Goal: Task Accomplishment & Management: Complete application form

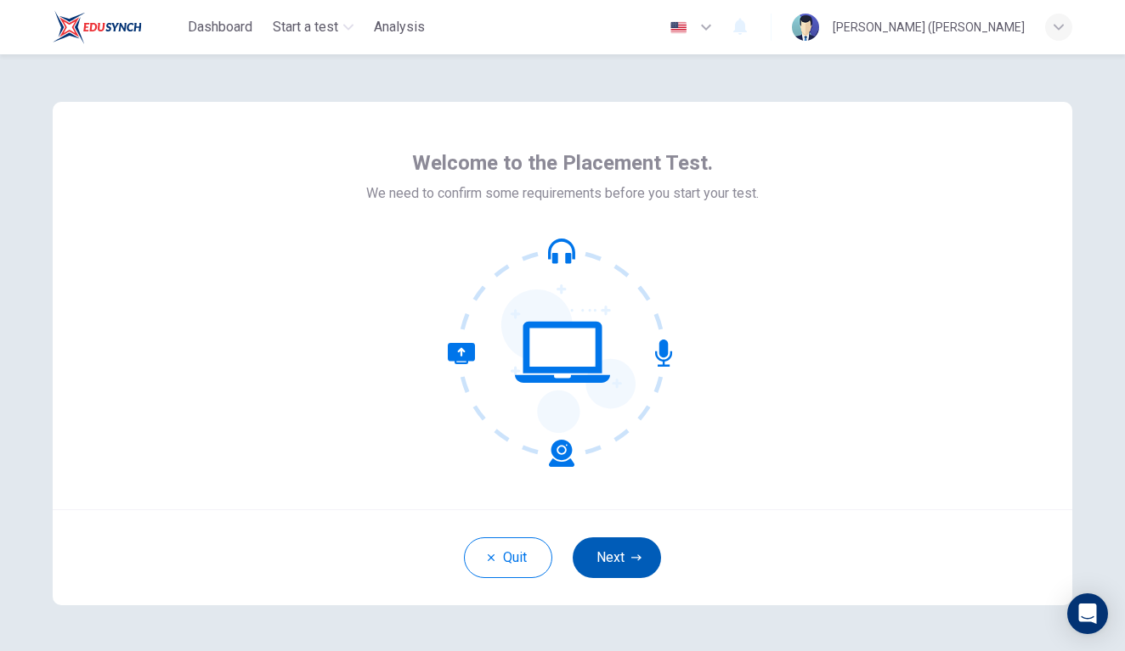
click at [621, 546] on button "Next" at bounding box center [616, 558] width 88 height 41
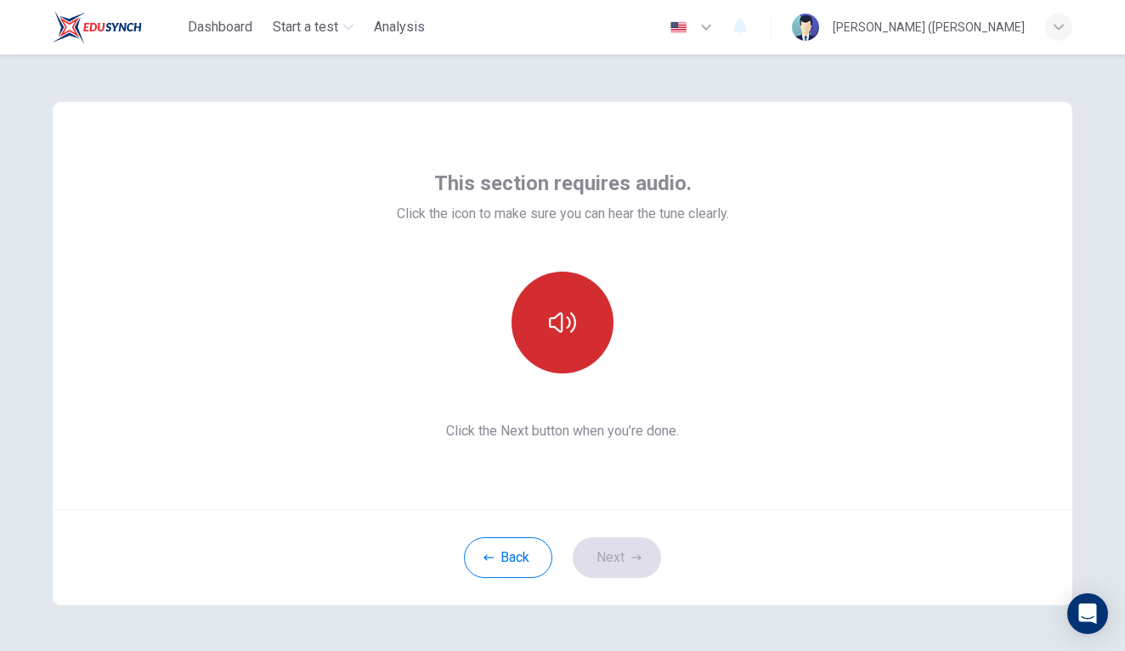
click at [567, 314] on icon "button" at bounding box center [562, 322] width 27 height 27
click at [577, 330] on button "button" at bounding box center [562, 323] width 102 height 102
click at [567, 334] on icon "button" at bounding box center [562, 322] width 27 height 27
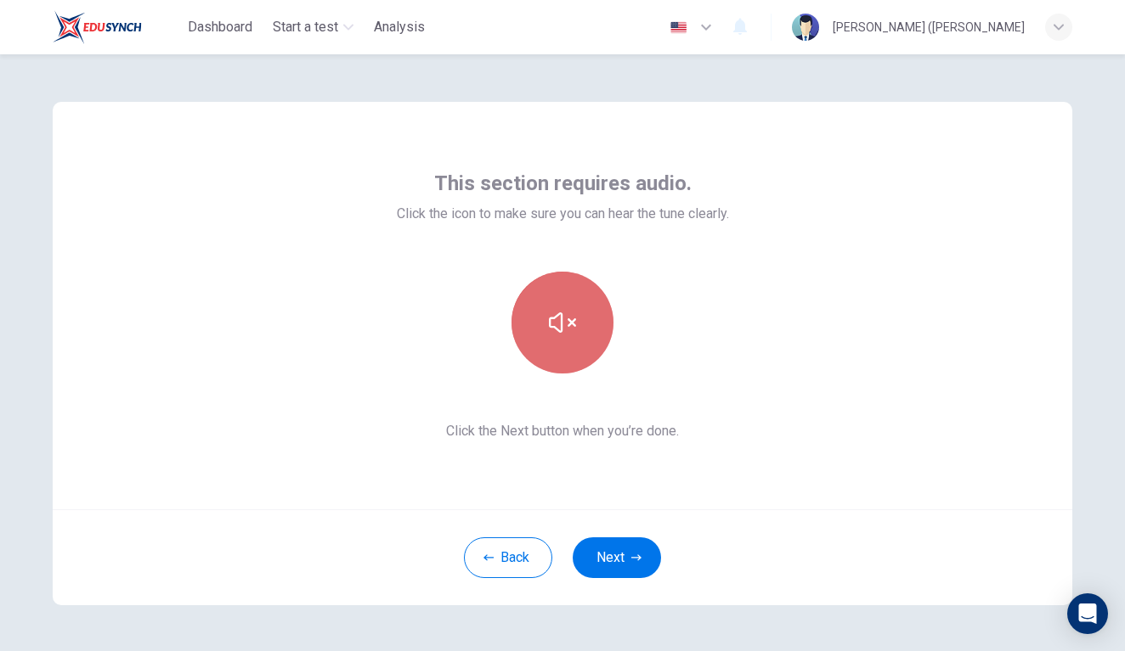
click at [567, 334] on icon "button" at bounding box center [562, 322] width 27 height 27
click at [566, 332] on icon "button" at bounding box center [562, 322] width 27 height 27
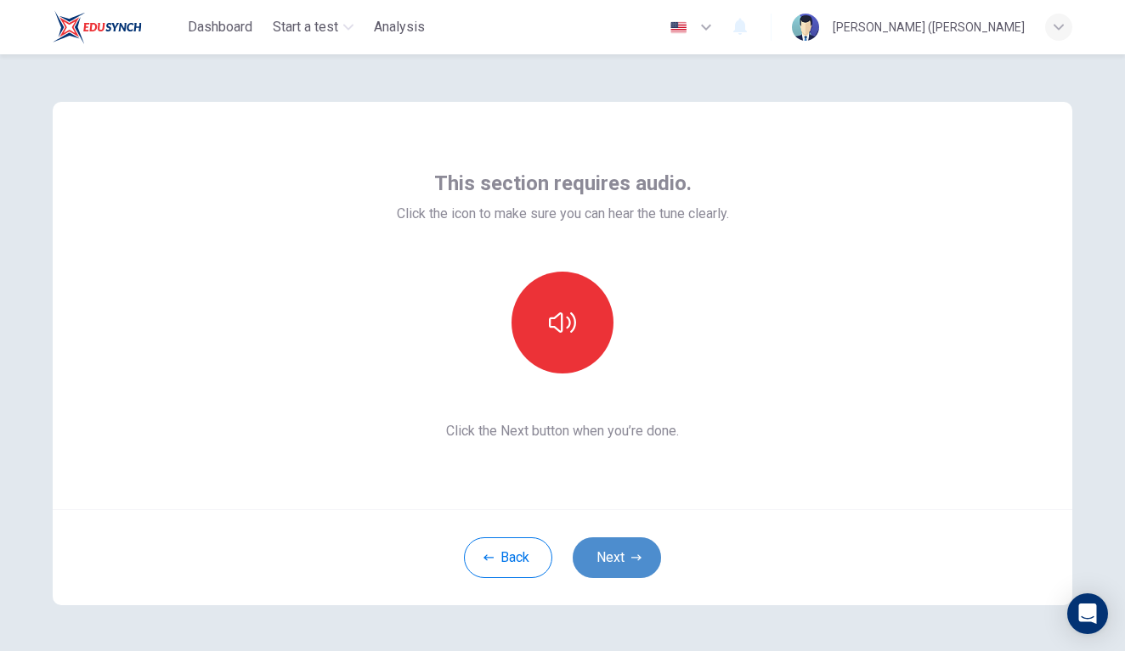
click at [625, 550] on button "Next" at bounding box center [616, 558] width 88 height 41
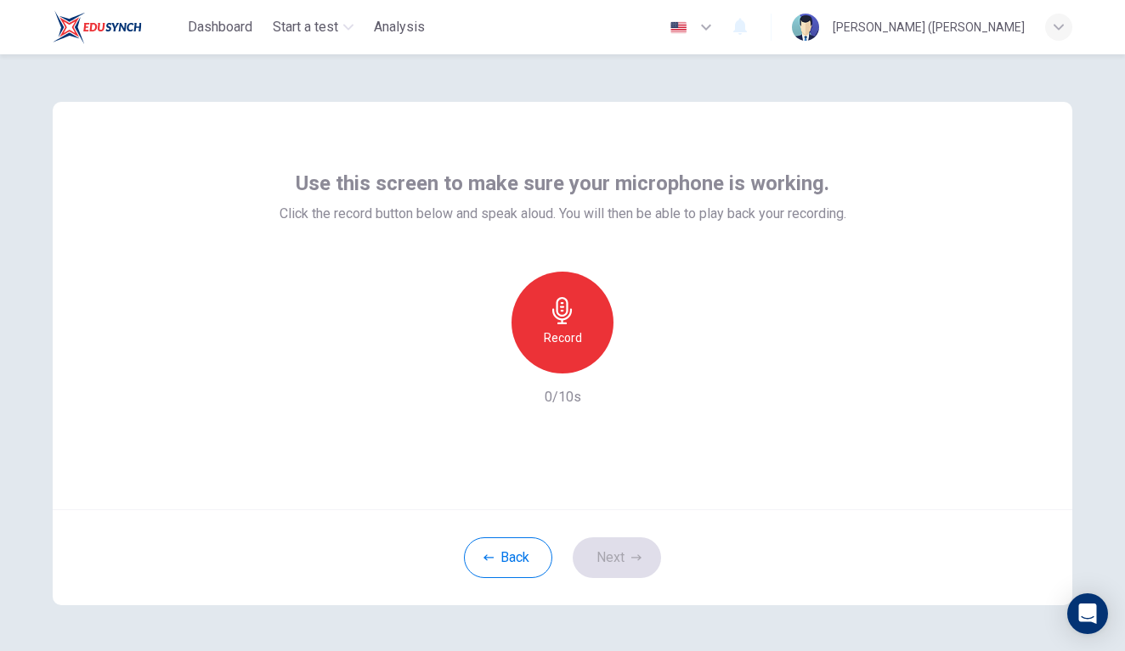
click at [555, 311] on icon "button" at bounding box center [562, 310] width 20 height 27
click at [631, 558] on icon "button" at bounding box center [636, 558] width 10 height 6
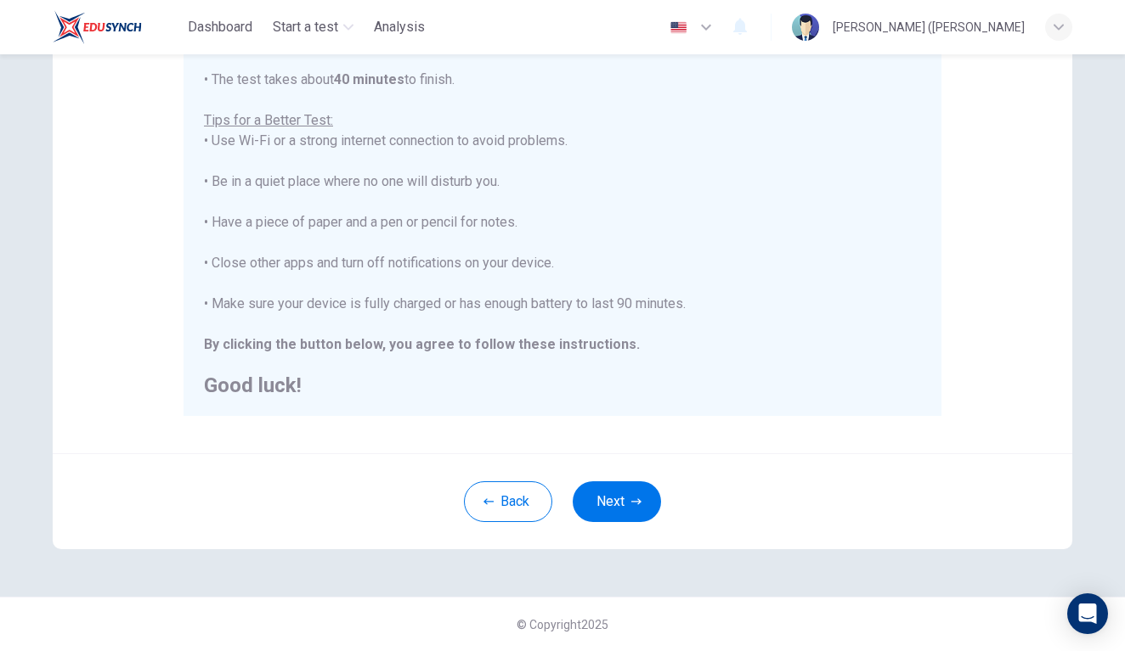
scroll to position [293, 0]
click at [607, 502] on button "Next" at bounding box center [616, 502] width 88 height 41
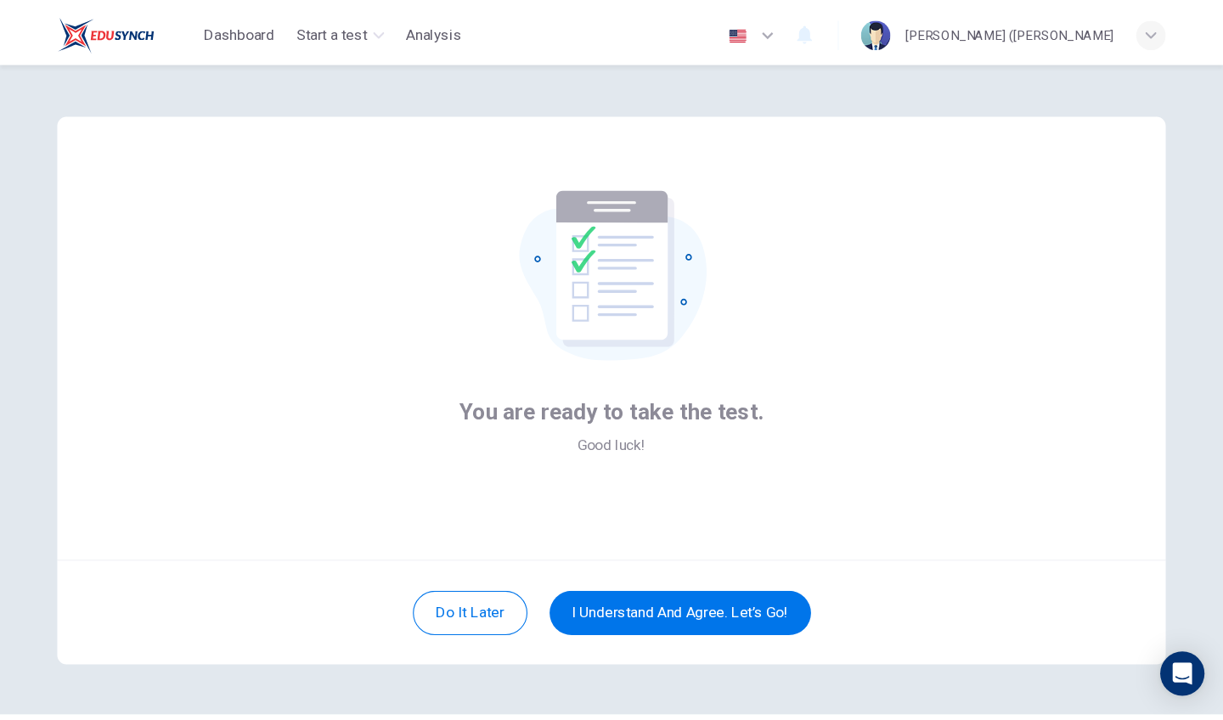
scroll to position [0, 0]
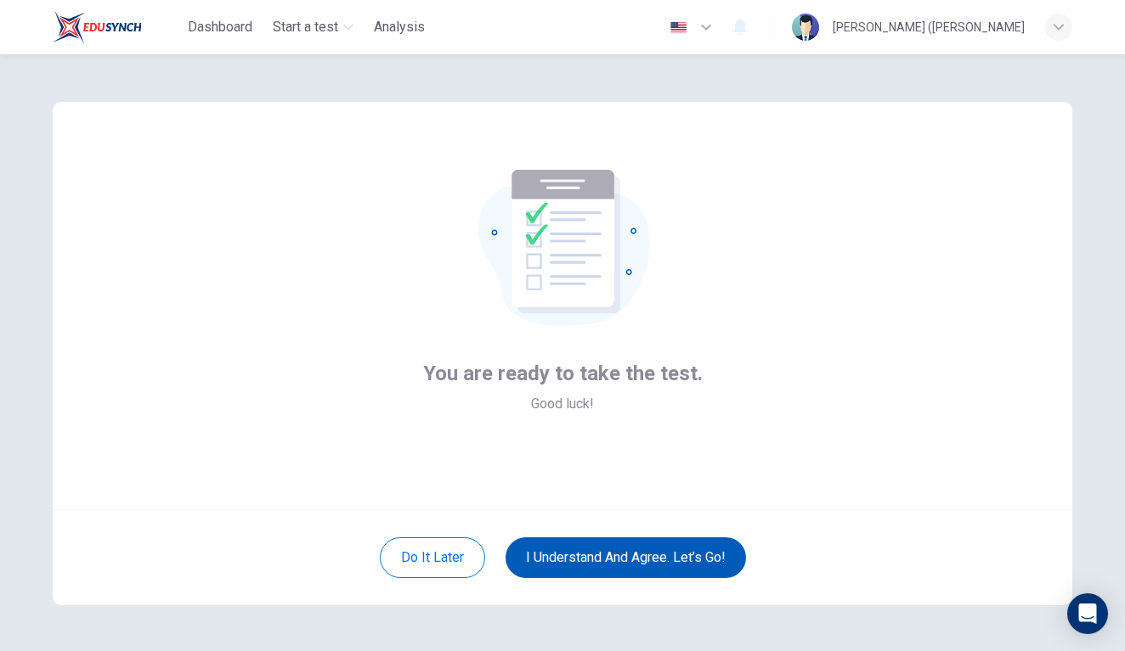
click at [640, 555] on button "I understand and agree. Let’s go!" at bounding box center [625, 558] width 240 height 41
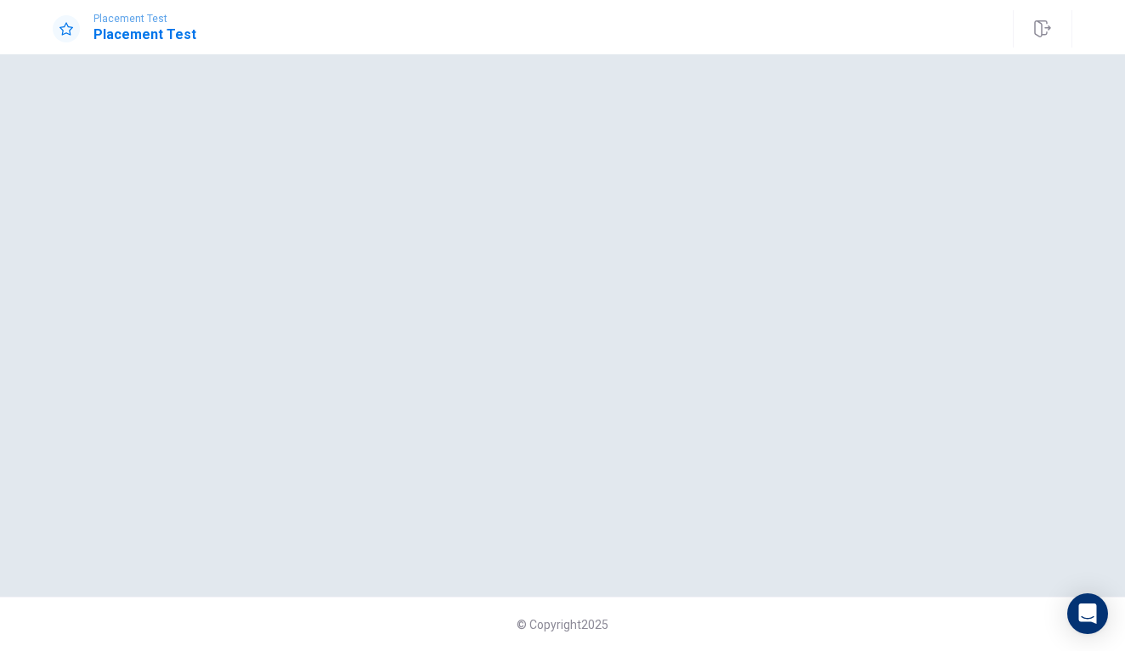
click at [639, 555] on body "Placement Test Placement Test © Copyright 2025 Going somewhere? You are not all…" at bounding box center [562, 325] width 1125 height 651
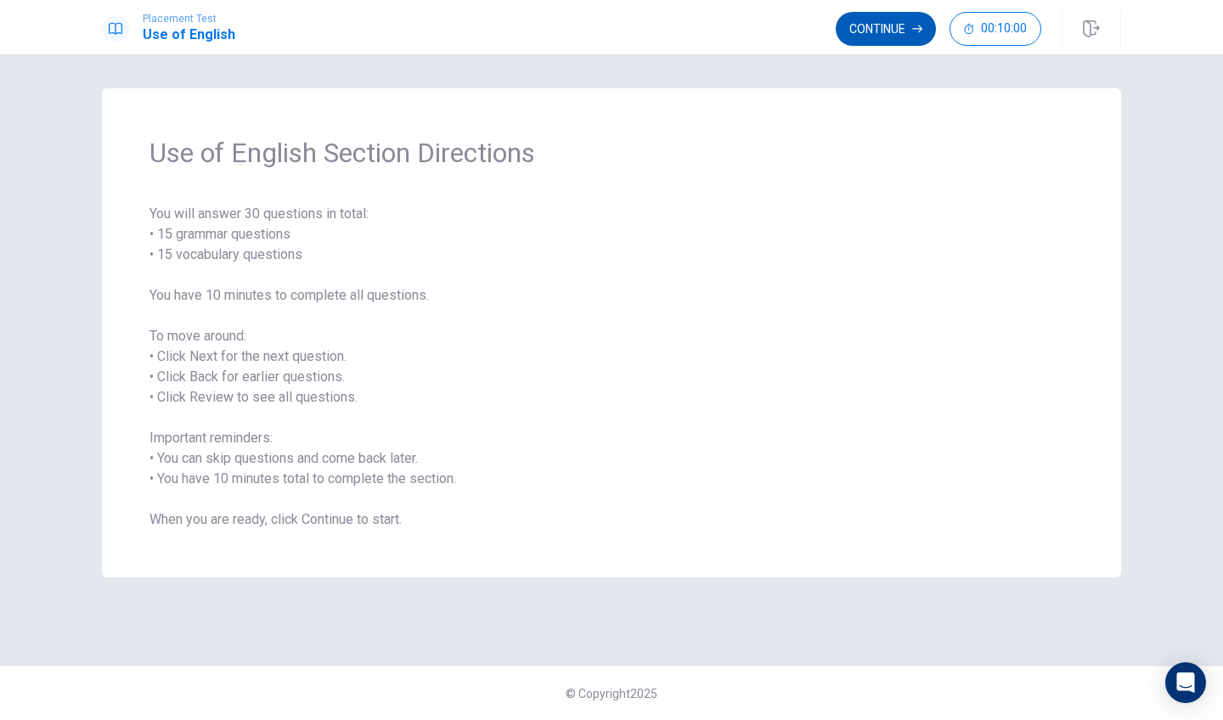
click at [895, 23] on button "Continue" at bounding box center [886, 29] width 100 height 34
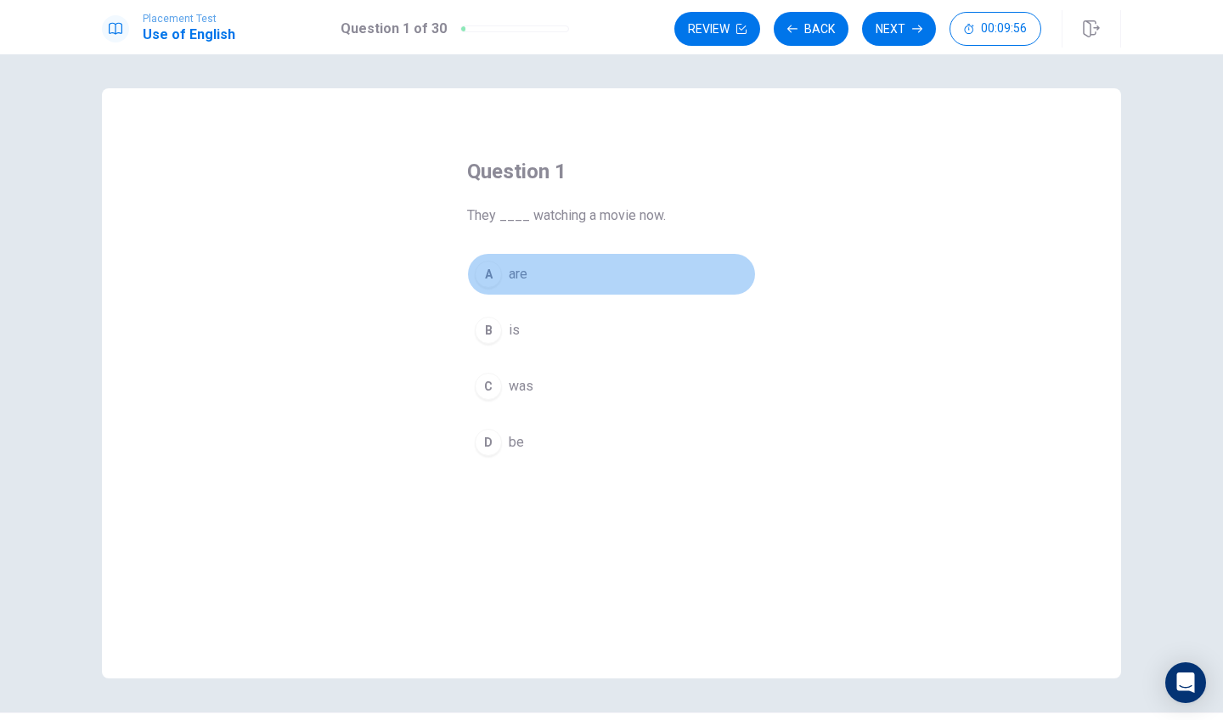
click at [488, 286] on div "A" at bounding box center [488, 274] width 27 height 27
click at [485, 275] on div "A" at bounding box center [488, 274] width 27 height 27
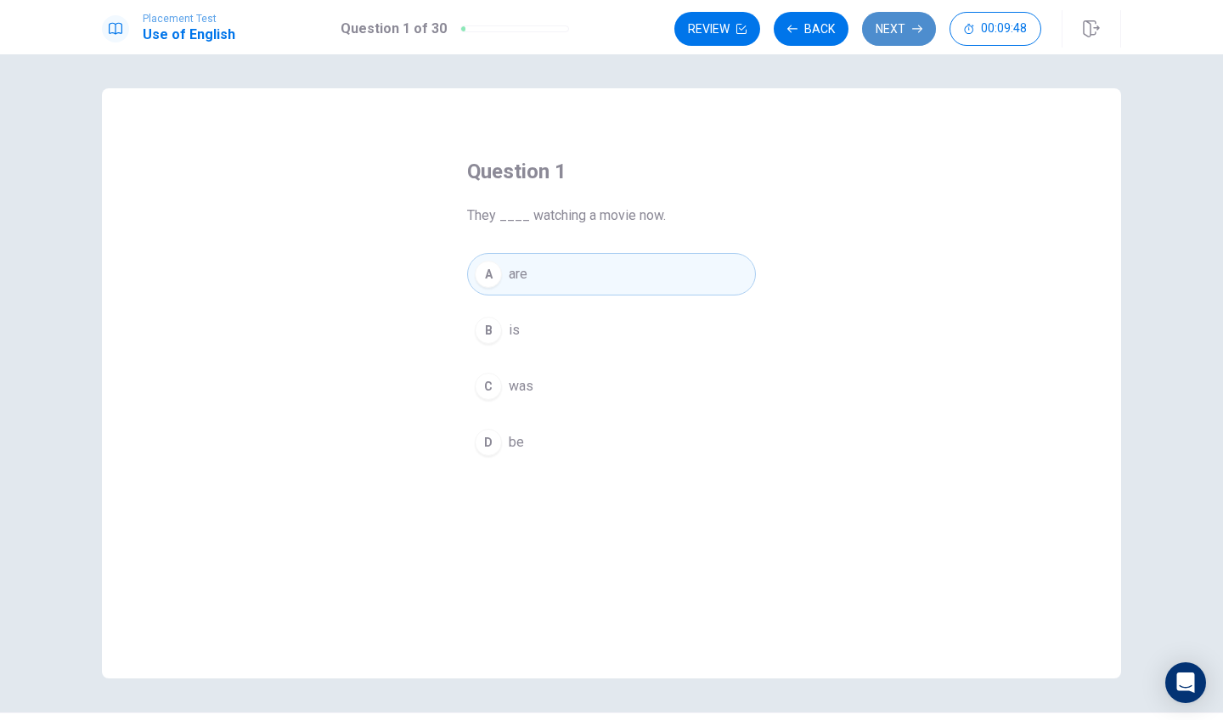
click at [902, 32] on button "Next" at bounding box center [899, 29] width 74 height 34
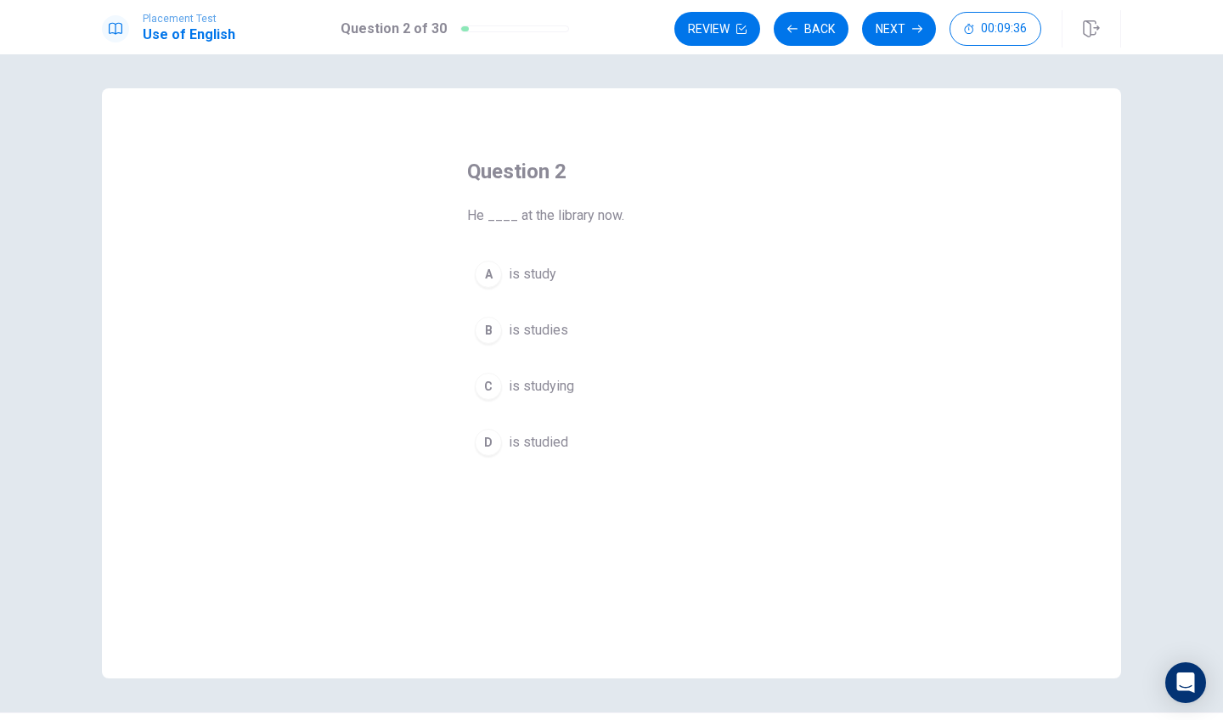
click at [491, 387] on div "C" at bounding box center [488, 386] width 27 height 27
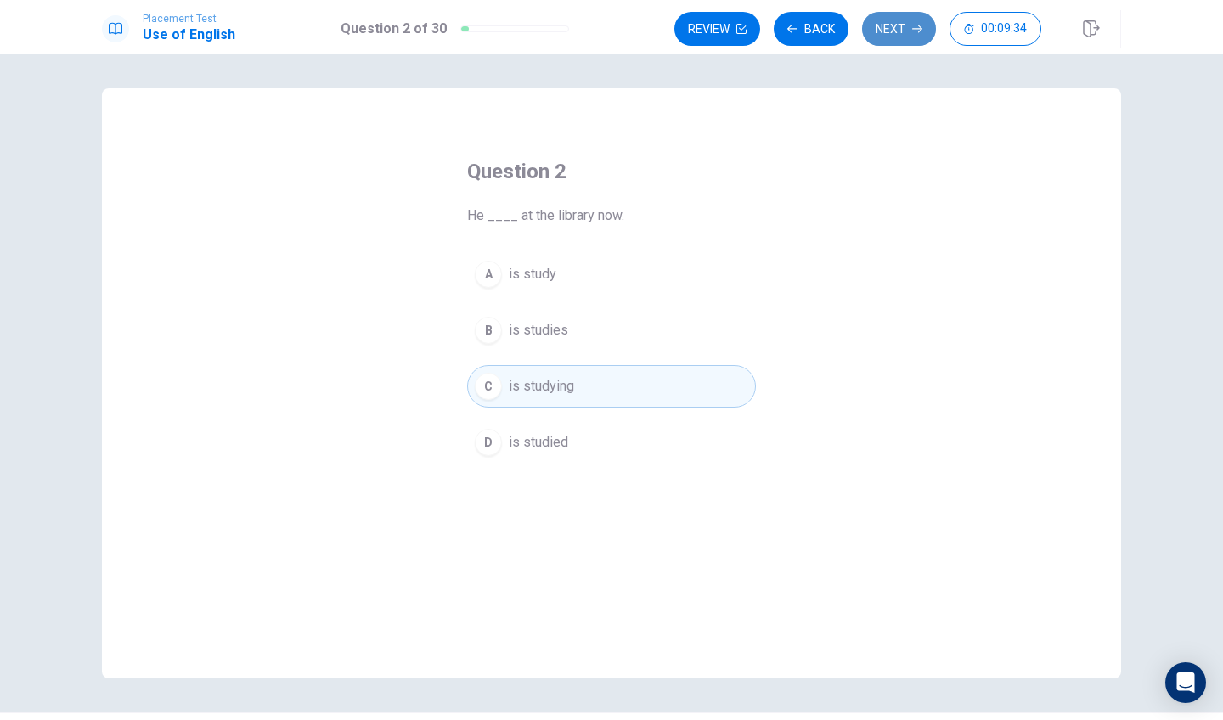
click at [893, 23] on button "Next" at bounding box center [899, 29] width 74 height 34
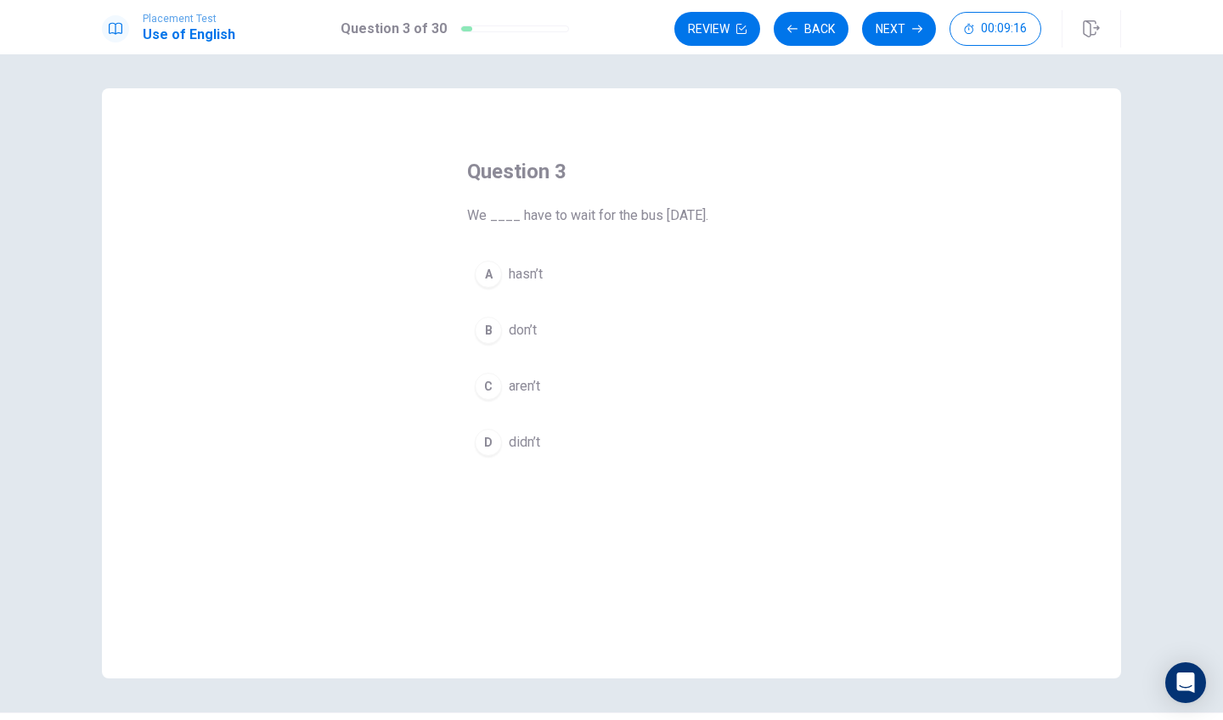
click at [487, 443] on div "D" at bounding box center [488, 442] width 27 height 27
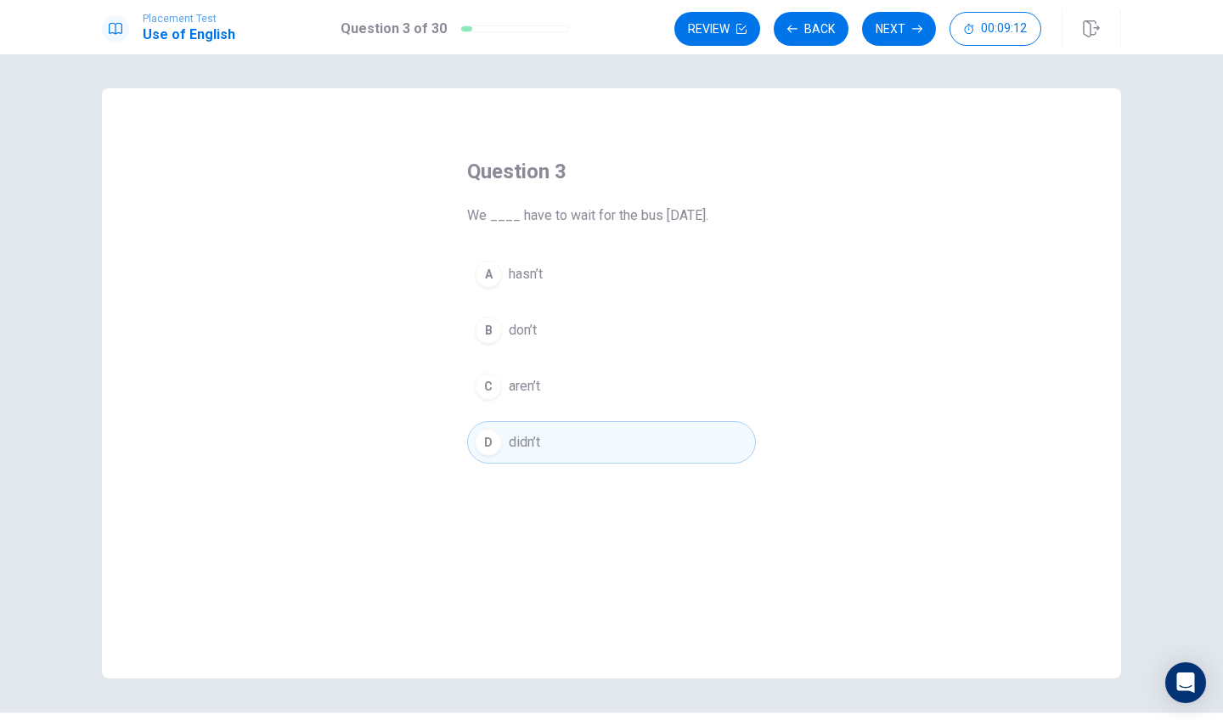
click at [488, 330] on div "B" at bounding box center [488, 330] width 27 height 27
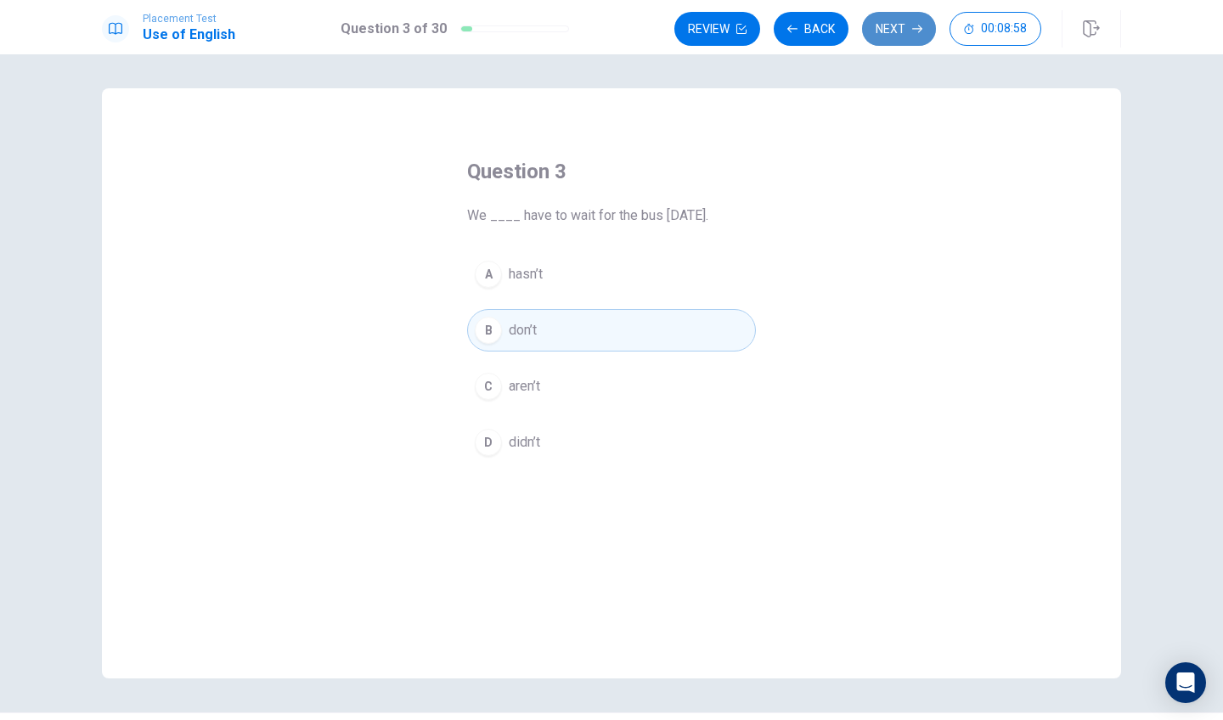
click at [882, 37] on button "Next" at bounding box center [899, 29] width 74 height 34
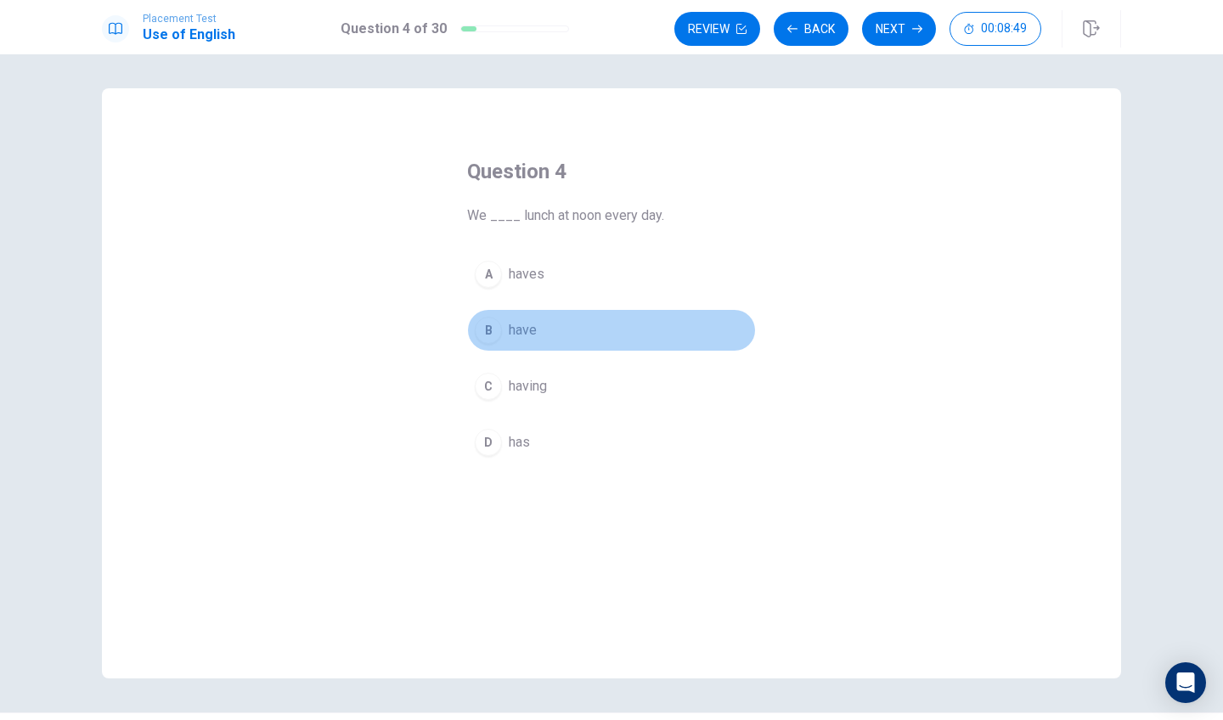
click at [486, 330] on div "B" at bounding box center [488, 330] width 27 height 27
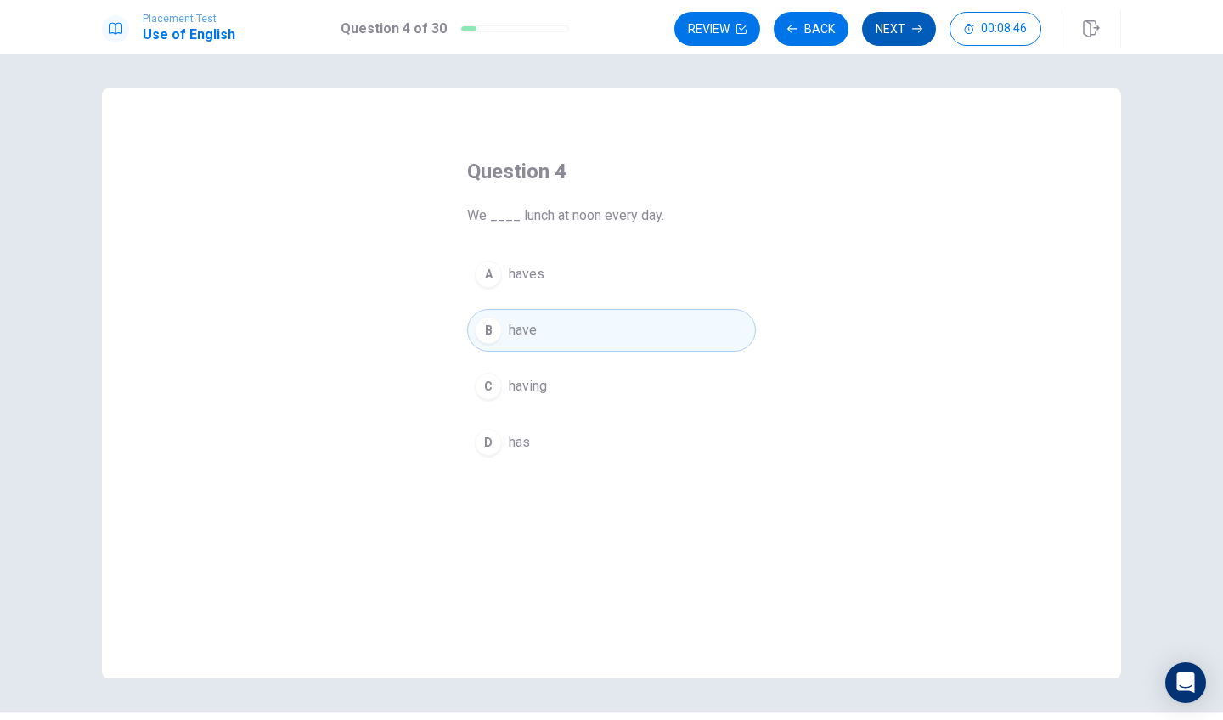
click at [905, 21] on button "Next" at bounding box center [899, 29] width 74 height 34
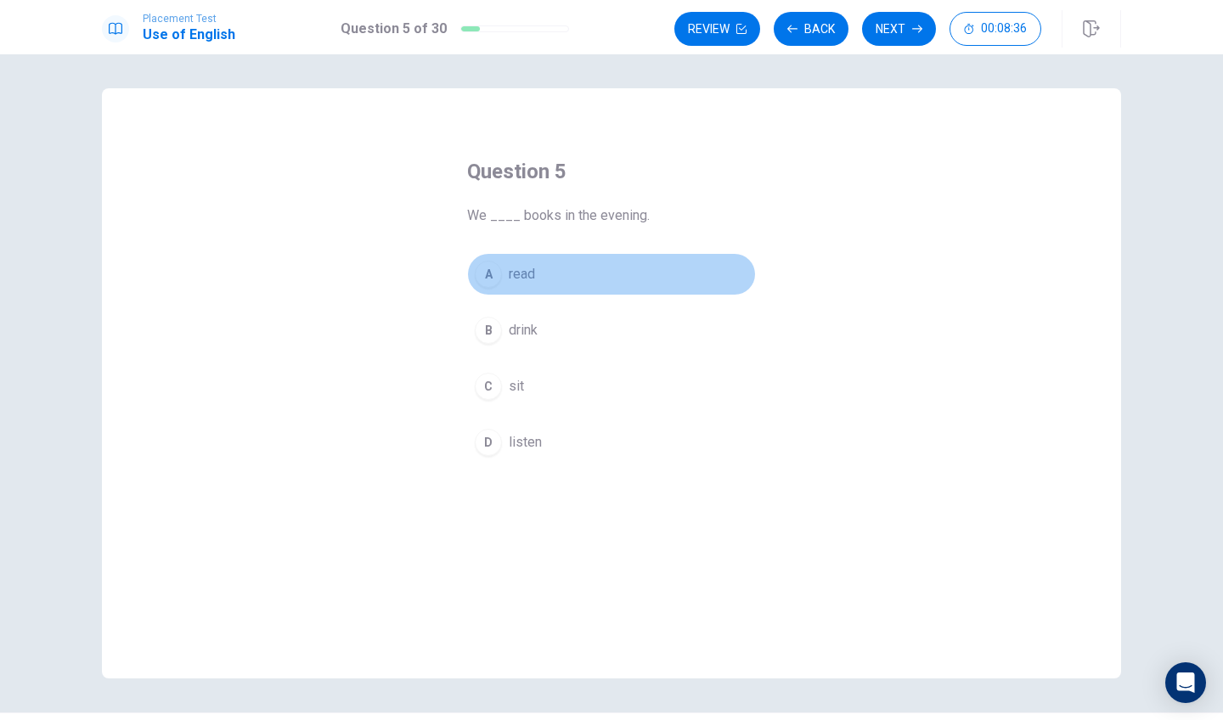
click at [488, 275] on div "A" at bounding box center [488, 274] width 27 height 27
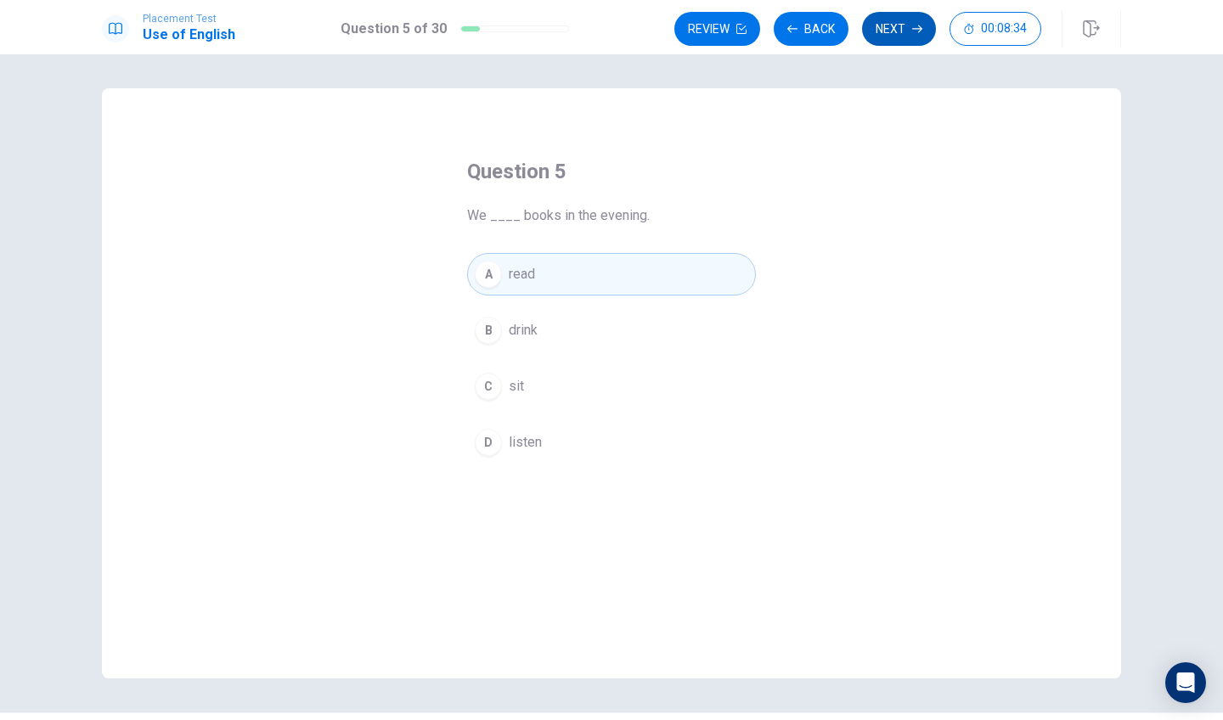
click at [910, 24] on button "Next" at bounding box center [899, 29] width 74 height 34
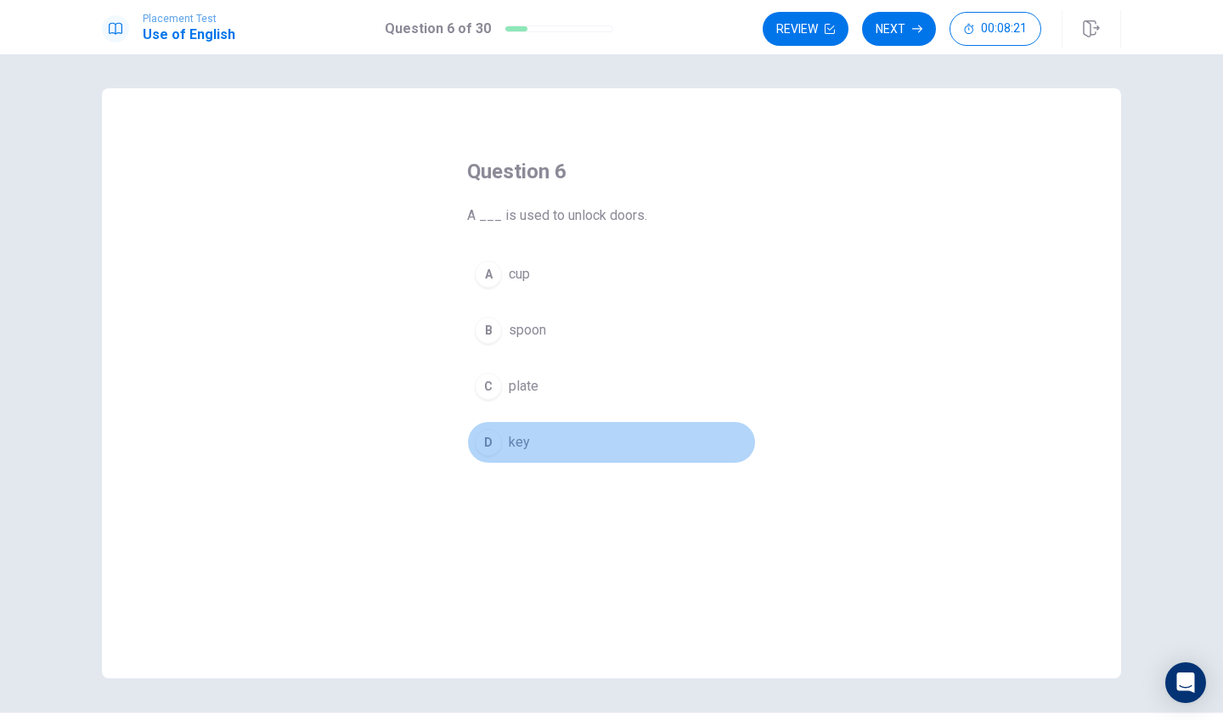
click at [493, 437] on div "D" at bounding box center [488, 442] width 27 height 27
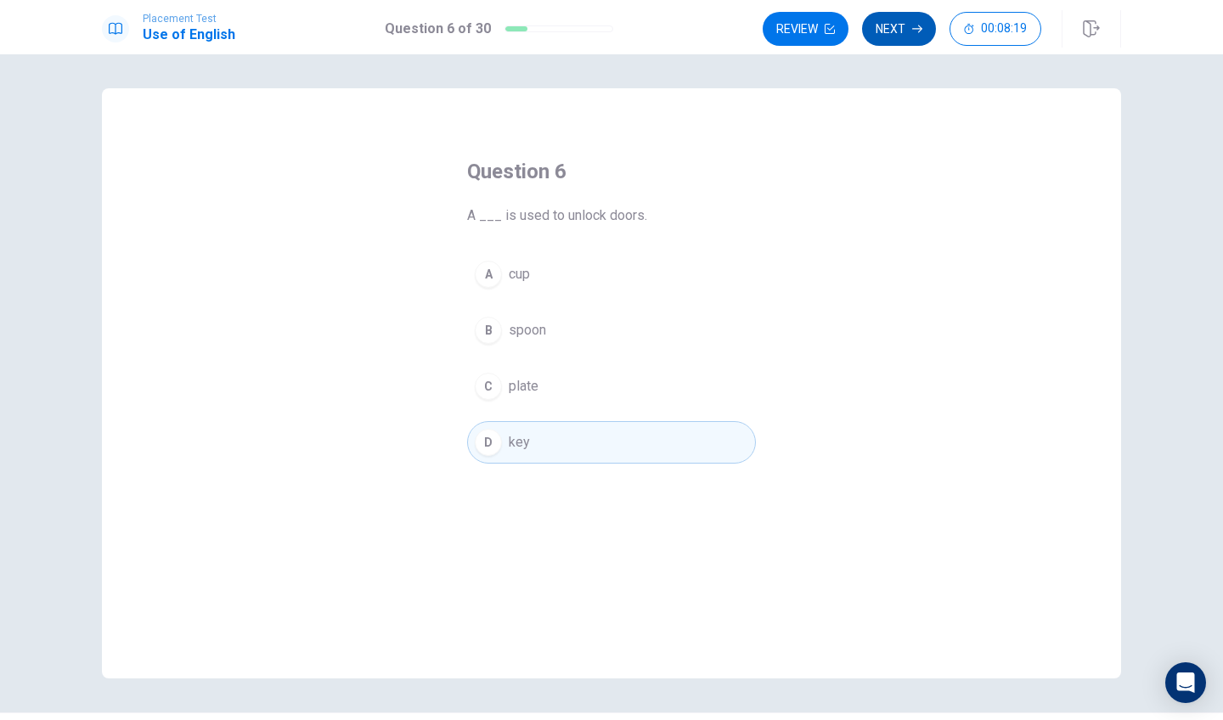
click at [904, 24] on button "Next" at bounding box center [899, 29] width 74 height 34
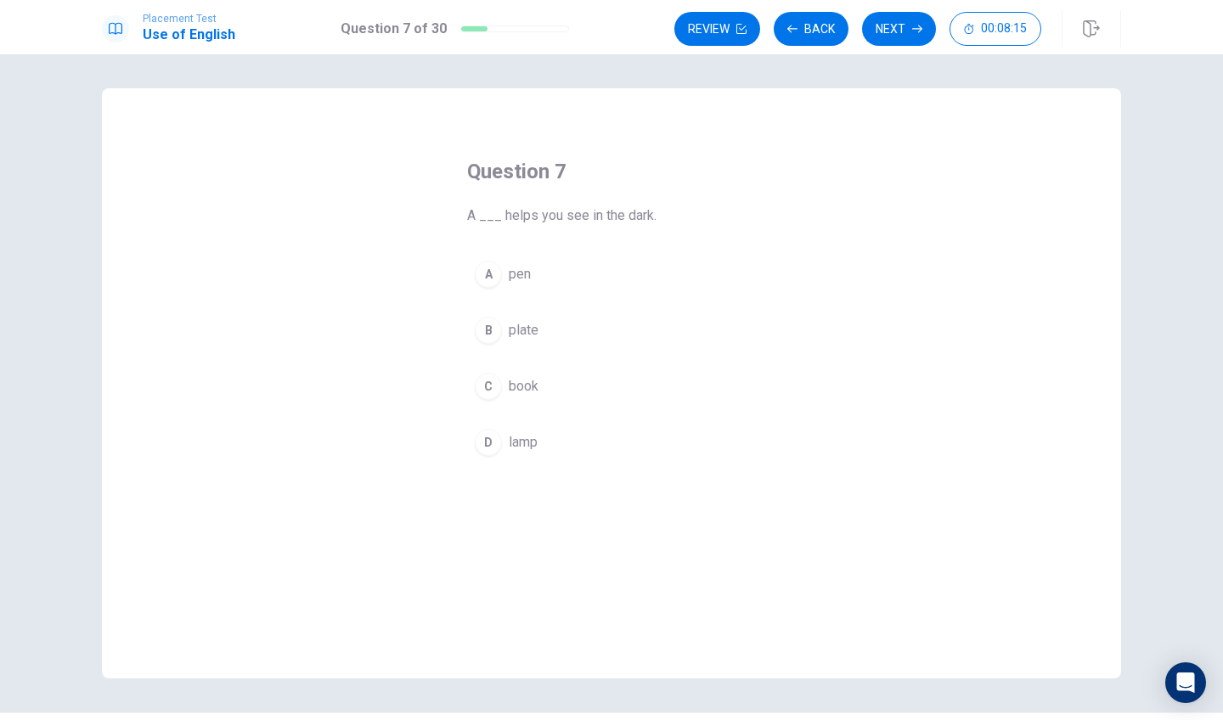
click at [486, 440] on div "D" at bounding box center [488, 442] width 27 height 27
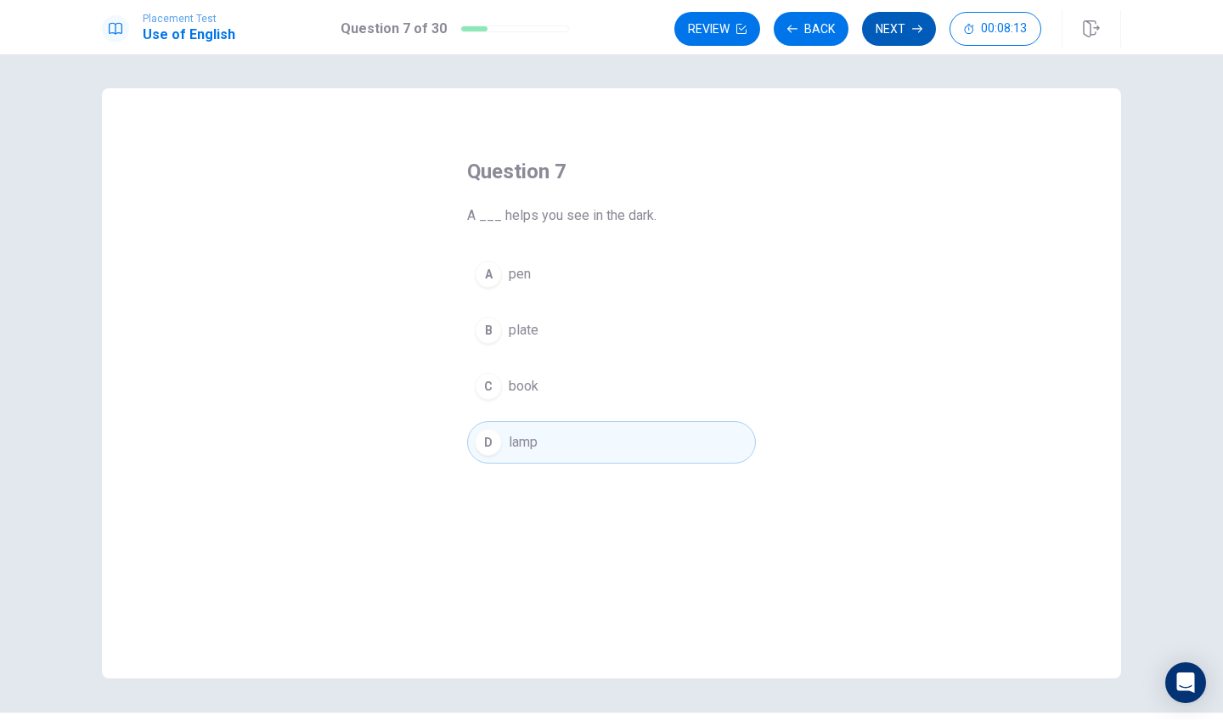
click at [897, 21] on button "Next" at bounding box center [899, 29] width 74 height 34
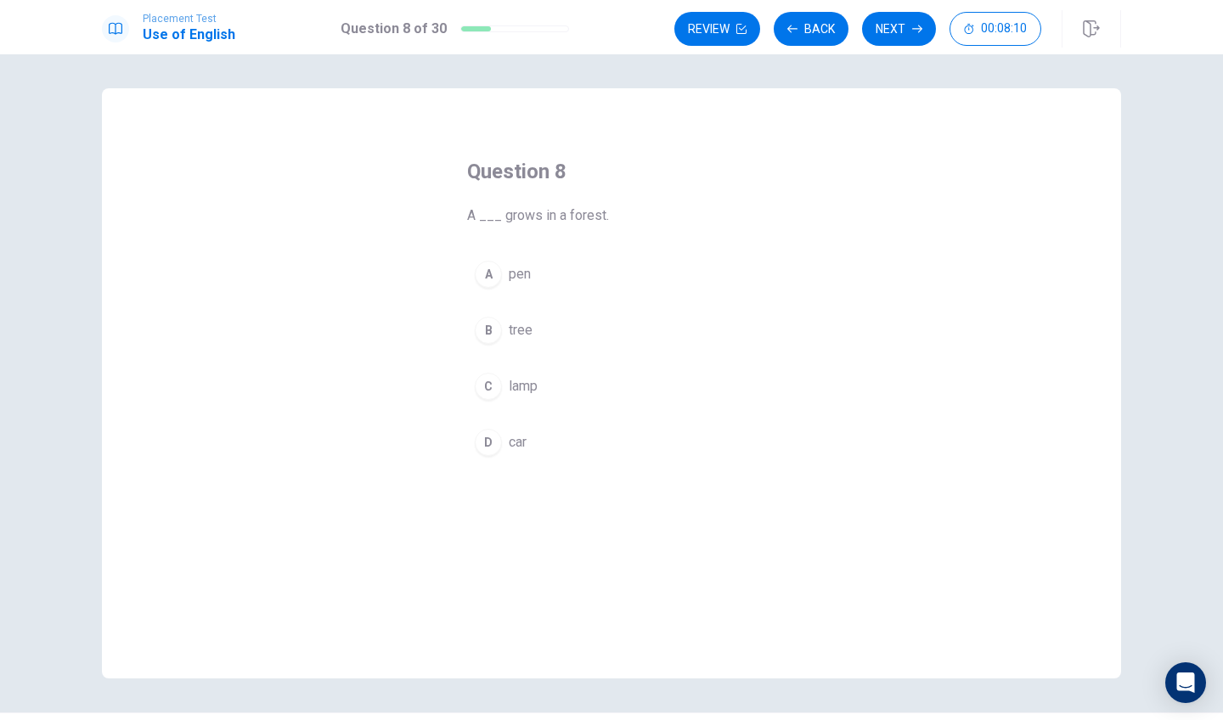
click at [488, 326] on div "B" at bounding box center [488, 330] width 27 height 27
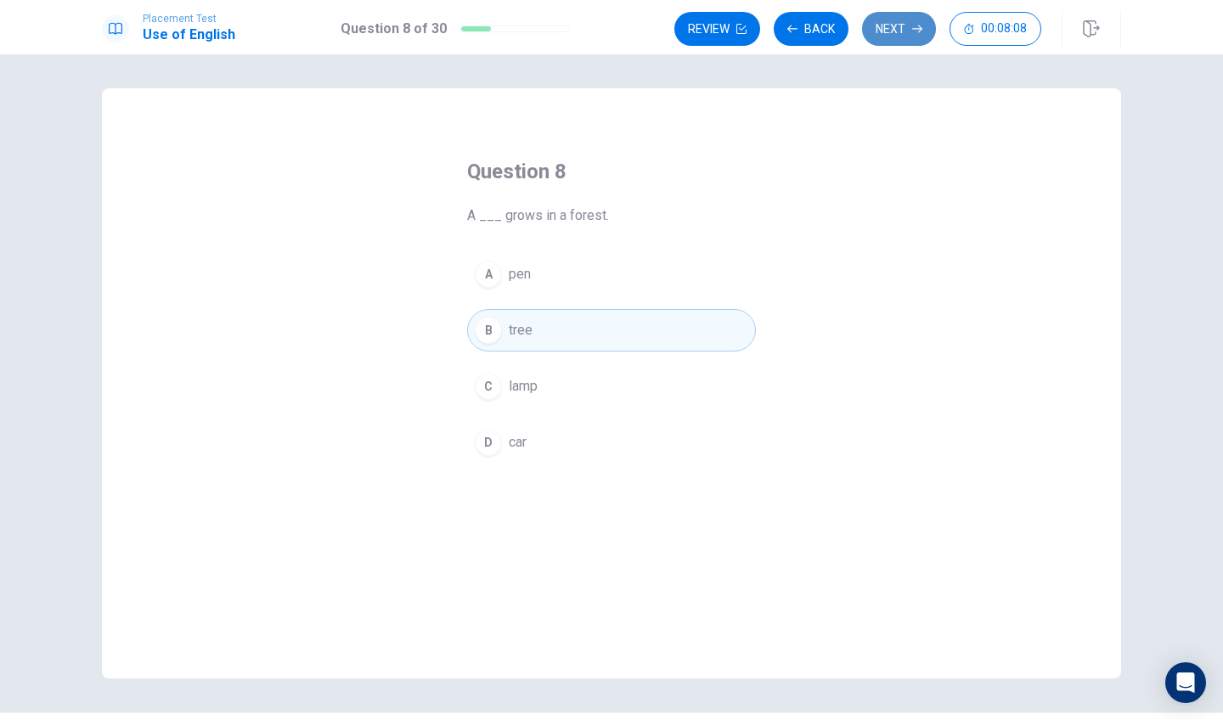
click at [913, 17] on button "Next" at bounding box center [899, 29] width 74 height 34
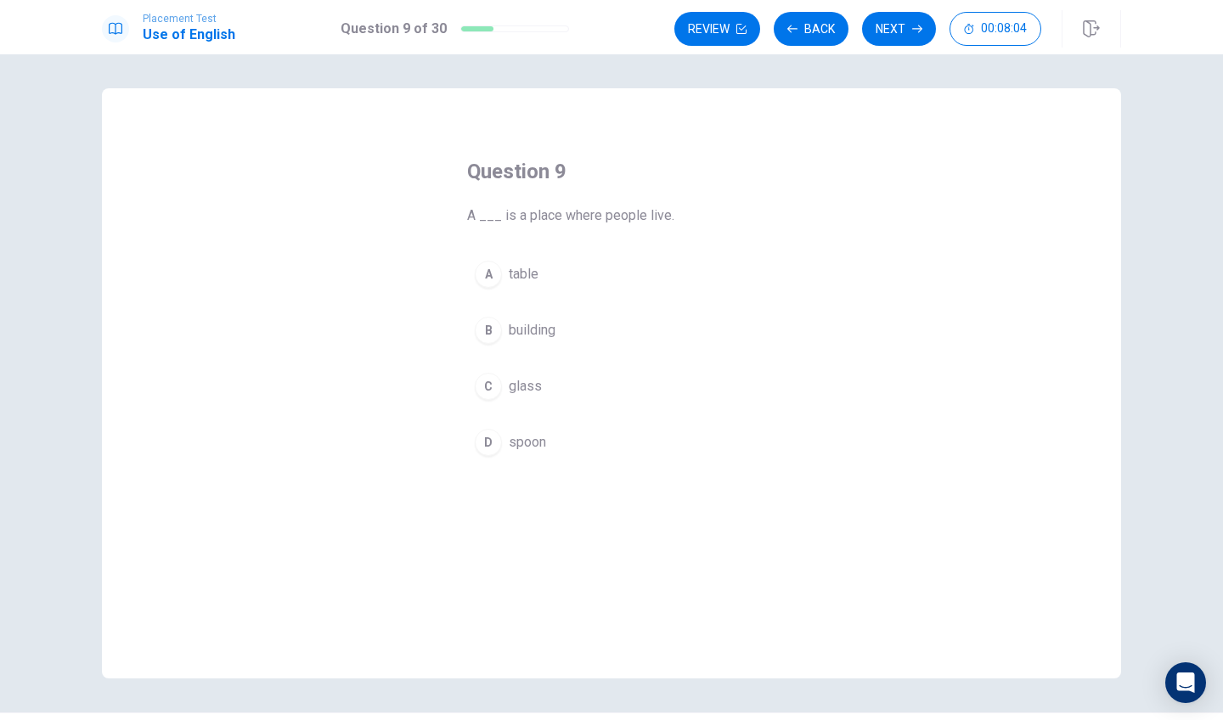
click at [483, 336] on div "B" at bounding box center [488, 330] width 27 height 27
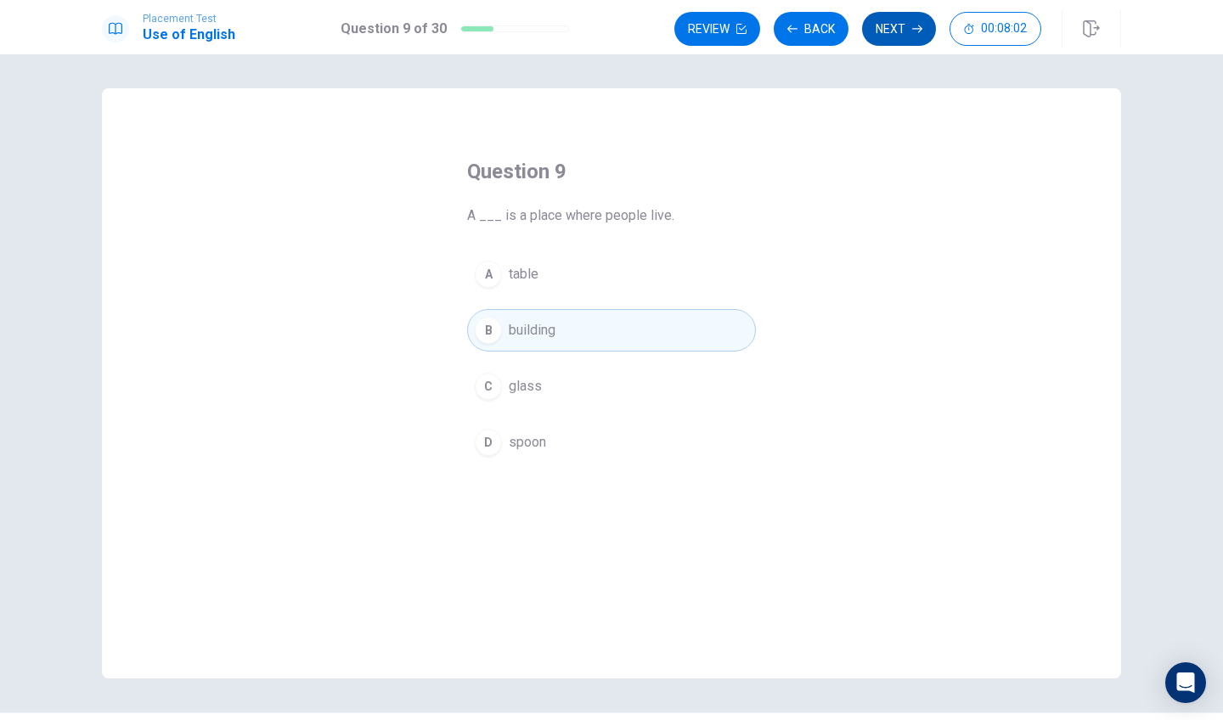
click at [882, 29] on button "Next" at bounding box center [899, 29] width 74 height 34
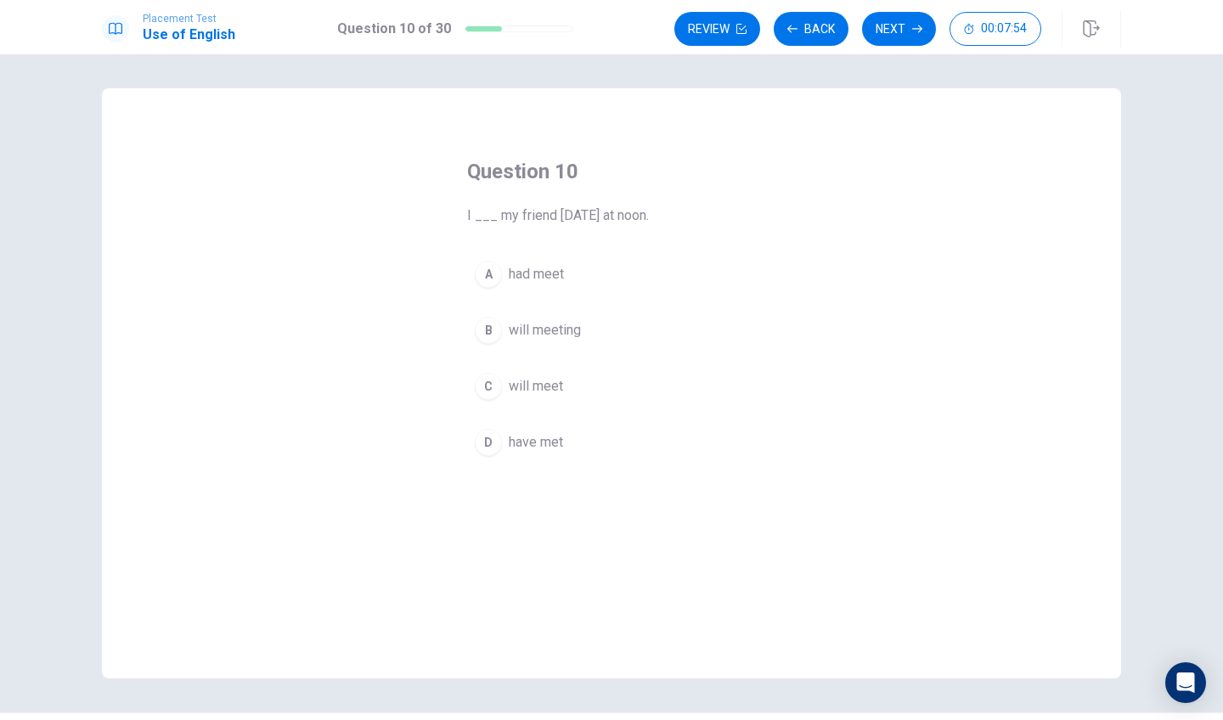
click at [482, 392] on div "C" at bounding box center [488, 386] width 27 height 27
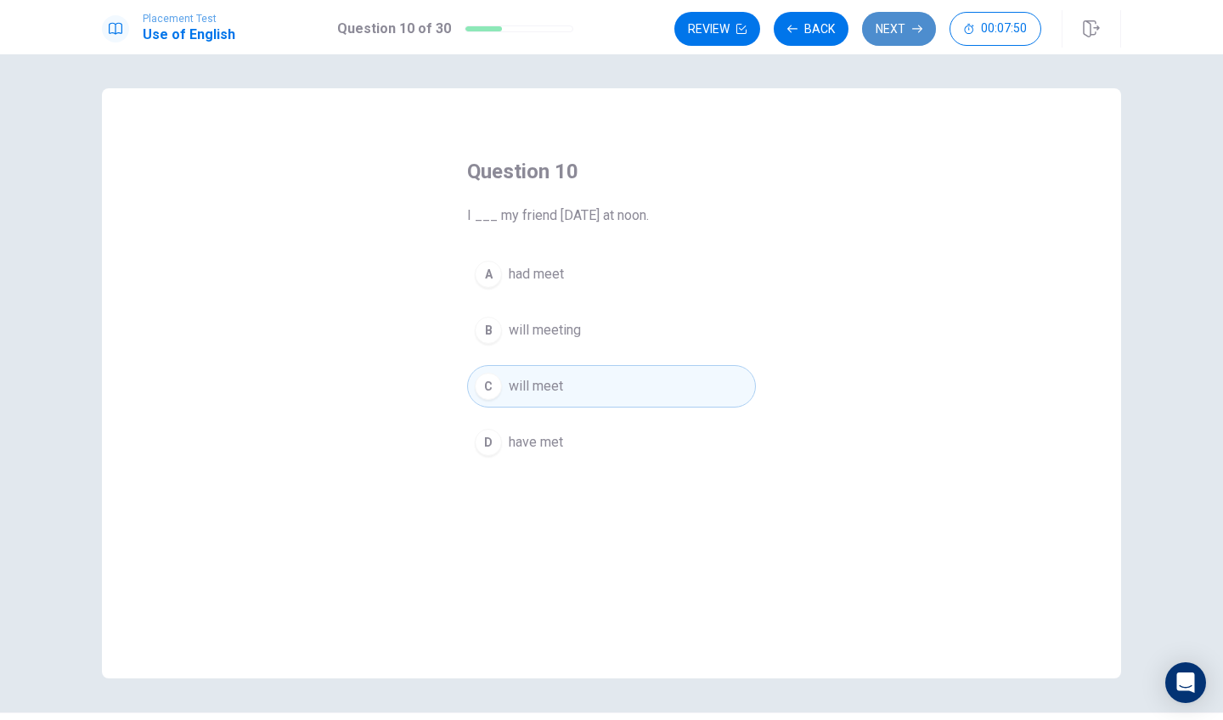
click at [899, 29] on button "Next" at bounding box center [899, 29] width 74 height 34
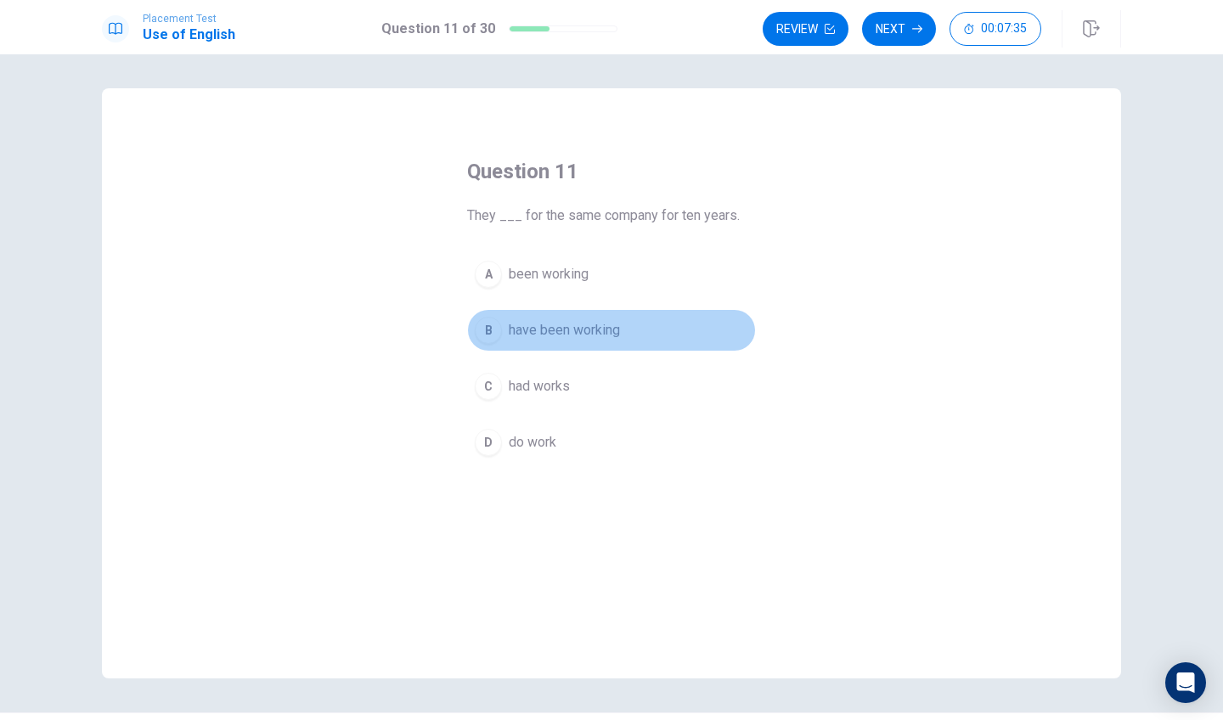
click at [487, 338] on div "B" at bounding box center [488, 330] width 27 height 27
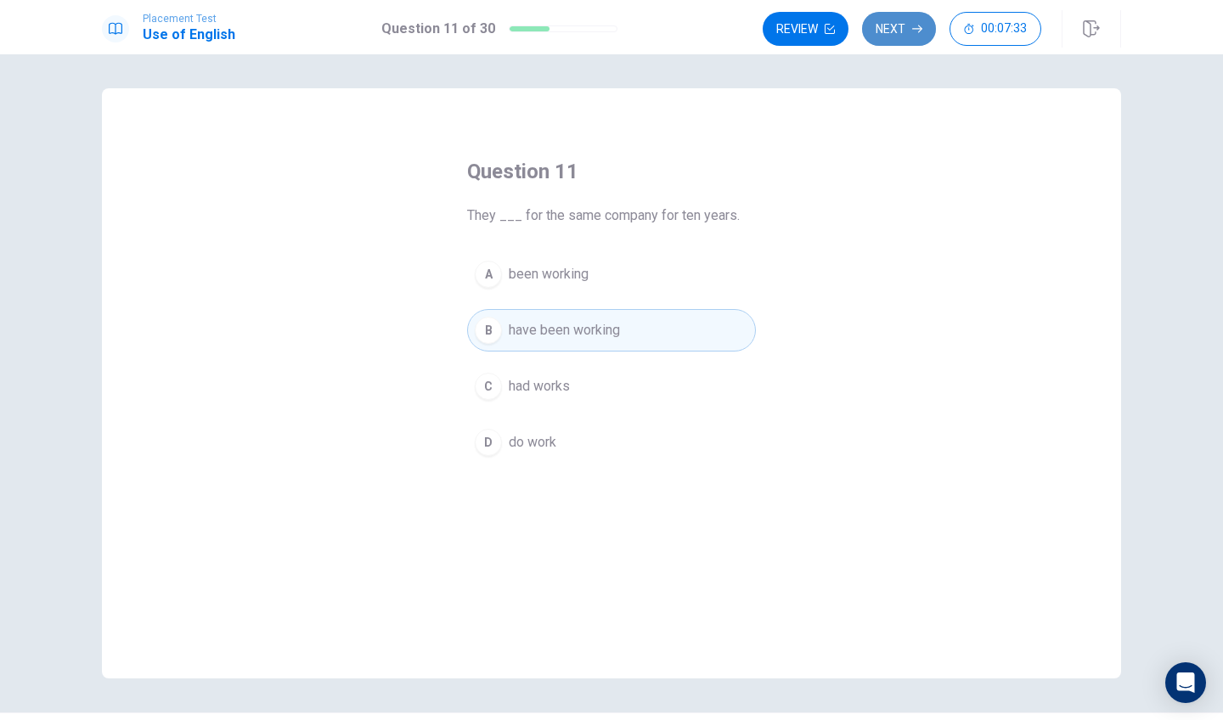
click at [903, 31] on button "Next" at bounding box center [899, 29] width 74 height 34
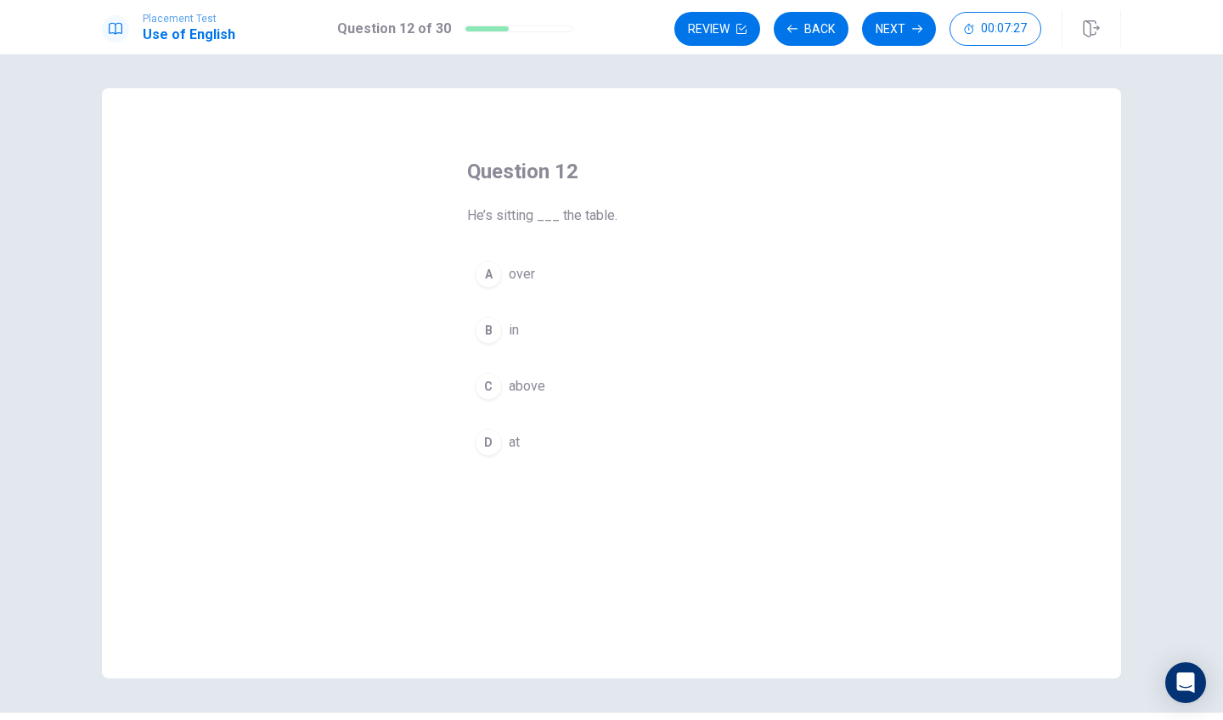
click at [482, 445] on div "D" at bounding box center [488, 442] width 27 height 27
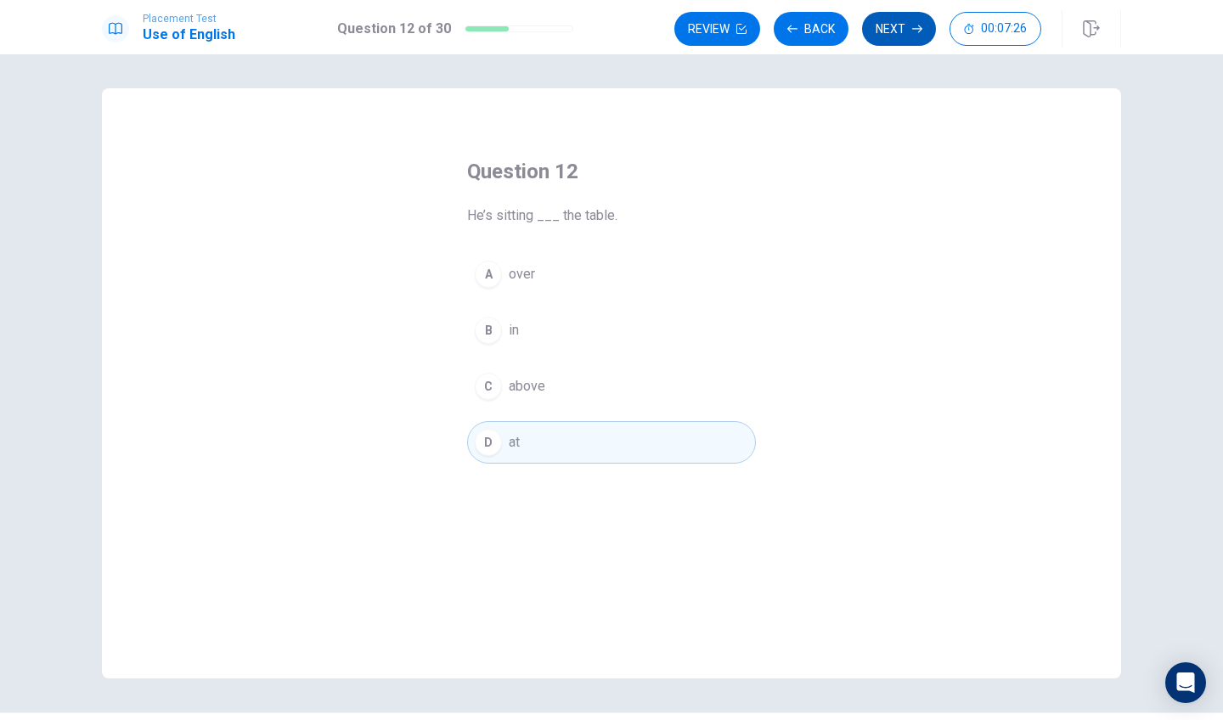
click at [912, 25] on icon "button" at bounding box center [917, 29] width 10 height 10
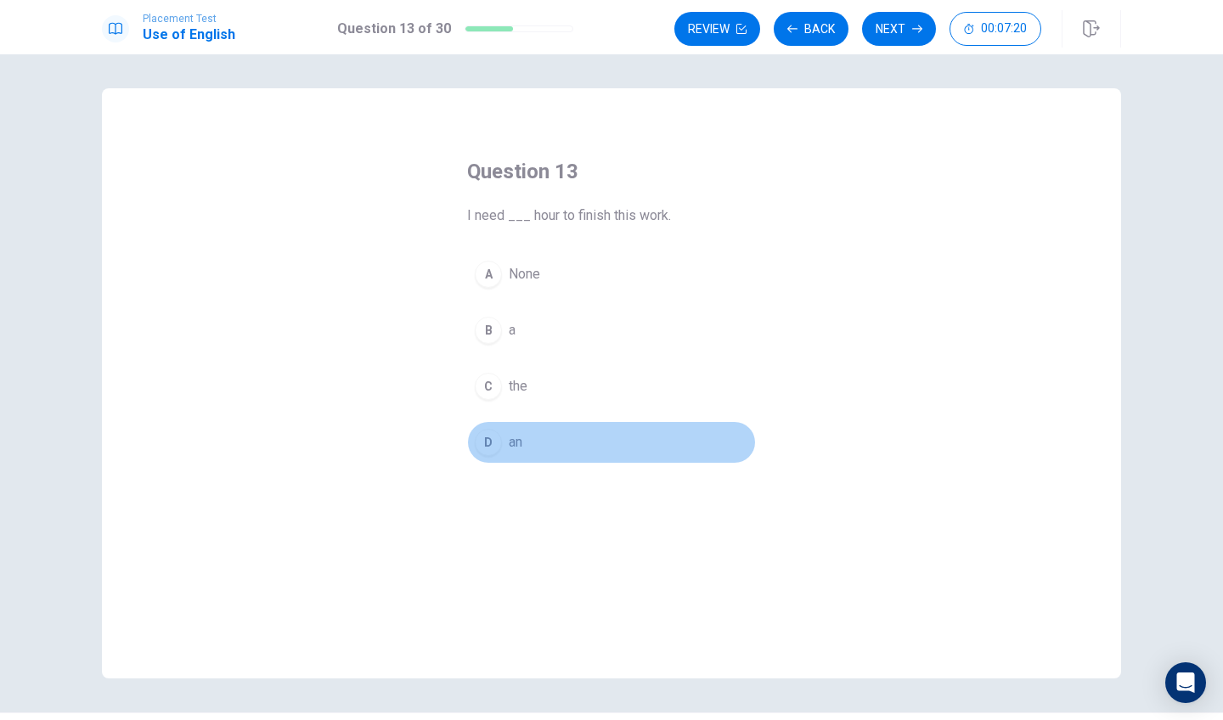
click at [483, 442] on div "D" at bounding box center [488, 442] width 27 height 27
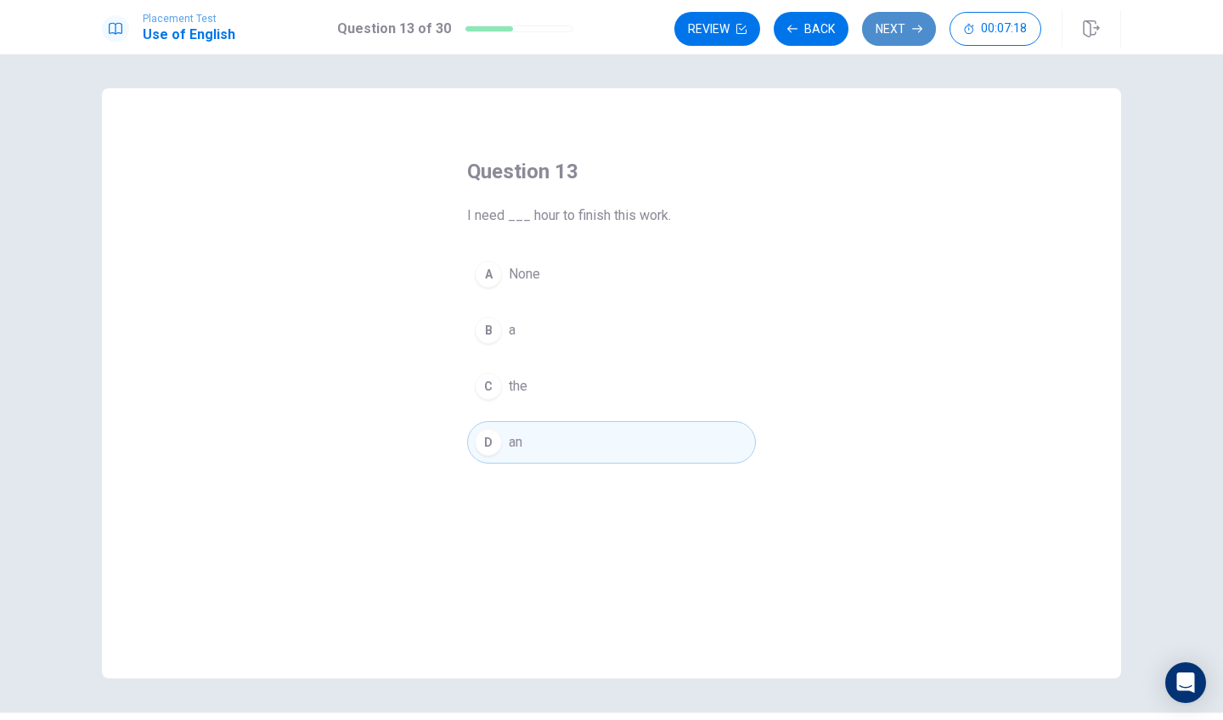
click at [907, 34] on button "Next" at bounding box center [899, 29] width 74 height 34
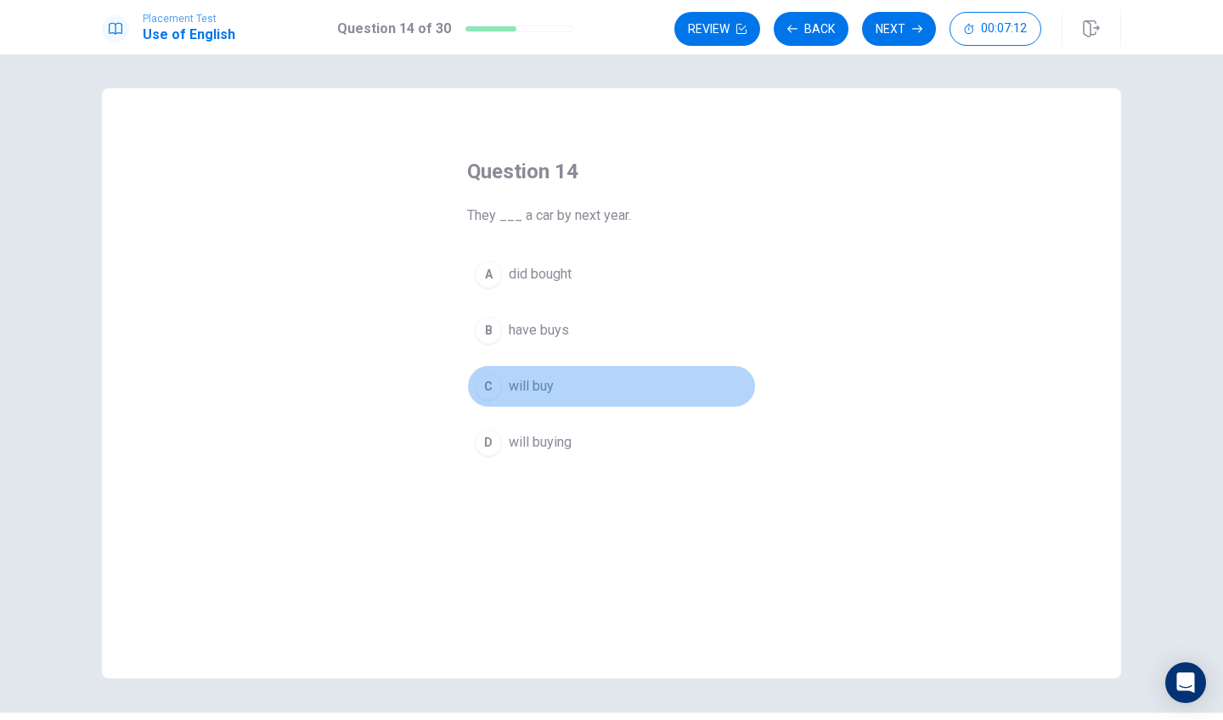
click at [482, 387] on div "C" at bounding box center [488, 386] width 27 height 27
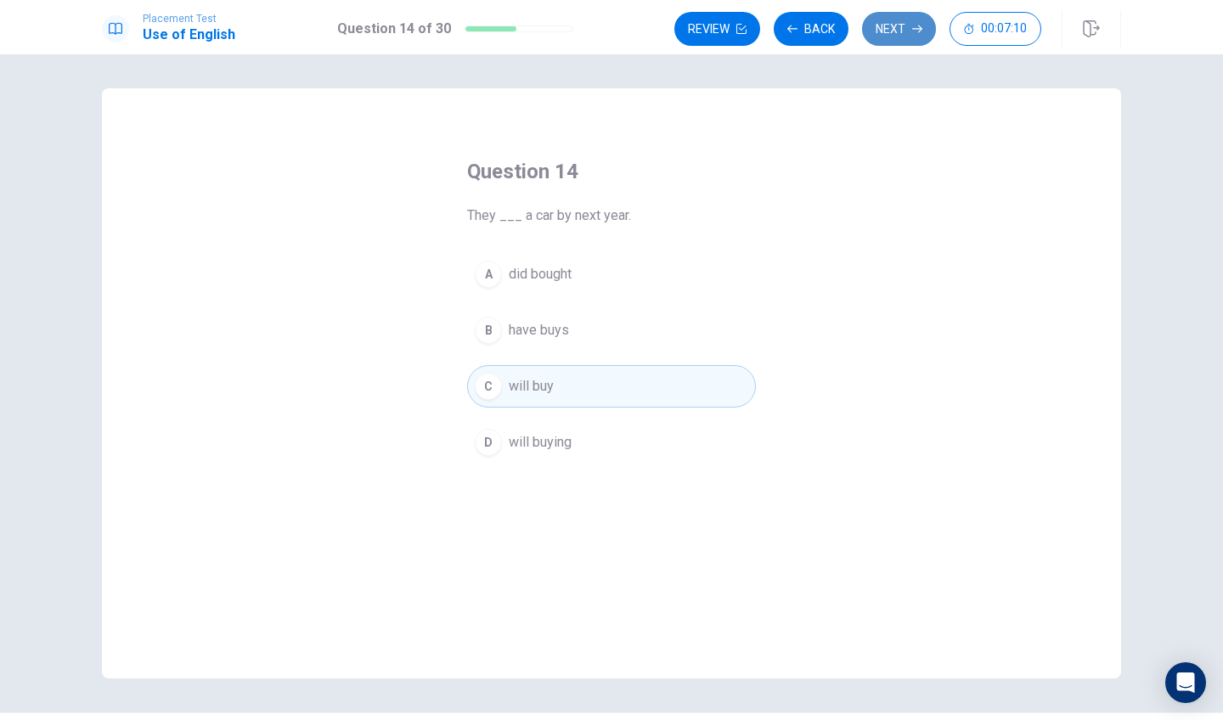
click at [899, 25] on button "Next" at bounding box center [899, 29] width 74 height 34
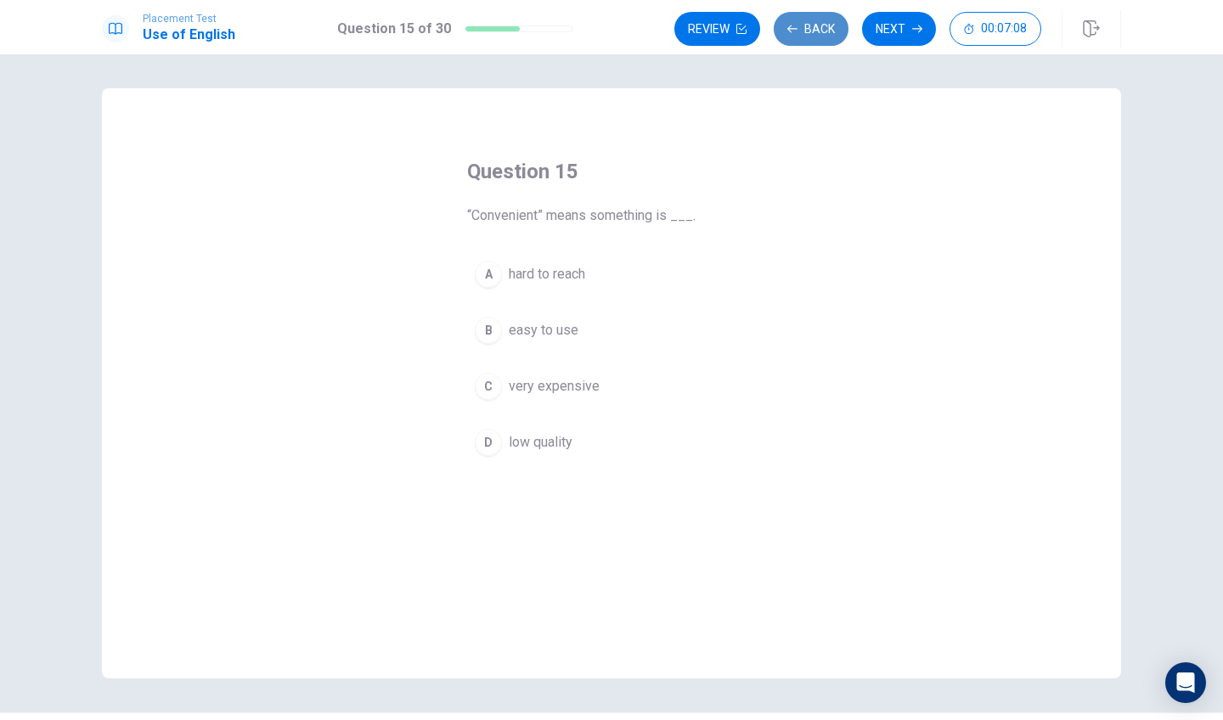
click at [800, 31] on button "Back" at bounding box center [811, 29] width 75 height 34
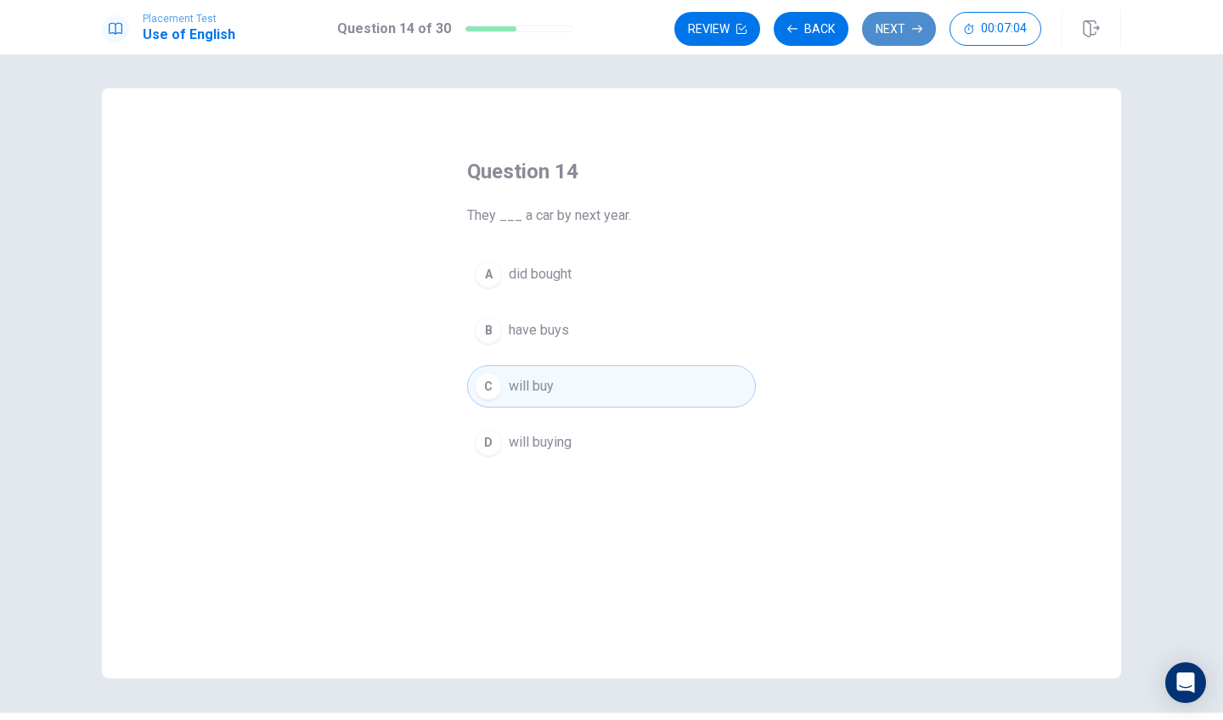
click at [887, 32] on button "Next" at bounding box center [899, 29] width 74 height 34
click at [883, 27] on button "Next" at bounding box center [899, 29] width 74 height 34
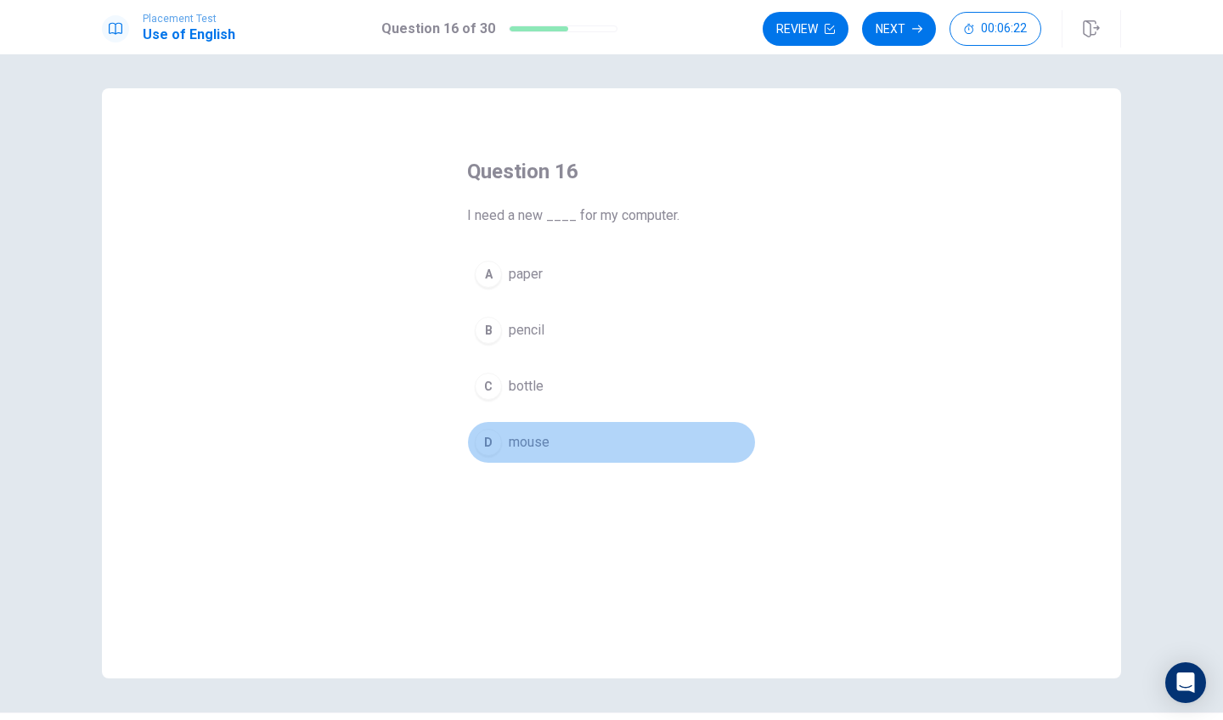
click at [481, 437] on div "D" at bounding box center [488, 442] width 27 height 27
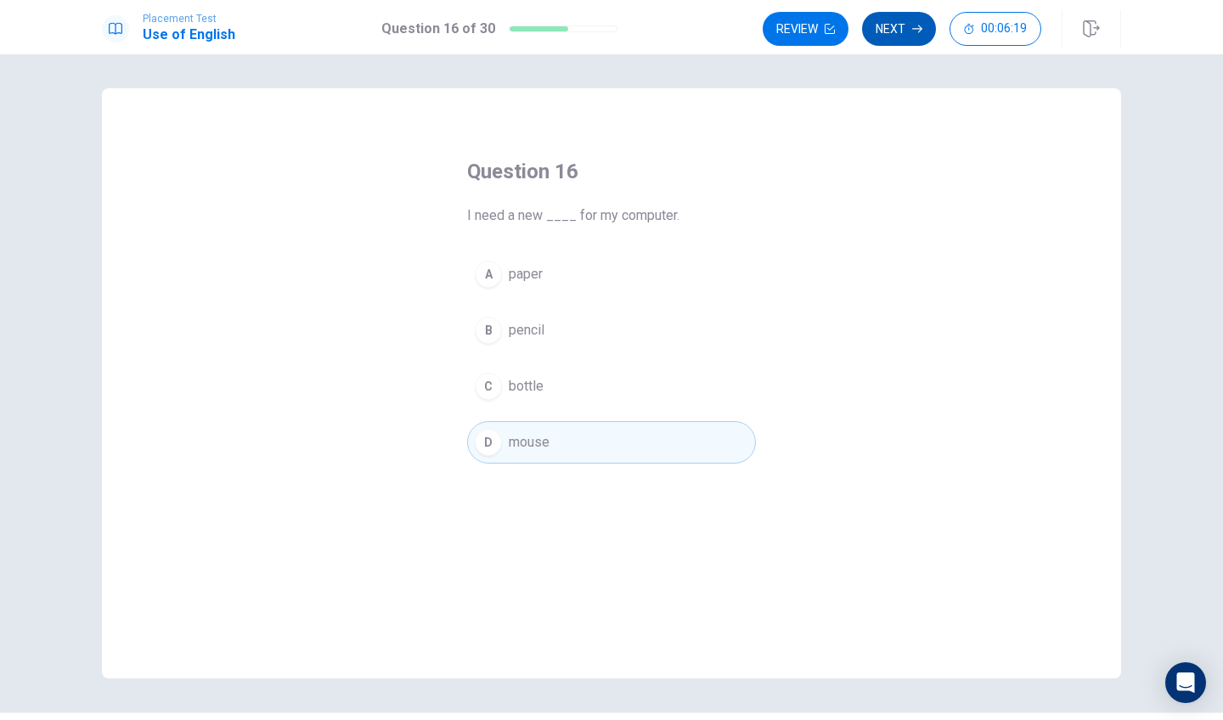
click at [910, 31] on button "Next" at bounding box center [899, 29] width 74 height 34
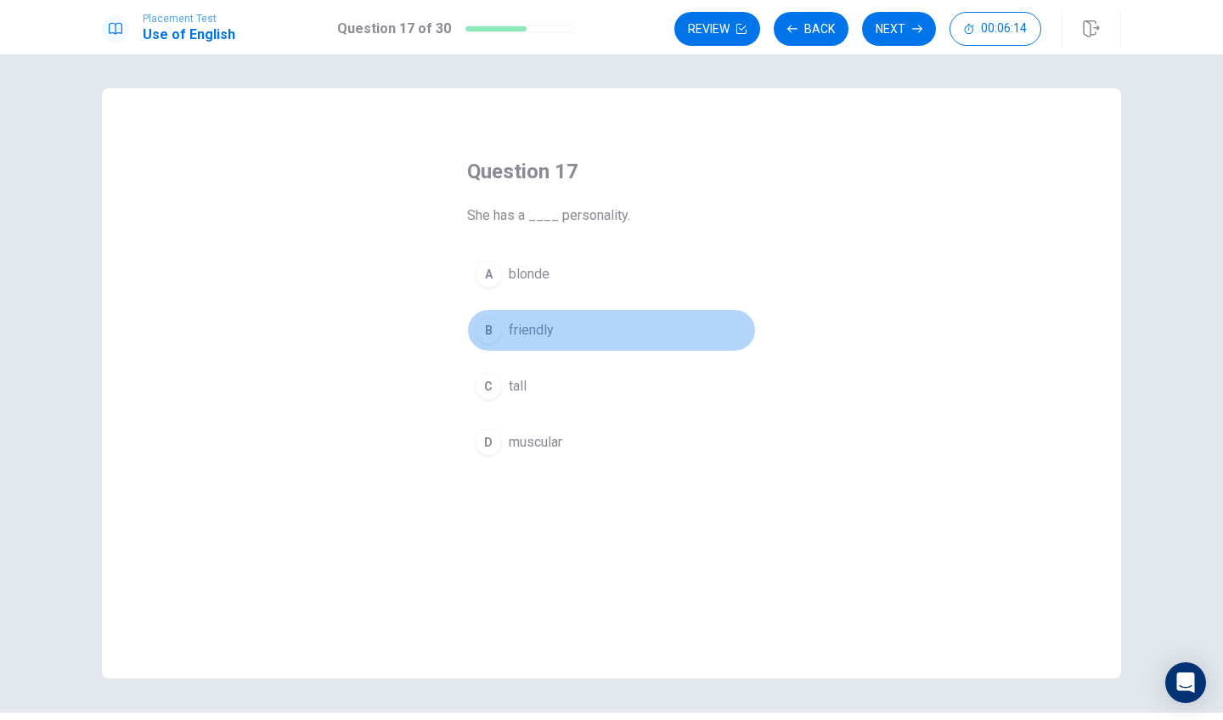
click at [488, 329] on div "B" at bounding box center [488, 330] width 27 height 27
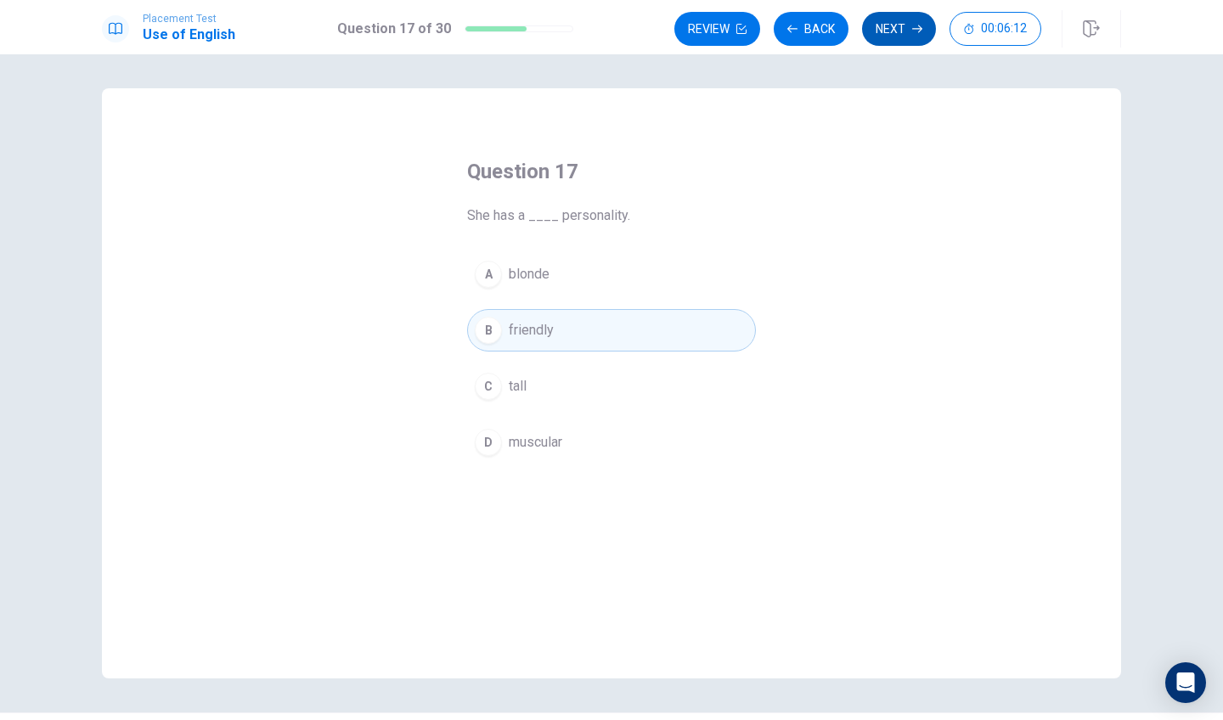
click at [903, 15] on button "Next" at bounding box center [899, 29] width 74 height 34
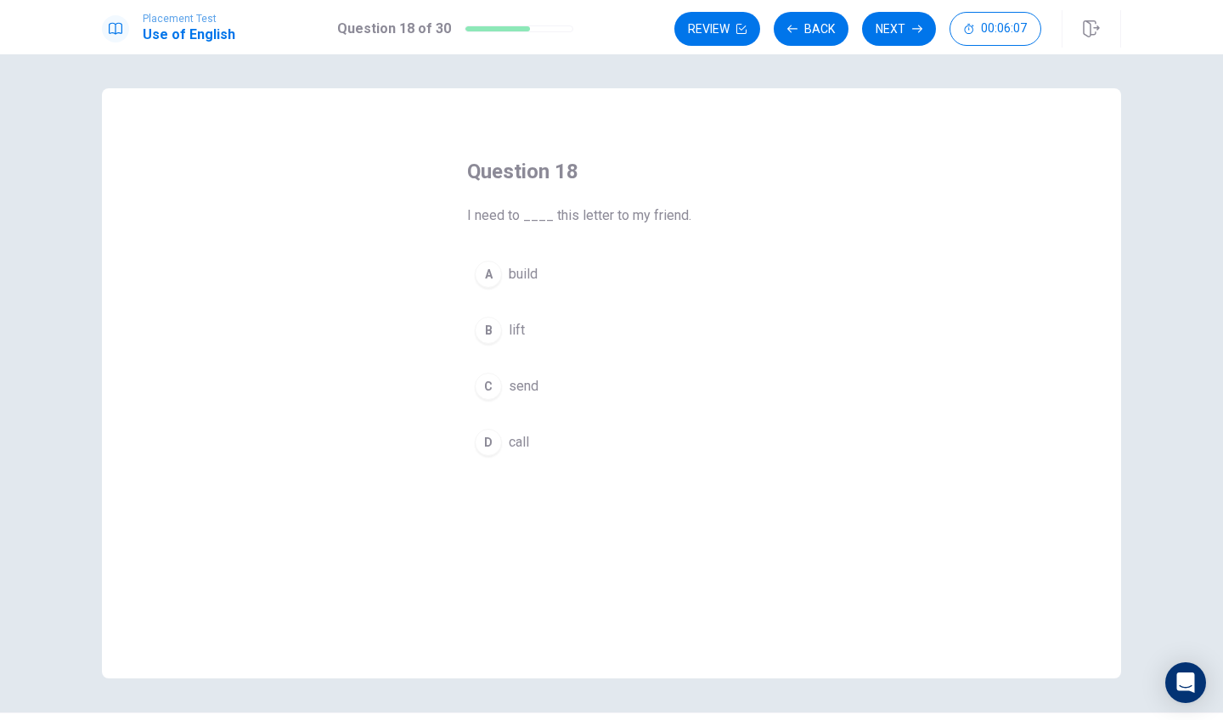
click at [482, 400] on button "C send" at bounding box center [611, 386] width 289 height 42
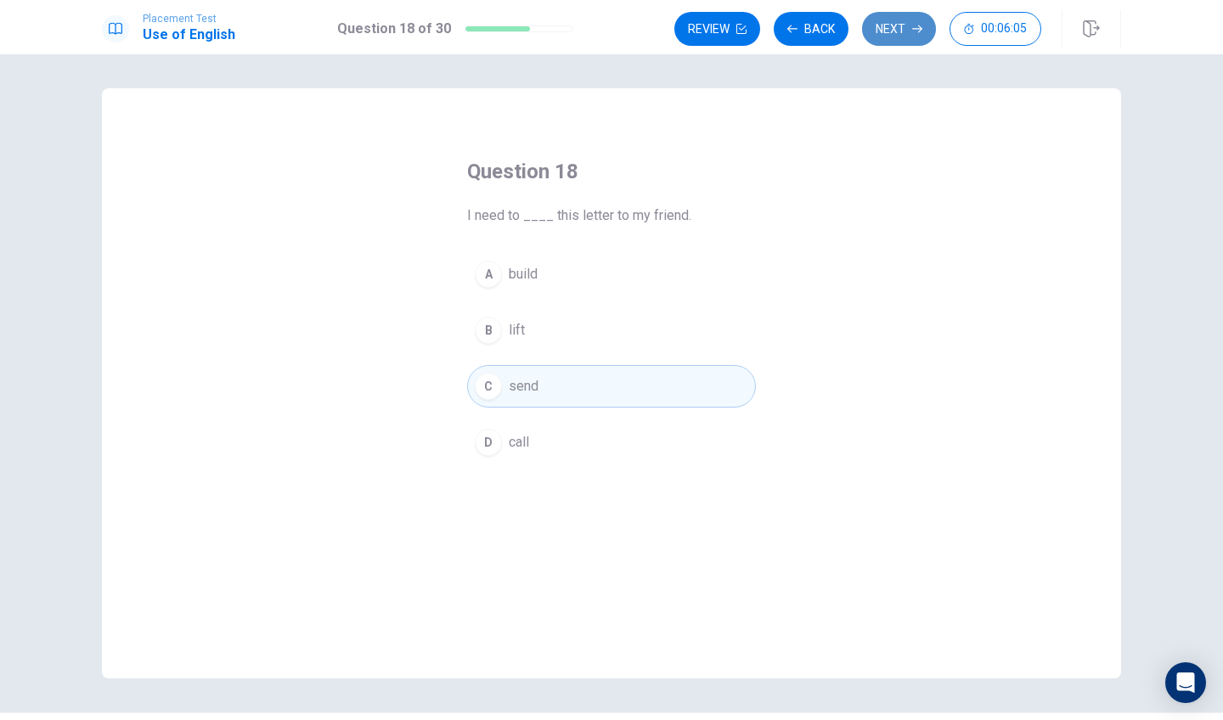
click at [897, 30] on button "Next" at bounding box center [899, 29] width 74 height 34
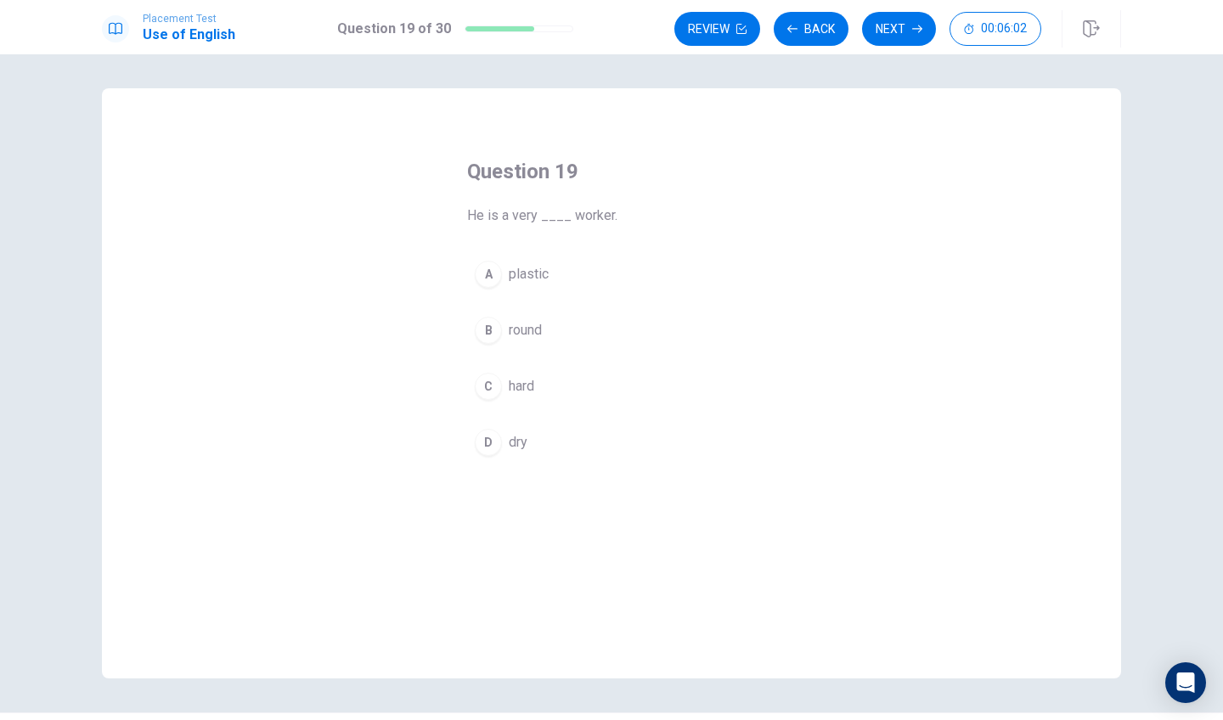
click at [484, 380] on div "C" at bounding box center [488, 386] width 27 height 27
click at [878, 31] on button "Next" at bounding box center [899, 29] width 74 height 34
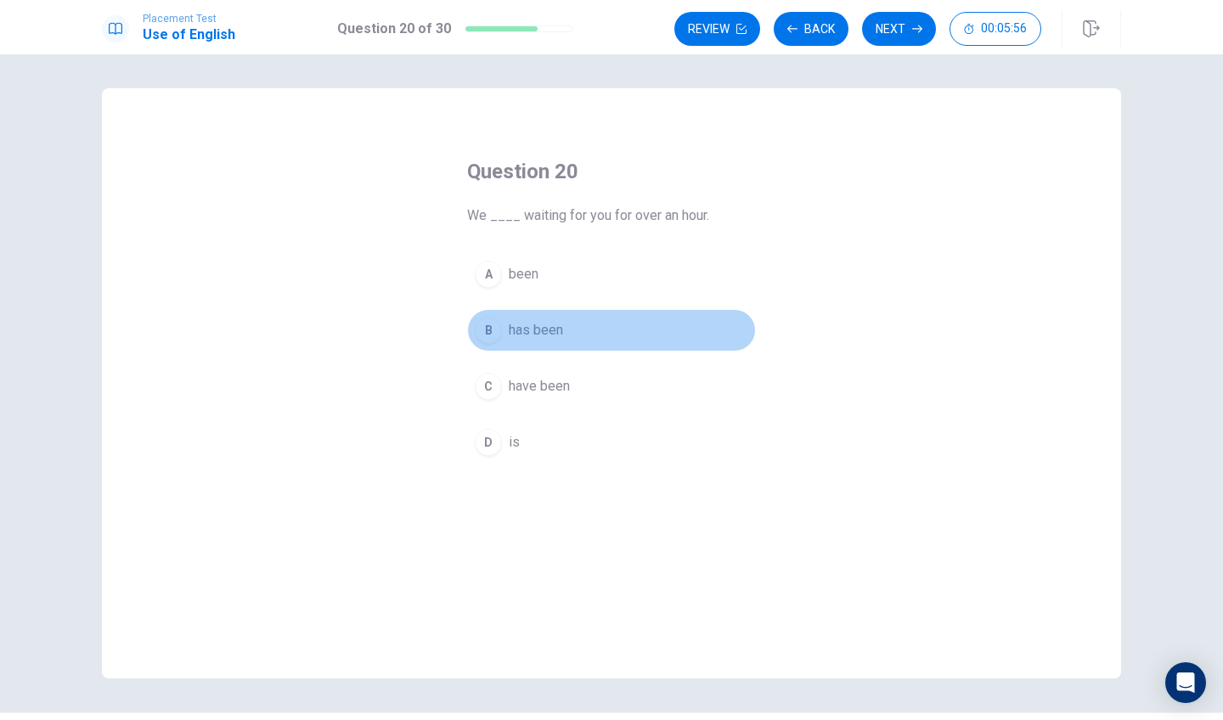
click at [488, 335] on div "B" at bounding box center [488, 330] width 27 height 27
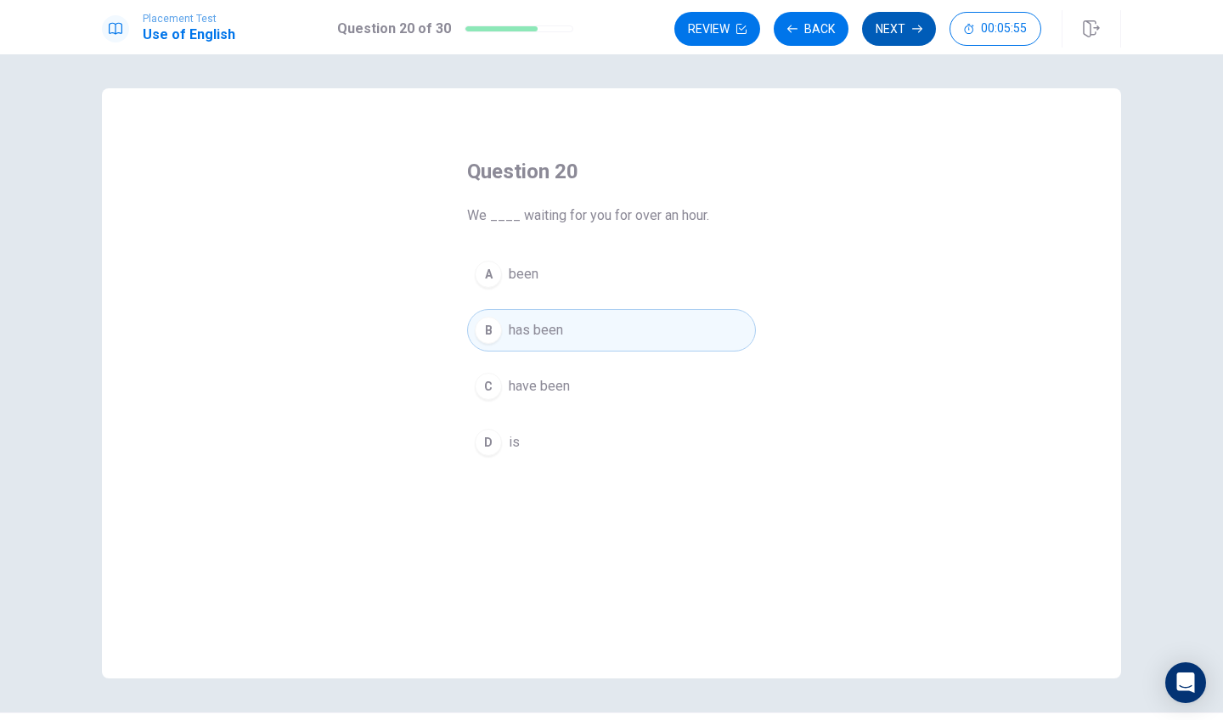
click at [888, 31] on button "Next" at bounding box center [899, 29] width 74 height 34
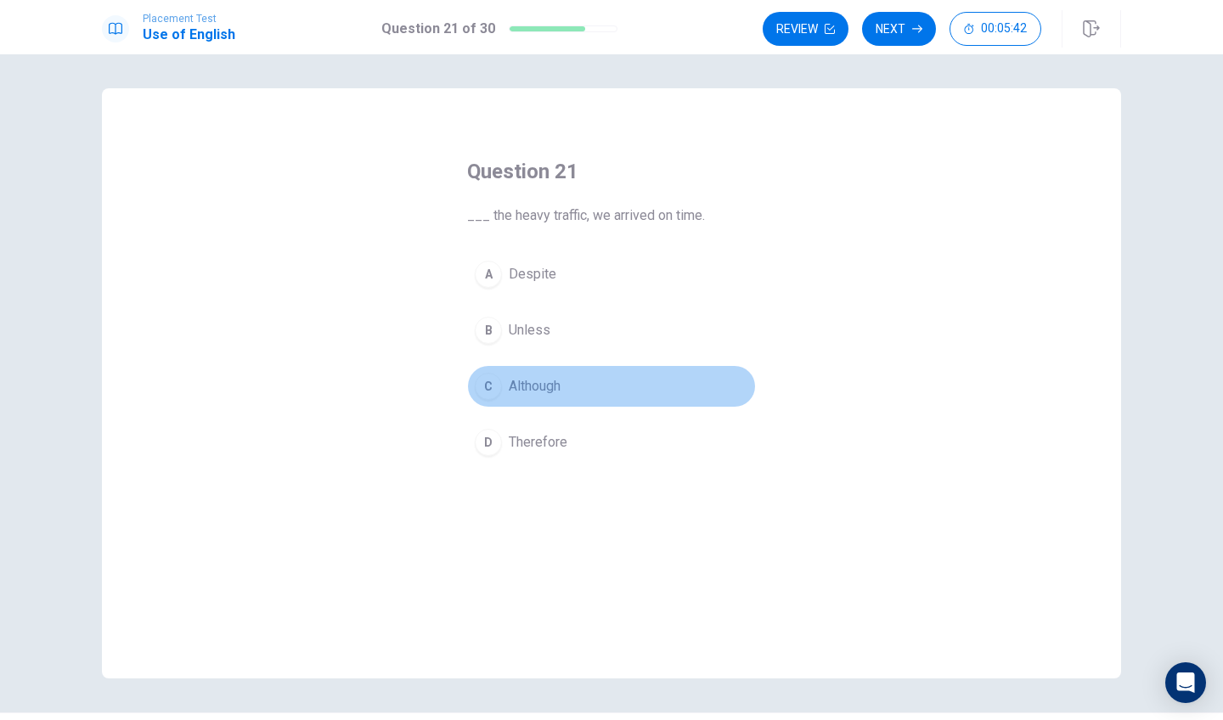
click at [486, 391] on div "C" at bounding box center [488, 386] width 27 height 27
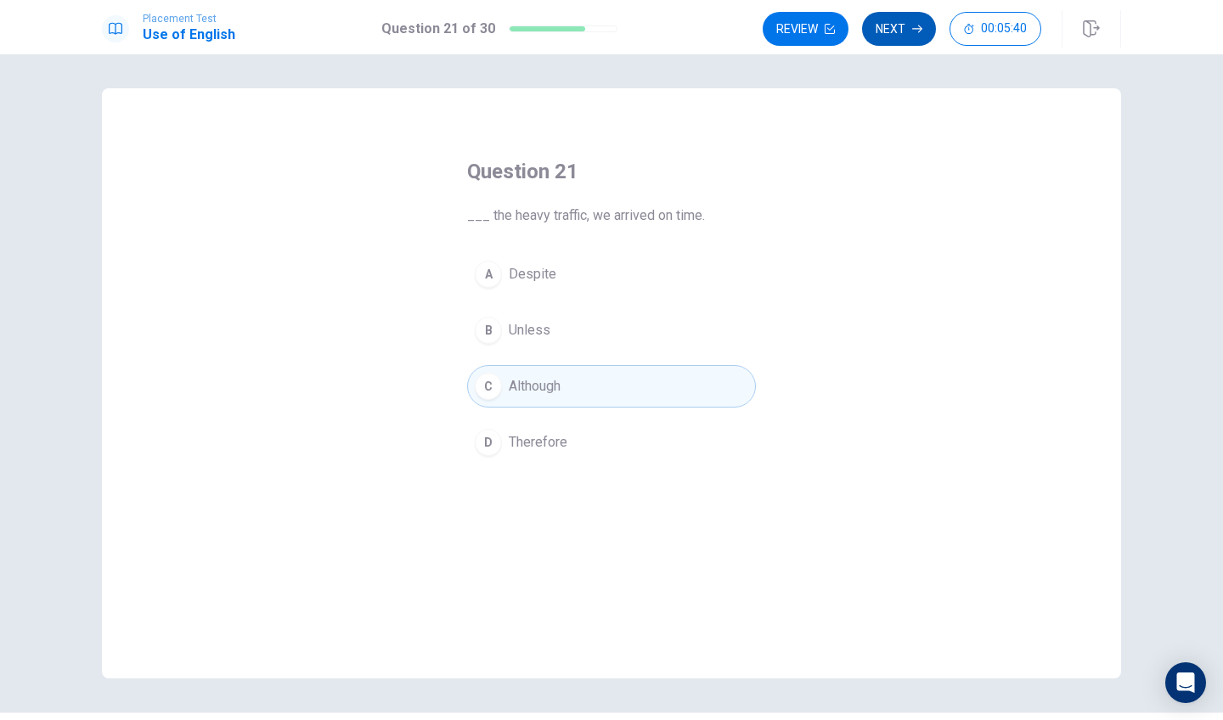
click at [905, 21] on button "Next" at bounding box center [899, 29] width 74 height 34
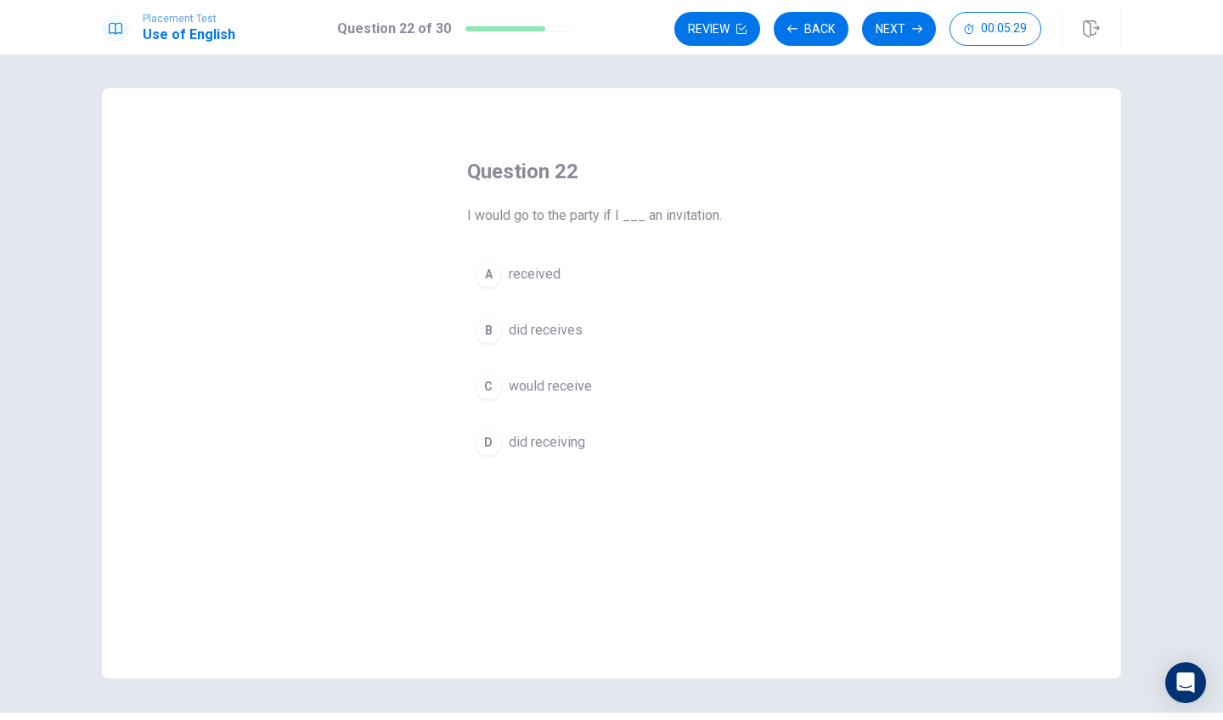
click at [484, 272] on div "A" at bounding box center [488, 274] width 27 height 27
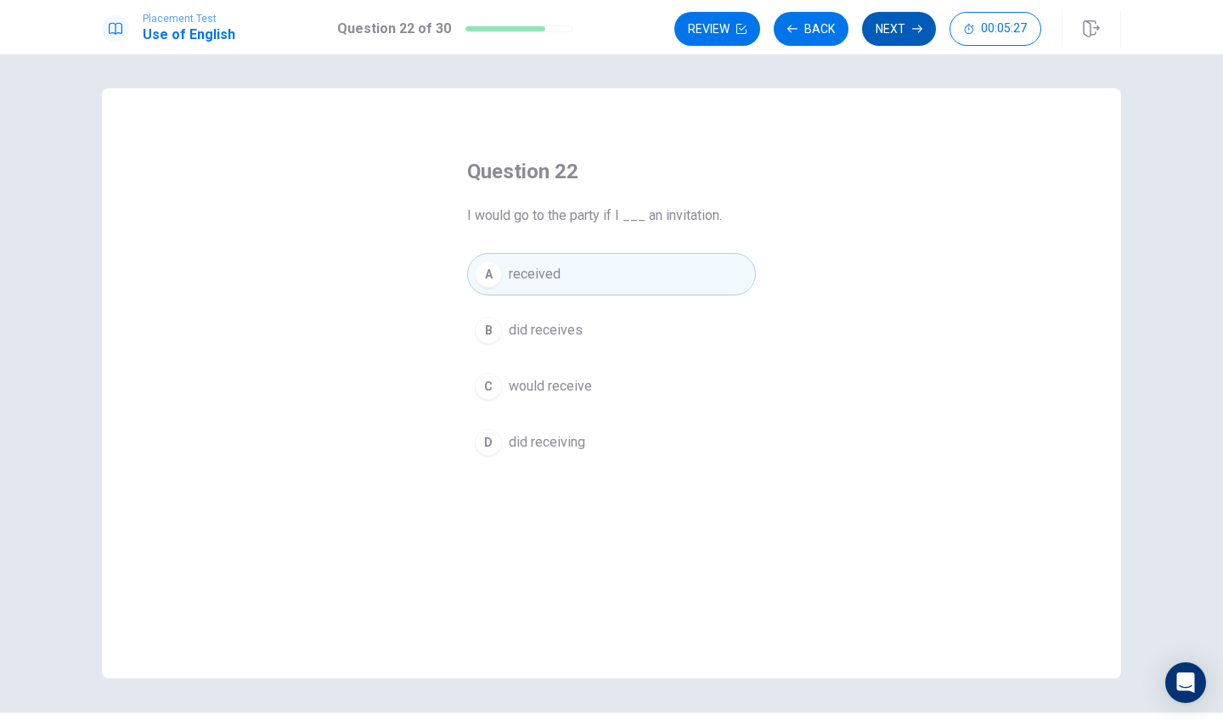
click at [893, 30] on button "Next" at bounding box center [899, 29] width 74 height 34
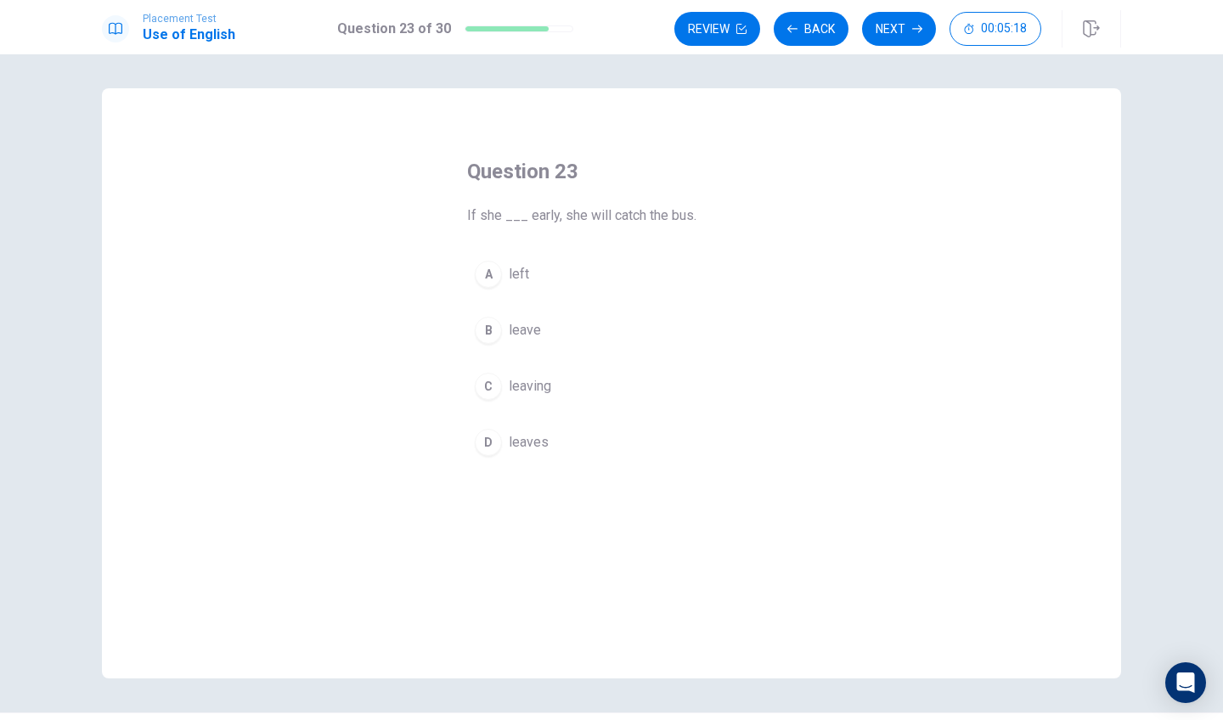
click at [493, 434] on div "D" at bounding box center [488, 442] width 27 height 27
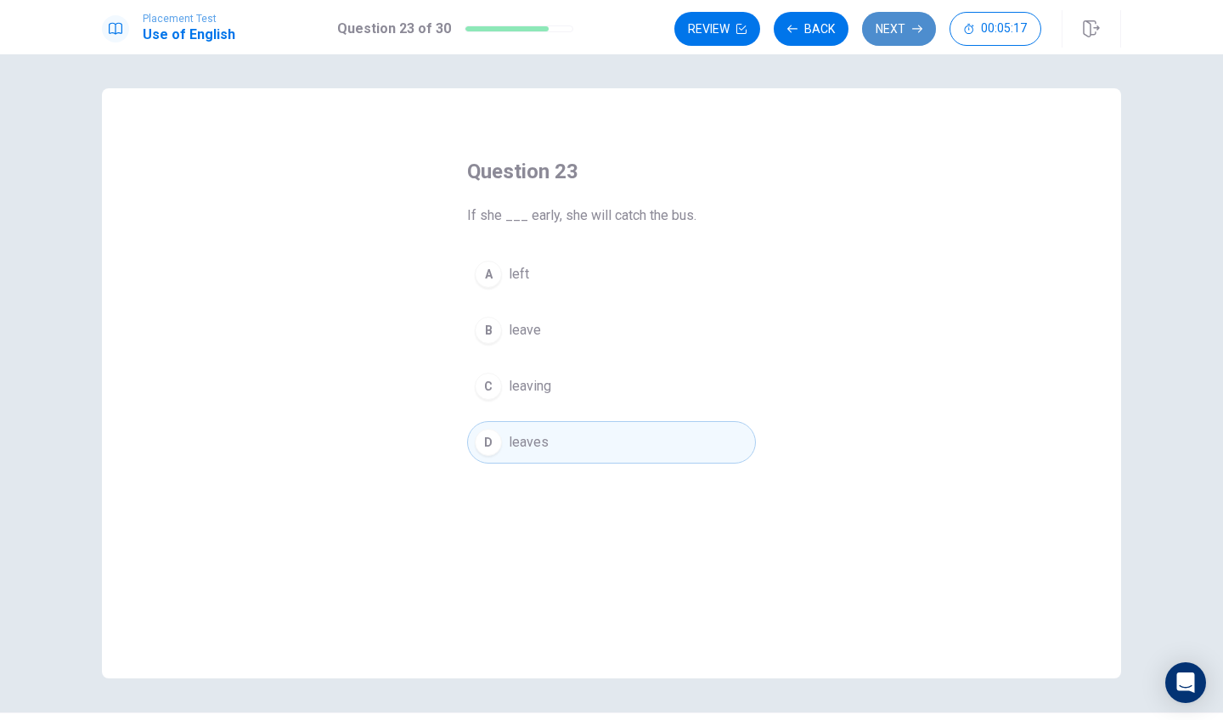
click at [874, 26] on button "Next" at bounding box center [899, 29] width 74 height 34
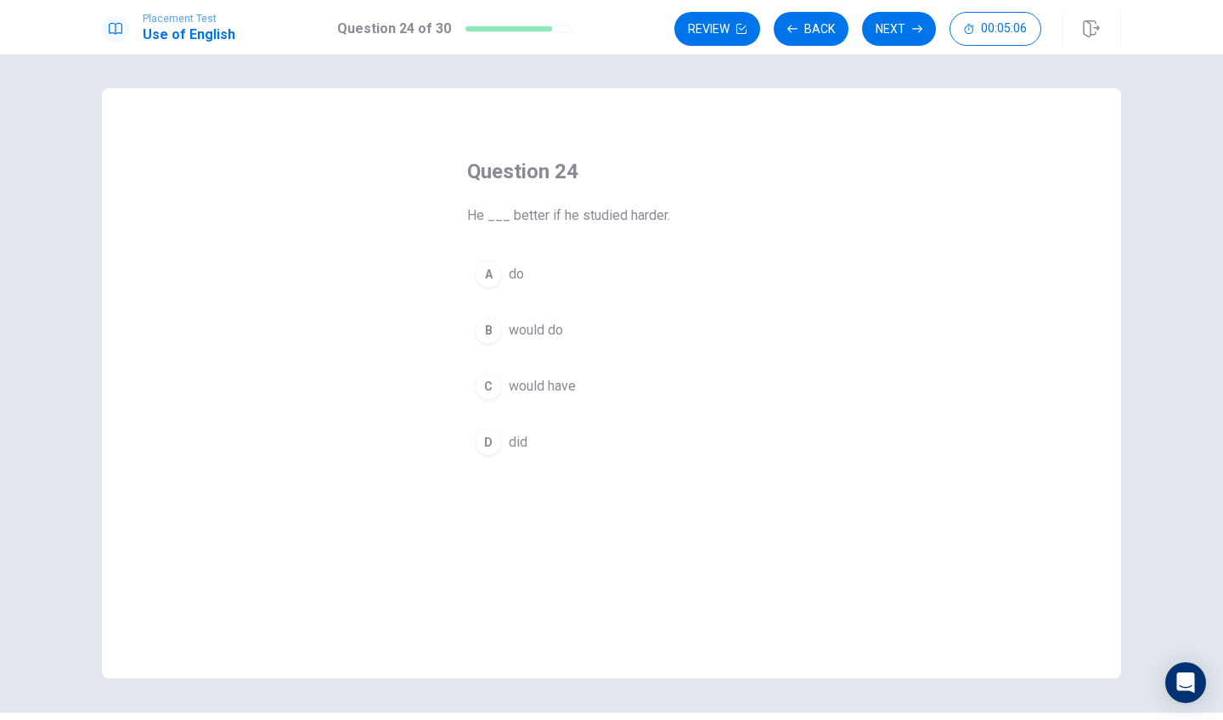
click at [493, 322] on div "B" at bounding box center [488, 330] width 27 height 27
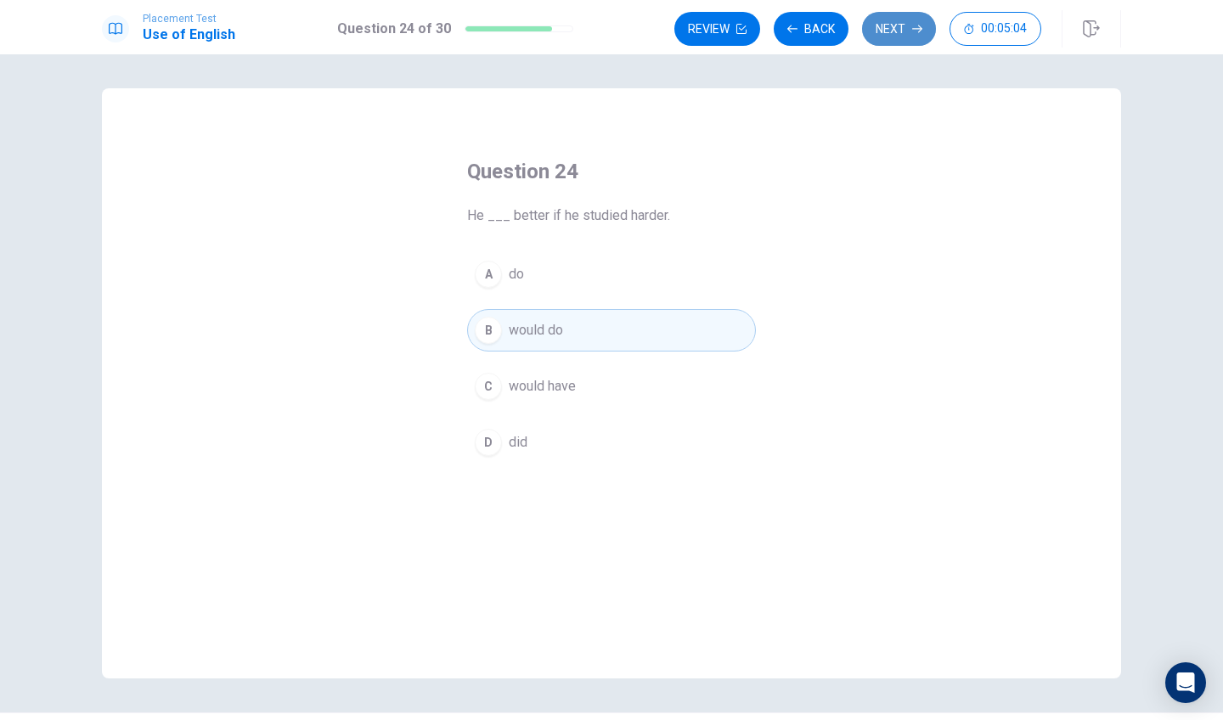
click at [898, 35] on button "Next" at bounding box center [899, 29] width 74 height 34
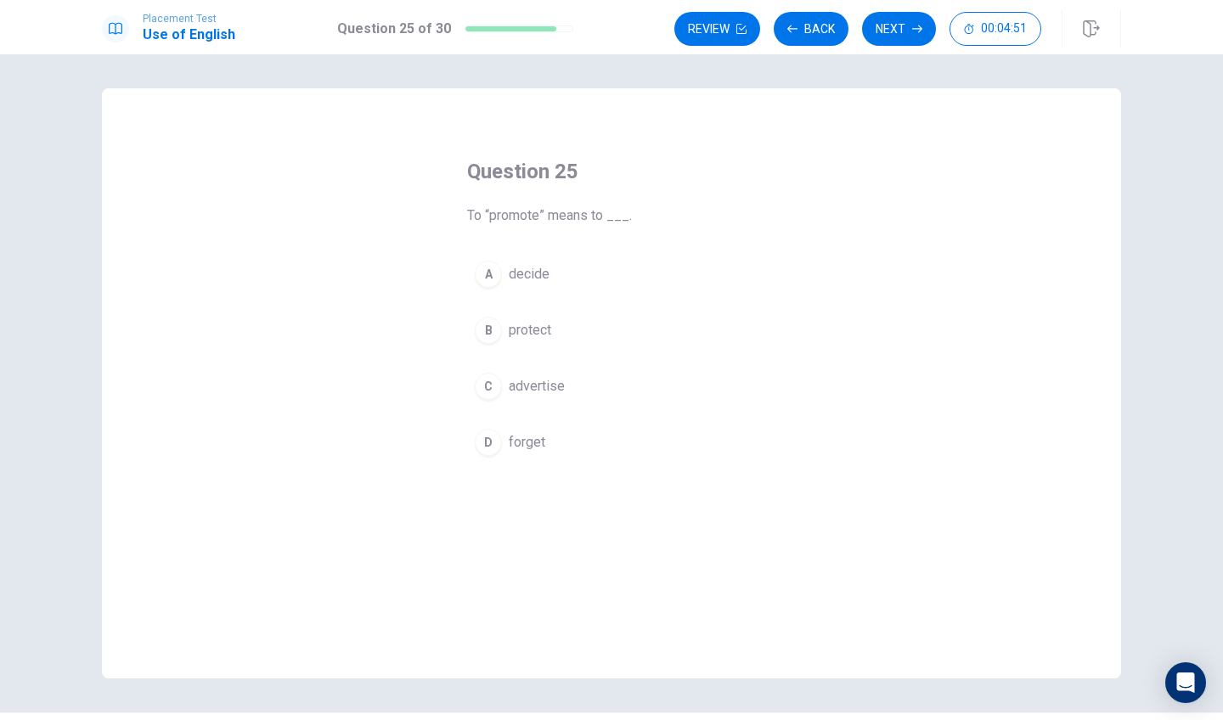
click at [481, 392] on div "C" at bounding box center [488, 386] width 27 height 27
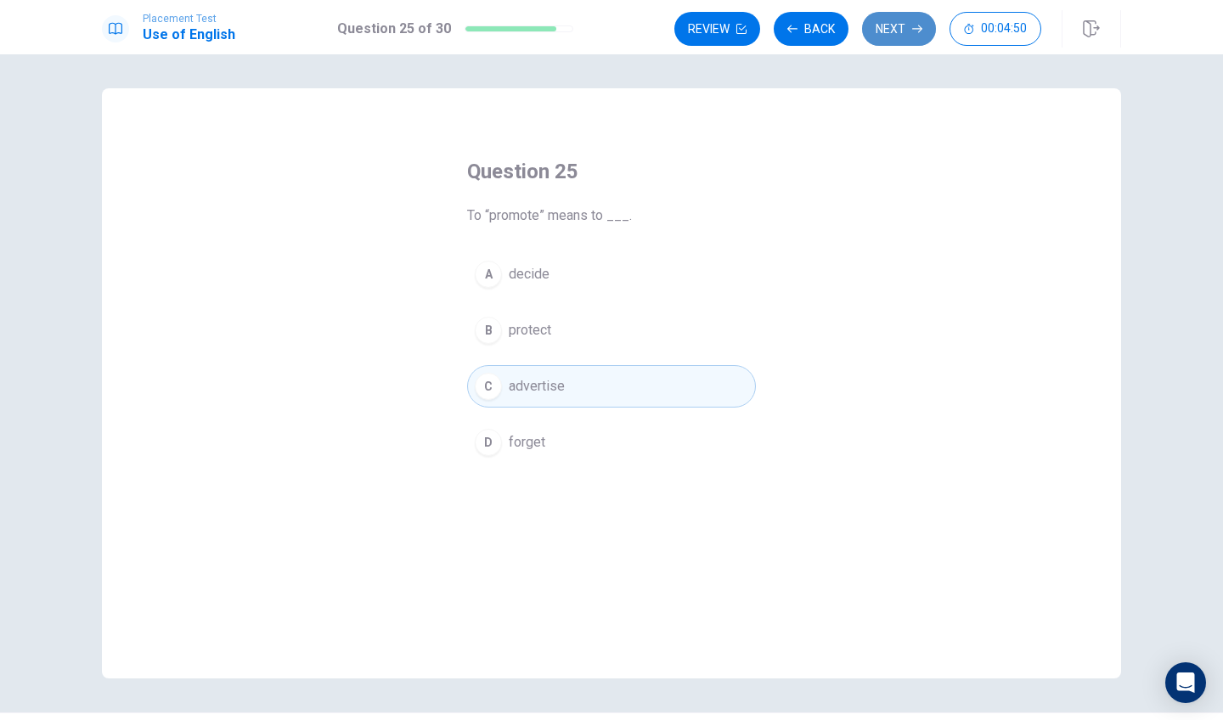
click at [908, 25] on button "Next" at bounding box center [899, 29] width 74 height 34
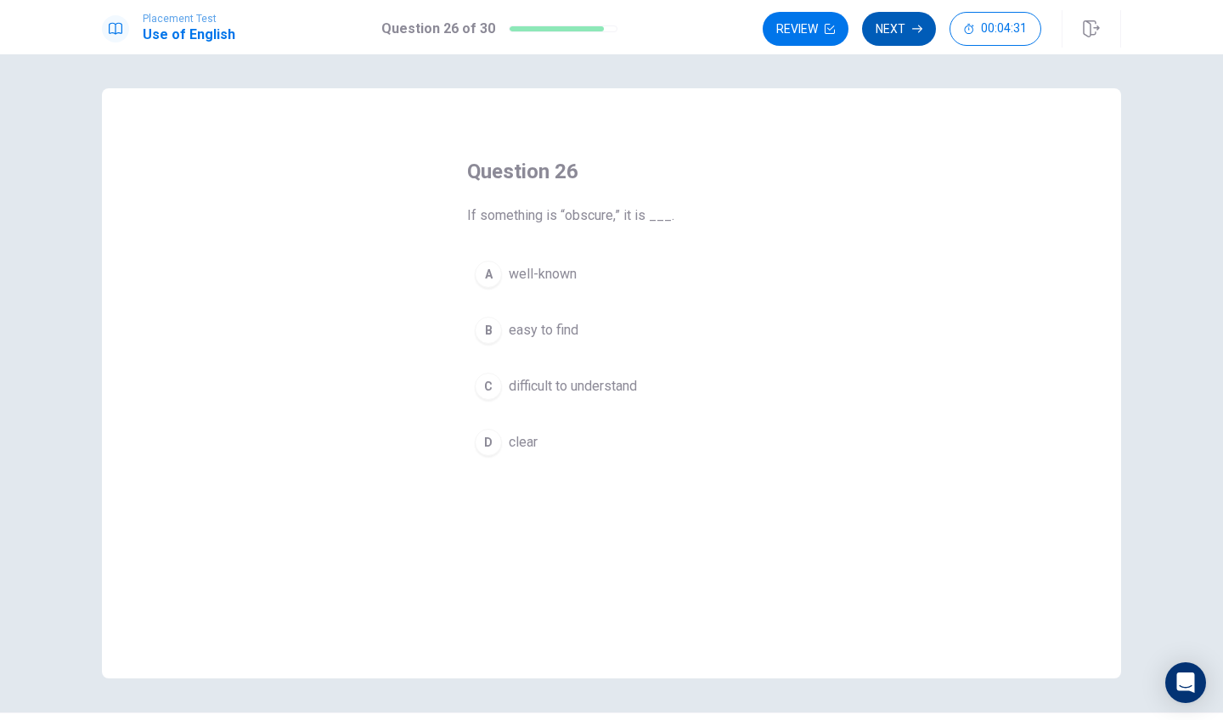
click at [888, 36] on button "Next" at bounding box center [899, 29] width 74 height 34
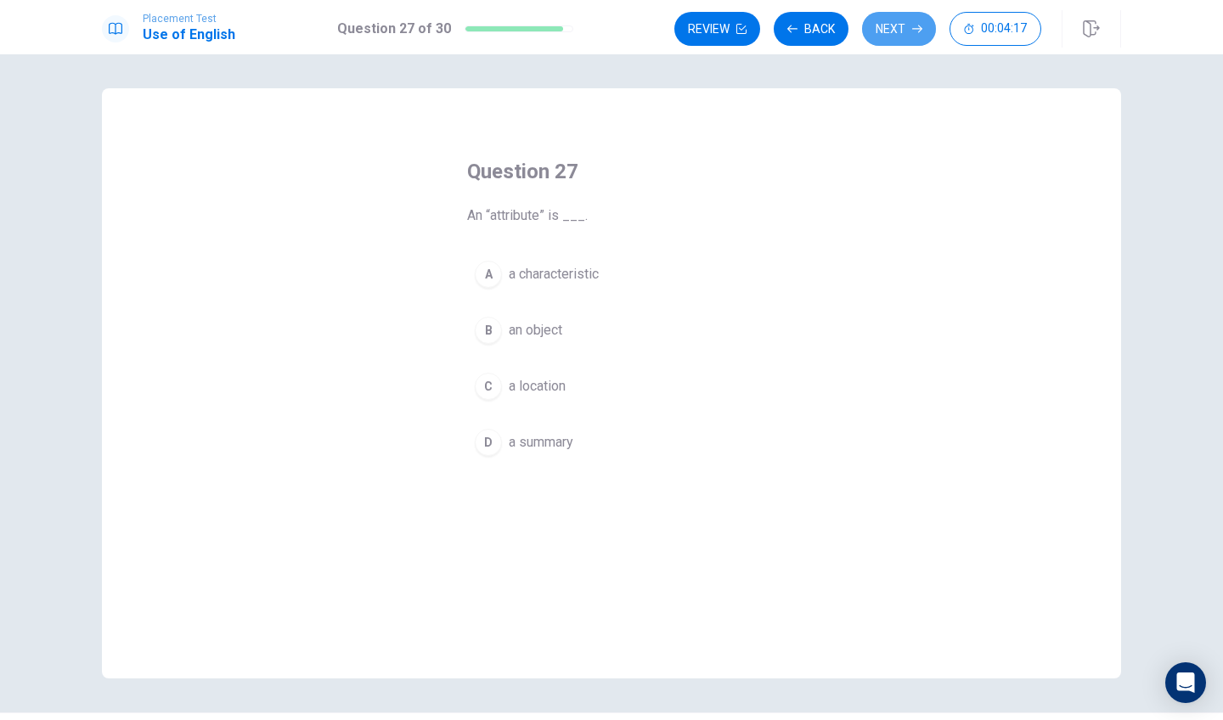
click at [888, 35] on button "Next" at bounding box center [899, 29] width 74 height 34
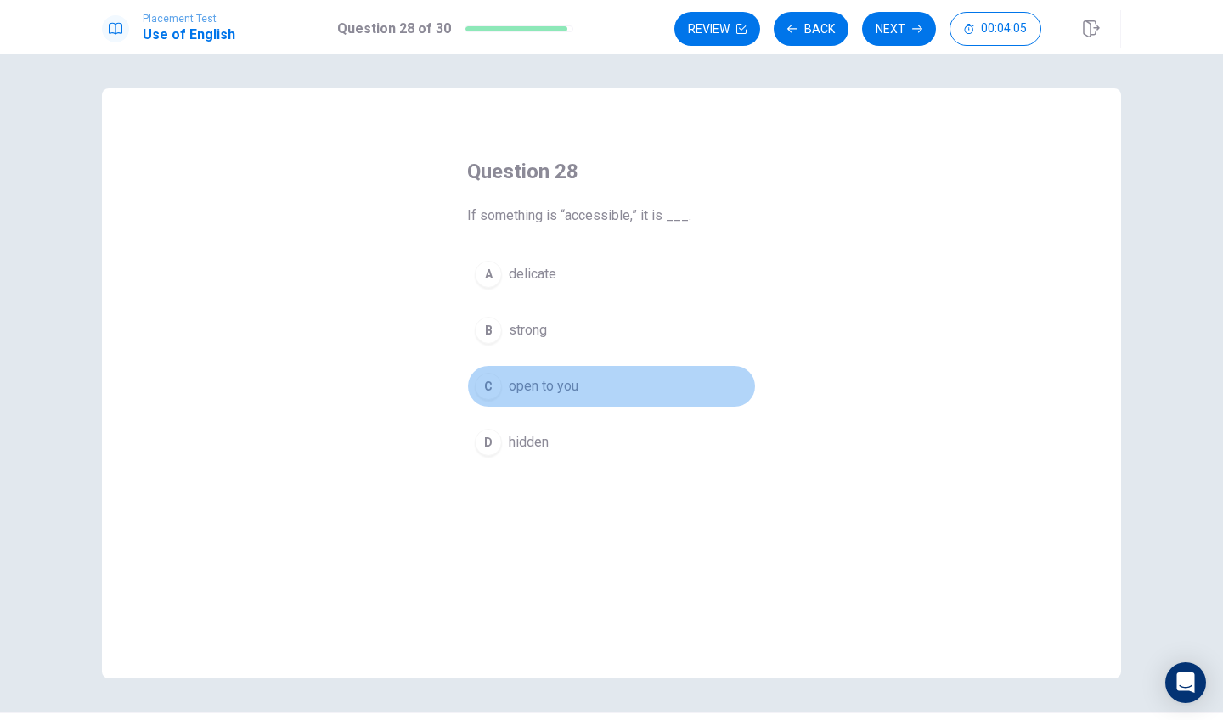
click at [482, 383] on div "C" at bounding box center [488, 386] width 27 height 27
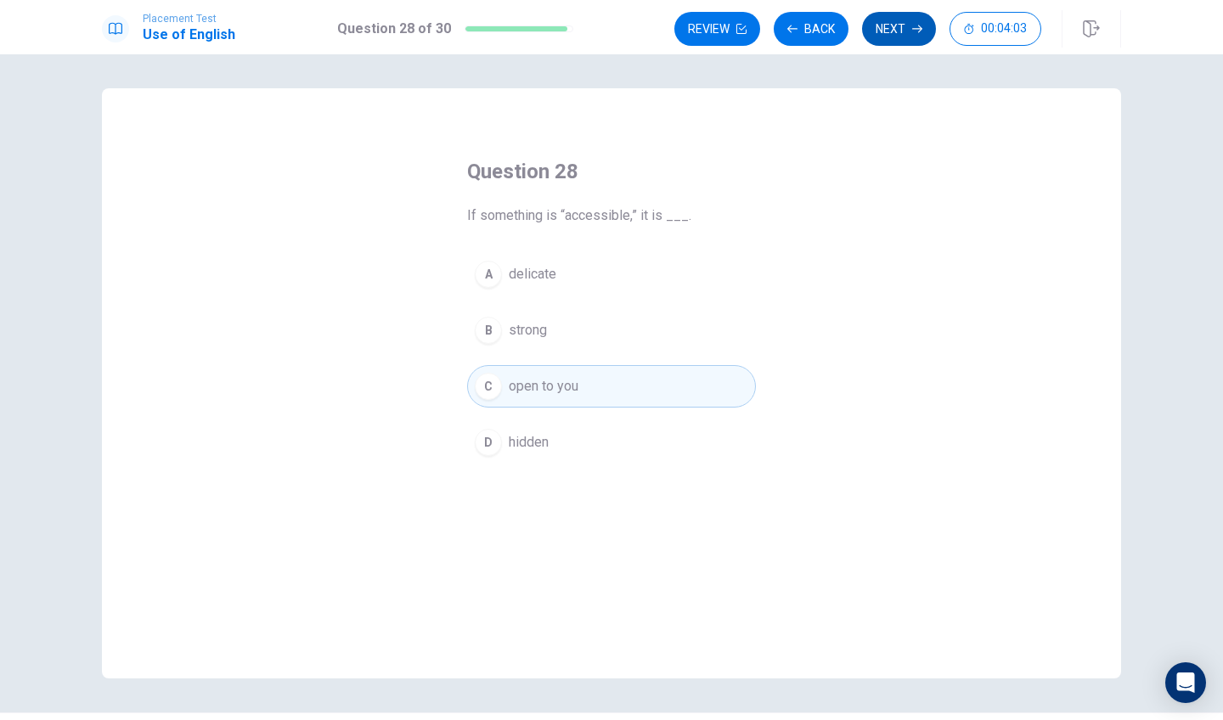
click at [884, 31] on button "Next" at bounding box center [899, 29] width 74 height 34
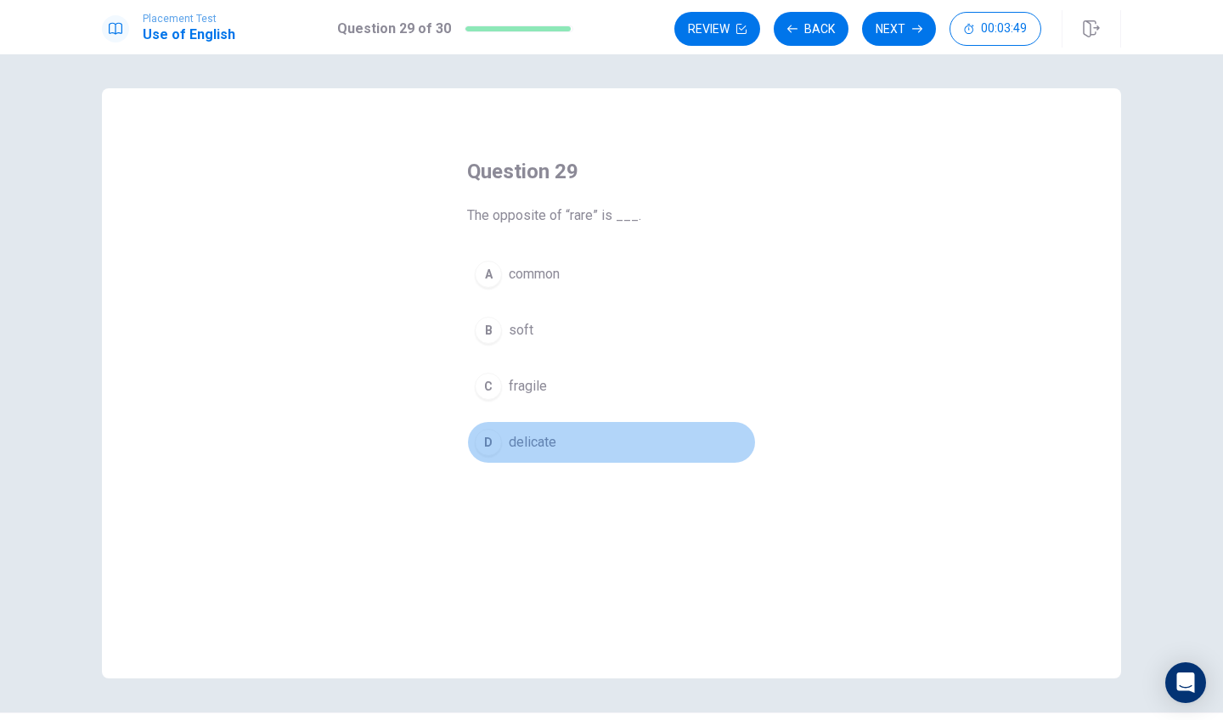
click at [474, 453] on button "D delicate" at bounding box center [611, 442] width 289 height 42
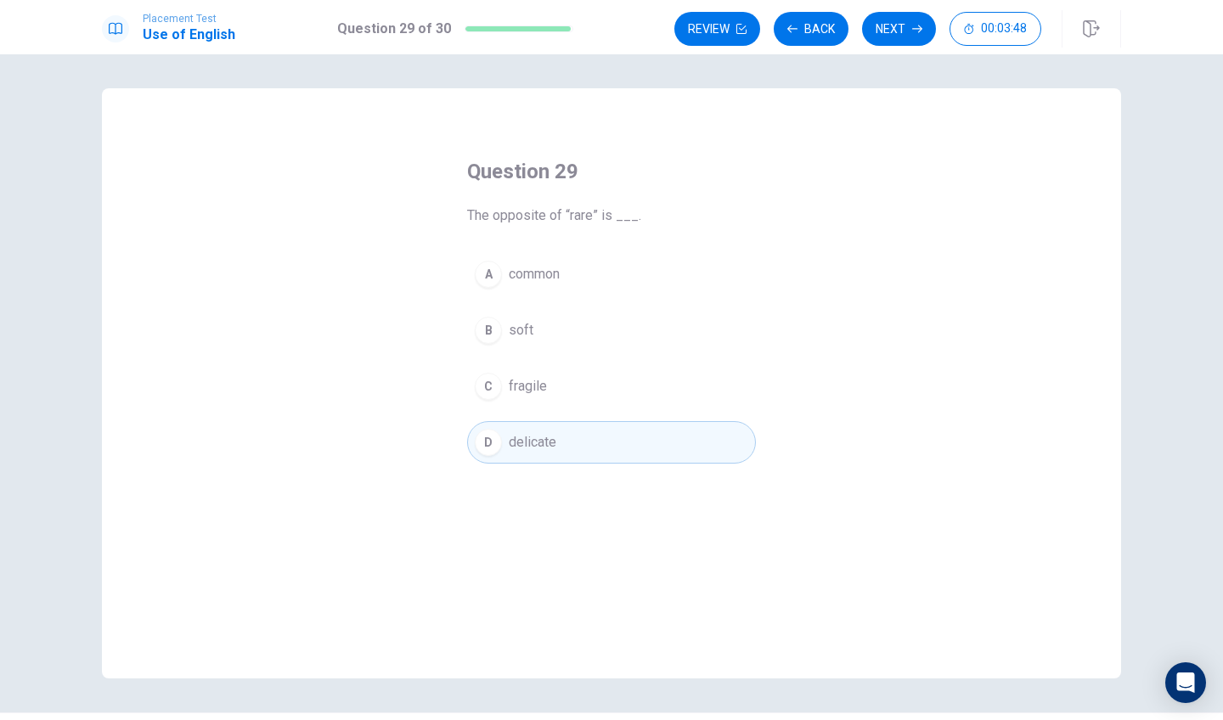
click at [899, 22] on button "Next" at bounding box center [899, 29] width 74 height 34
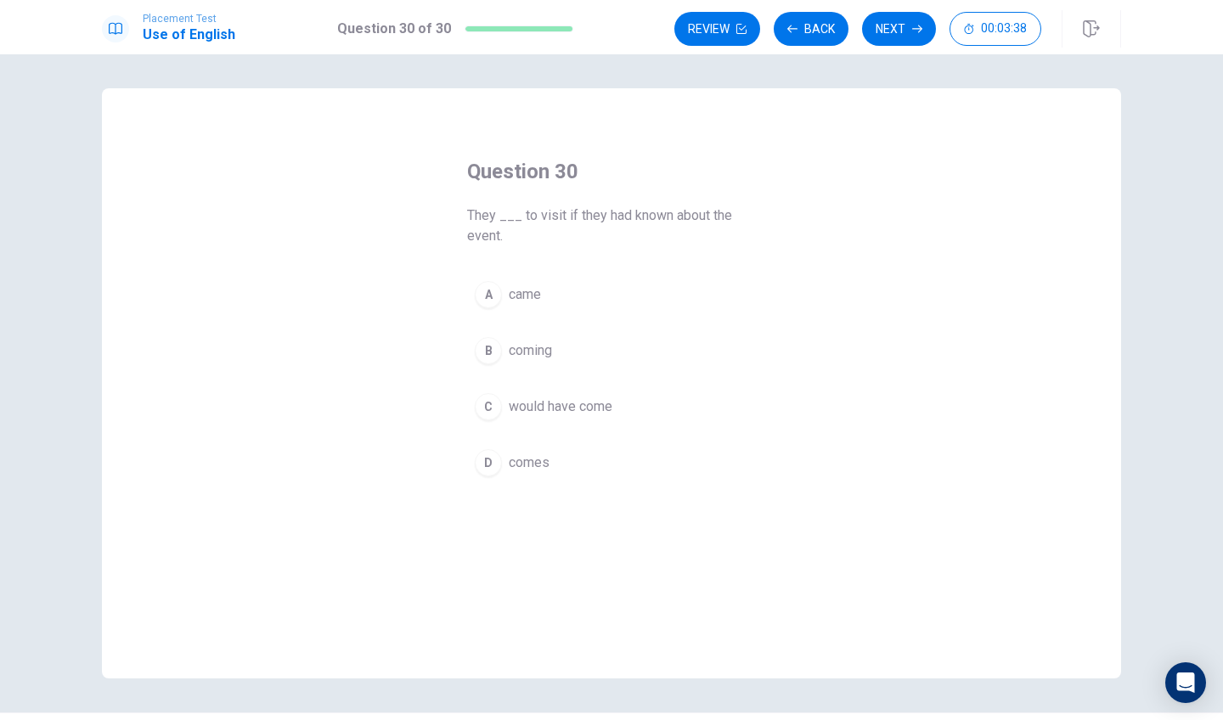
click at [484, 403] on div "C" at bounding box center [488, 406] width 27 height 27
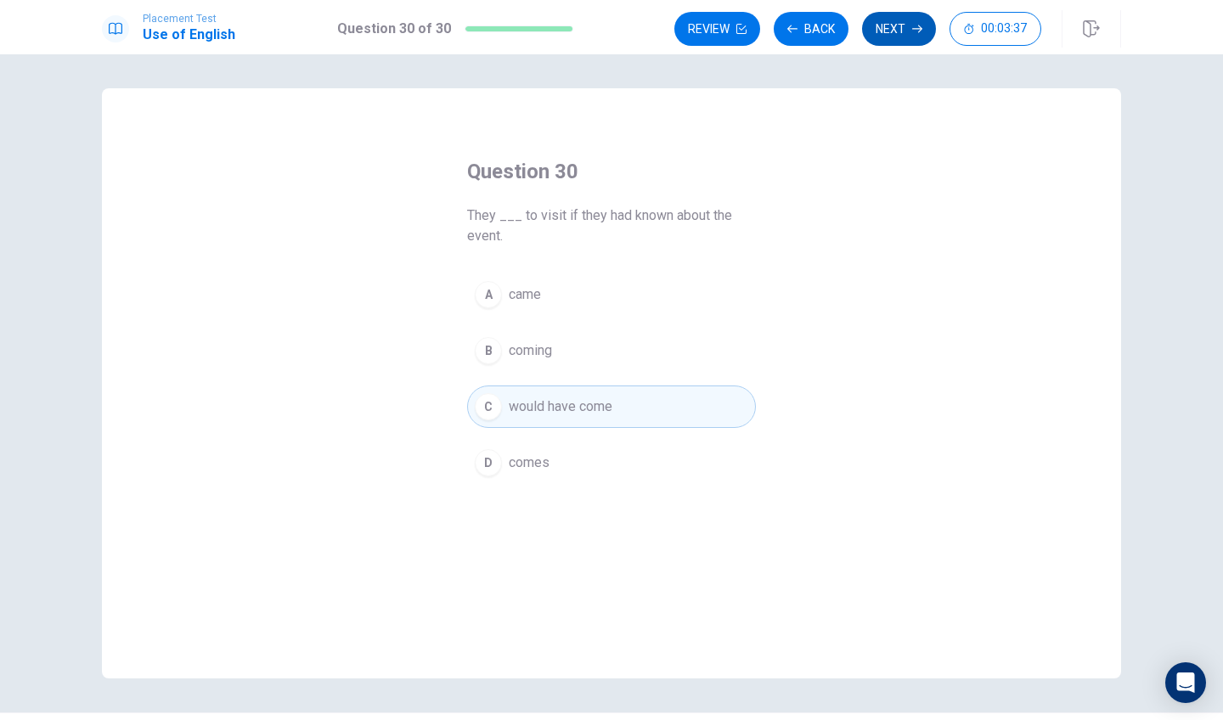
click at [884, 28] on button "Next" at bounding box center [899, 29] width 74 height 34
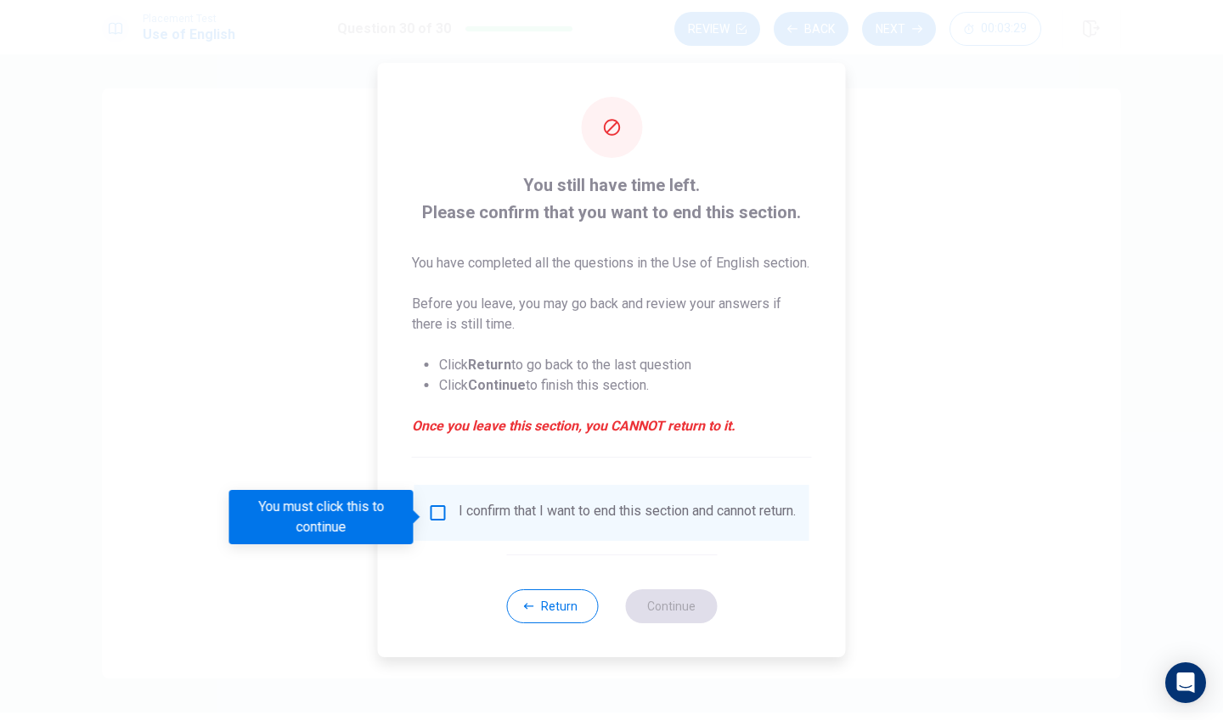
click at [565, 617] on button "Return" at bounding box center [552, 606] width 92 height 34
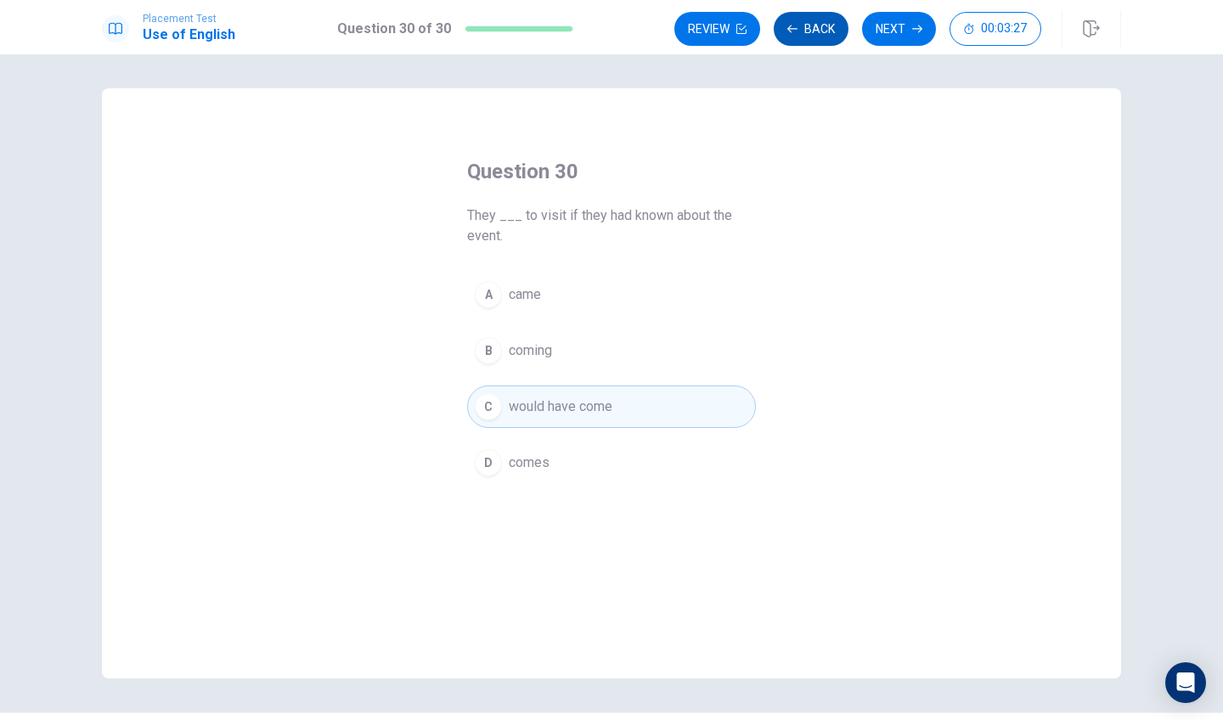
click at [796, 35] on button "Back" at bounding box center [811, 29] width 75 height 34
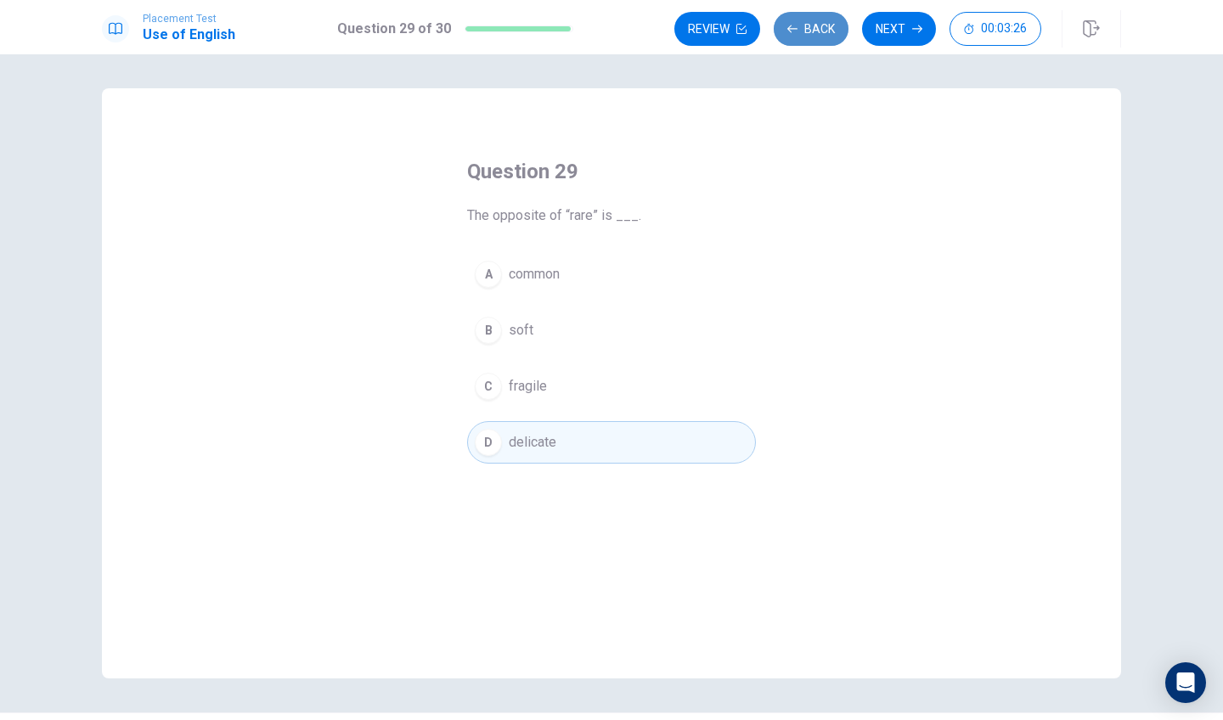
click at [798, 35] on button "Back" at bounding box center [811, 29] width 75 height 34
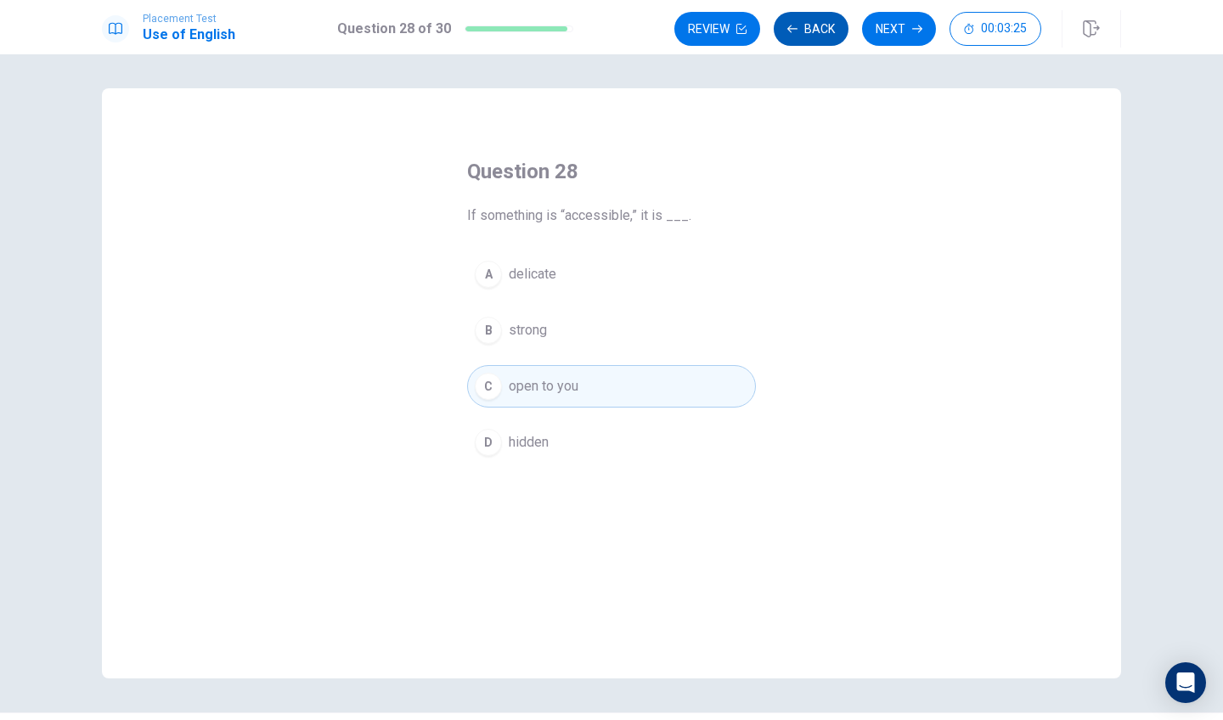
click at [799, 37] on button "Back" at bounding box center [811, 29] width 75 height 34
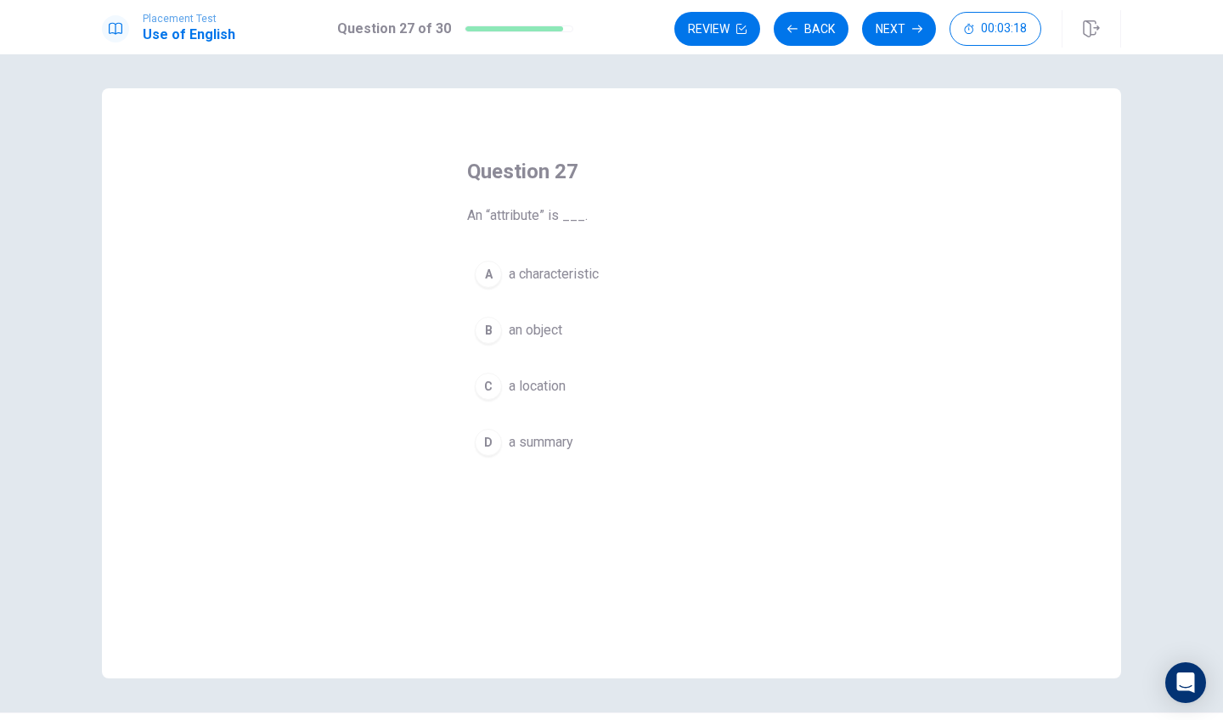
click at [482, 443] on div "D" at bounding box center [488, 442] width 27 height 27
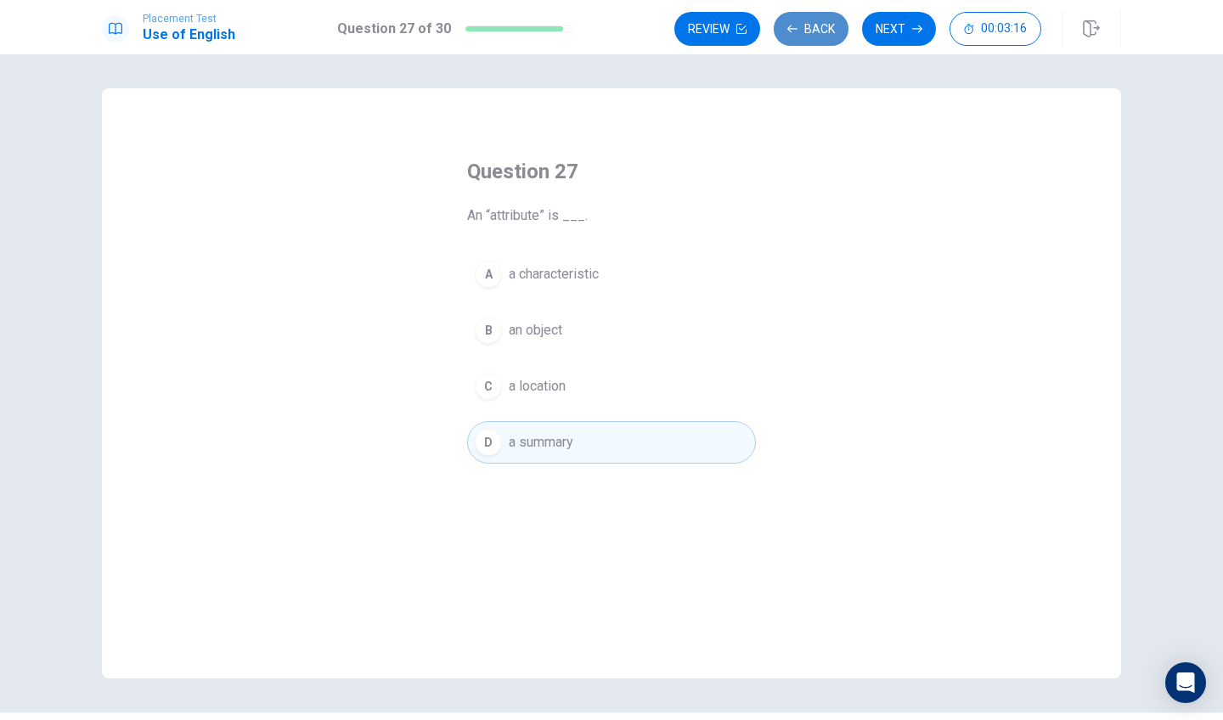
click at [821, 34] on button "Back" at bounding box center [811, 29] width 75 height 34
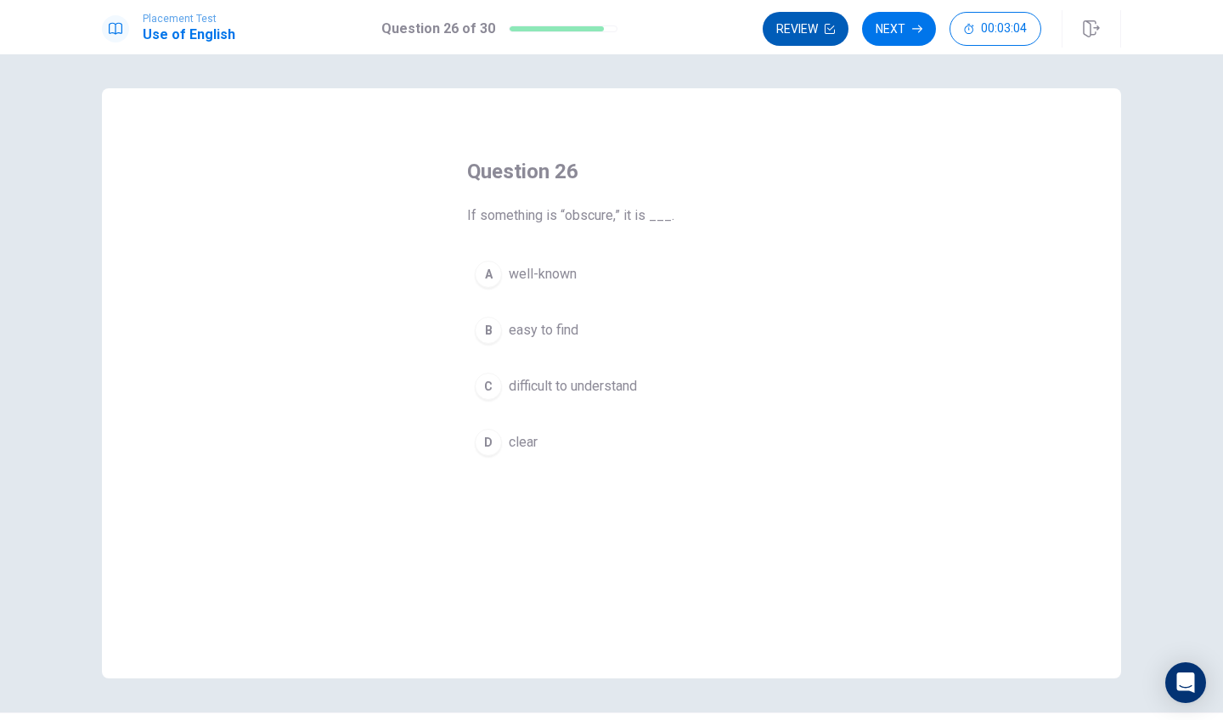
click at [821, 34] on button "Review" at bounding box center [806, 29] width 86 height 34
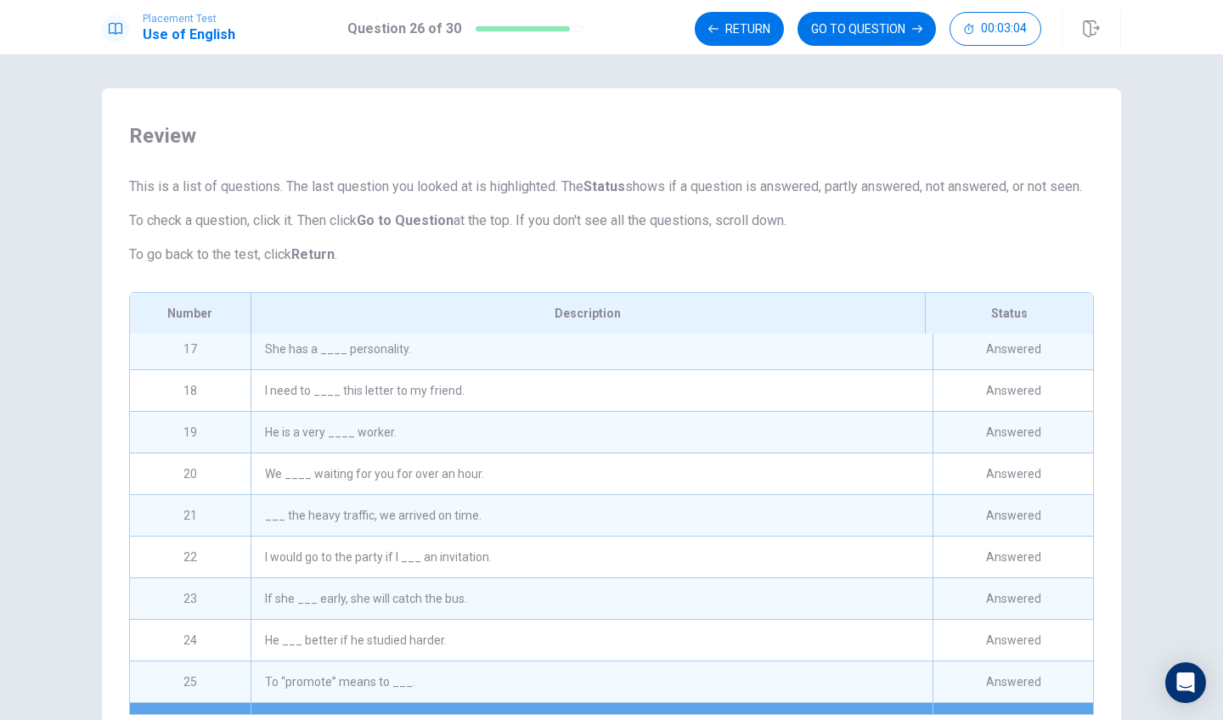
scroll to position [871, 0]
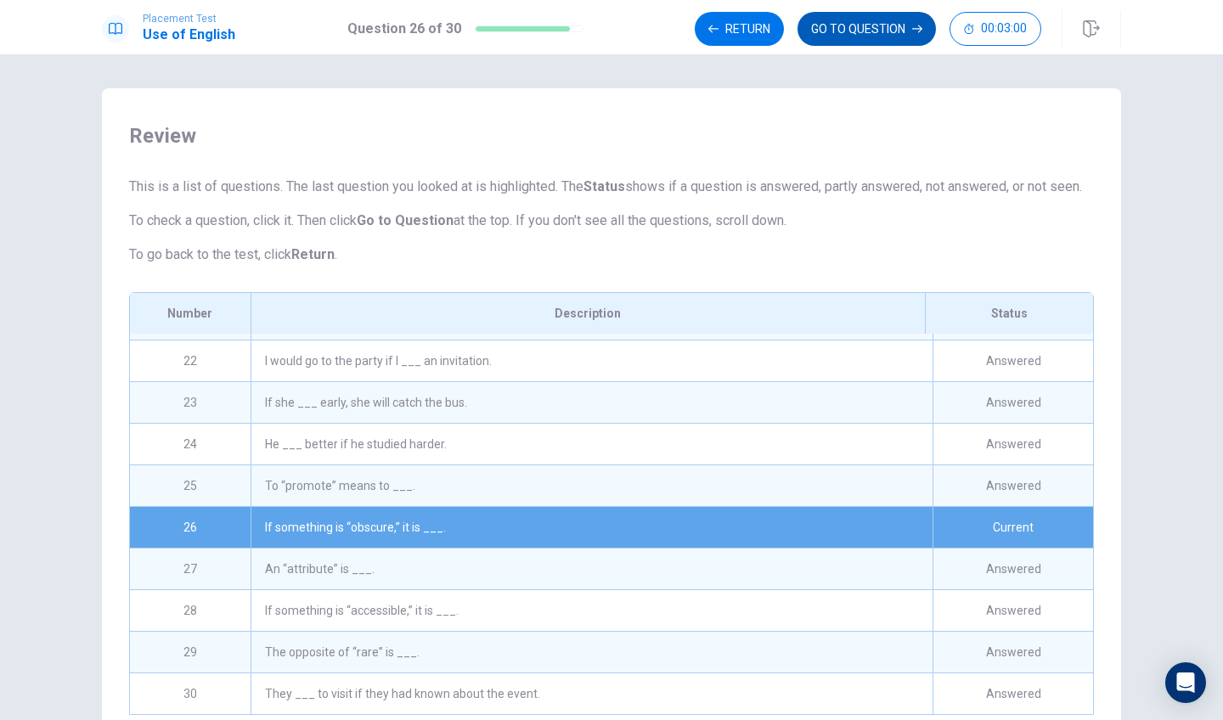
click at [819, 31] on button "GO TO QUESTION" at bounding box center [867, 29] width 138 height 34
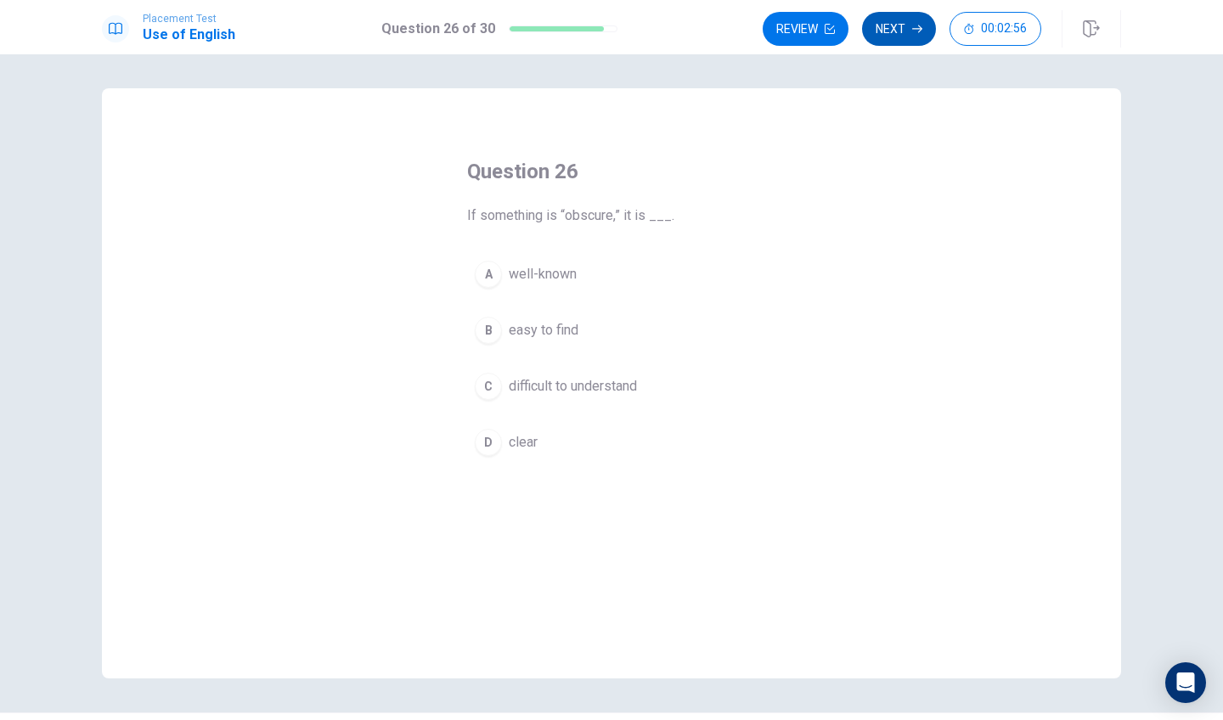
click at [905, 29] on button "Next" at bounding box center [899, 29] width 74 height 34
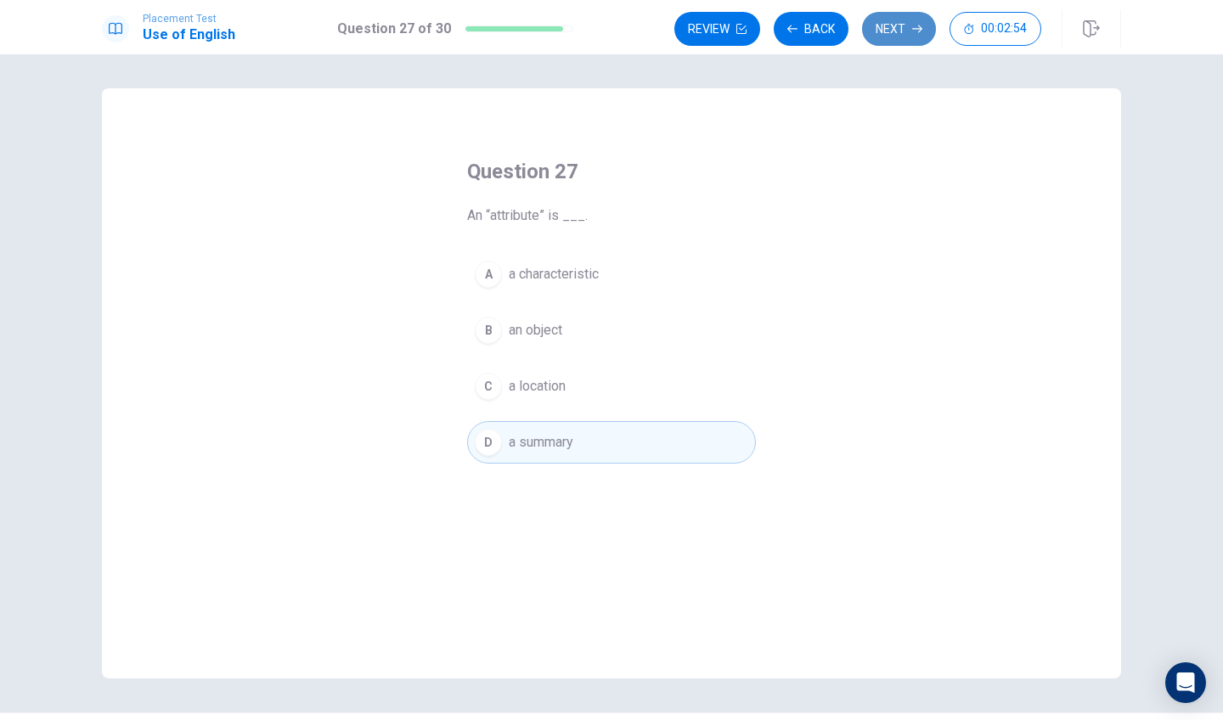
click at [905, 30] on button "Next" at bounding box center [899, 29] width 74 height 34
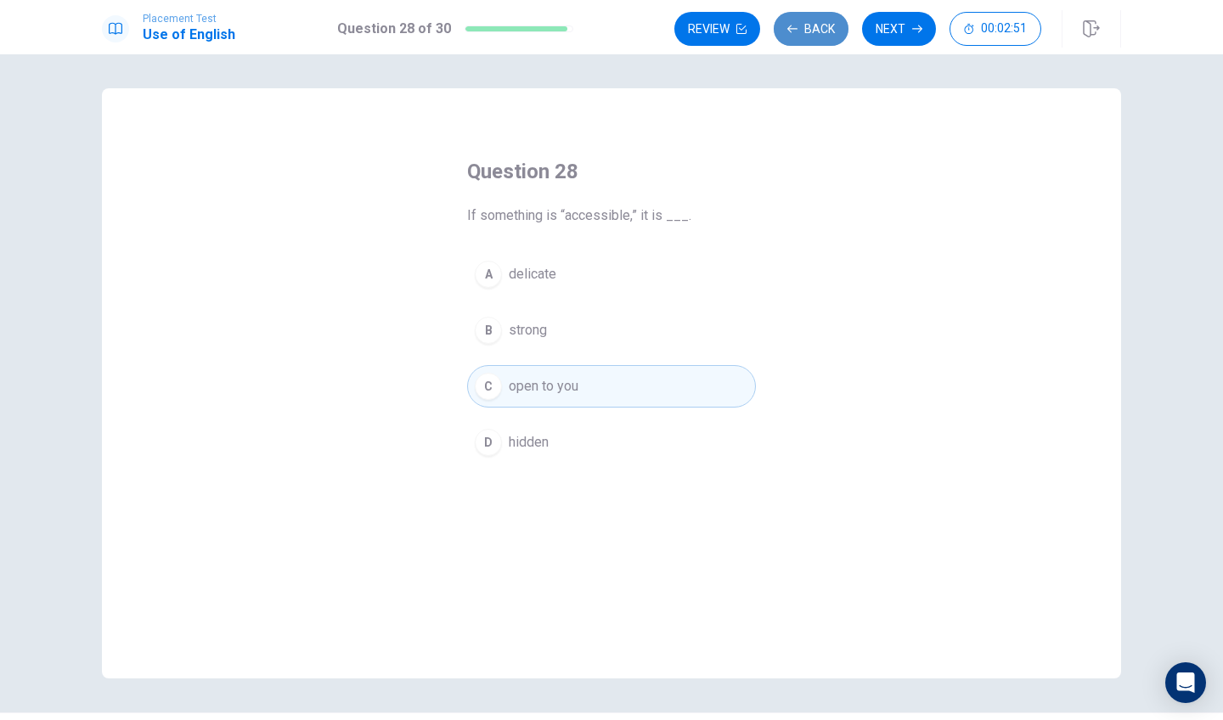
click at [831, 25] on button "Back" at bounding box center [811, 29] width 75 height 34
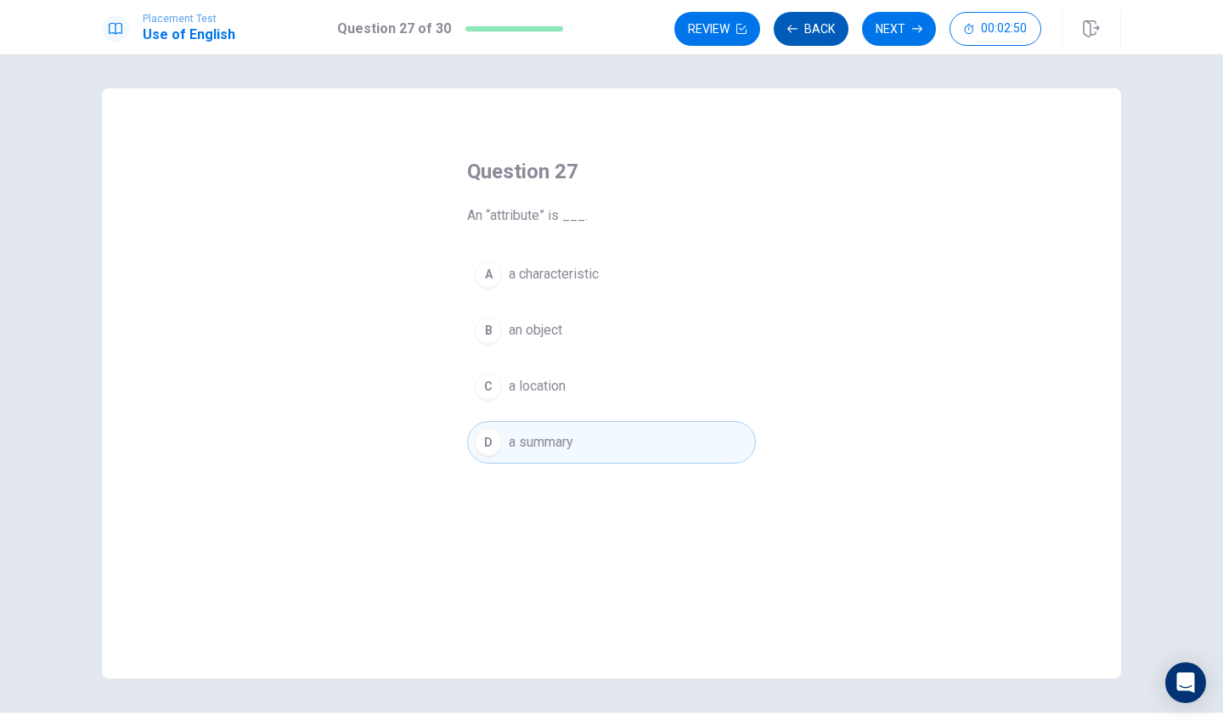
click at [833, 27] on button "Back" at bounding box center [811, 29] width 75 height 34
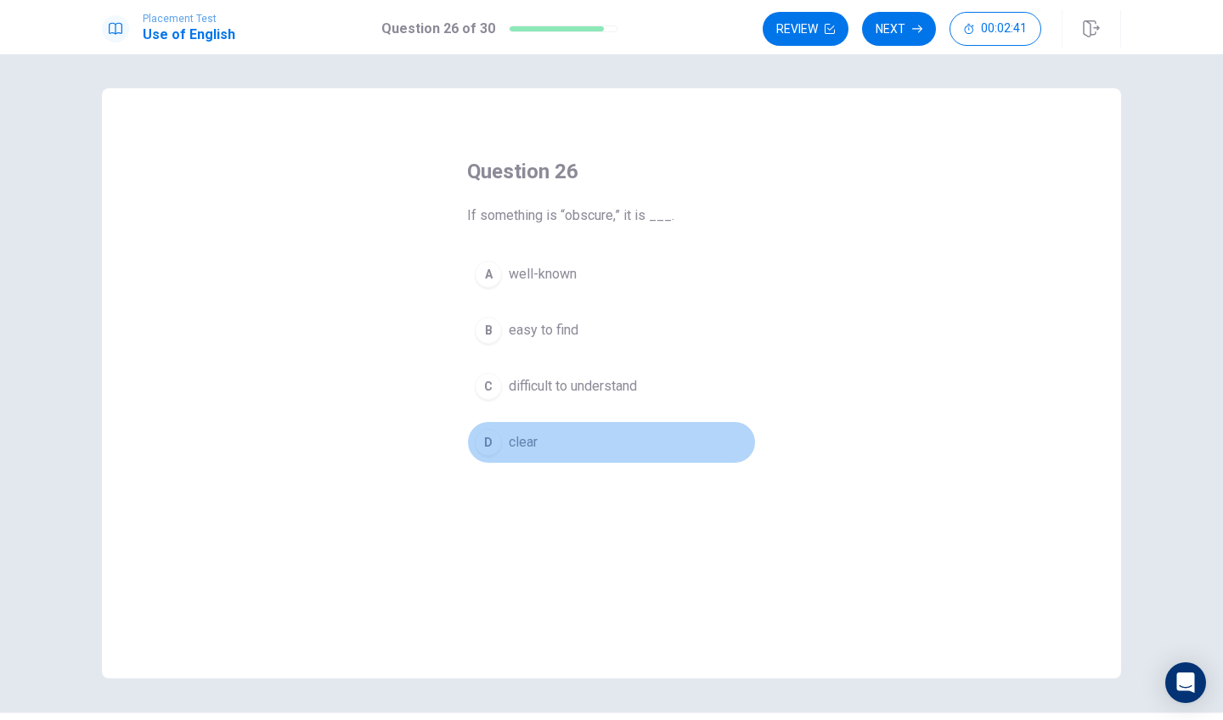
click at [487, 443] on div "D" at bounding box center [488, 442] width 27 height 27
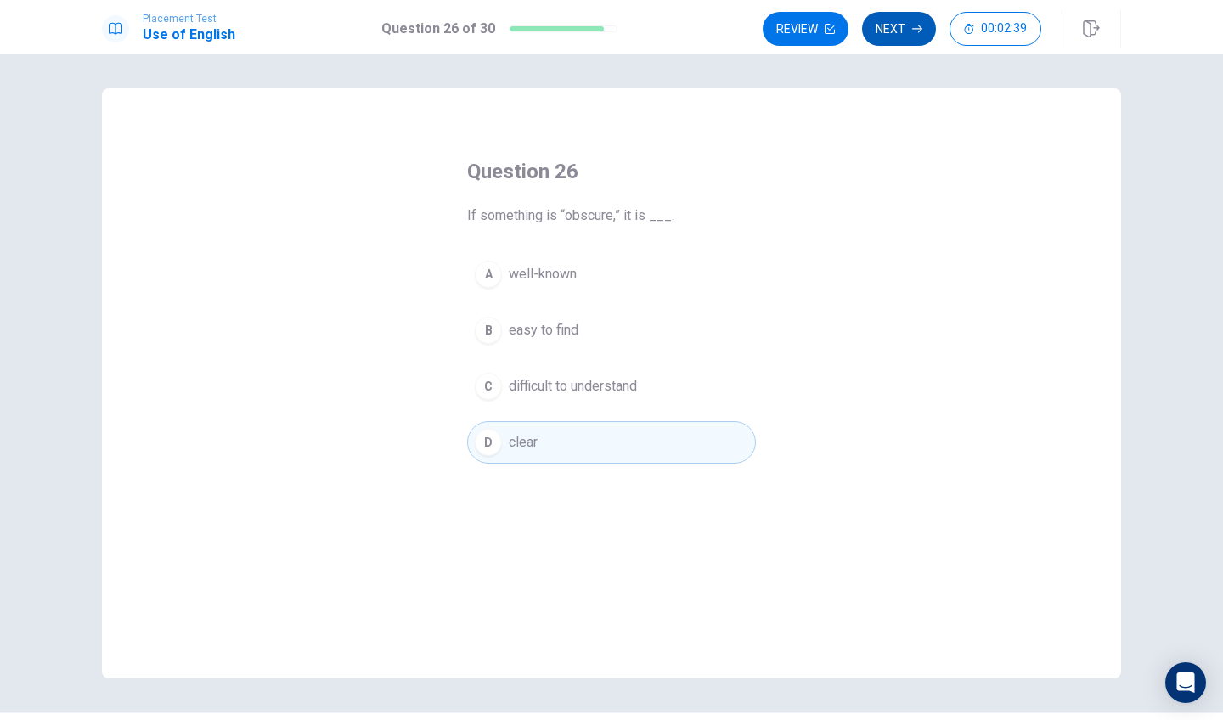
click at [888, 32] on button "Next" at bounding box center [899, 29] width 74 height 34
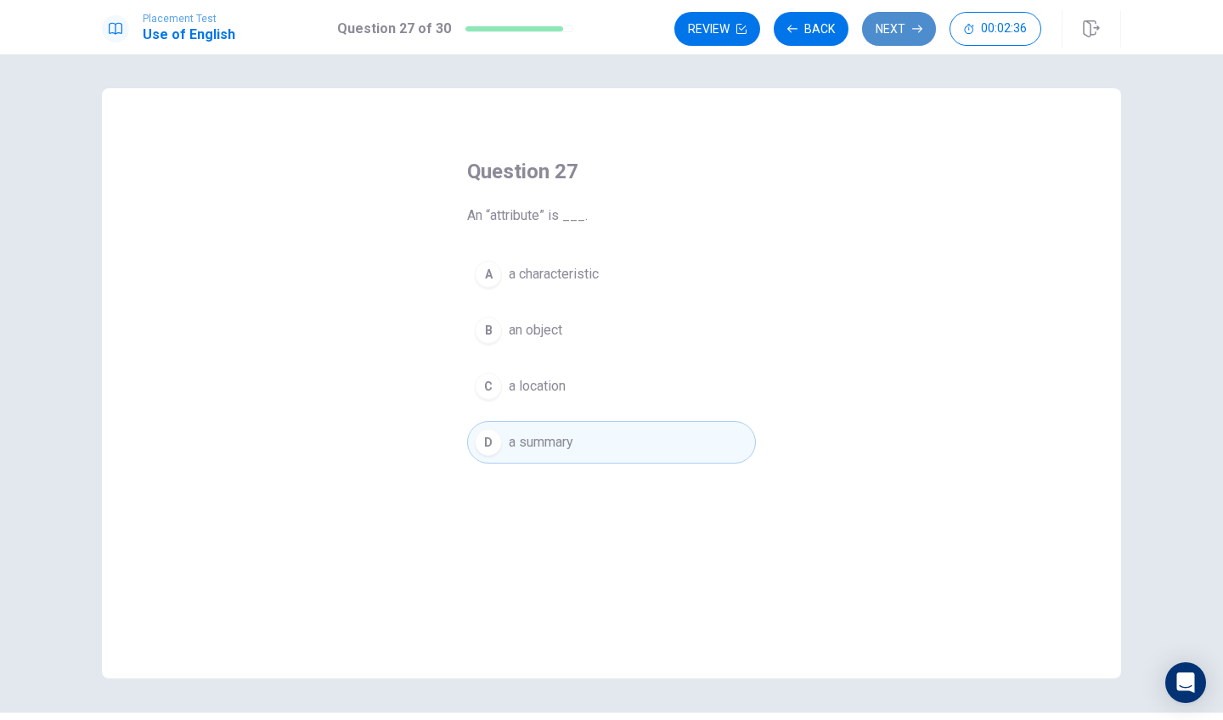
click at [888, 32] on button "Next" at bounding box center [899, 29] width 74 height 34
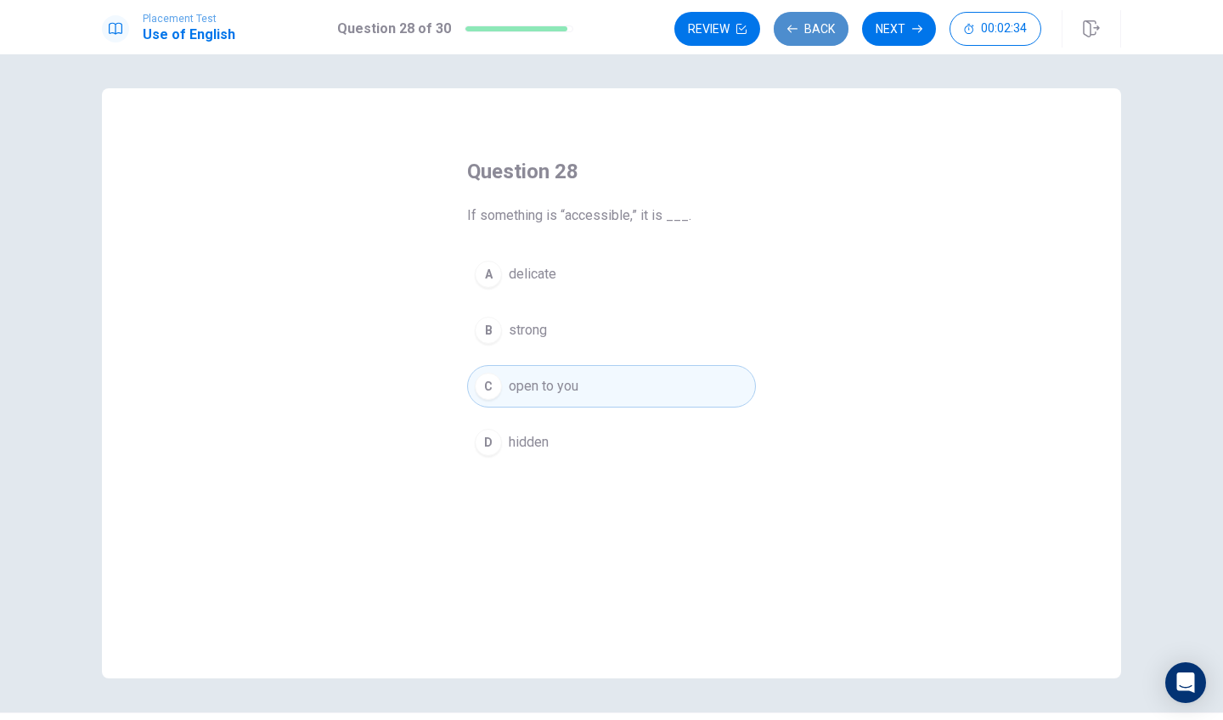
click at [820, 31] on button "Back" at bounding box center [811, 29] width 75 height 34
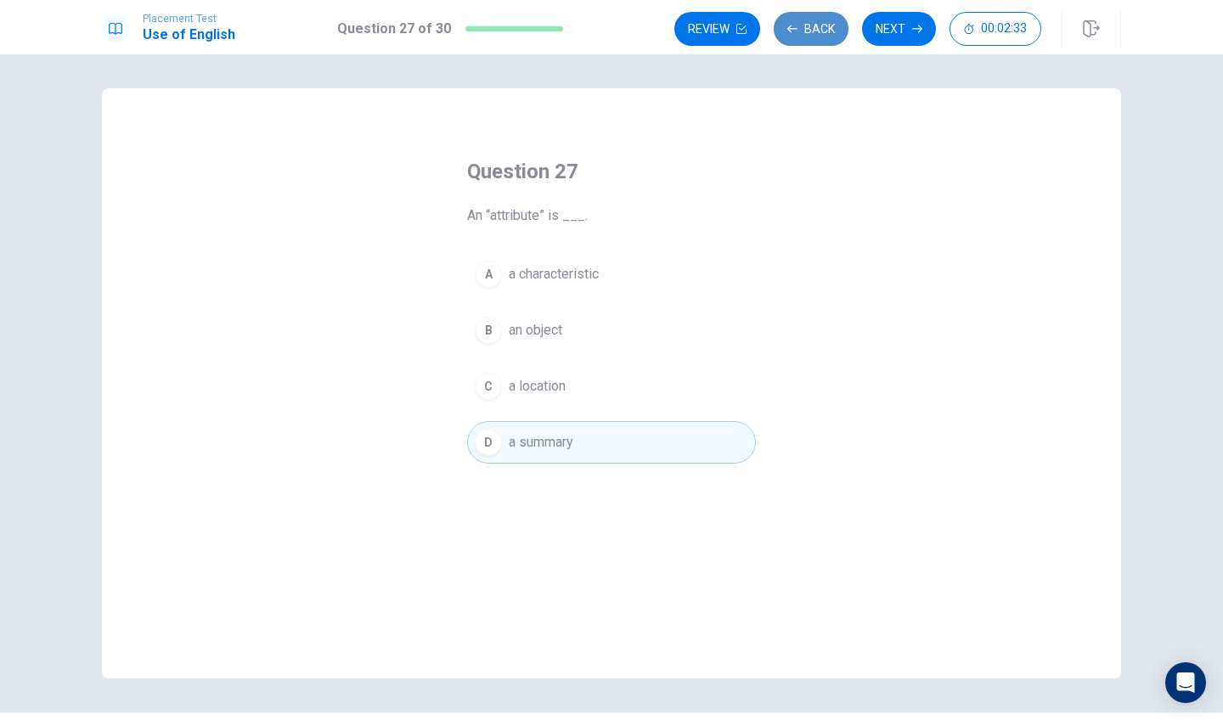
click at [820, 31] on button "Back" at bounding box center [811, 29] width 75 height 34
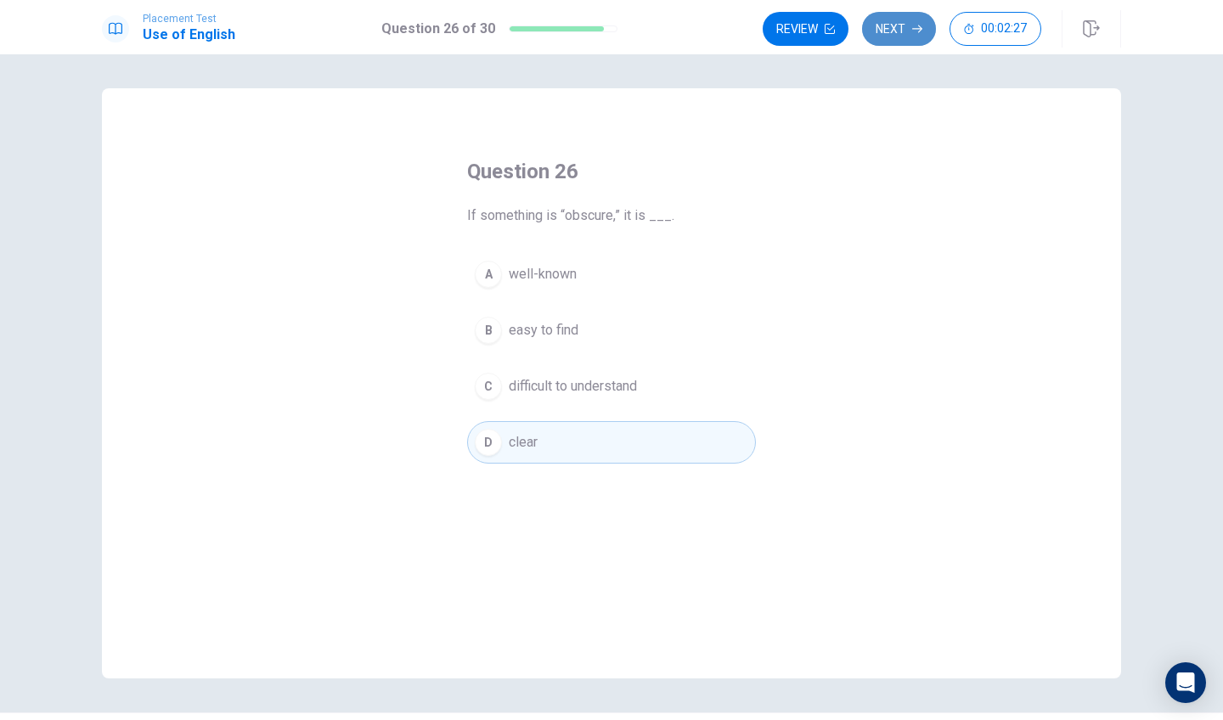
click at [907, 35] on button "Next" at bounding box center [899, 29] width 74 height 34
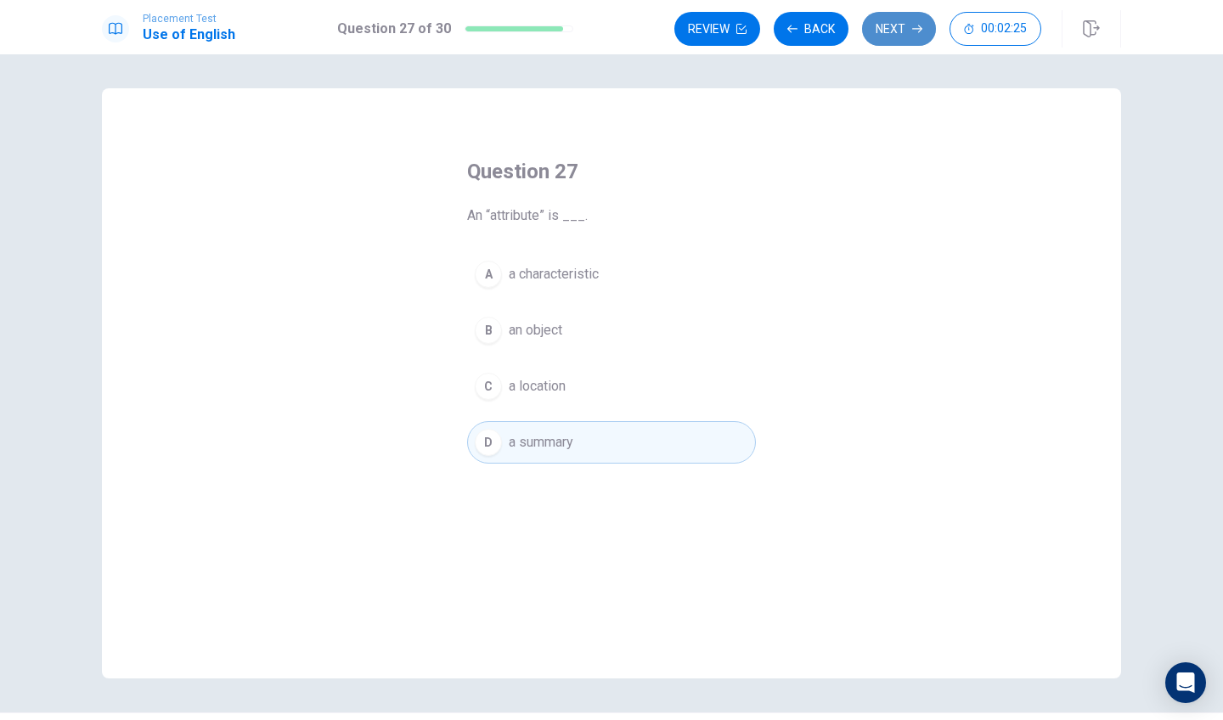
click at [907, 33] on button "Next" at bounding box center [899, 29] width 74 height 34
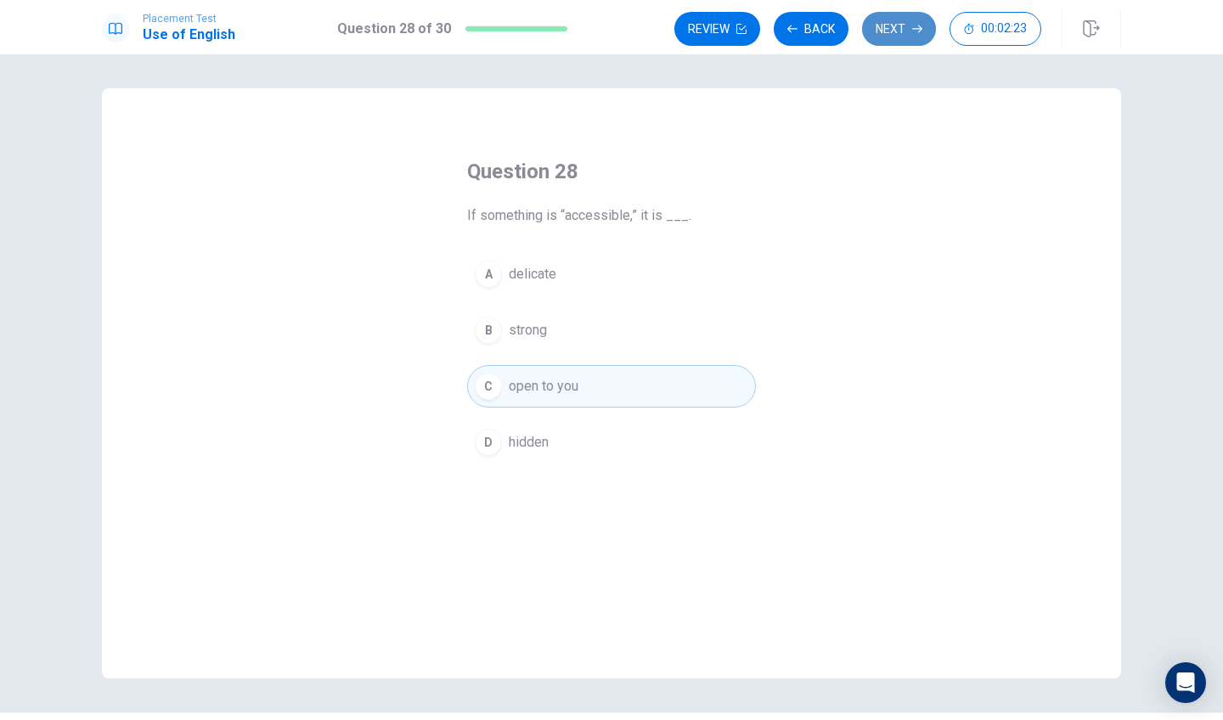
click at [907, 34] on button "Next" at bounding box center [899, 29] width 74 height 34
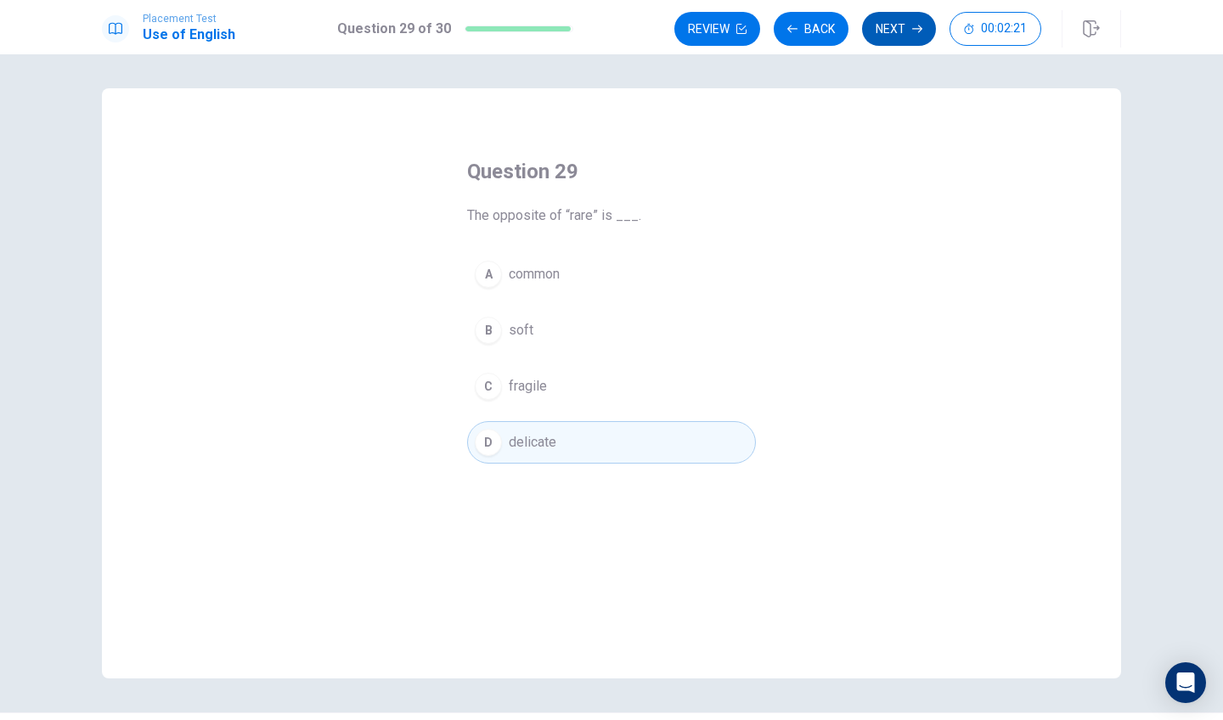
click at [905, 31] on button "Next" at bounding box center [899, 29] width 74 height 34
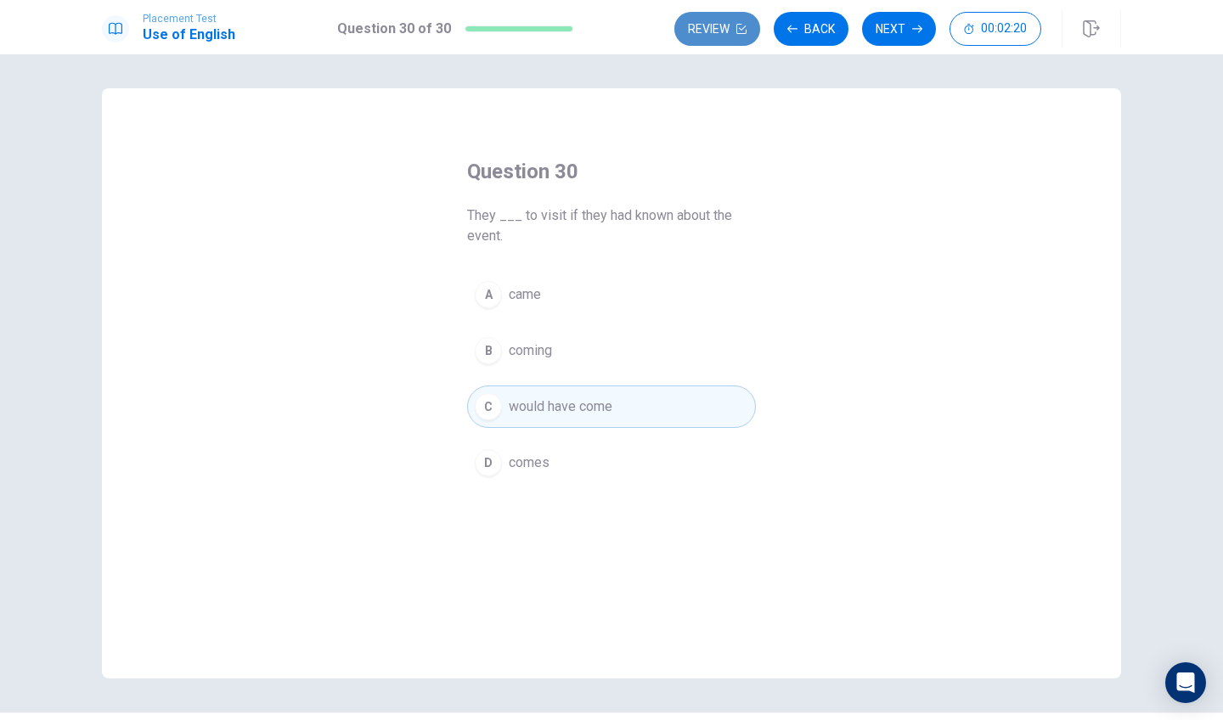
click at [752, 29] on button "Review" at bounding box center [717, 29] width 86 height 34
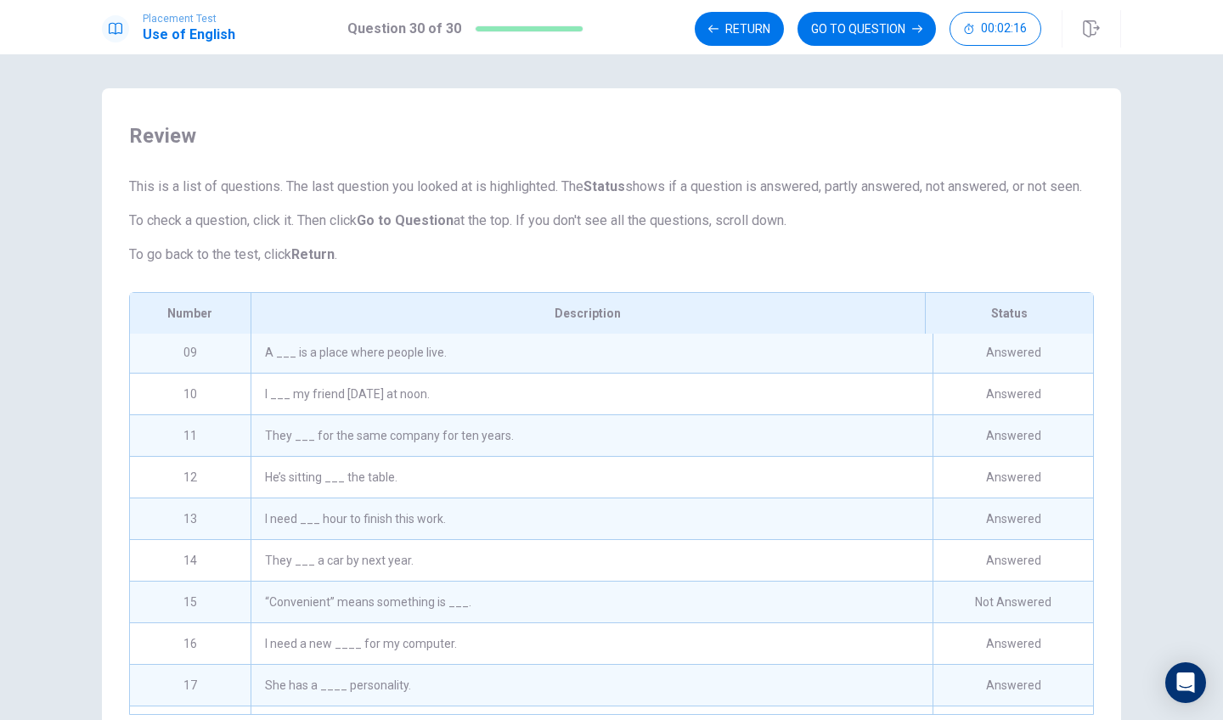
scroll to position [337, 0]
click at [588, 609] on div "“Convenient” means something is ___." at bounding box center [592, 599] width 682 height 41
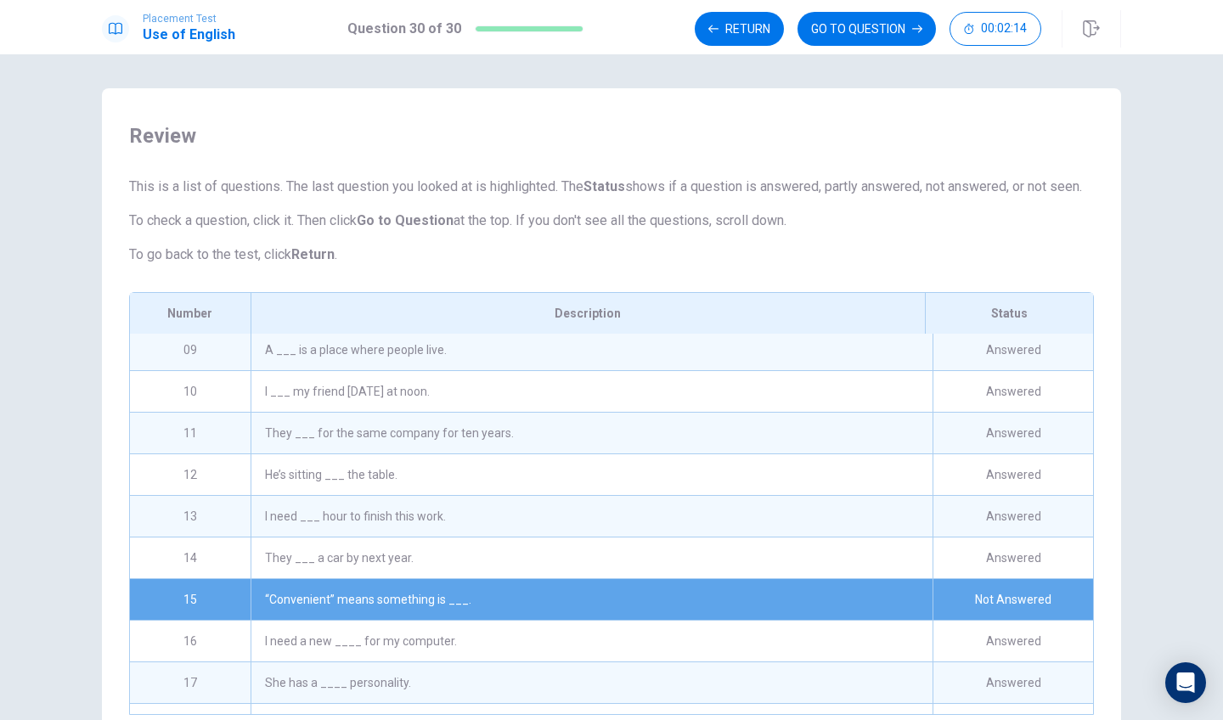
click at [589, 612] on div "“Convenient” means something is ___." at bounding box center [592, 599] width 682 height 41
click at [591, 615] on div "“Convenient” means something is ___." at bounding box center [592, 599] width 682 height 41
click at [827, 41] on button "GO TO QUESTION" at bounding box center [867, 29] width 138 height 34
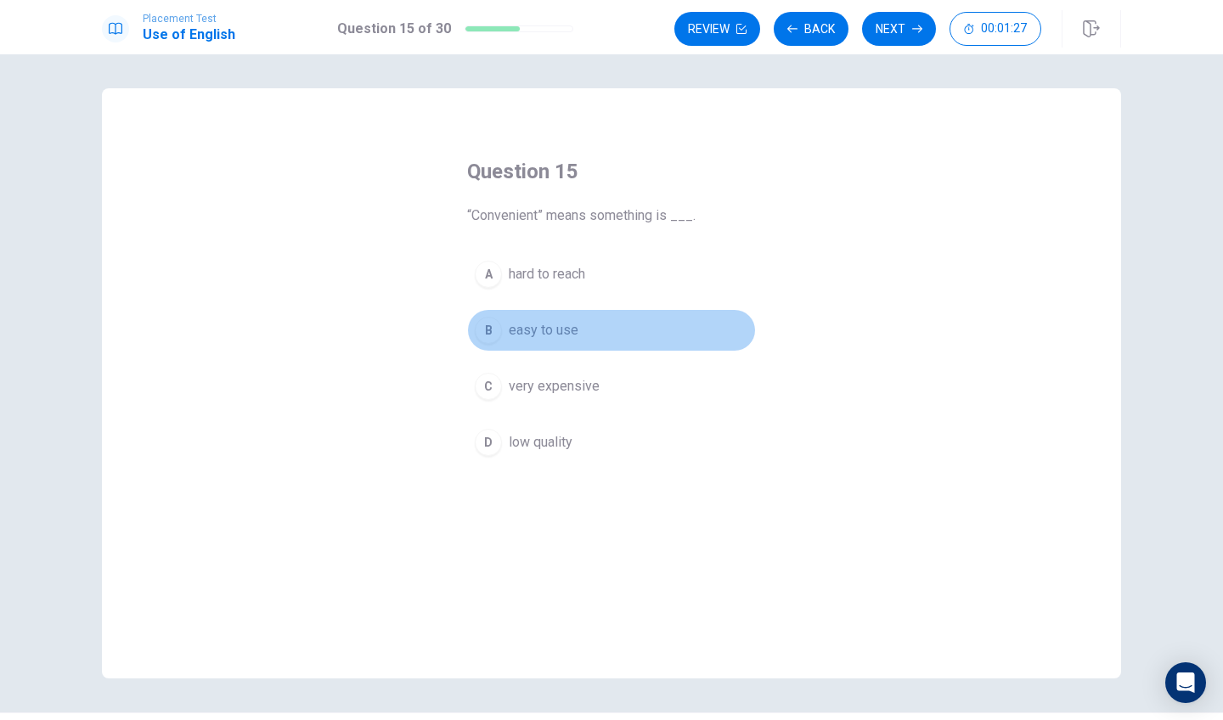
click at [483, 332] on div "B" at bounding box center [488, 330] width 27 height 27
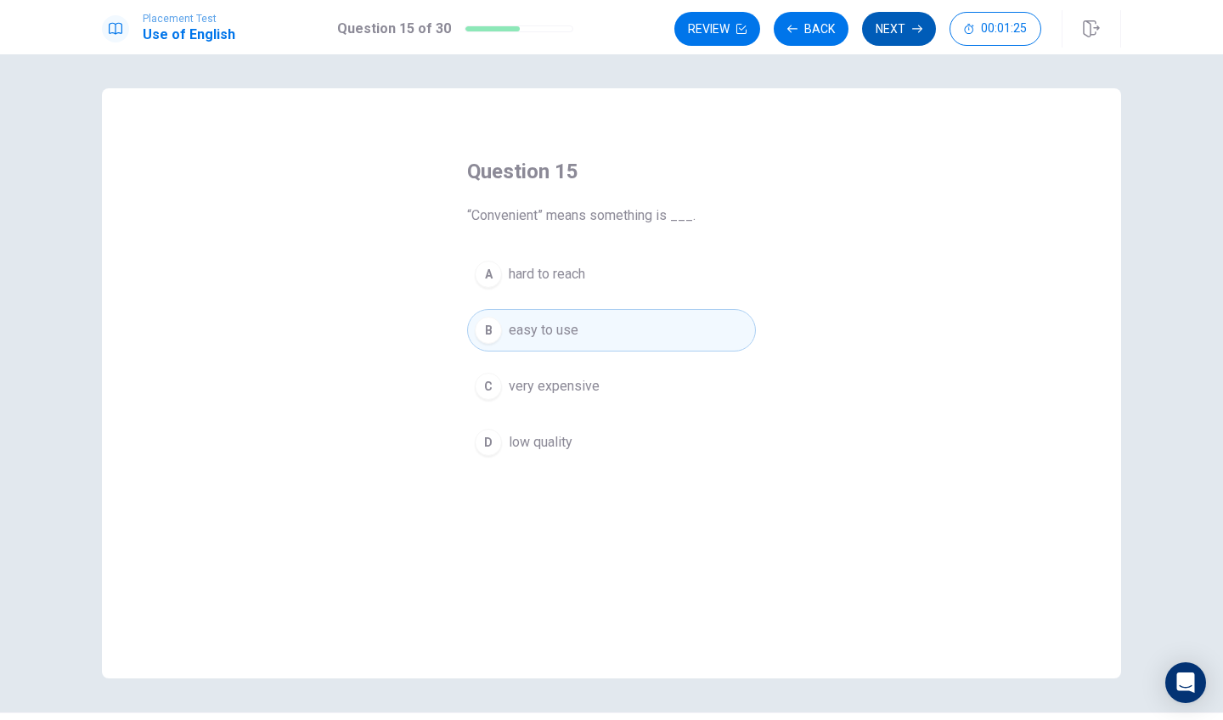
click at [899, 27] on button "Next" at bounding box center [899, 29] width 74 height 34
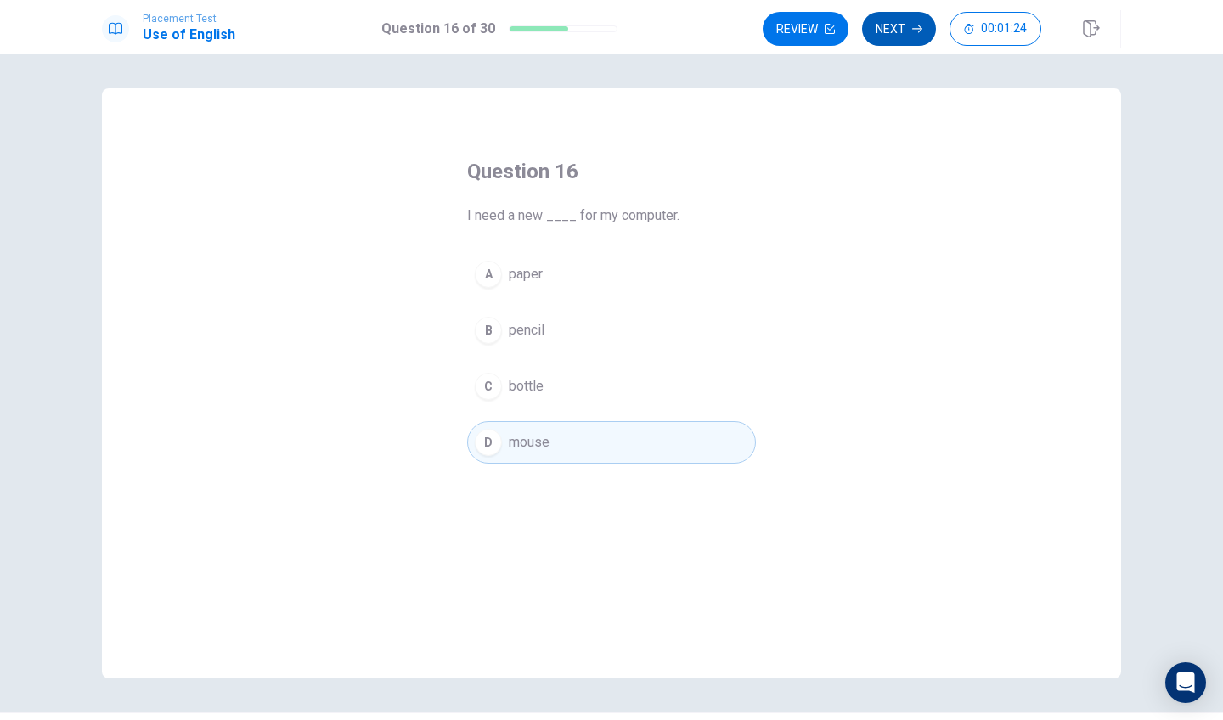
click at [899, 31] on button "Next" at bounding box center [899, 29] width 74 height 34
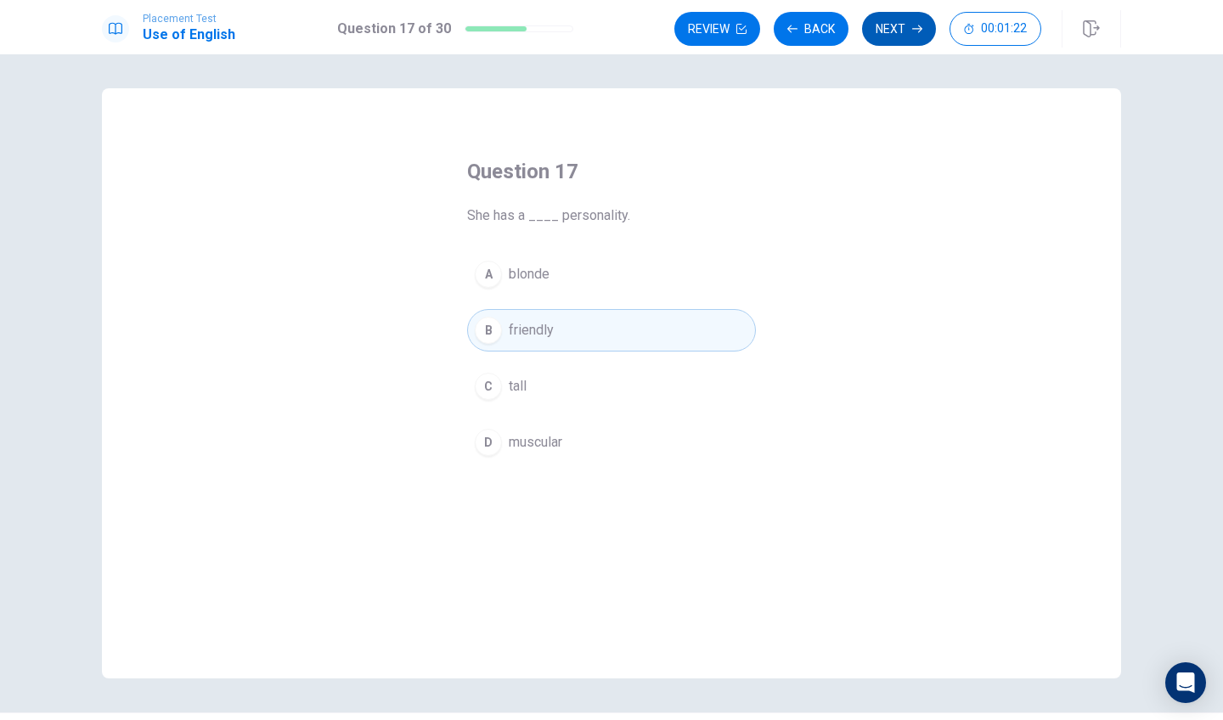
click at [899, 31] on button "Next" at bounding box center [899, 29] width 74 height 34
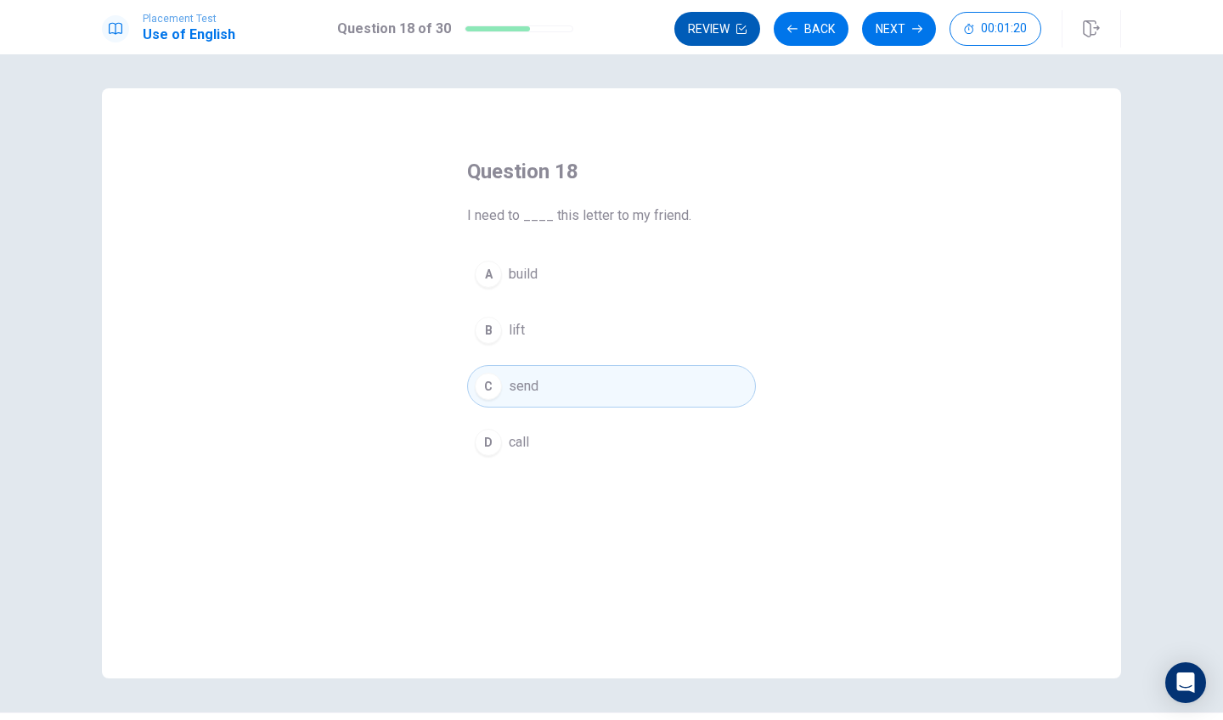
click at [736, 28] on button "Review" at bounding box center [717, 29] width 86 height 34
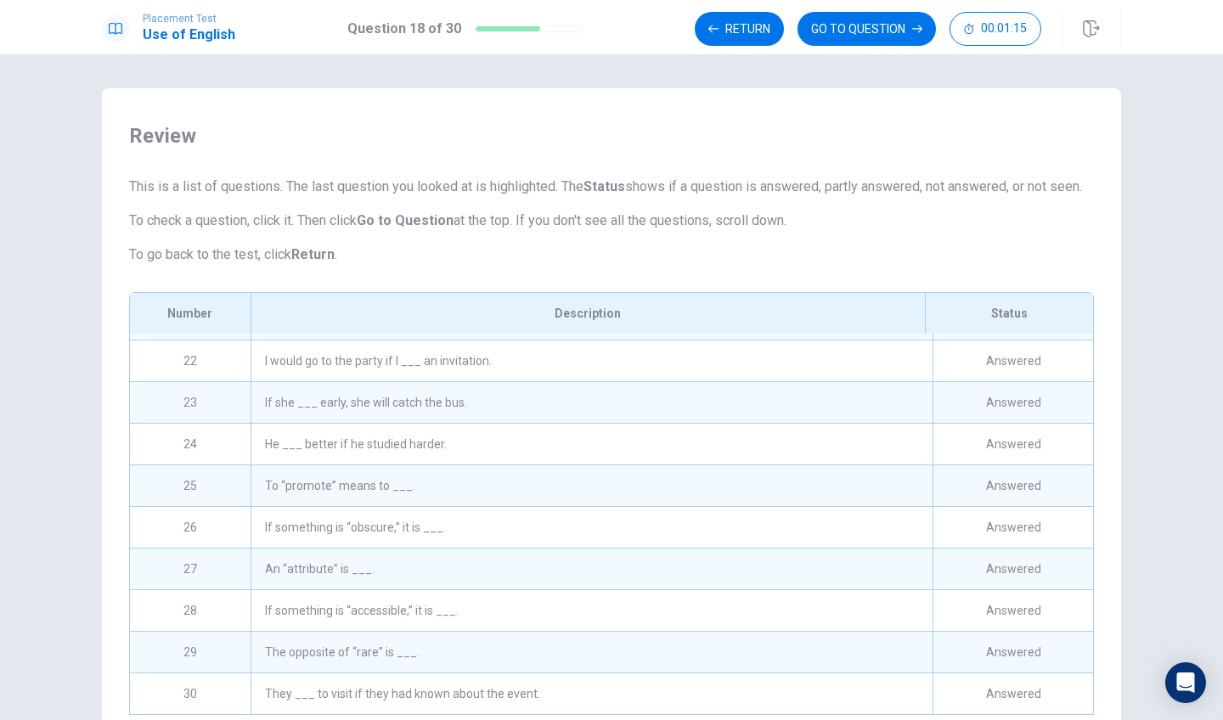
scroll to position [871, 0]
click at [894, 31] on button "GO TO QUESTION" at bounding box center [867, 29] width 138 height 34
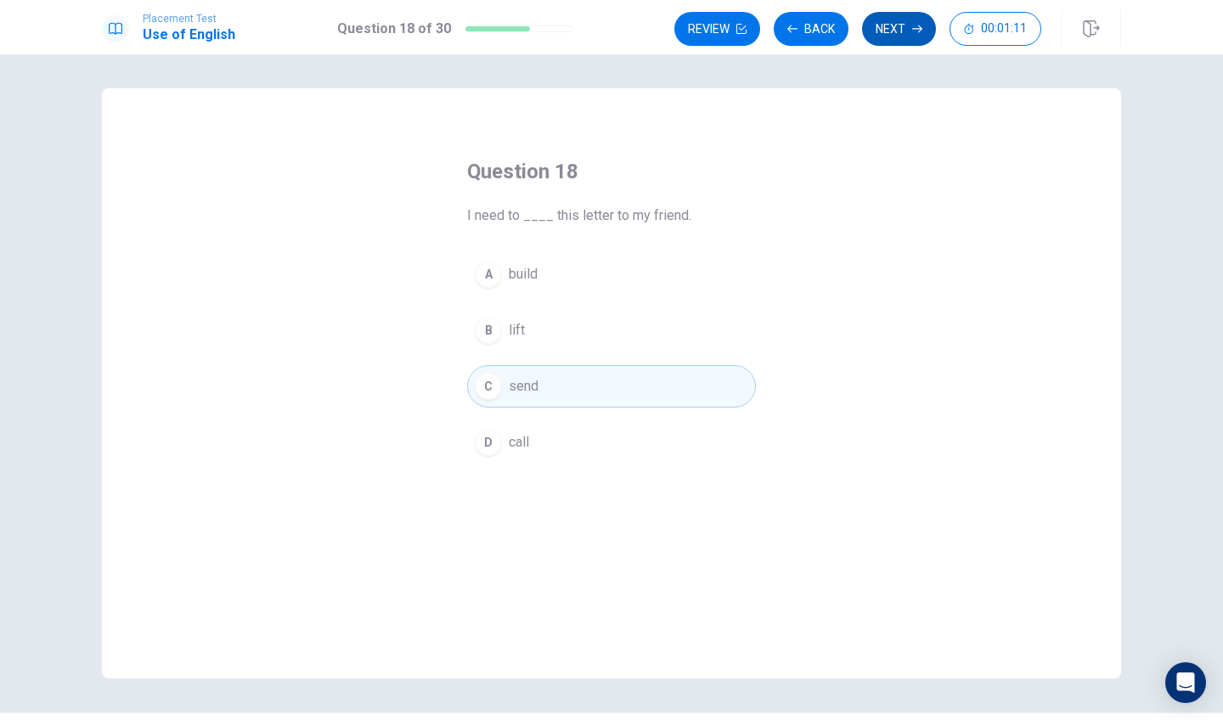
click at [896, 36] on button "Next" at bounding box center [899, 29] width 74 height 34
click at [897, 35] on button "Next" at bounding box center [899, 29] width 74 height 34
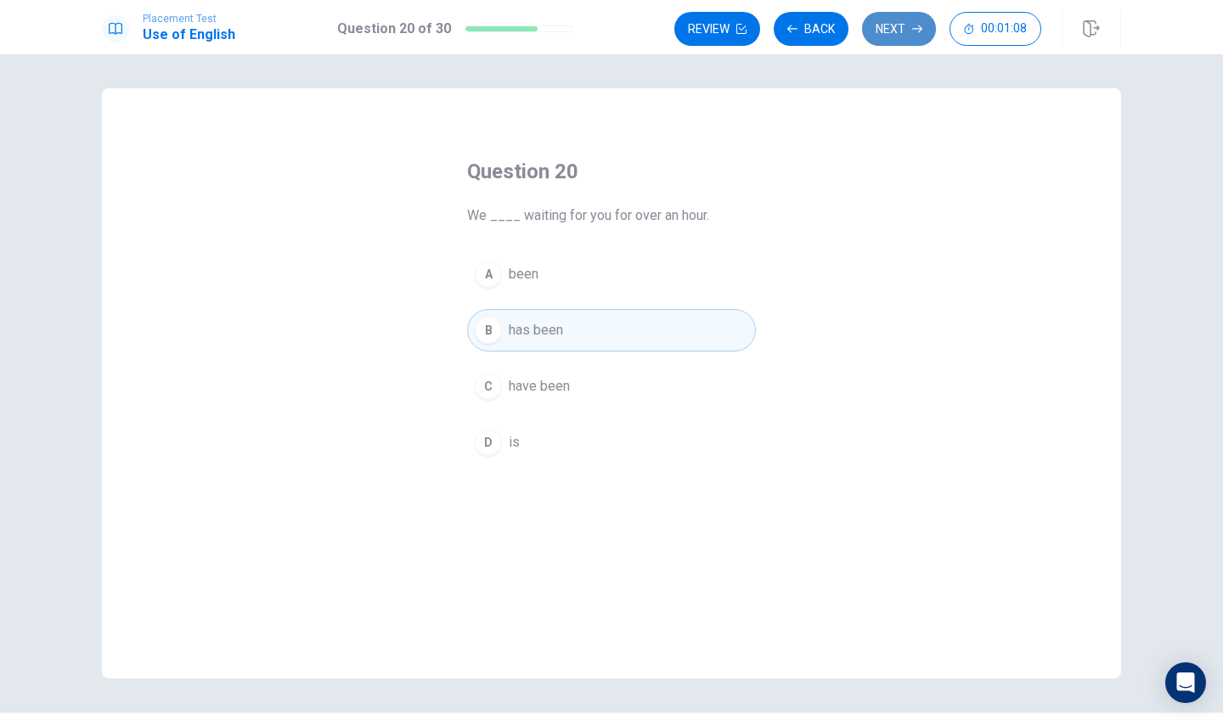
click at [896, 34] on button "Next" at bounding box center [899, 29] width 74 height 34
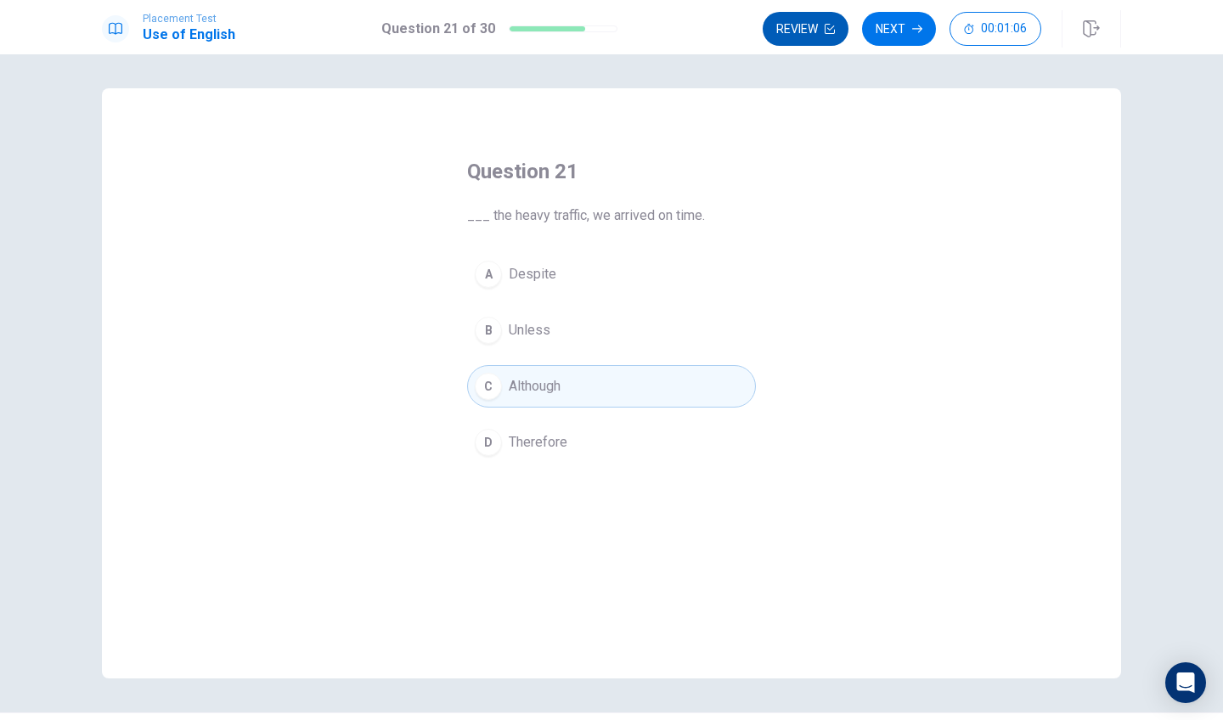
click at [813, 34] on button "Review" at bounding box center [806, 29] width 86 height 34
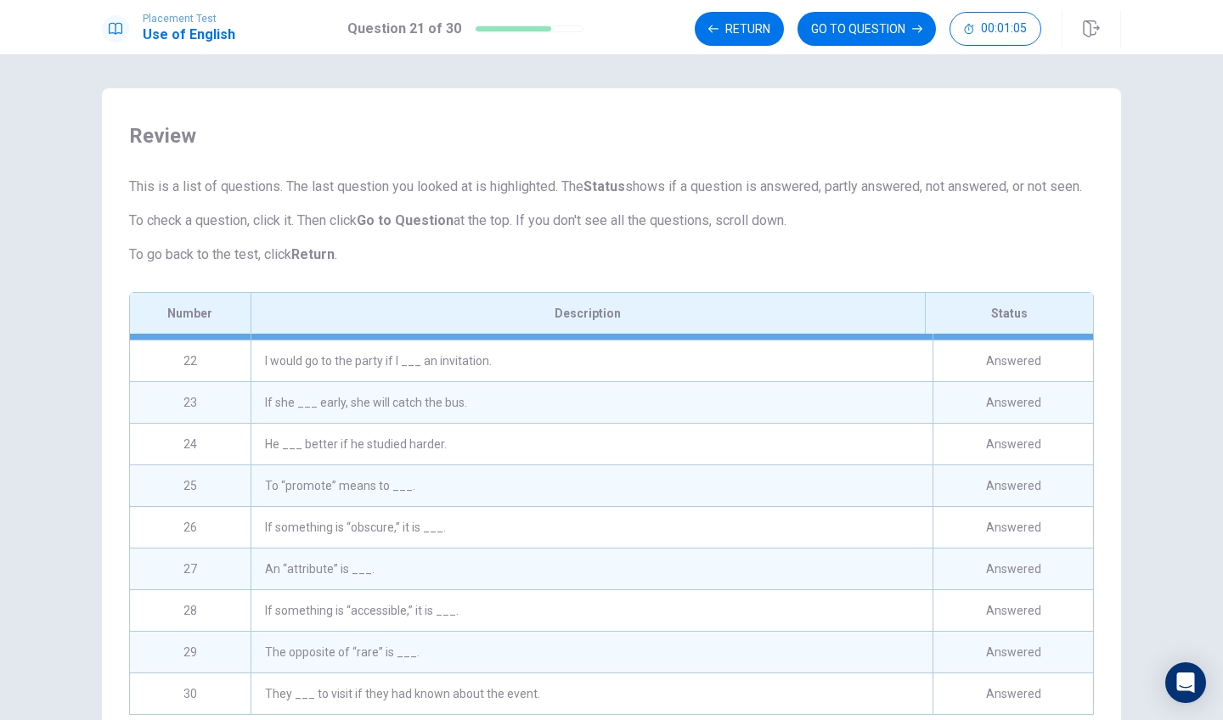
click at [533, 651] on div "They ___ to visit if they had known about the event." at bounding box center [592, 694] width 682 height 41
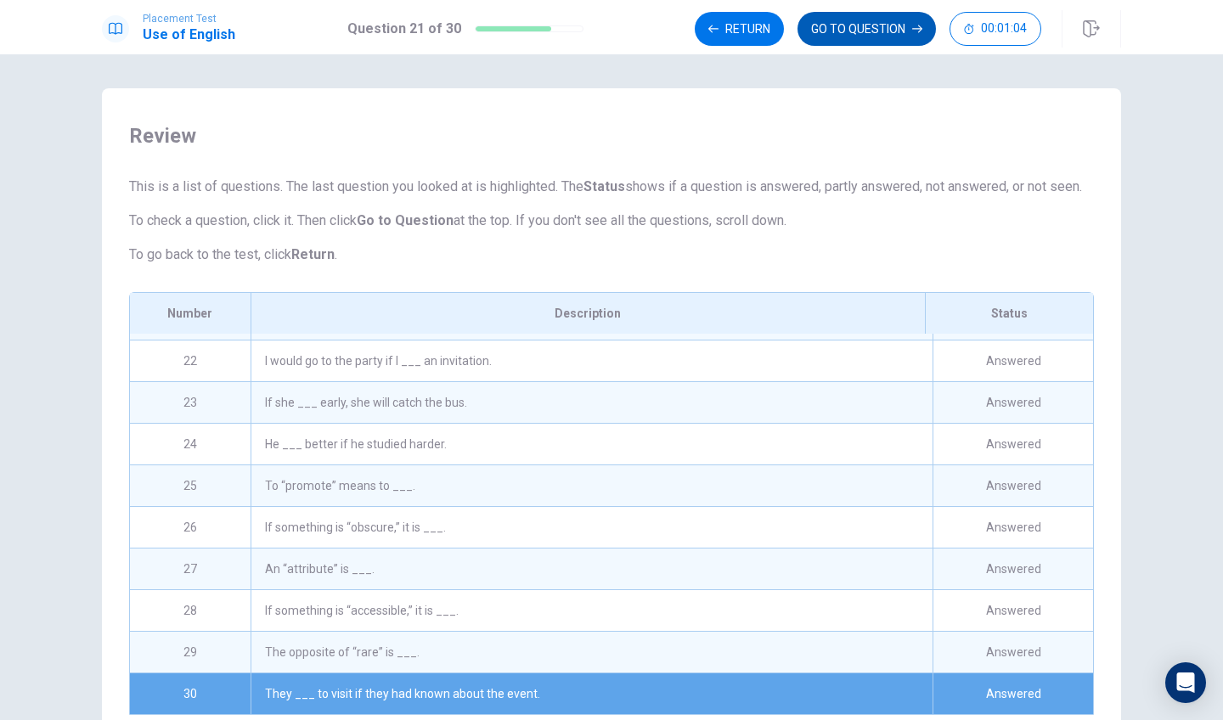
click at [893, 30] on button "GO TO QUESTION" at bounding box center [867, 29] width 138 height 34
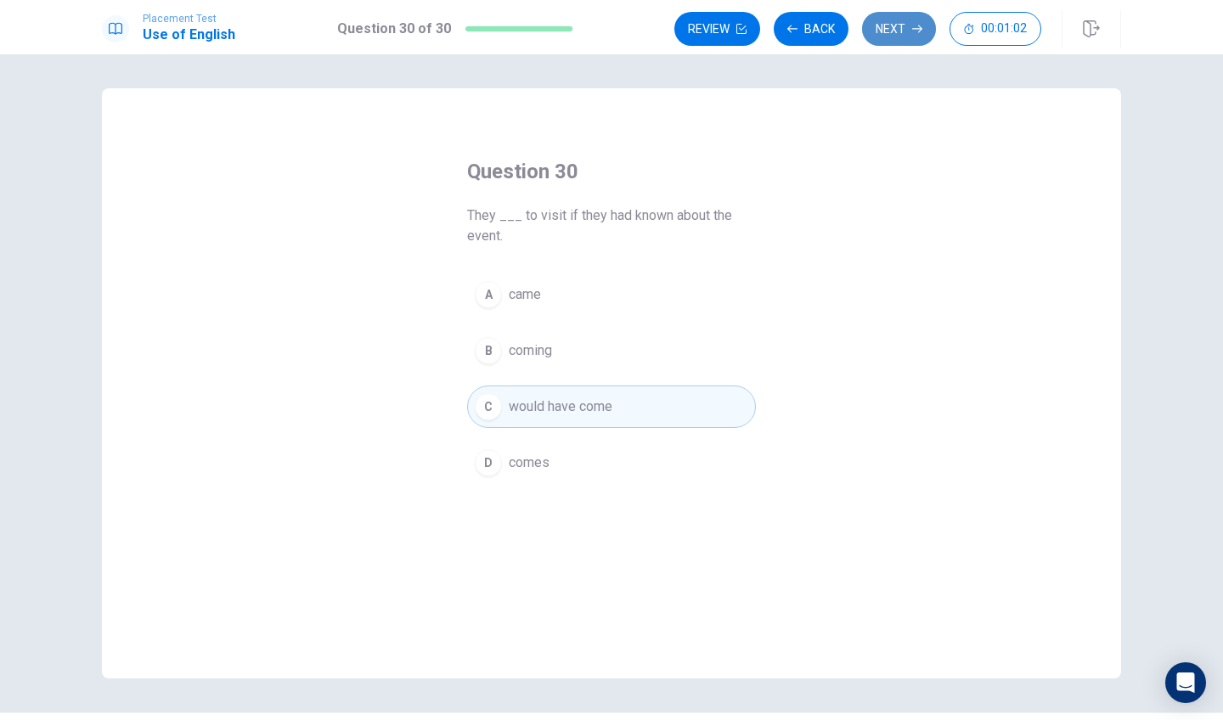
click at [905, 25] on button "Next" at bounding box center [899, 29] width 74 height 34
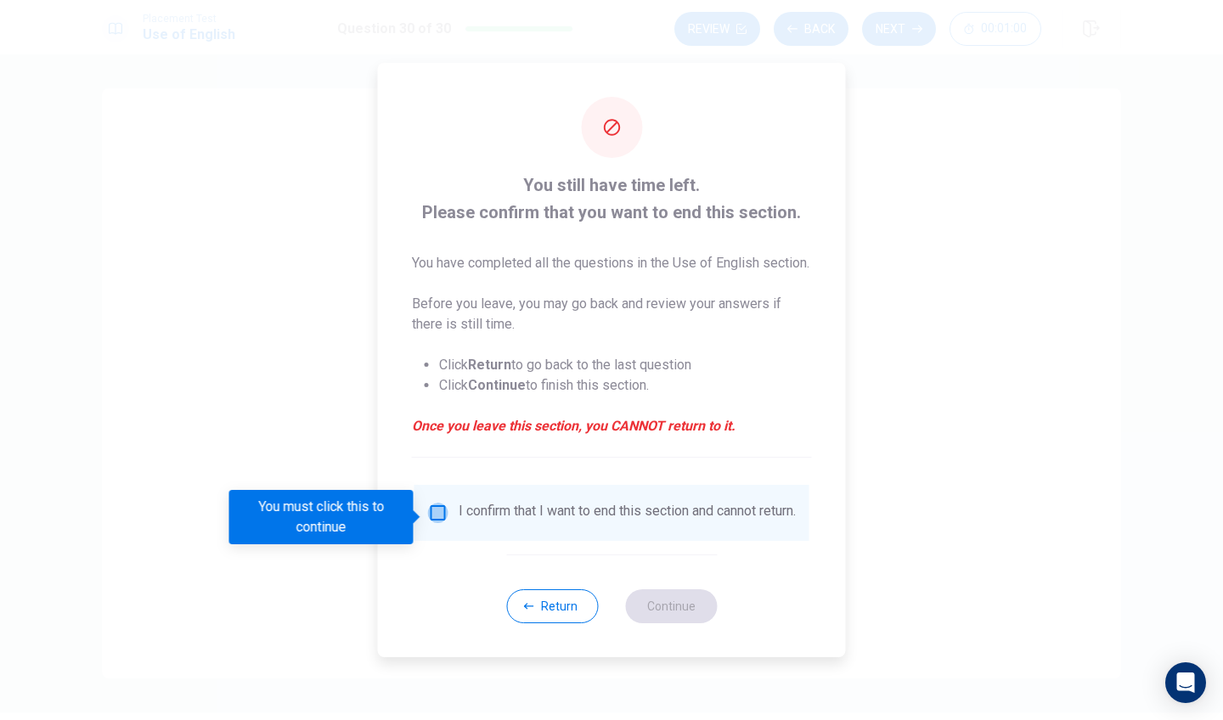
click at [439, 518] on input "You must click this to continue" at bounding box center [438, 513] width 20 height 20
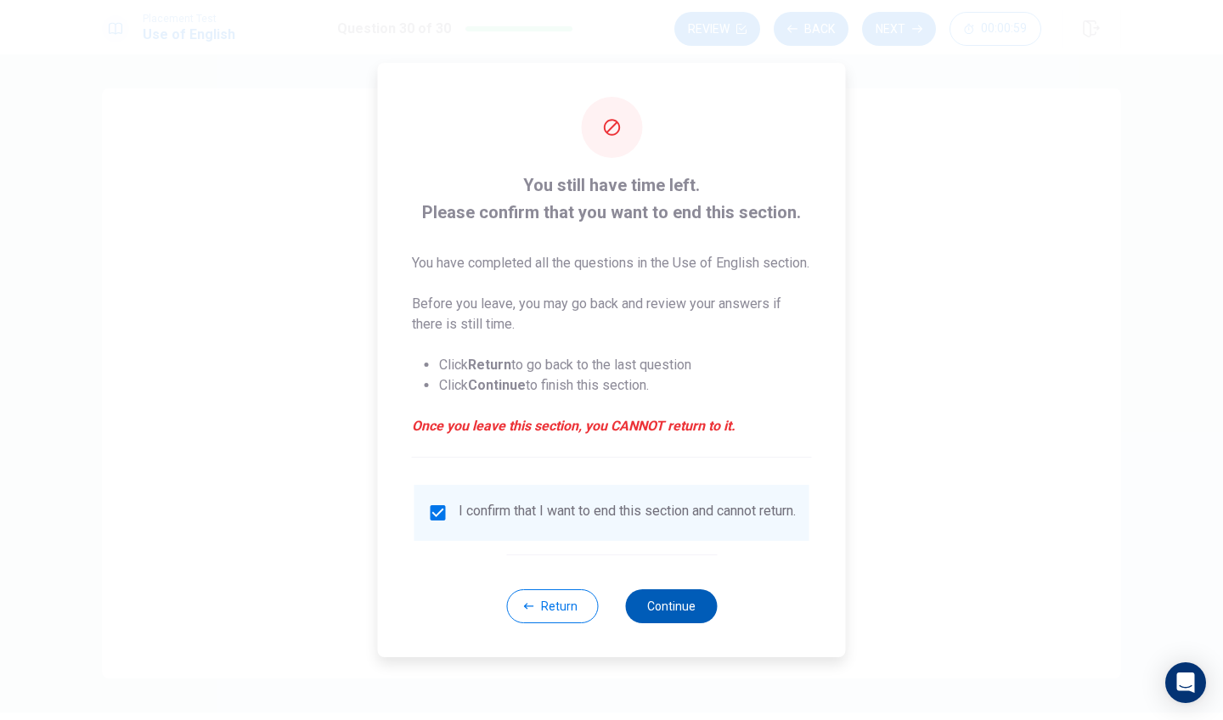
click at [656, 623] on button "Continue" at bounding box center [671, 606] width 92 height 34
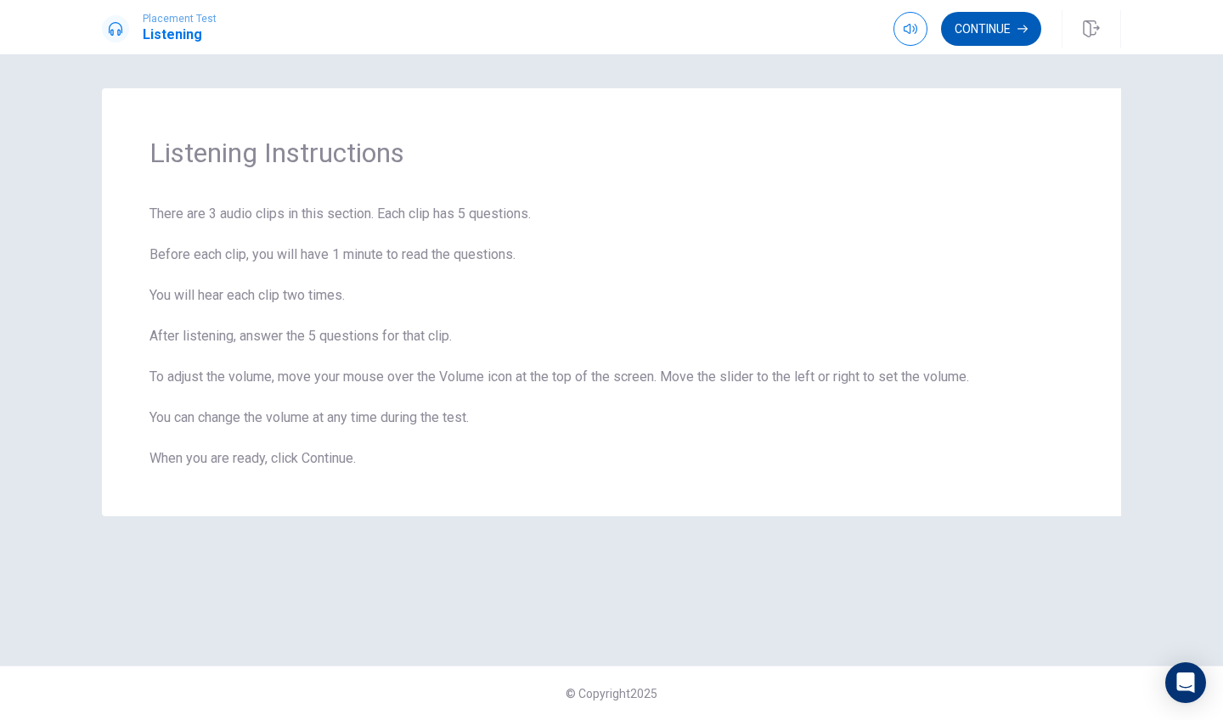
click at [972, 28] on button "Continue" at bounding box center [991, 29] width 100 height 34
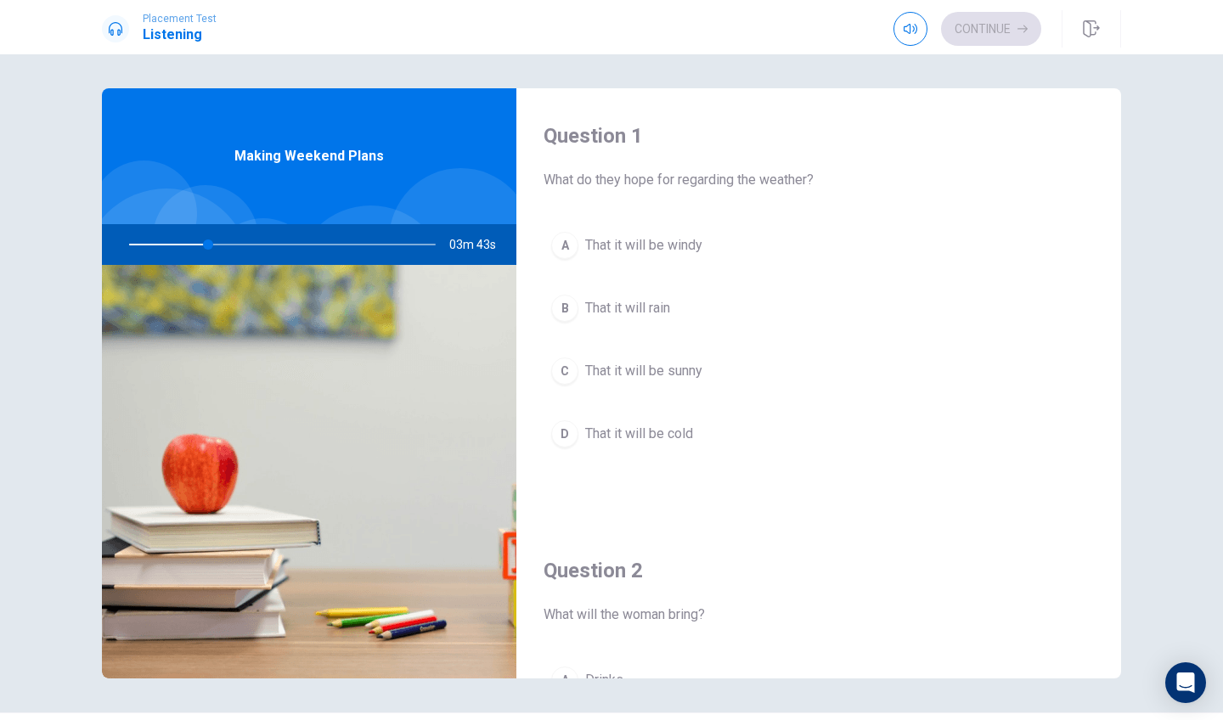
scroll to position [0, 0]
click at [562, 373] on div "C" at bounding box center [564, 371] width 27 height 27
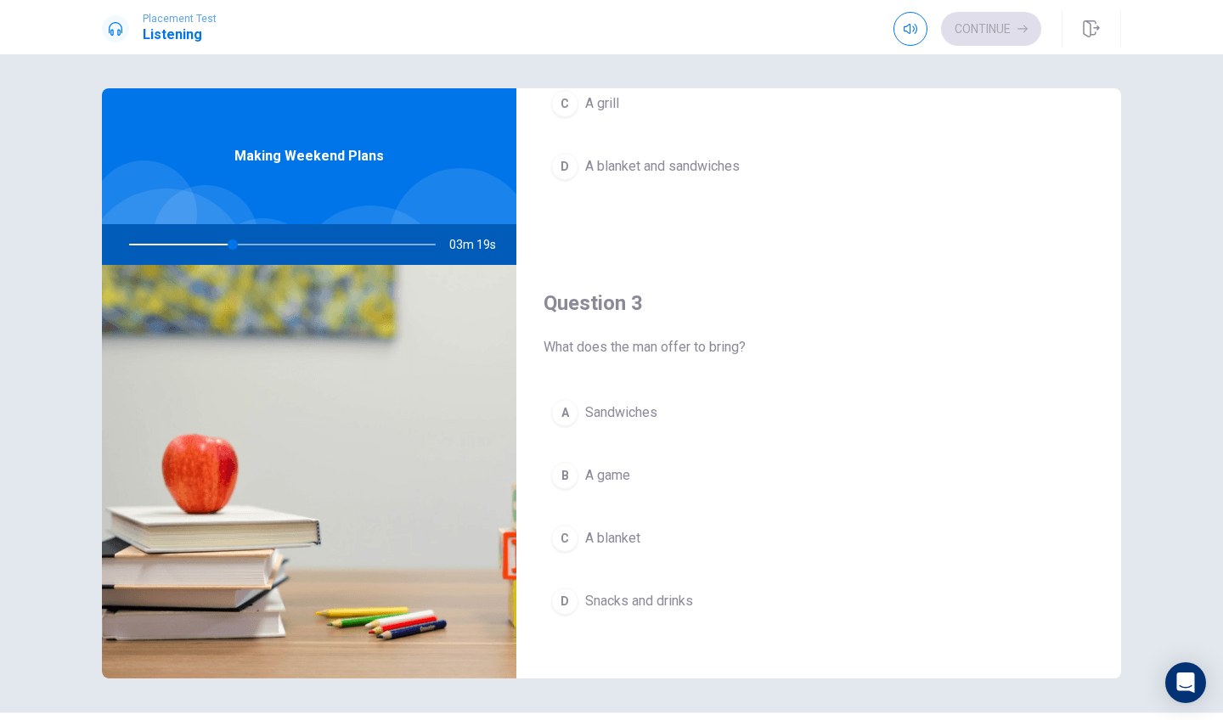
scroll to position [703, 0]
click at [555, 599] on div "D" at bounding box center [564, 600] width 27 height 27
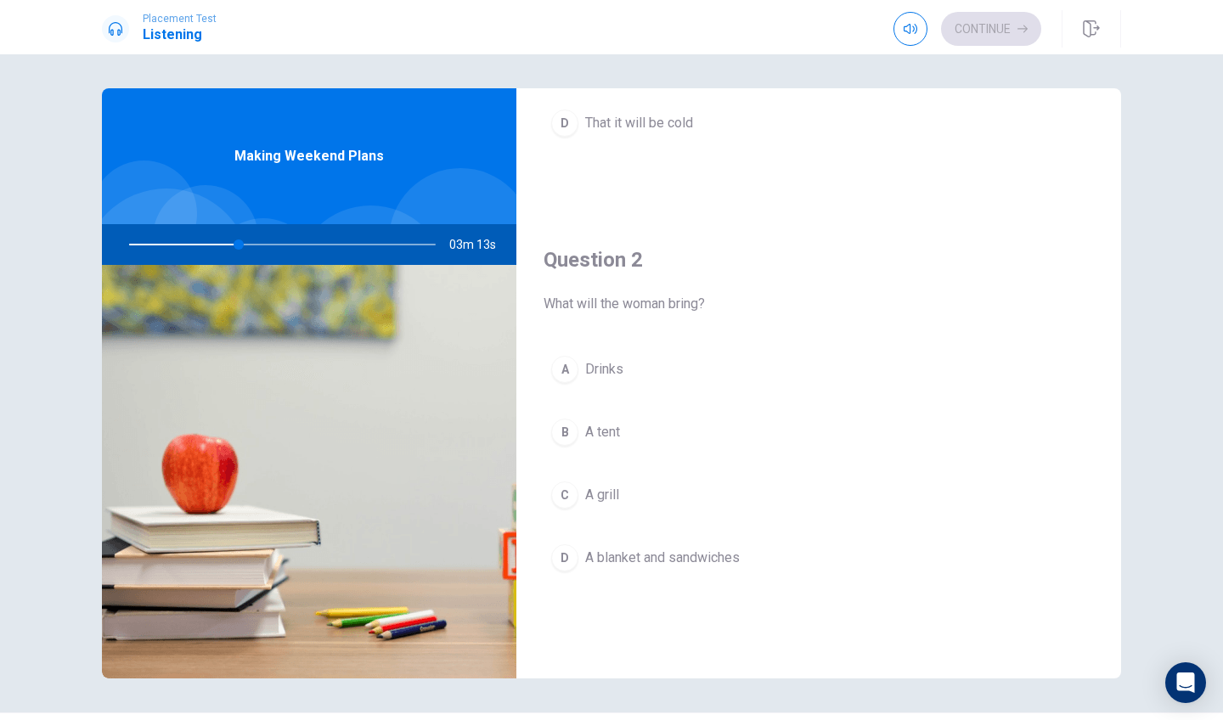
scroll to position [313, 0]
click at [569, 544] on div "D" at bounding box center [564, 555] width 27 height 27
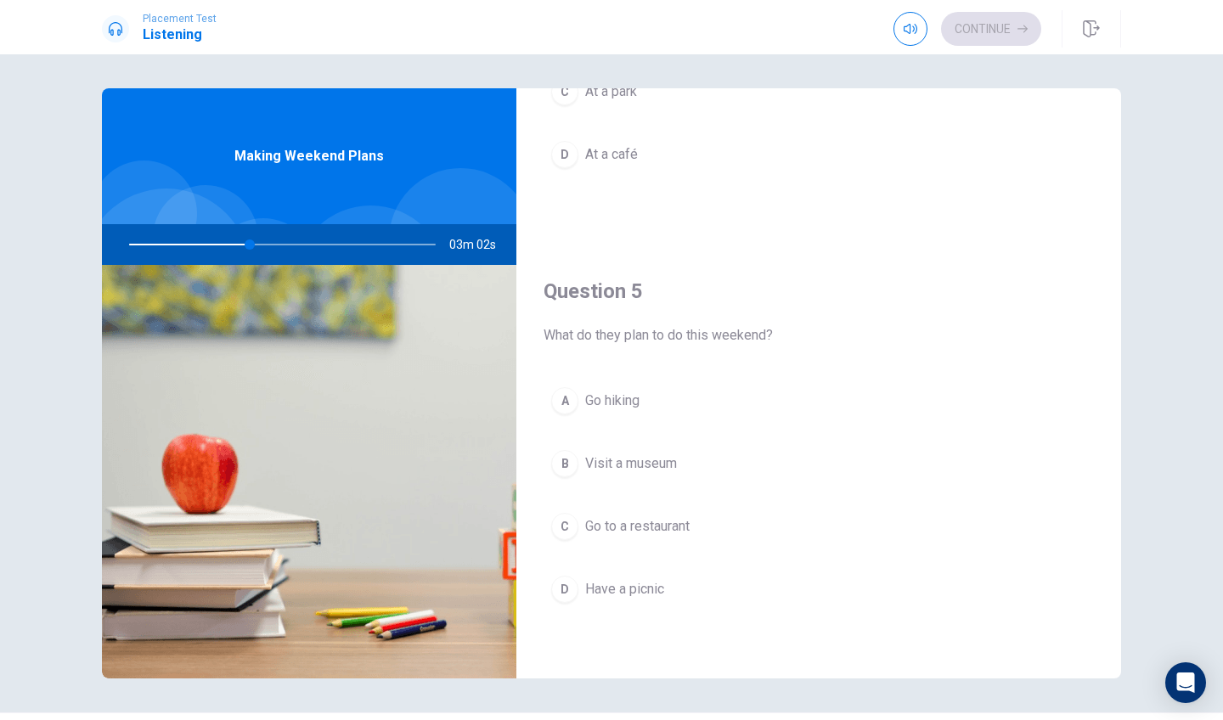
scroll to position [1584, 0]
click at [560, 583] on div "D" at bounding box center [564, 589] width 27 height 27
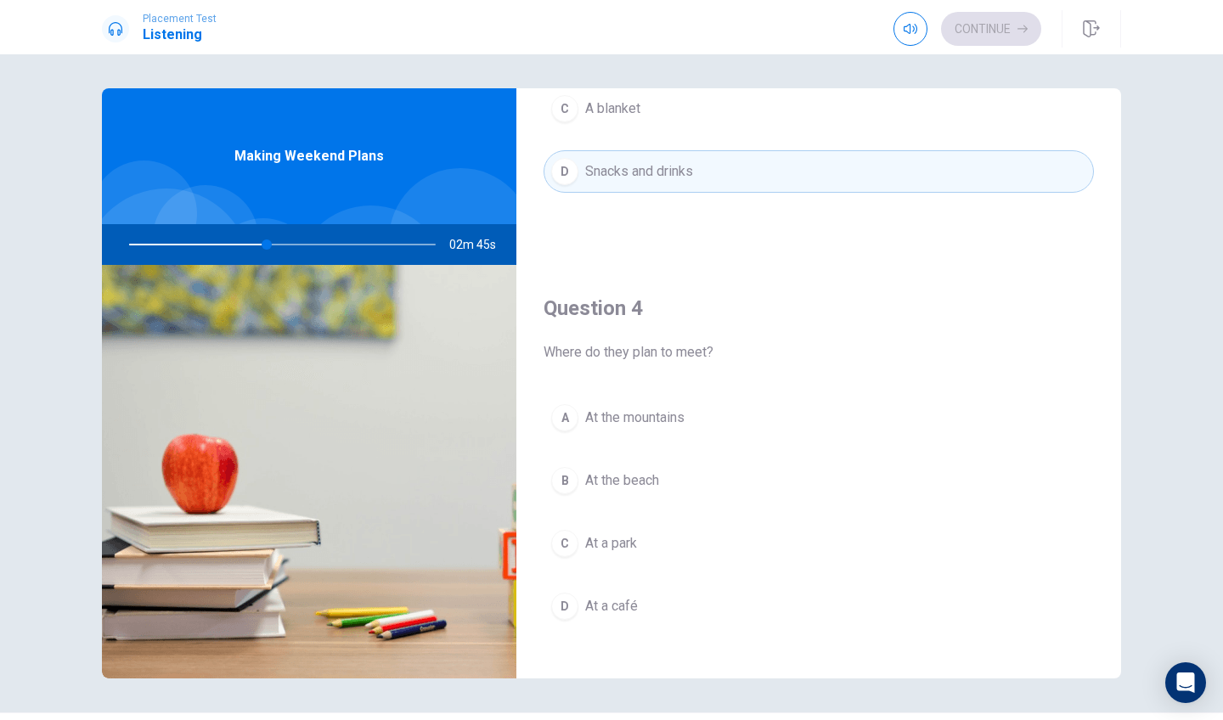
scroll to position [1133, 0]
click at [562, 552] on div "C" at bounding box center [564, 542] width 27 height 27
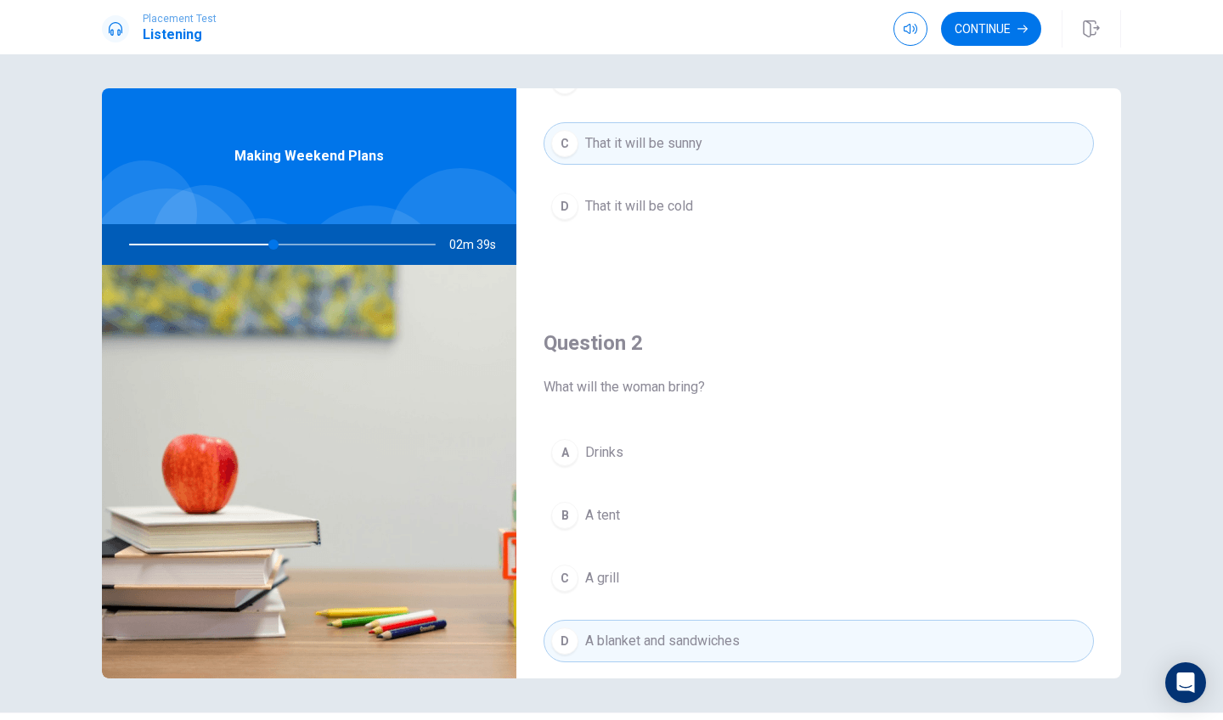
scroll to position [121, 0]
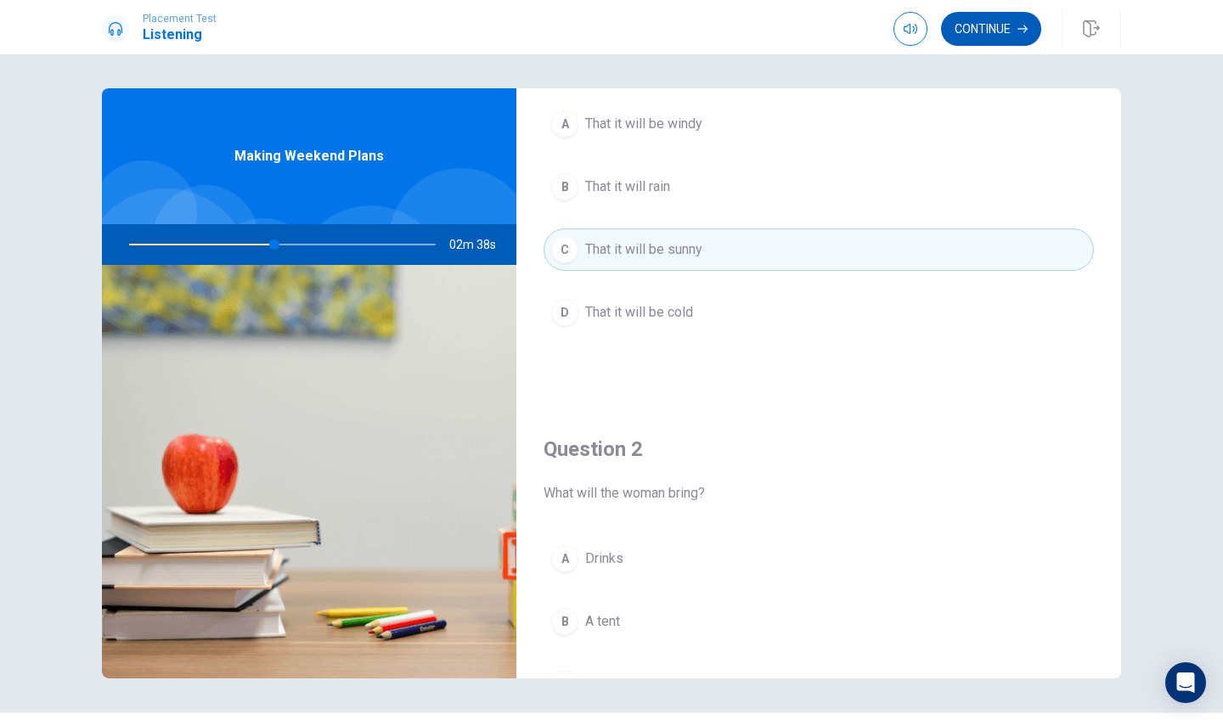
click at [988, 27] on button "Continue" at bounding box center [991, 29] width 100 height 34
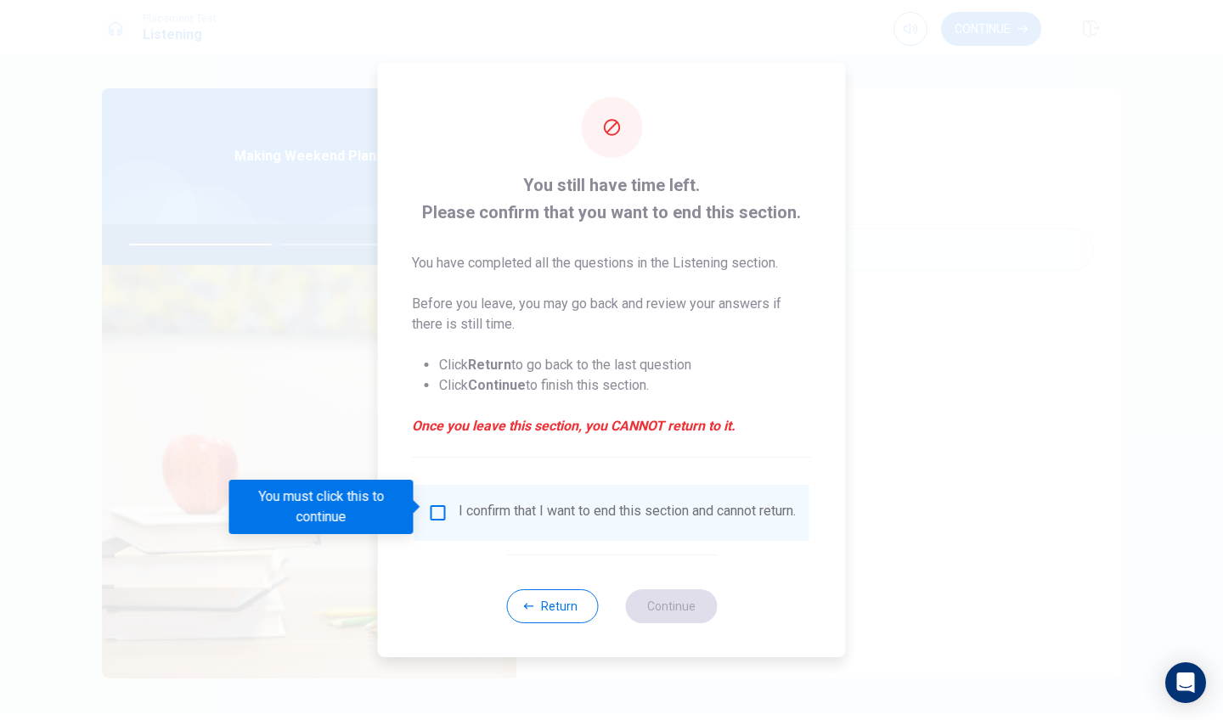
click at [438, 510] on input "You must click this to continue" at bounding box center [438, 513] width 20 height 20
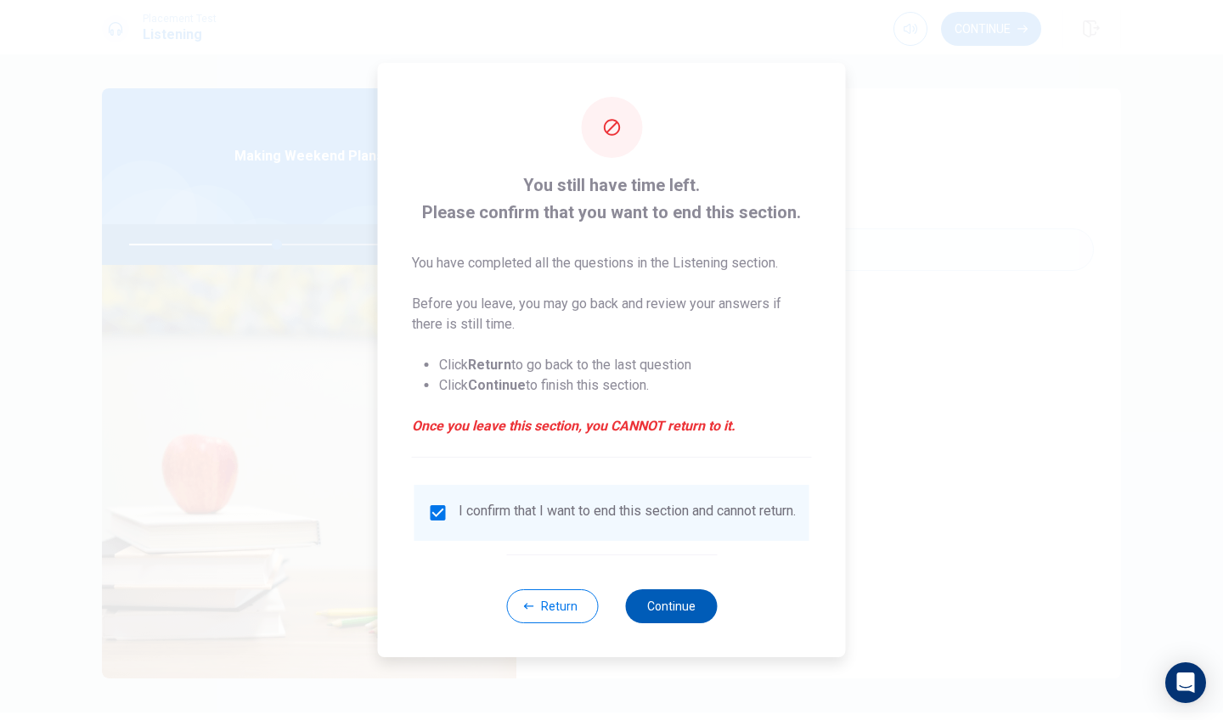
click at [661, 617] on button "Continue" at bounding box center [671, 606] width 92 height 34
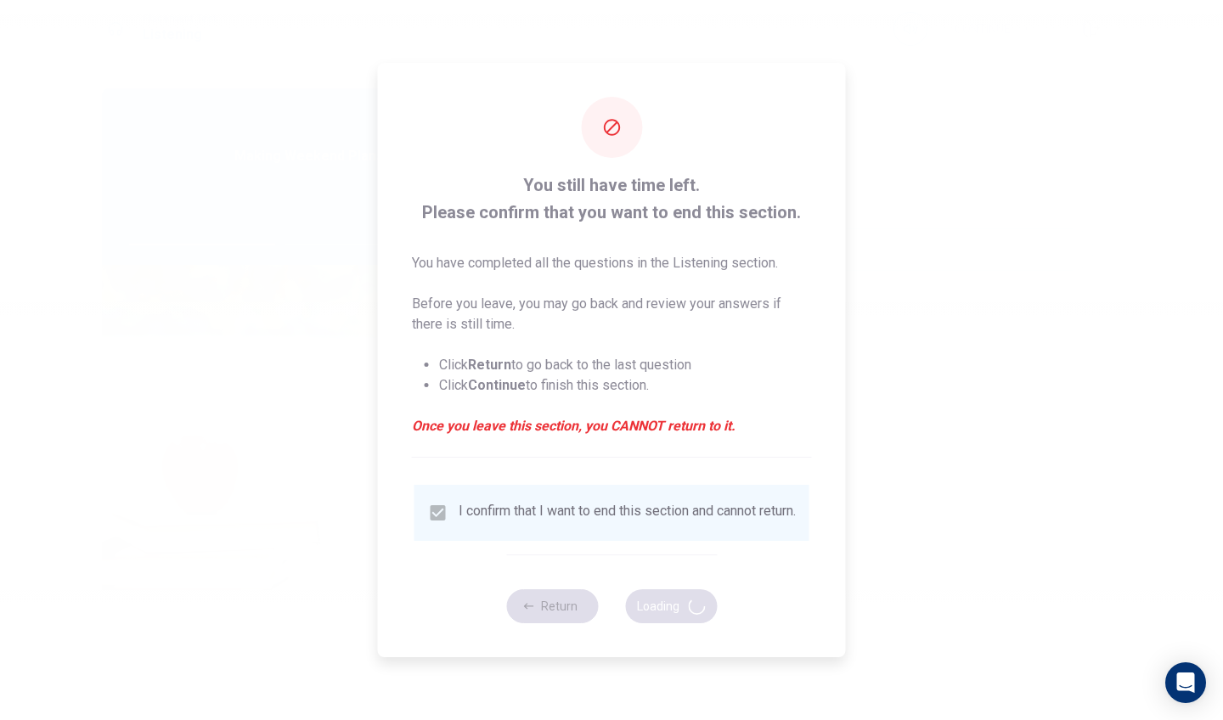
type input "50"
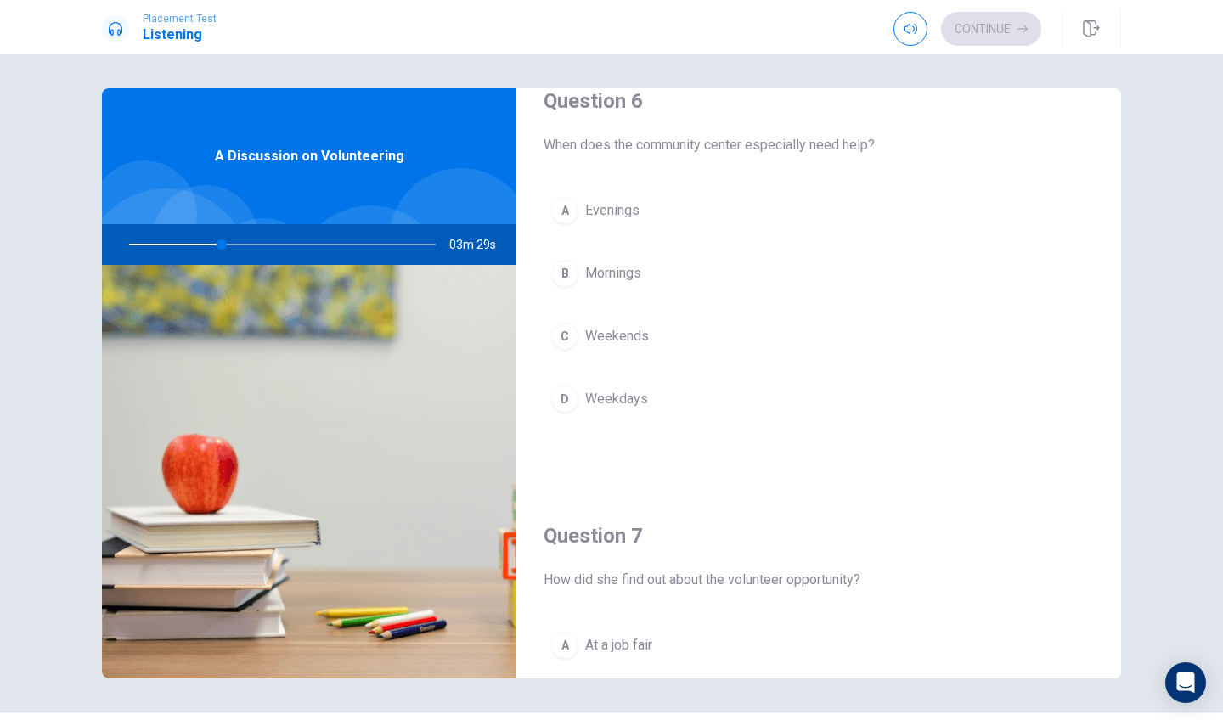
scroll to position [14, 0]
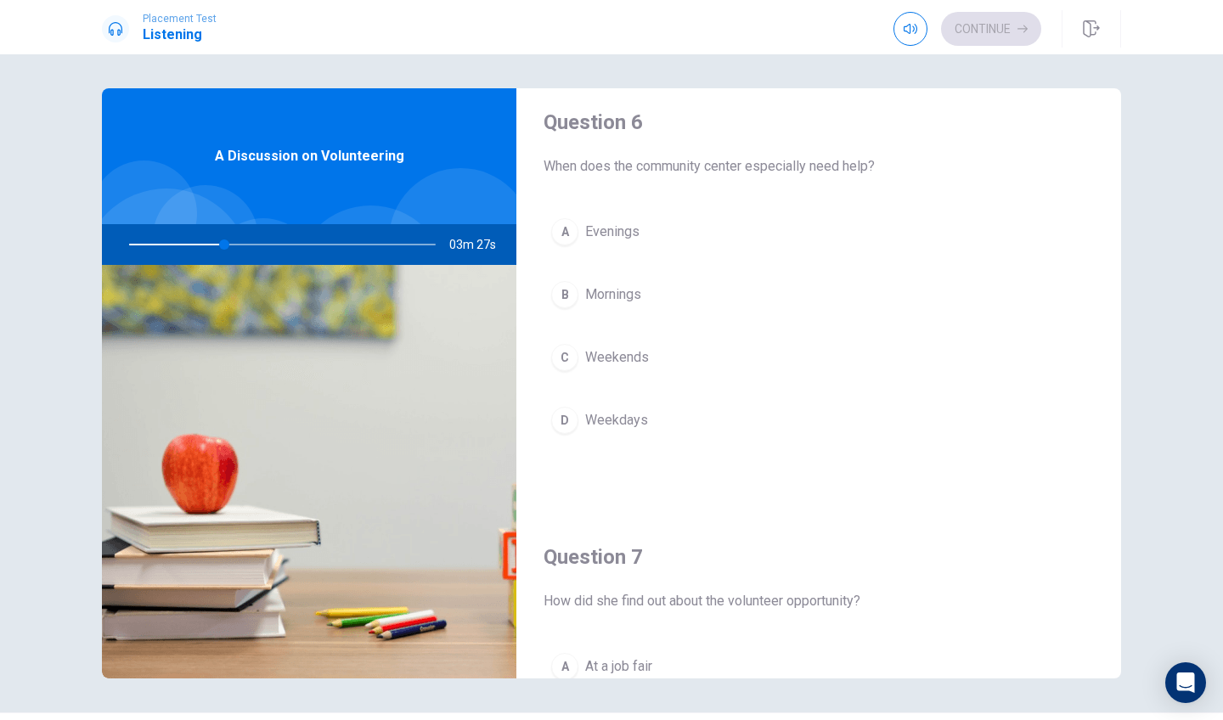
click at [561, 364] on div "C" at bounding box center [564, 357] width 27 height 27
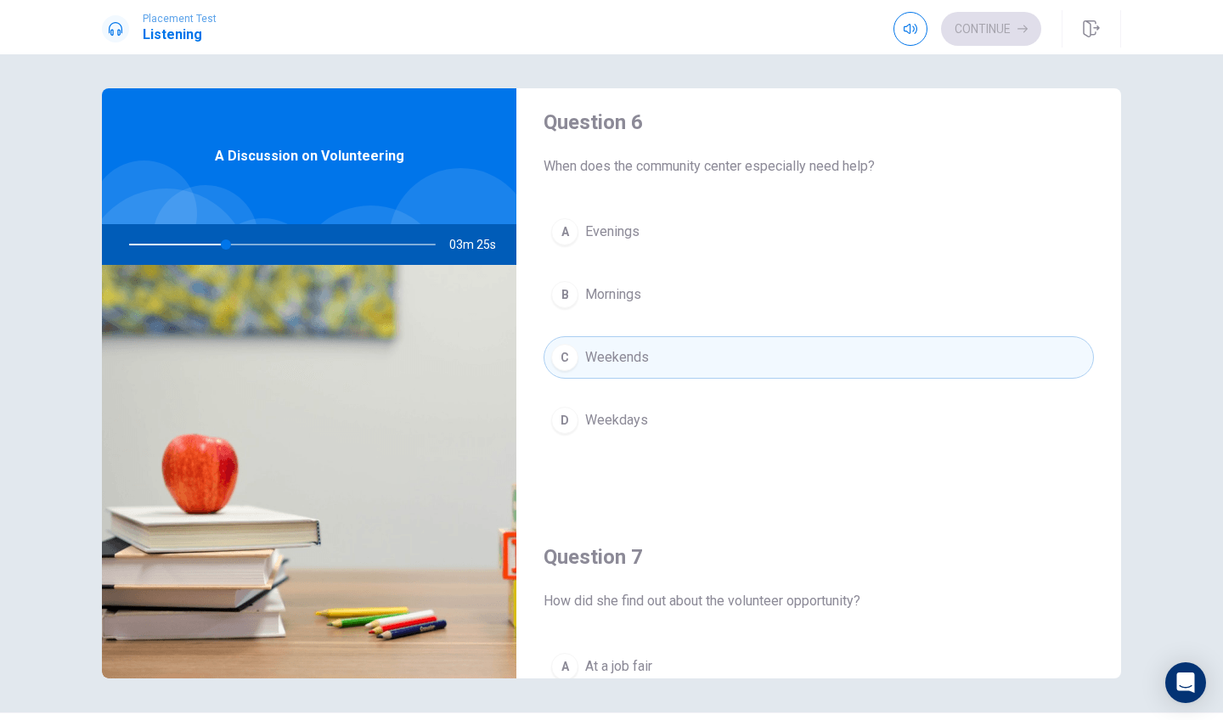
click at [562, 364] on div "C" at bounding box center [564, 357] width 27 height 27
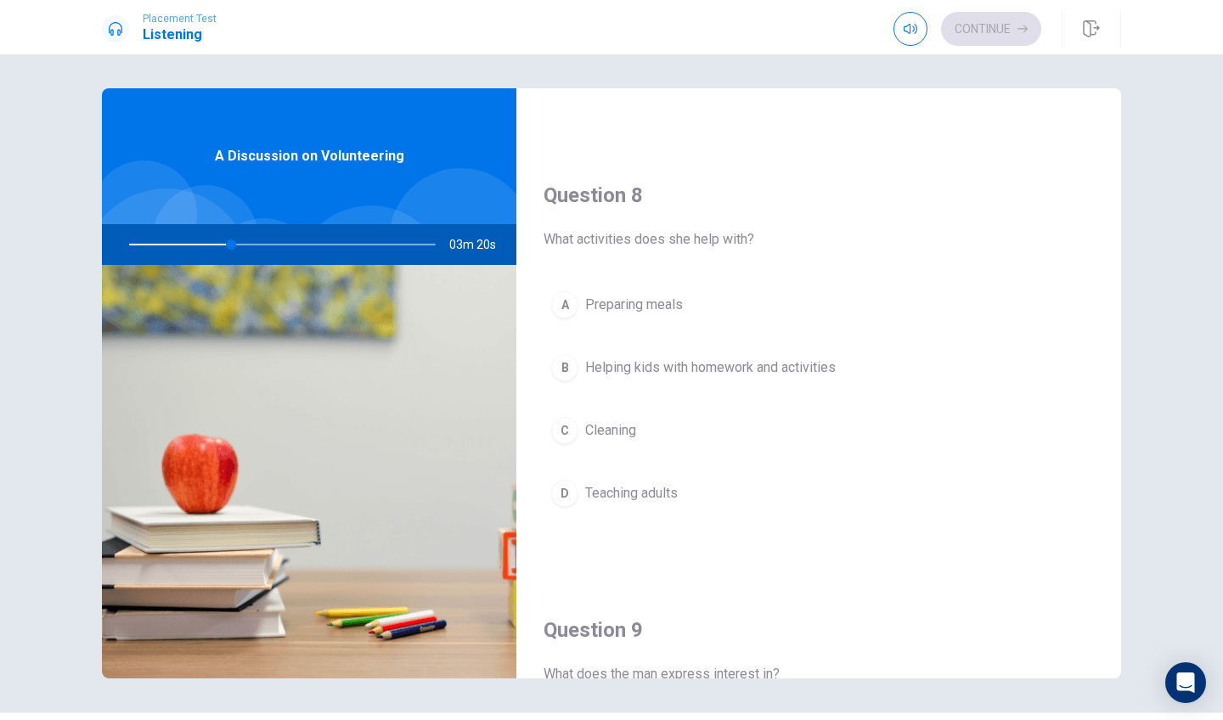
scroll to position [820, 0]
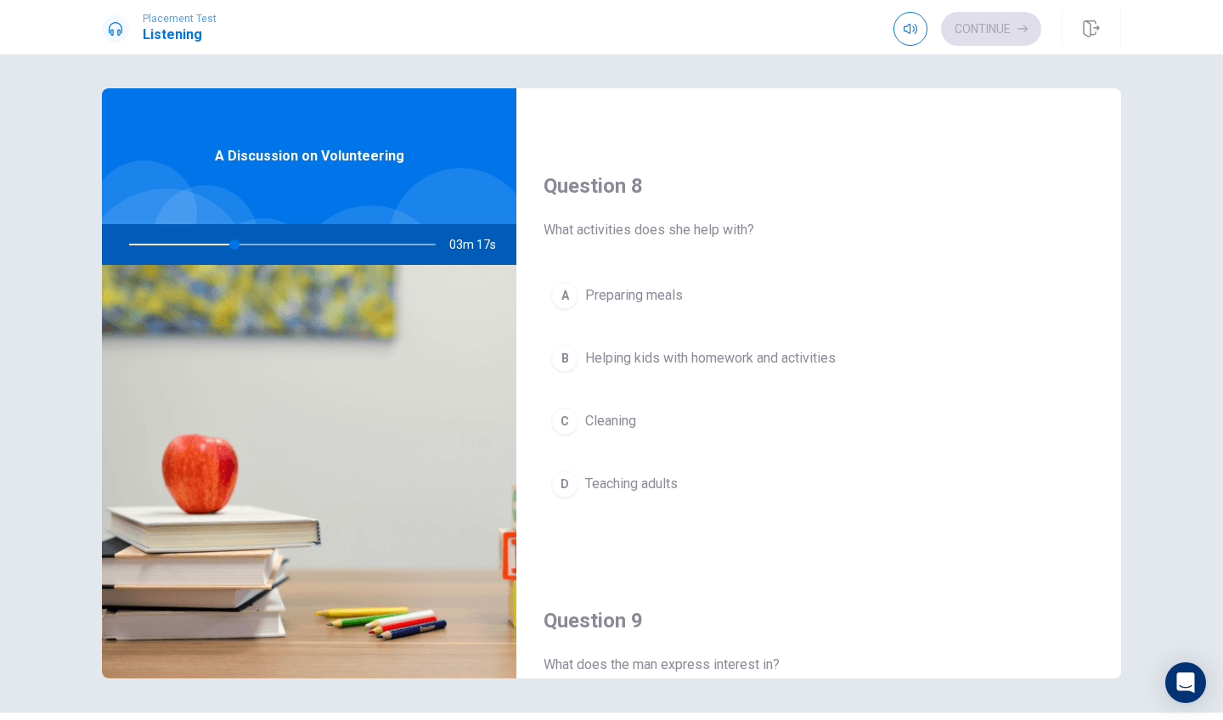
click at [564, 367] on div "B" at bounding box center [564, 358] width 27 height 27
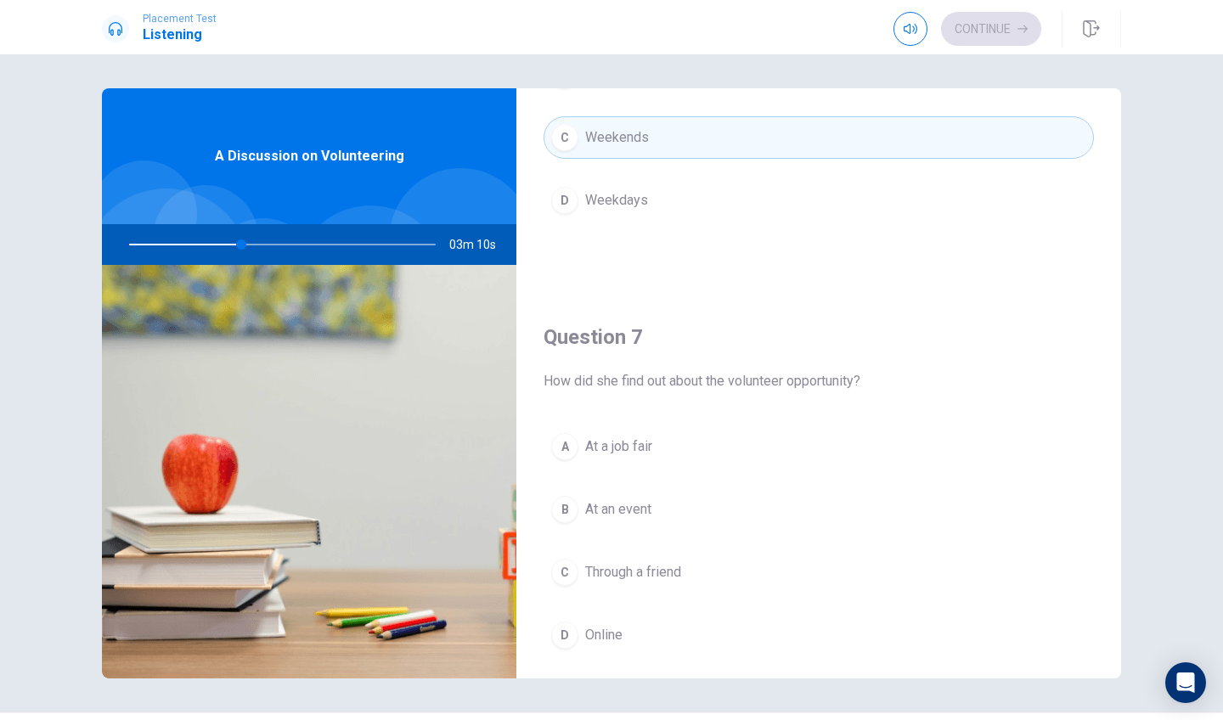
scroll to position [309, 0]
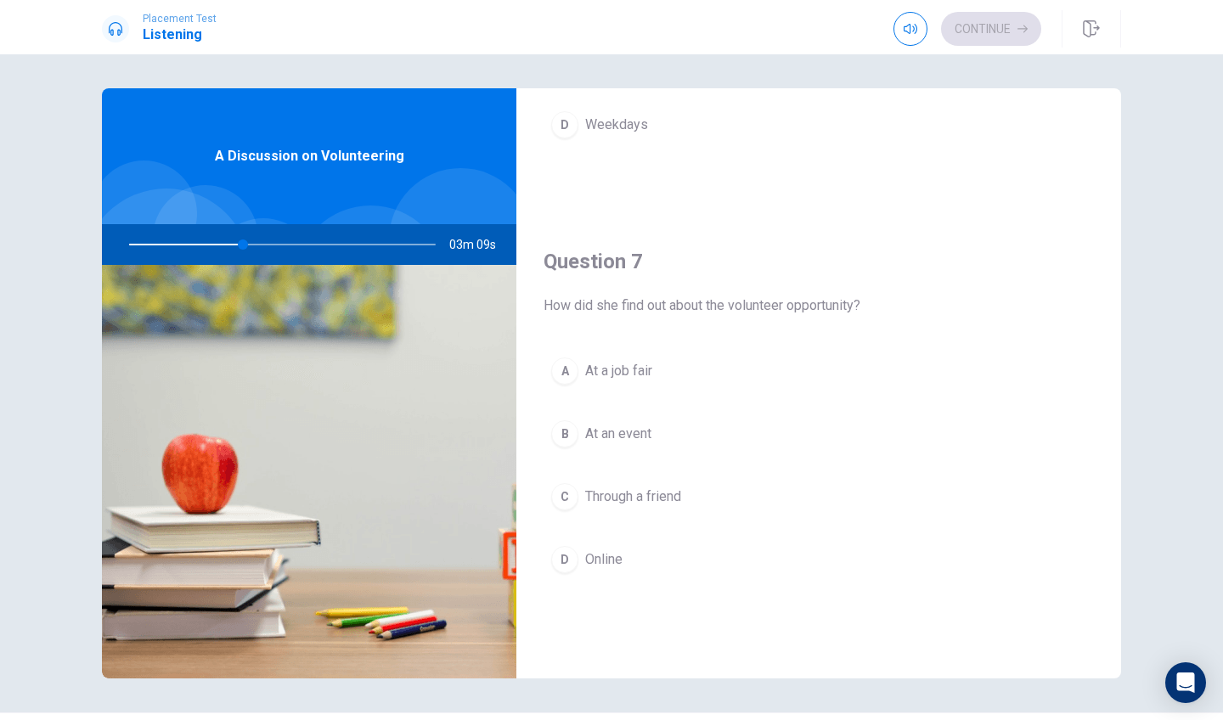
click at [560, 565] on div "D" at bounding box center [564, 559] width 27 height 27
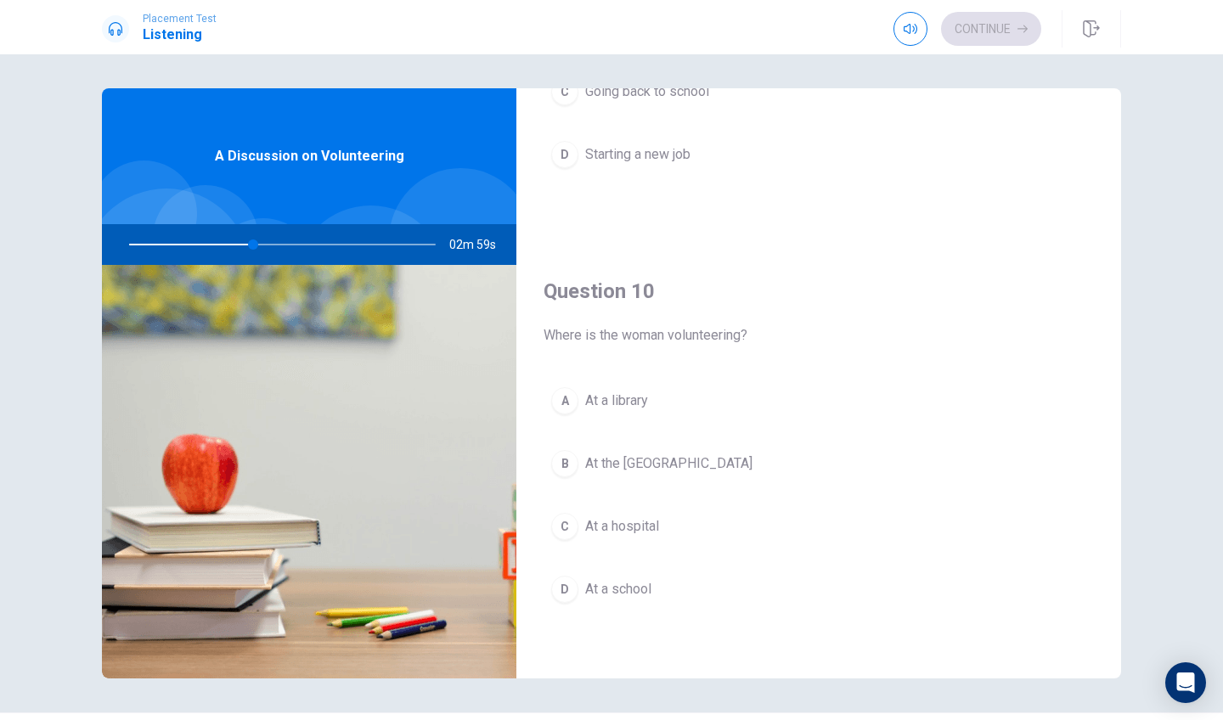
scroll to position [1584, 0]
click at [555, 462] on div "B" at bounding box center [564, 463] width 27 height 27
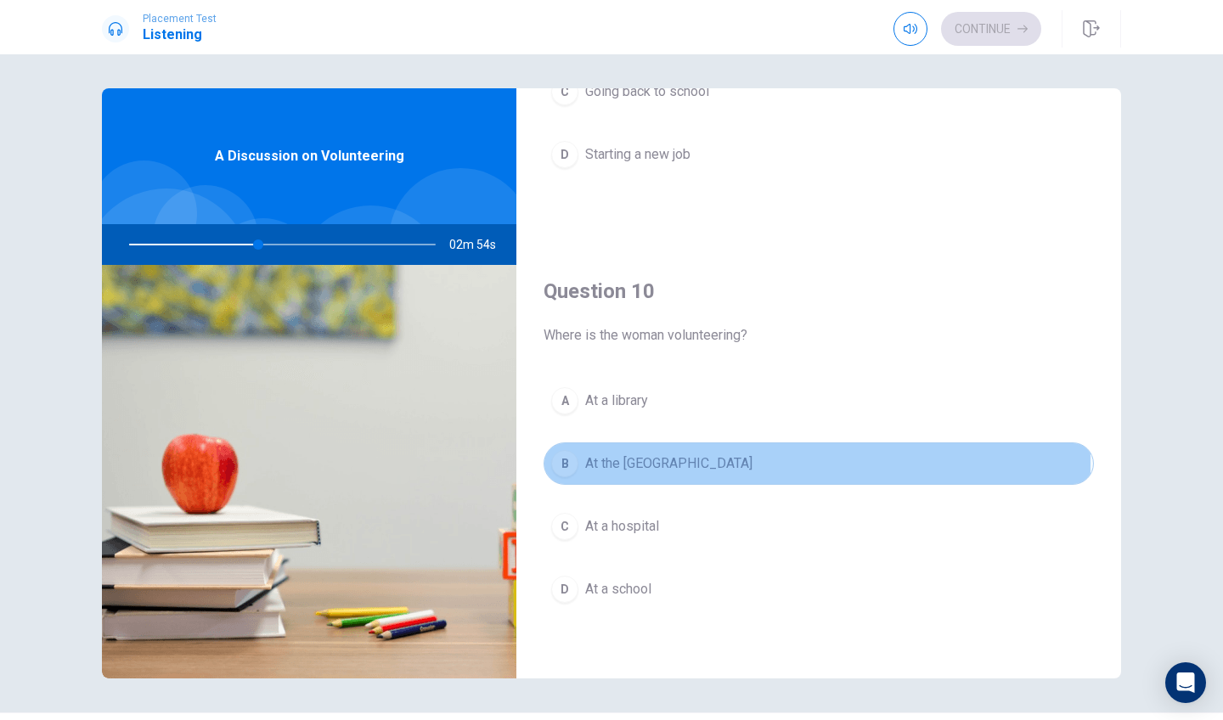
click at [559, 464] on div "B" at bounding box center [564, 463] width 27 height 27
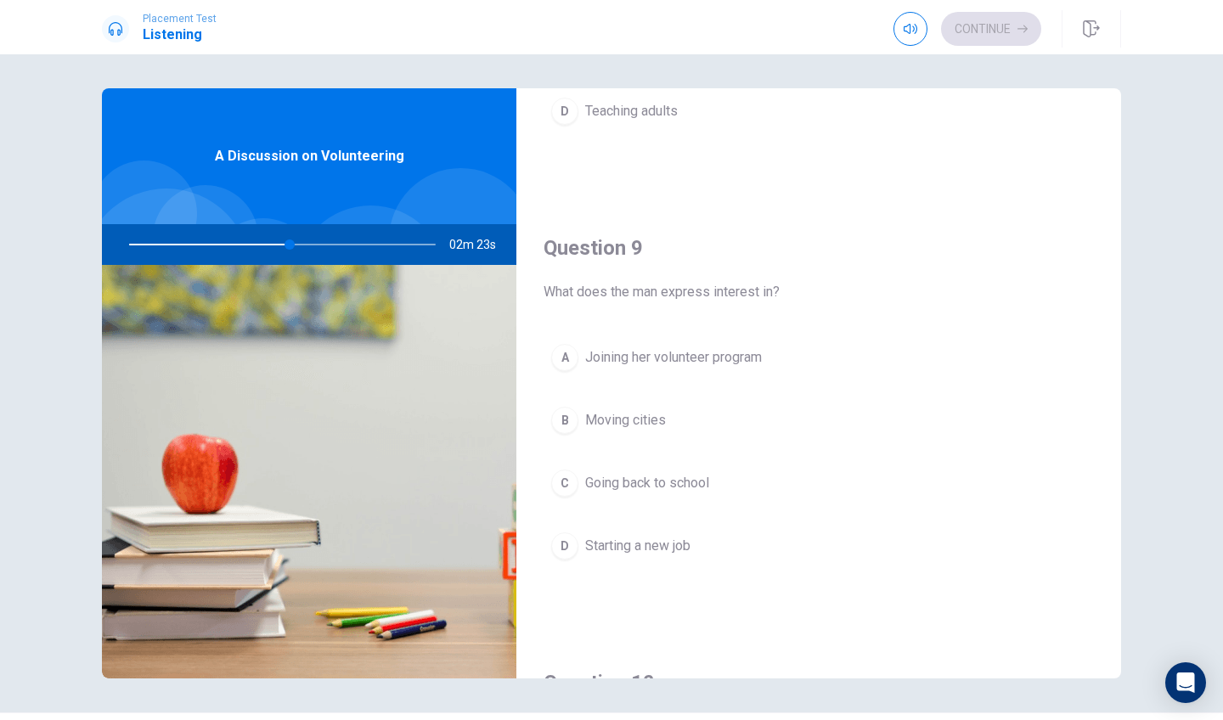
scroll to position [1179, 0]
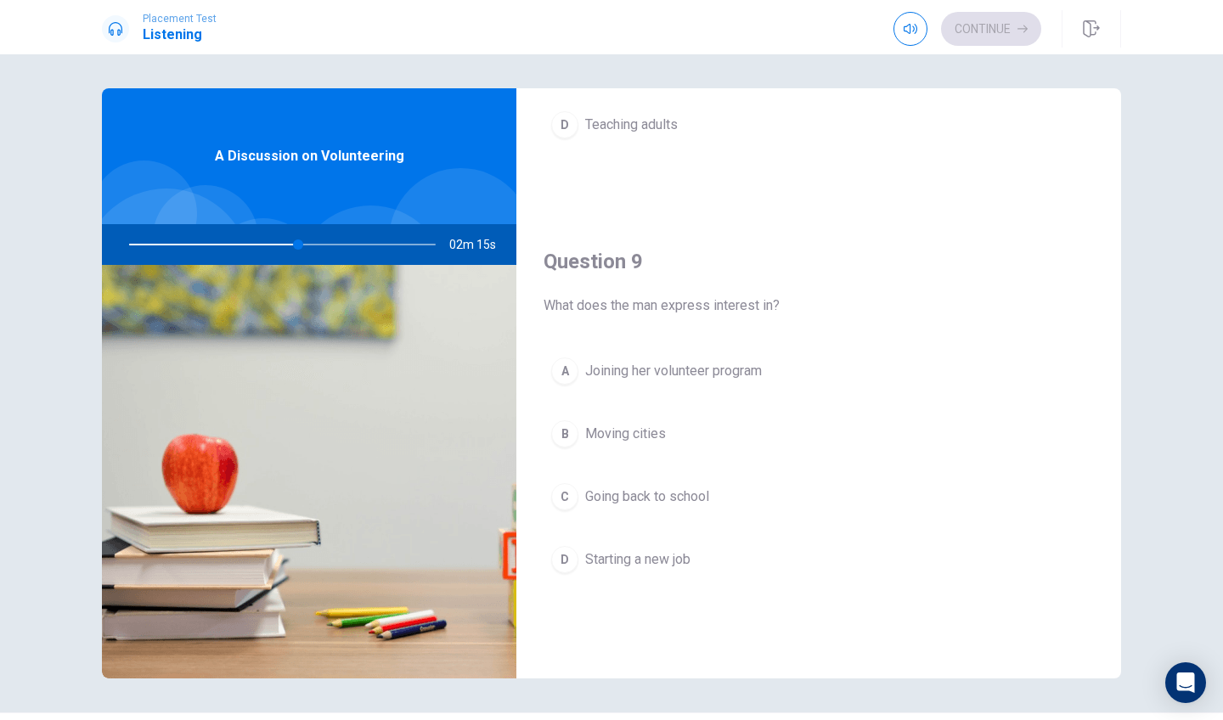
click at [561, 375] on div "A" at bounding box center [564, 371] width 27 height 27
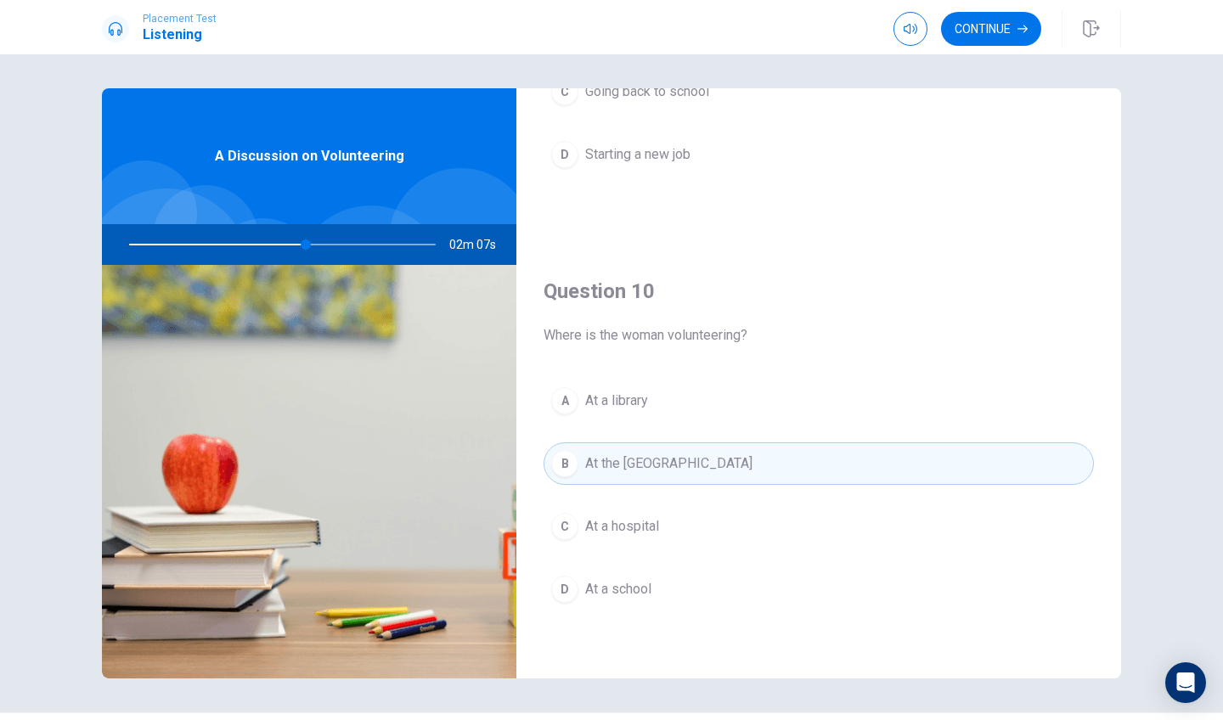
scroll to position [1584, 0]
click at [972, 26] on button "Continue" at bounding box center [991, 29] width 100 height 34
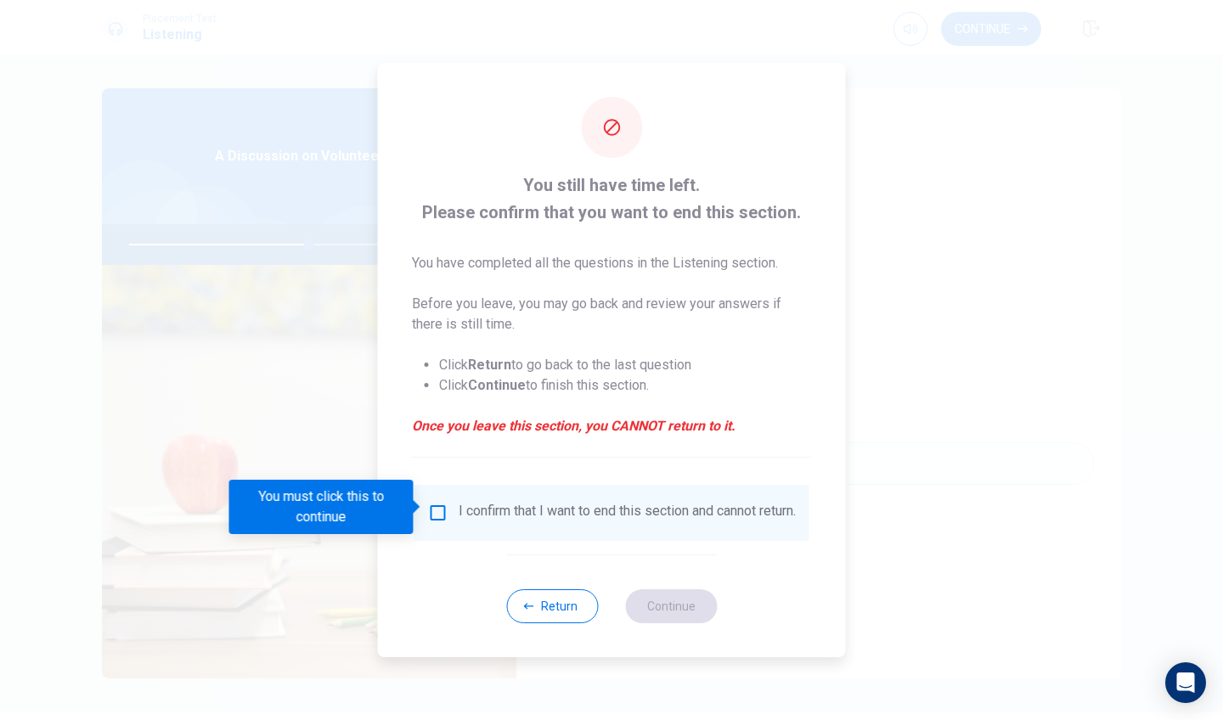
click at [432, 513] on input "You must click this to continue" at bounding box center [438, 513] width 20 height 20
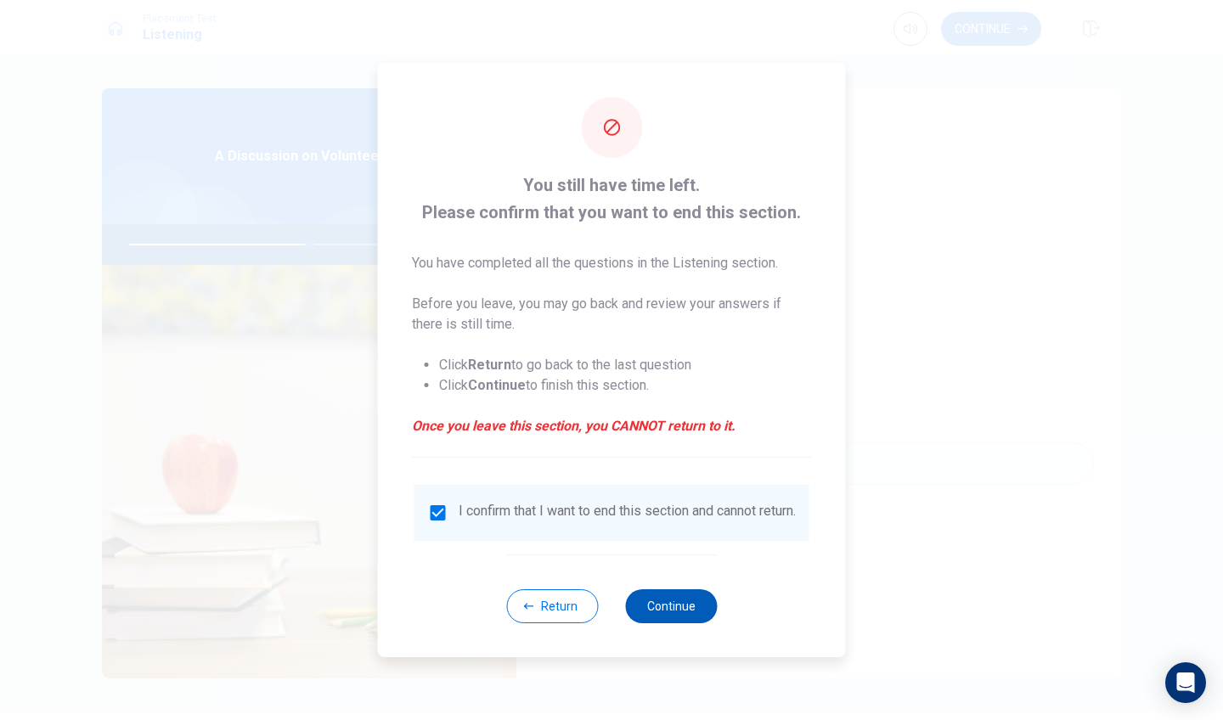
click at [655, 618] on button "Continue" at bounding box center [671, 606] width 92 height 34
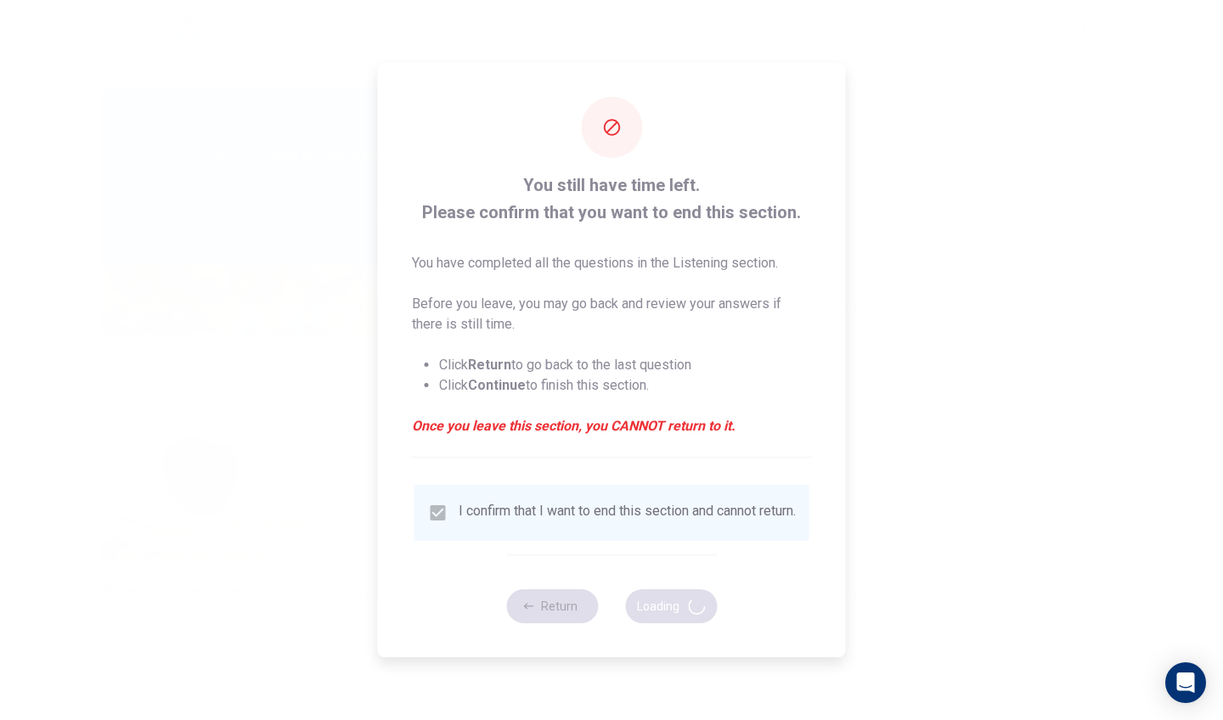
type input "60"
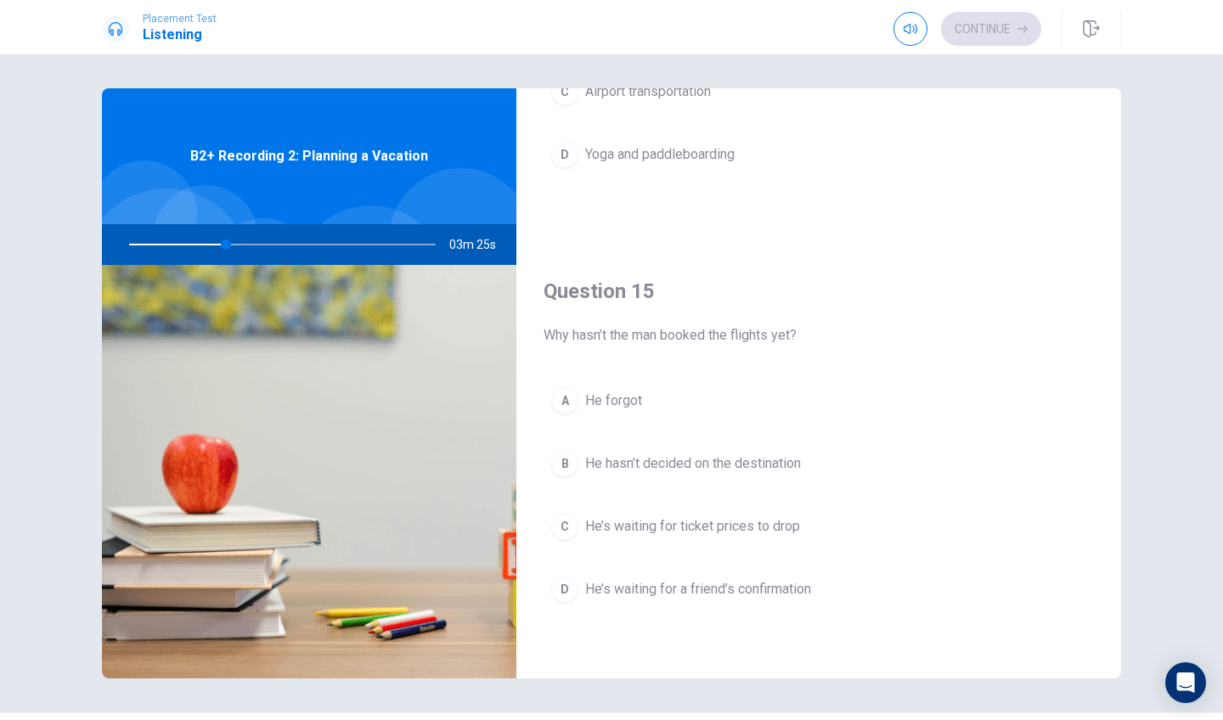
click at [566, 529] on div "C" at bounding box center [564, 526] width 27 height 27
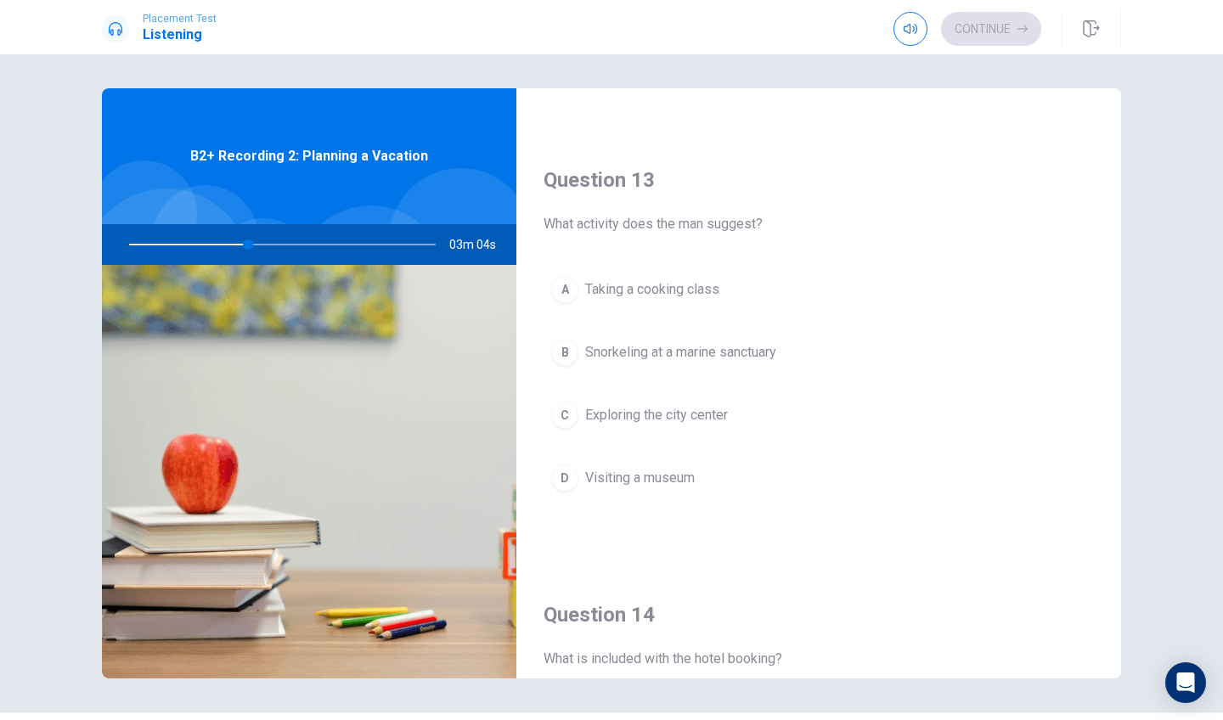
scroll to position [817, 0]
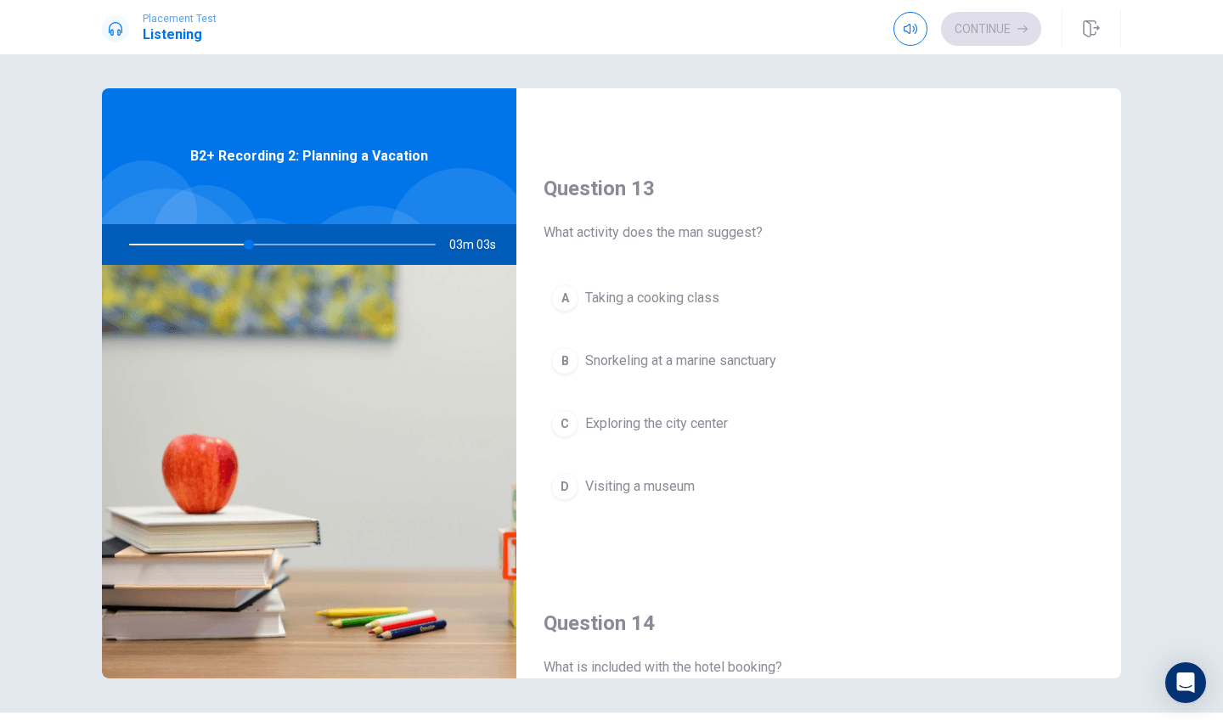
click at [565, 369] on div "B" at bounding box center [564, 360] width 27 height 27
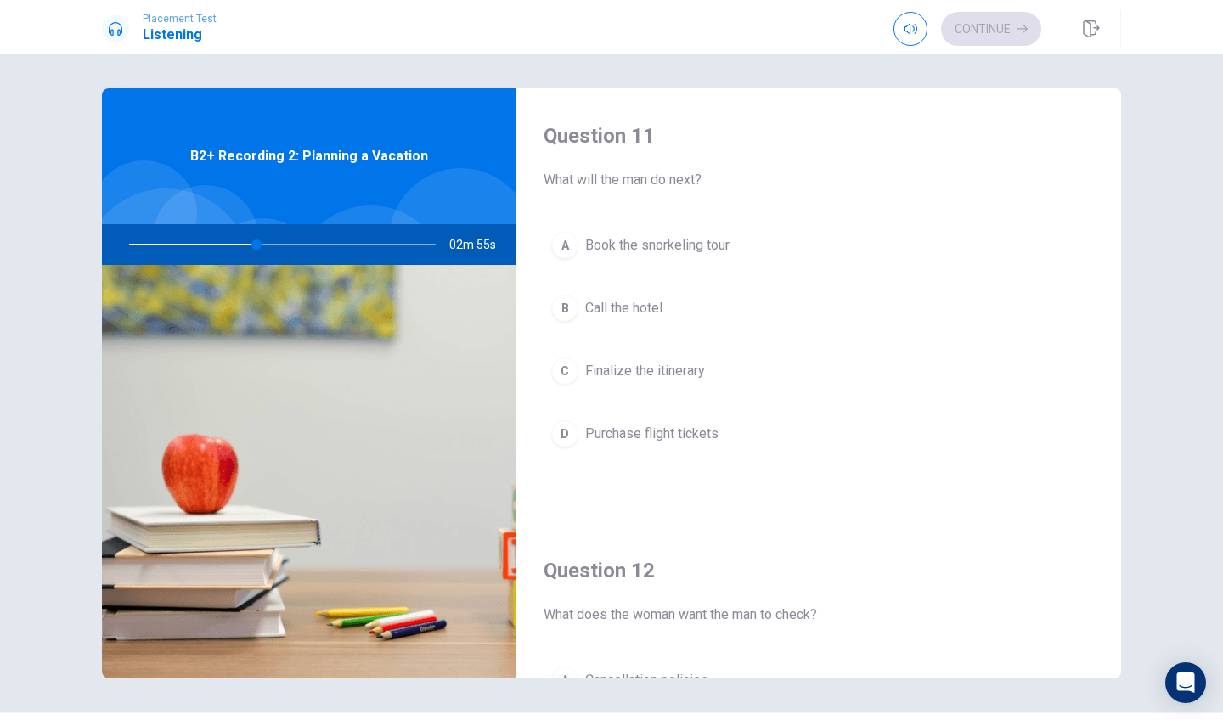
scroll to position [0, 0]
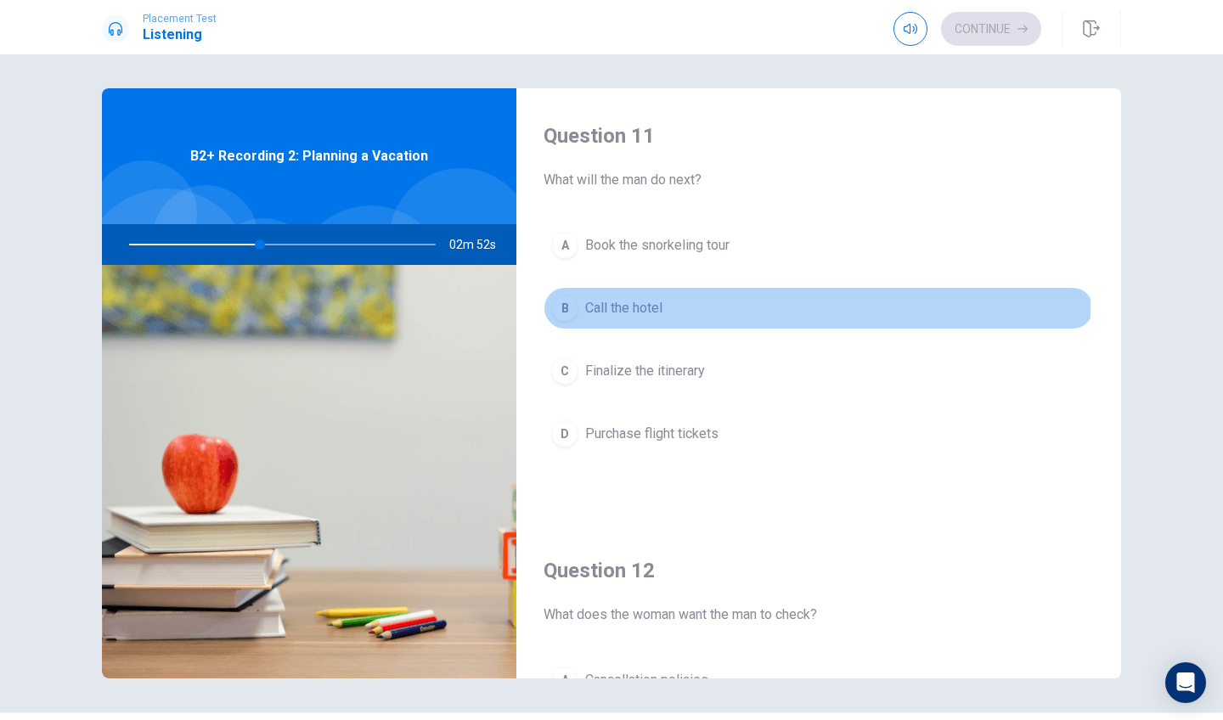
click at [563, 307] on div "B" at bounding box center [564, 308] width 27 height 27
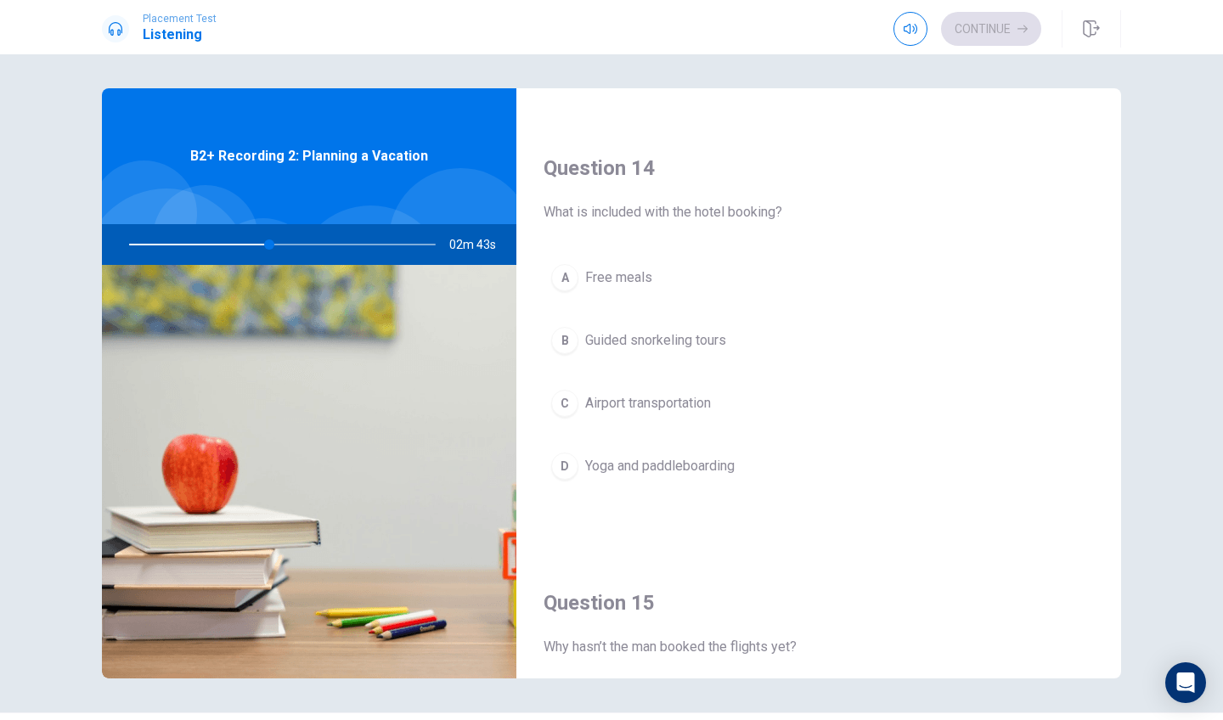
scroll to position [1302, 0]
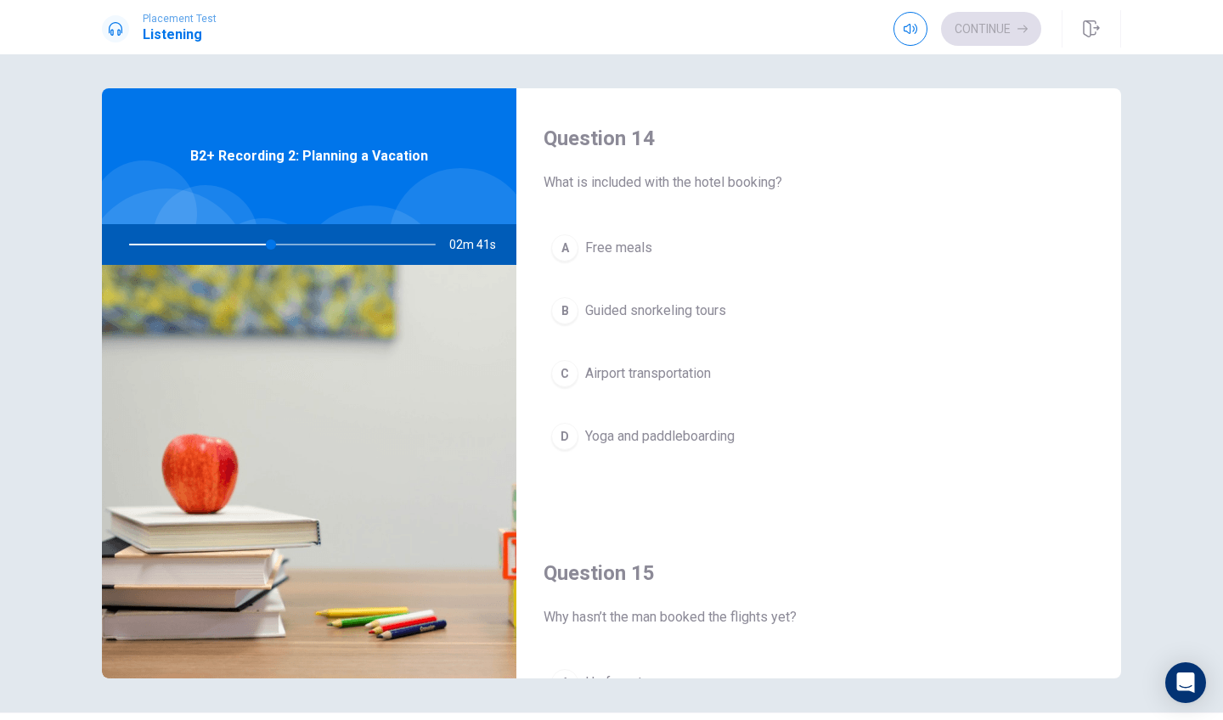
click at [554, 438] on div "D" at bounding box center [564, 436] width 27 height 27
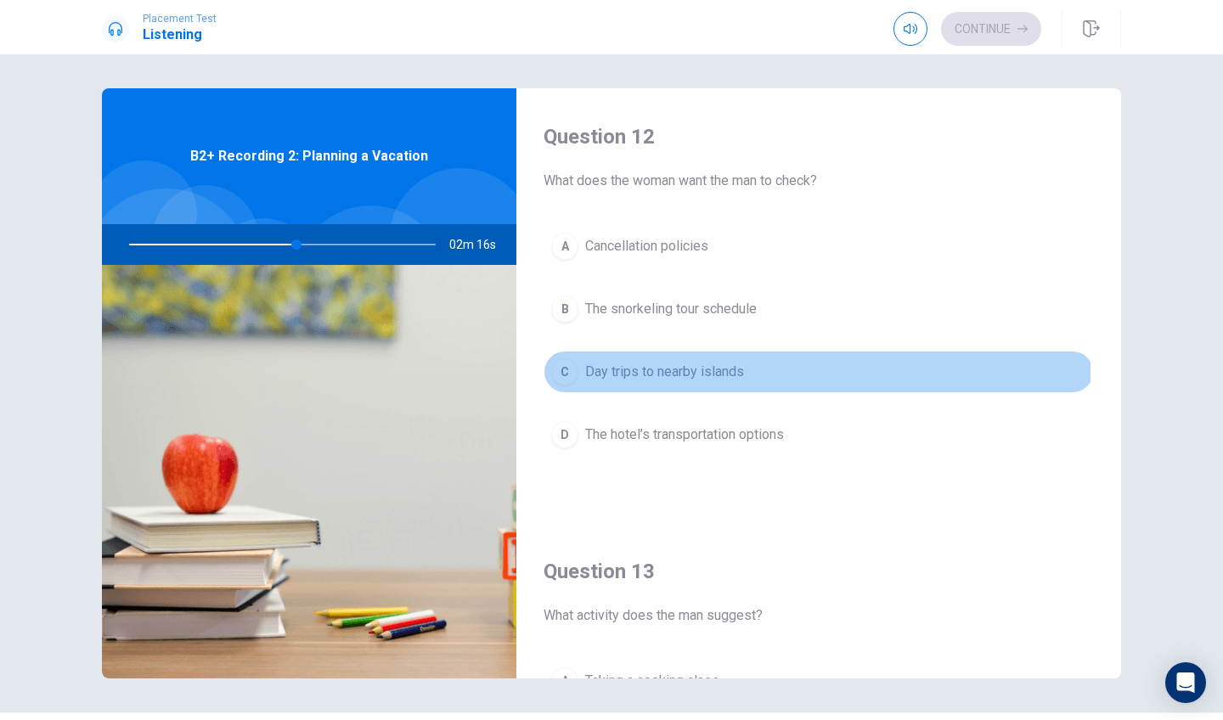
click at [560, 375] on div "C" at bounding box center [564, 371] width 27 height 27
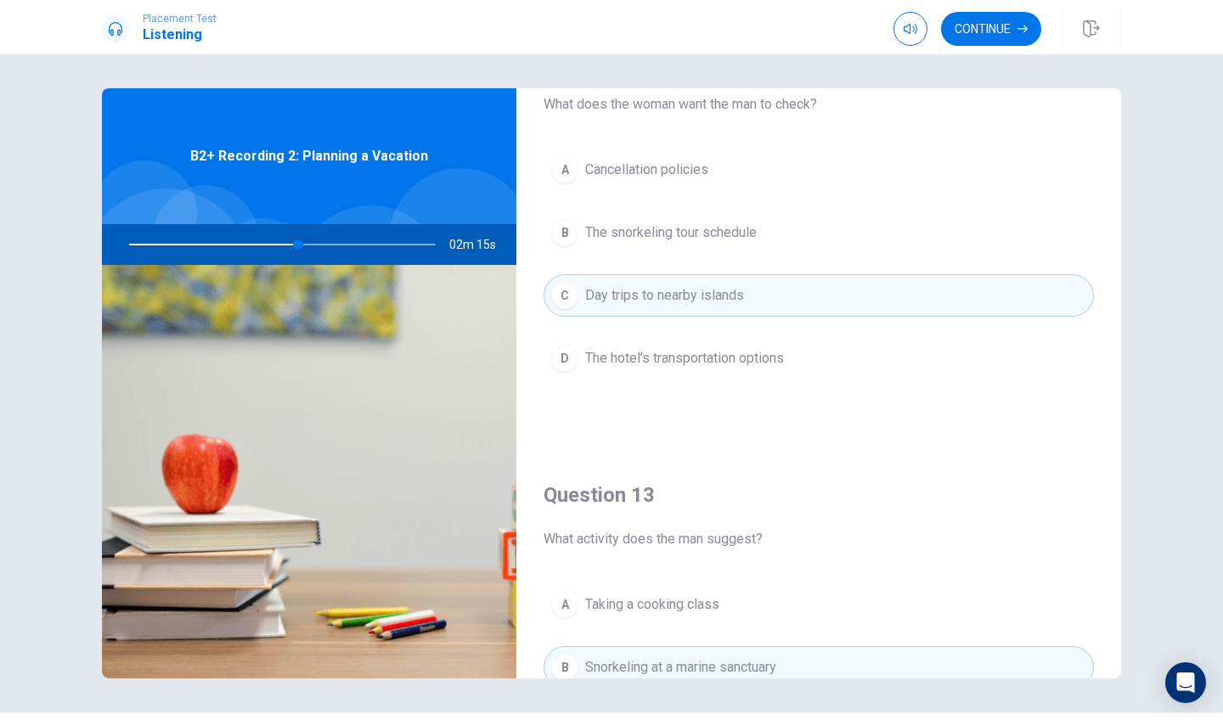
scroll to position [522, 0]
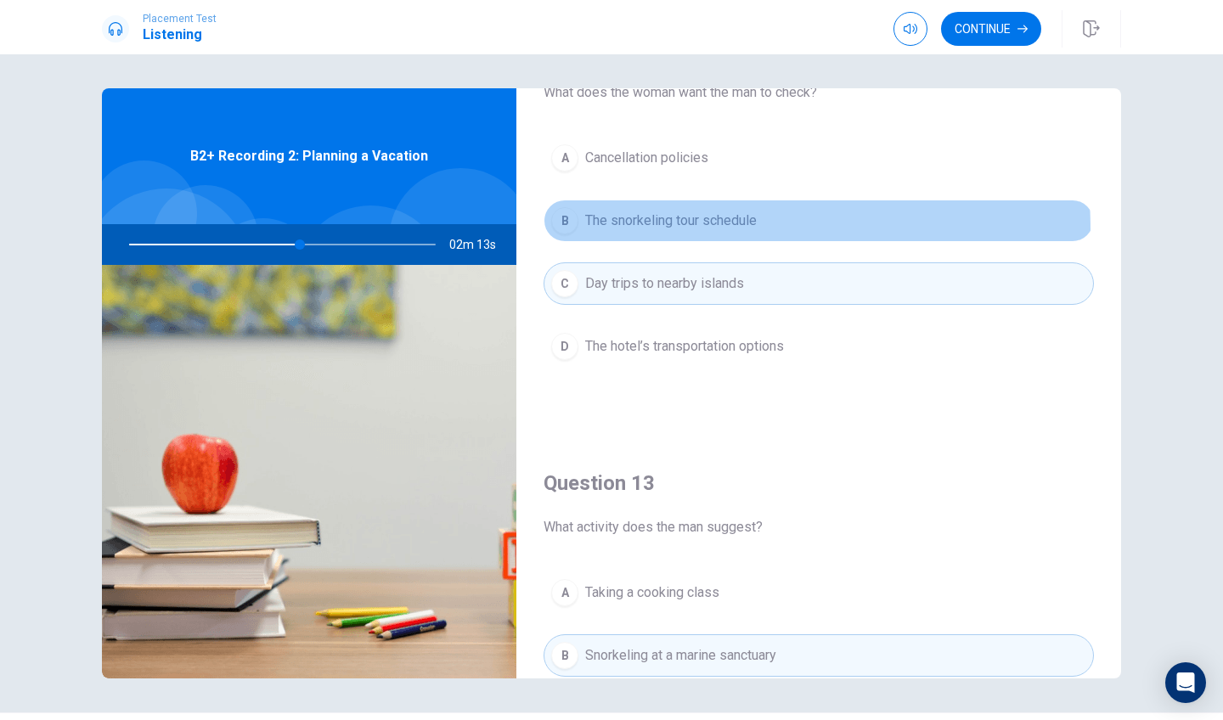
click at [565, 231] on div "B" at bounding box center [564, 220] width 27 height 27
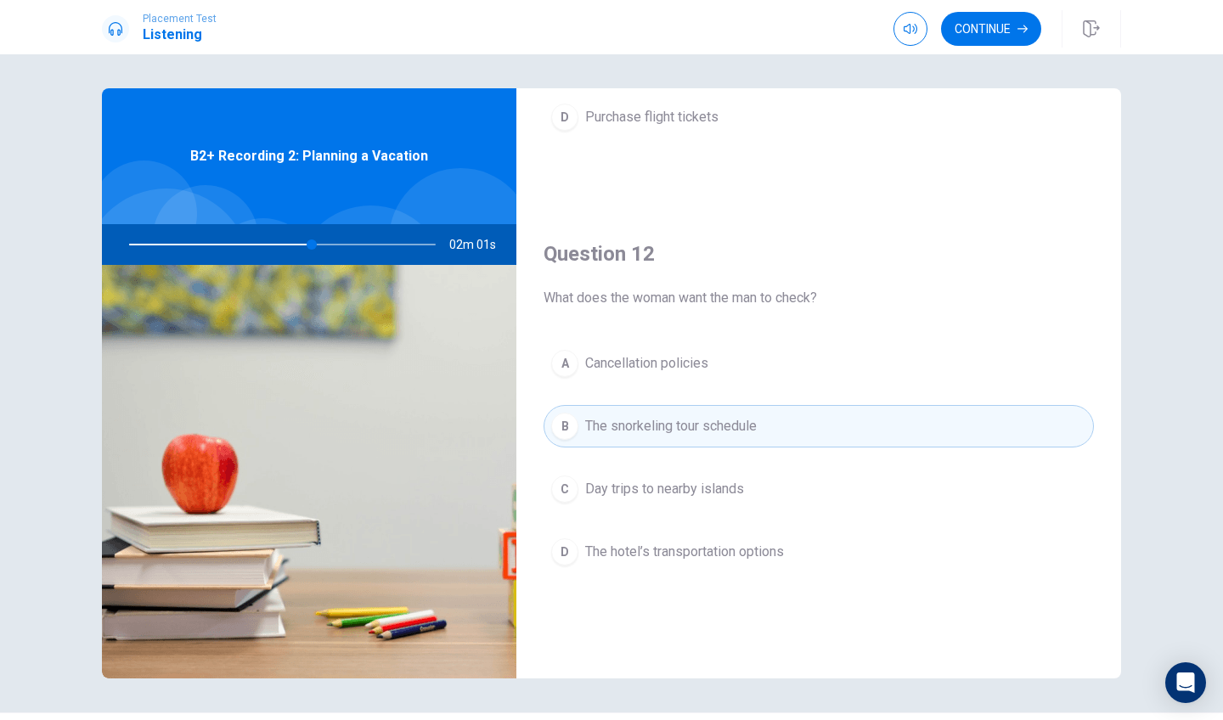
scroll to position [316, 0]
drag, startPoint x: 318, startPoint y: 248, endPoint x: 302, endPoint y: 251, distance: 15.5
click at [302, 251] on div at bounding box center [279, 244] width 341 height 41
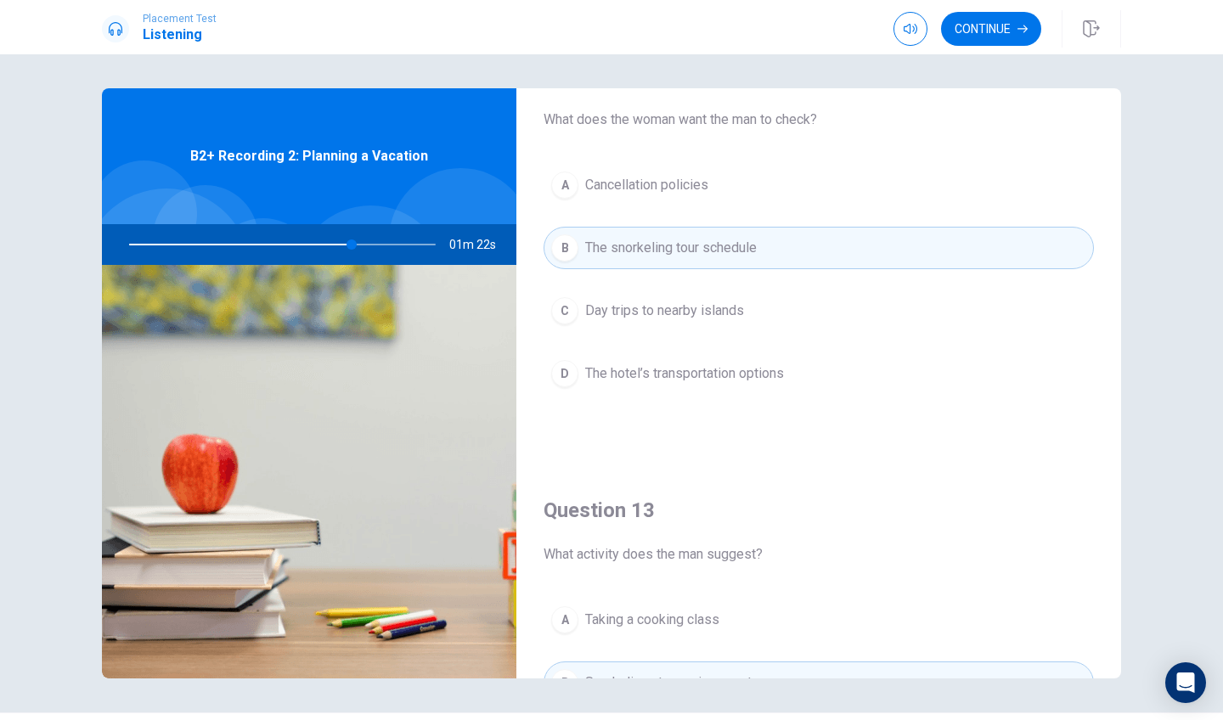
scroll to position [493, 0]
click at [562, 386] on div "D" at bounding box center [564, 376] width 27 height 27
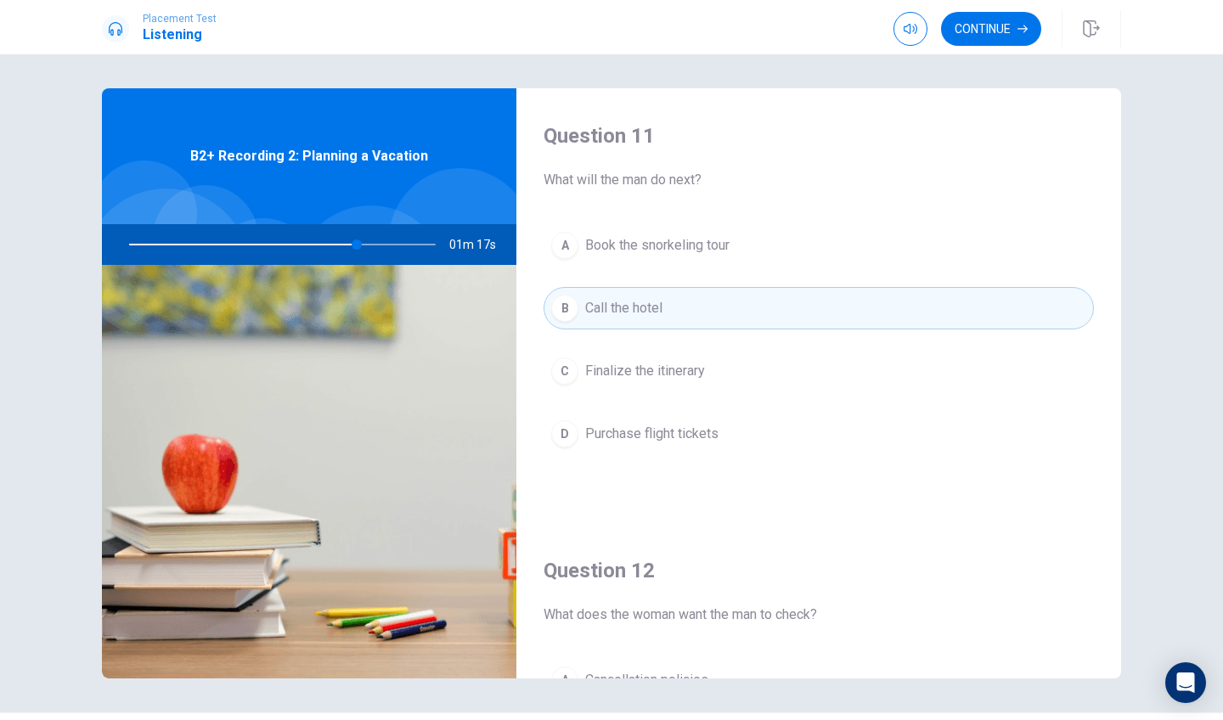
scroll to position [0, 0]
click at [983, 34] on button "Continue" at bounding box center [991, 29] width 100 height 34
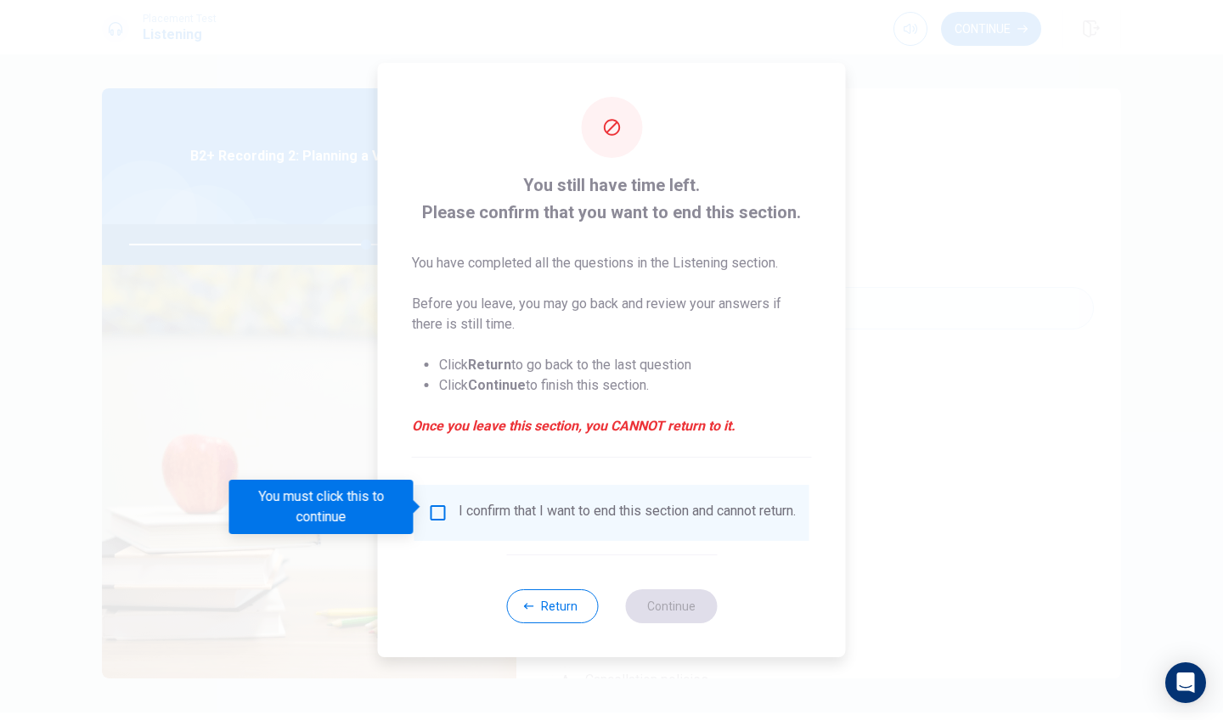
click at [432, 507] on input "You must click this to continue" at bounding box center [438, 513] width 20 height 20
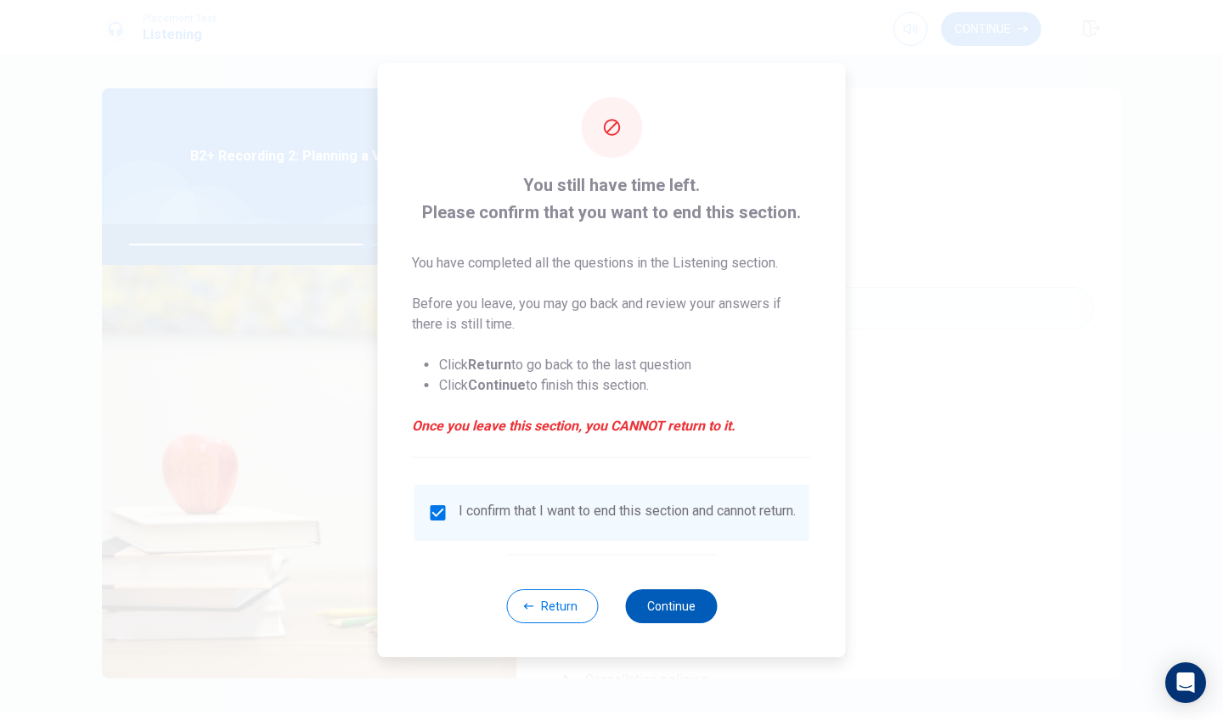
click at [673, 604] on button "Continue" at bounding box center [671, 606] width 92 height 34
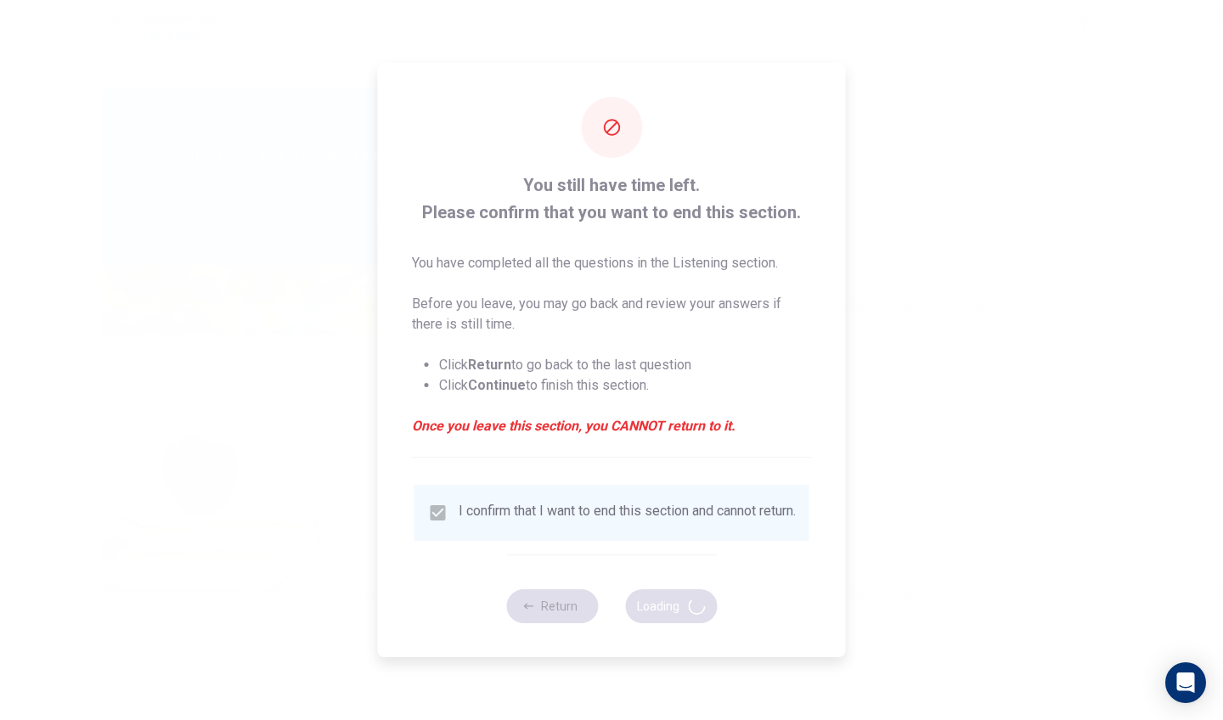
type input "79"
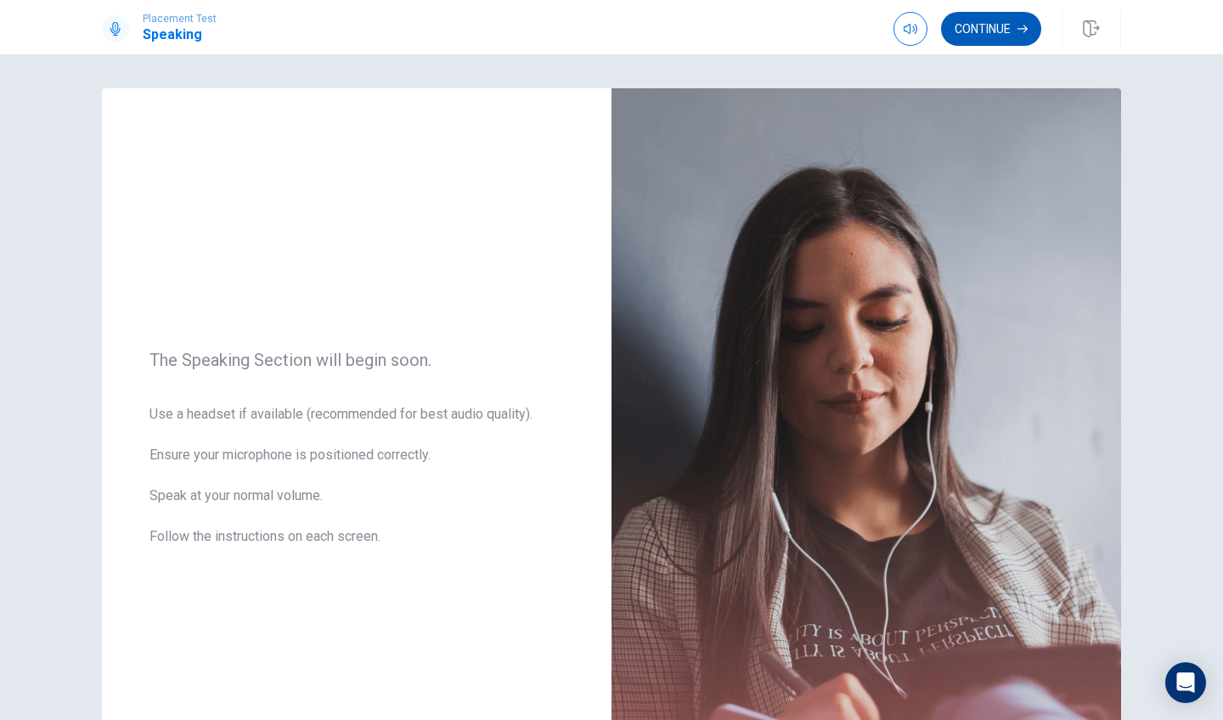
click at [965, 34] on button "Continue" at bounding box center [991, 29] width 100 height 34
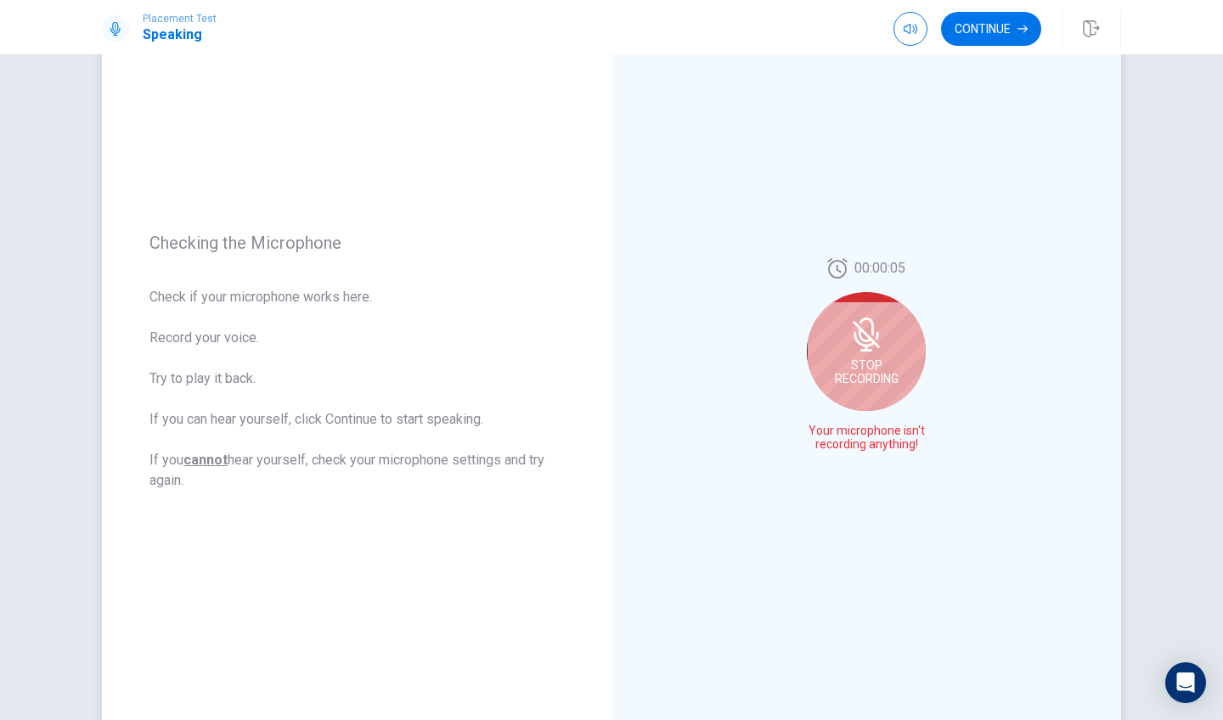
scroll to position [95, 0]
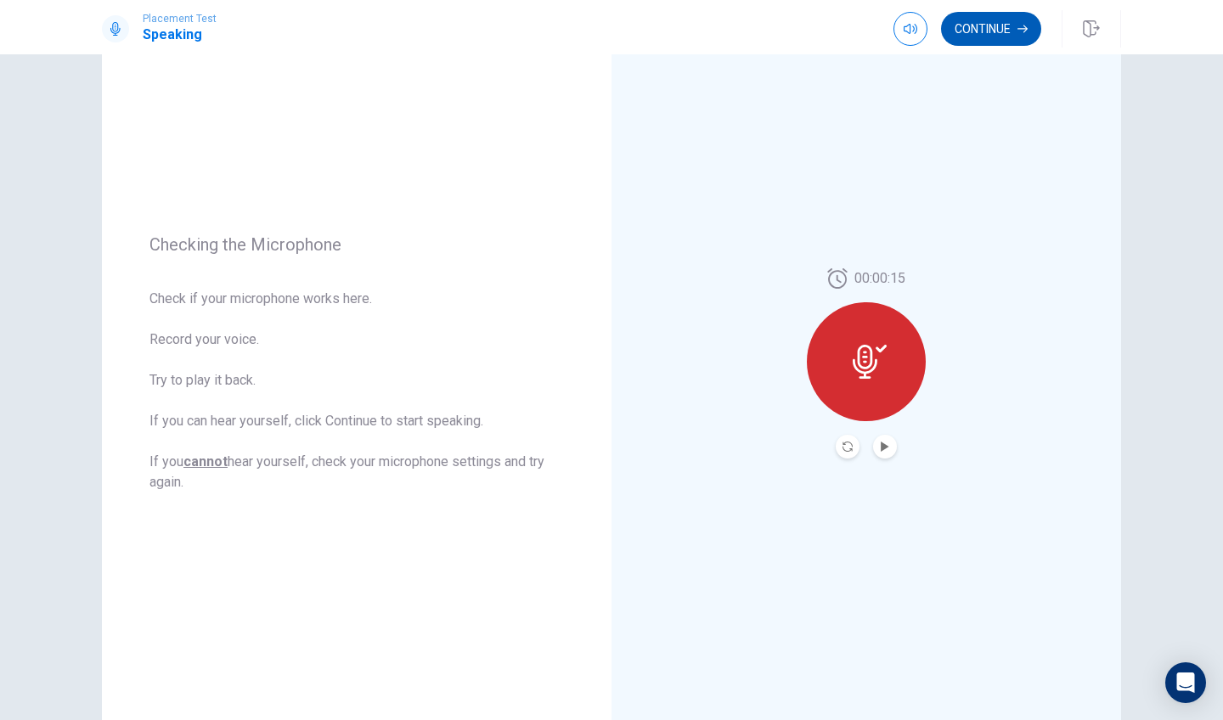
click at [1015, 21] on button "Continue" at bounding box center [991, 29] width 100 height 34
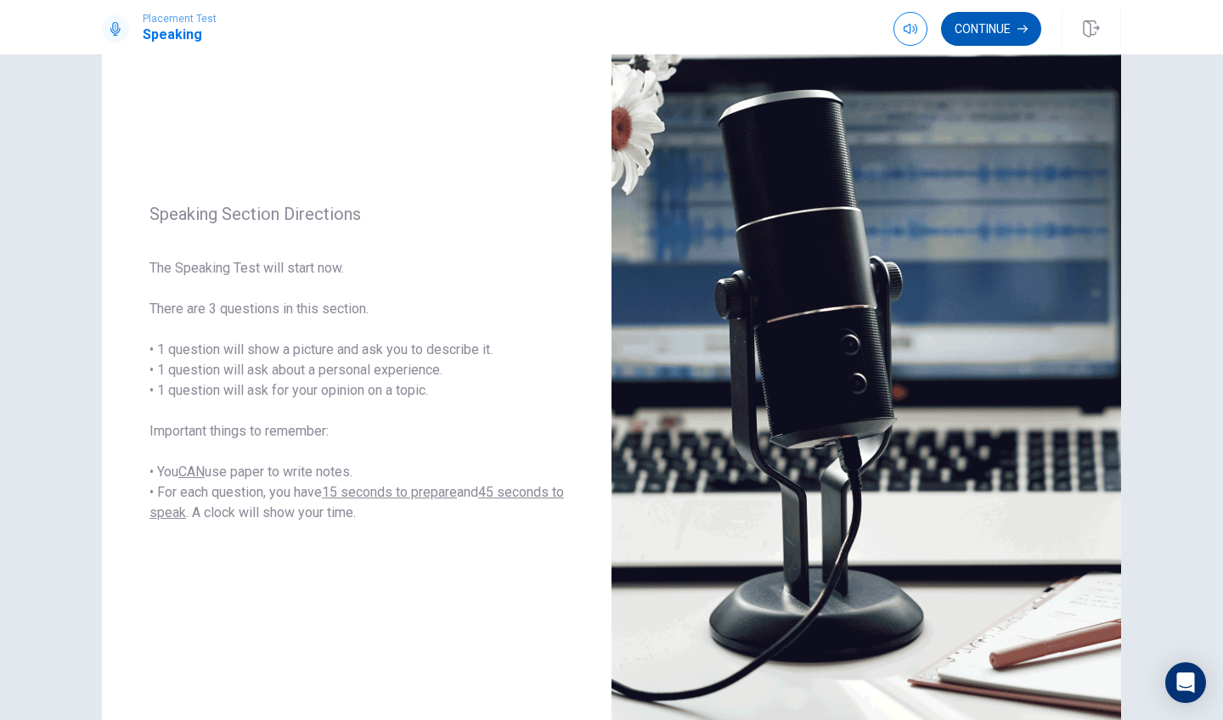
click at [979, 25] on button "Continue" at bounding box center [991, 29] width 100 height 34
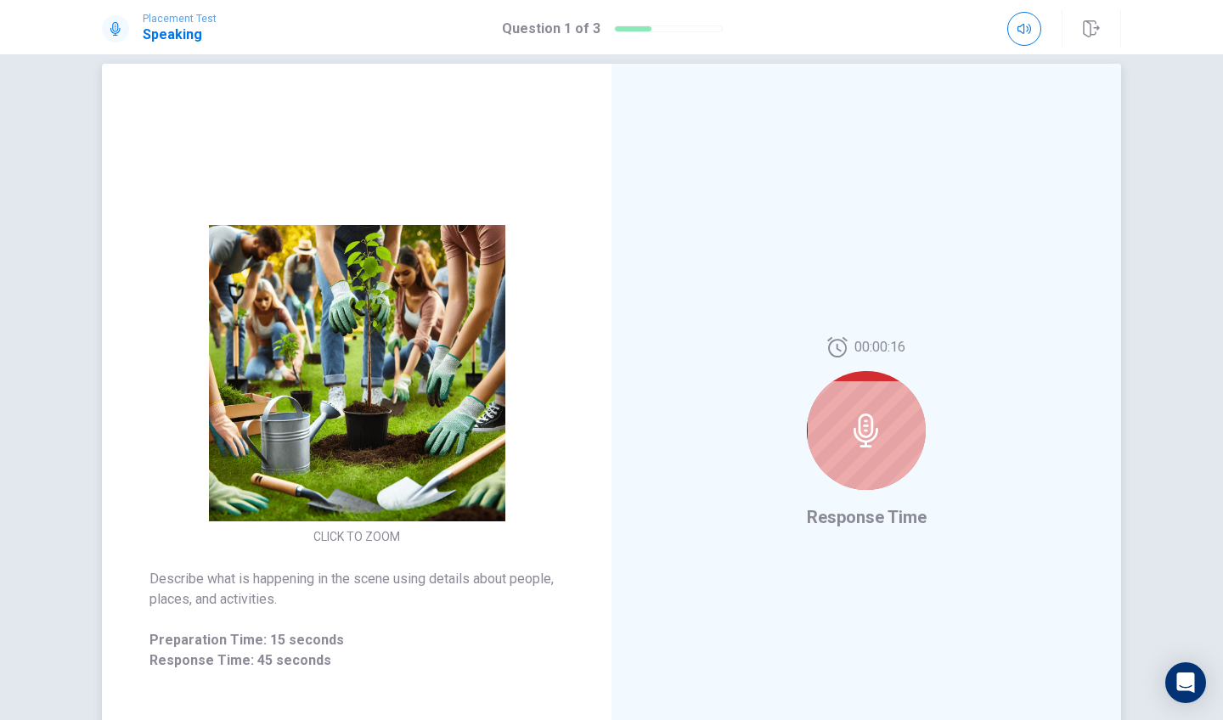
click at [399, 421] on img at bounding box center [357, 373] width 326 height 296
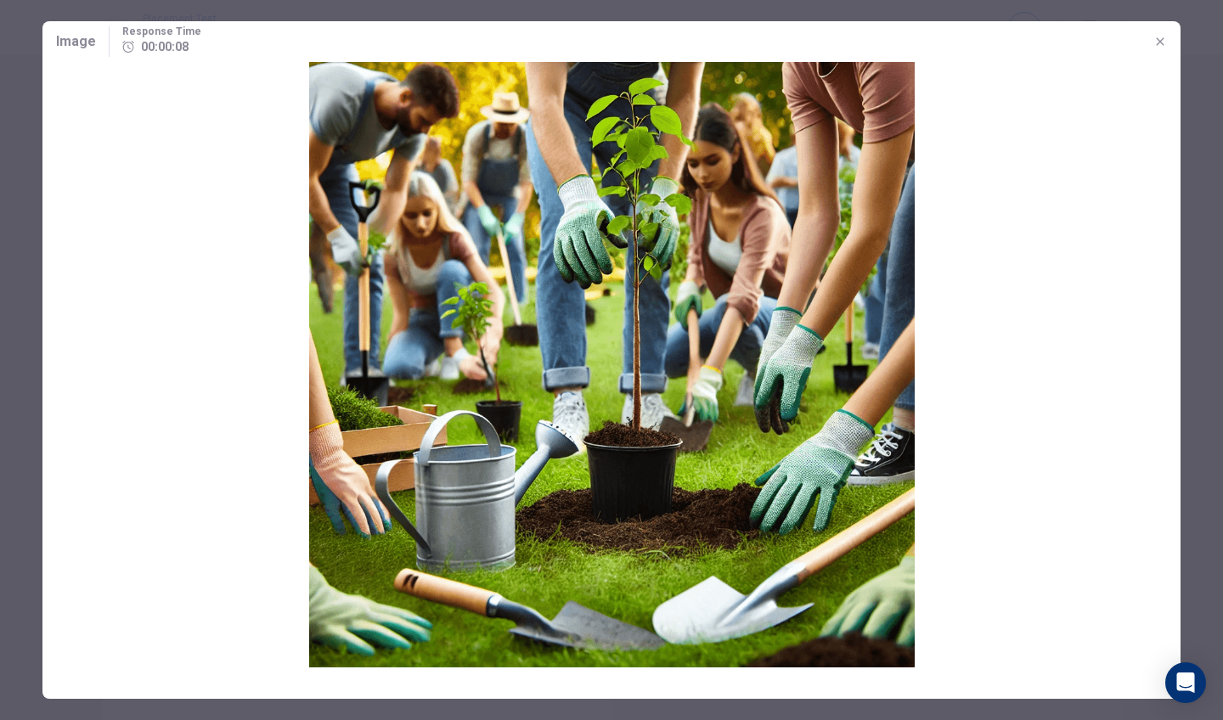
click at [1124, 42] on icon "button" at bounding box center [1160, 42] width 14 height 14
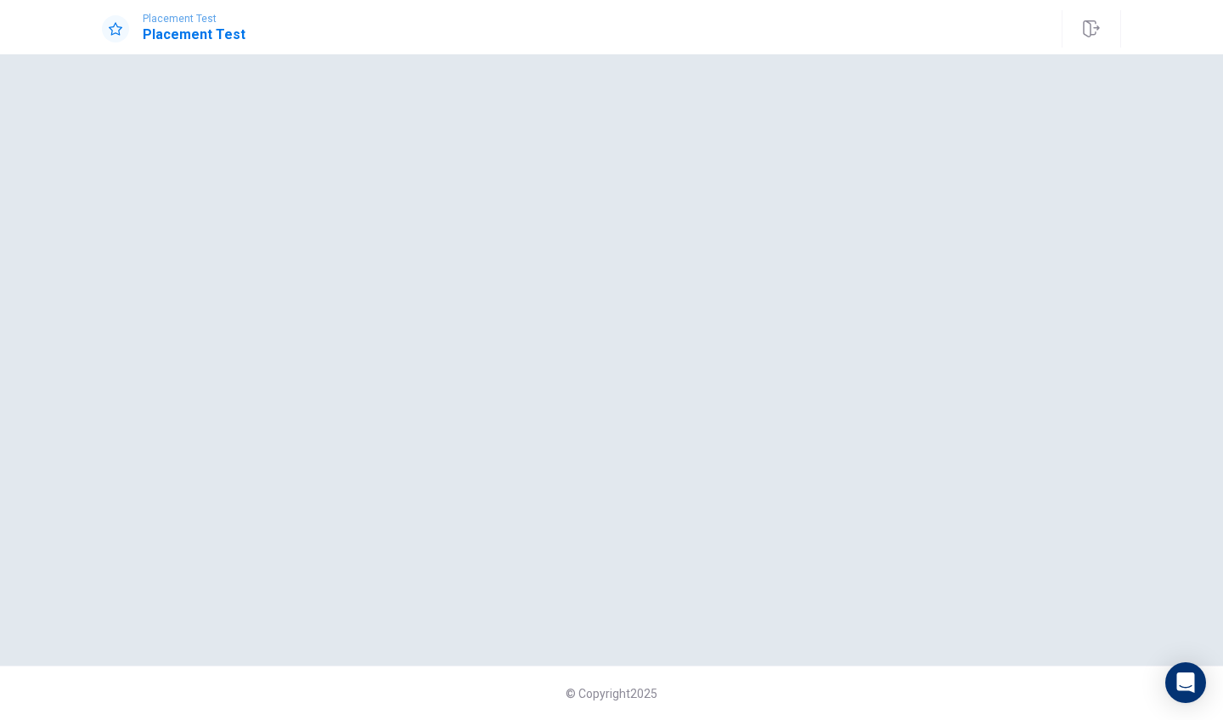
scroll to position [0, 0]
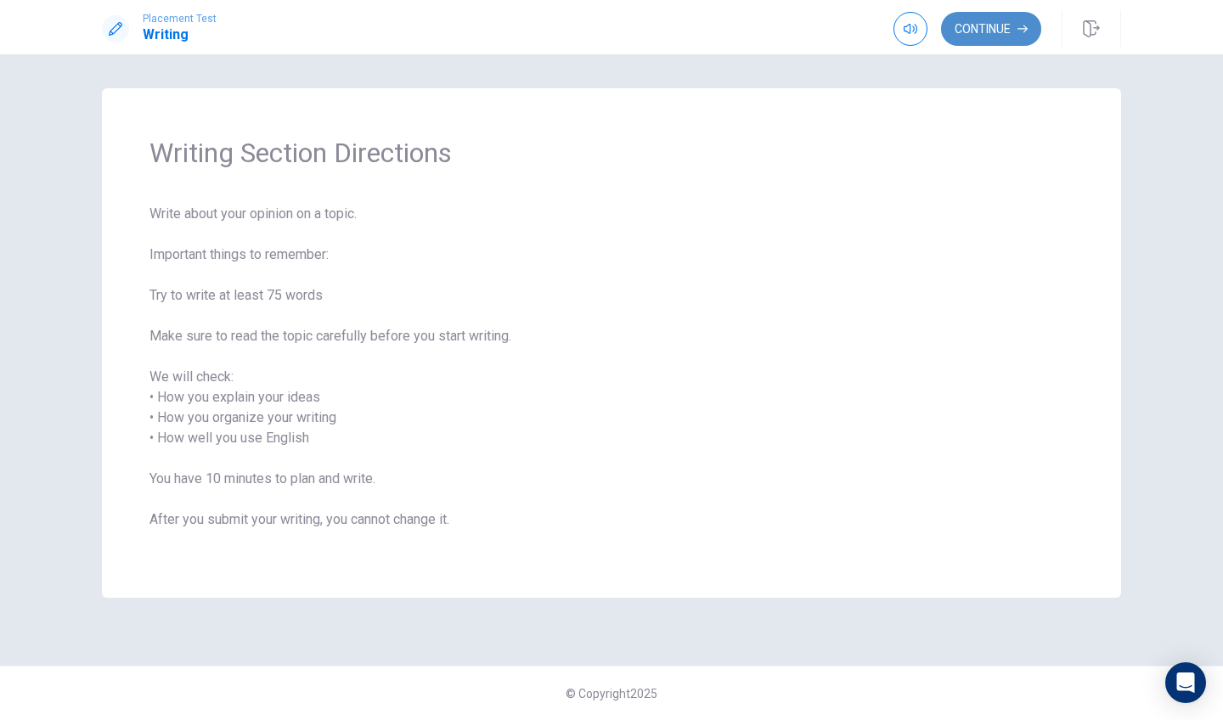
click at [985, 35] on button "Continue" at bounding box center [991, 29] width 100 height 34
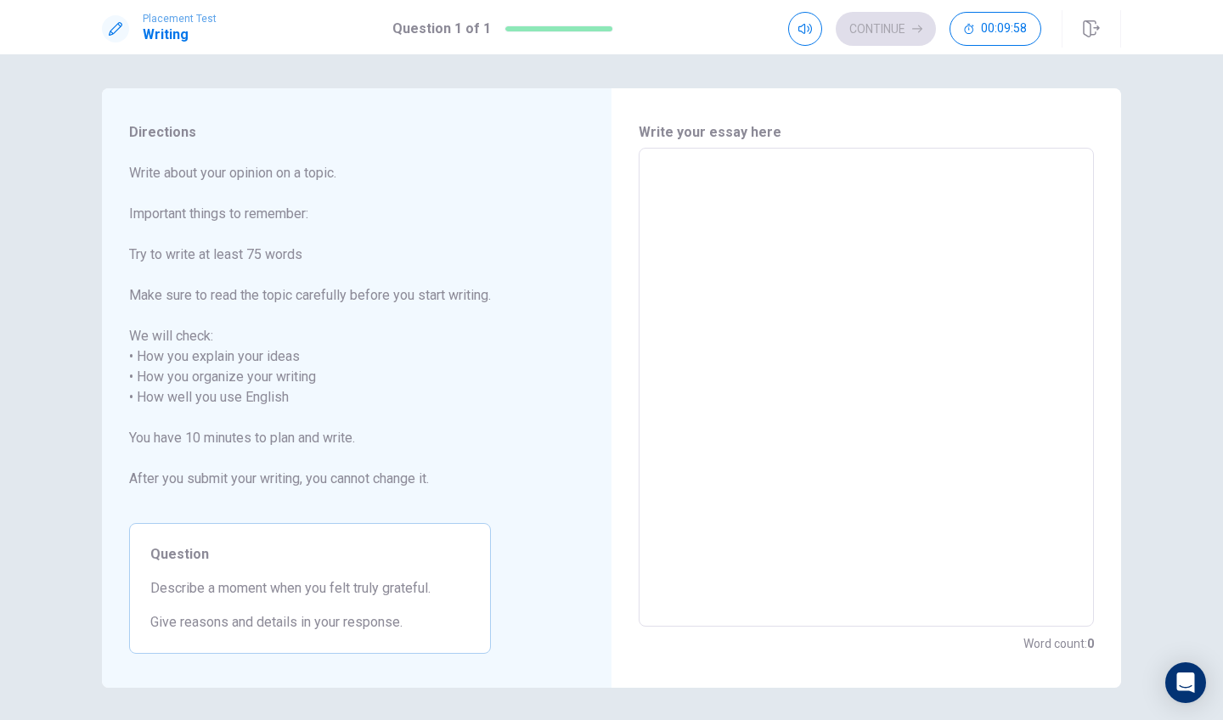
click at [675, 182] on textarea at bounding box center [866, 387] width 431 height 451
type textarea "x"
type textarea "T"
type textarea "x"
type textarea "Th"
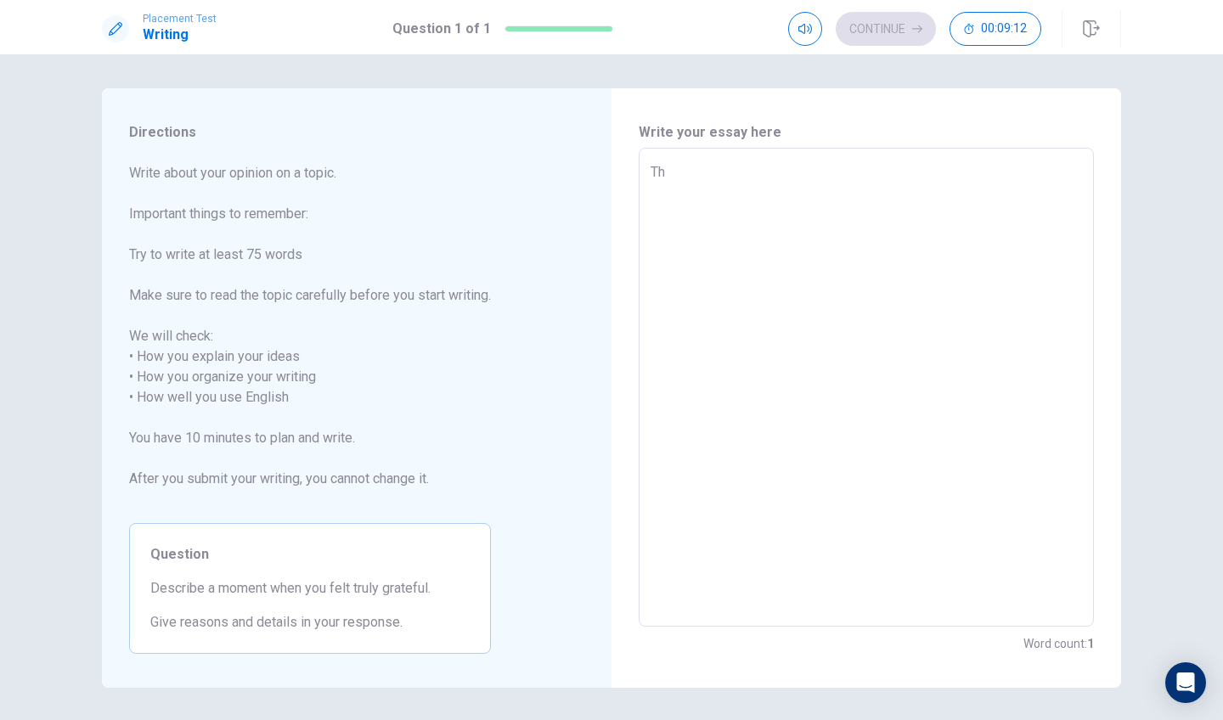
type textarea "x"
type textarea "The"
type textarea "x"
type textarea "Ther"
type textarea "x"
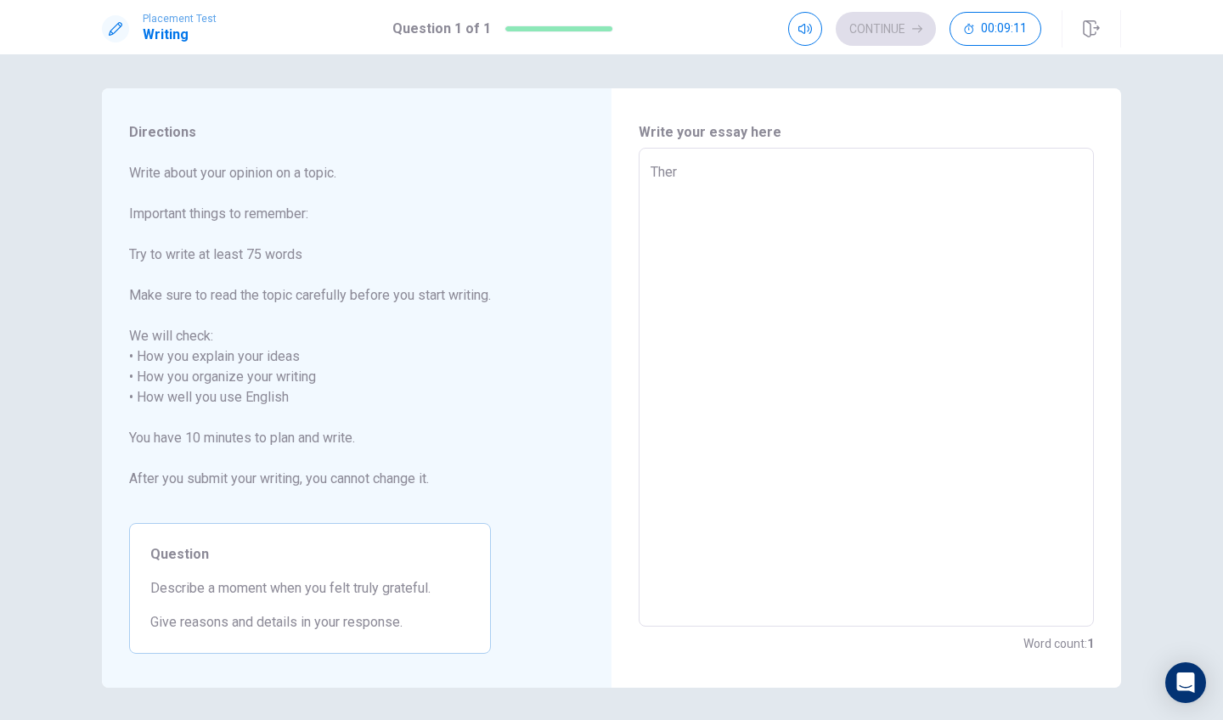
type textarea "There"
type textarea "x"
type textarea "There"
type textarea "x"
type textarea "There i"
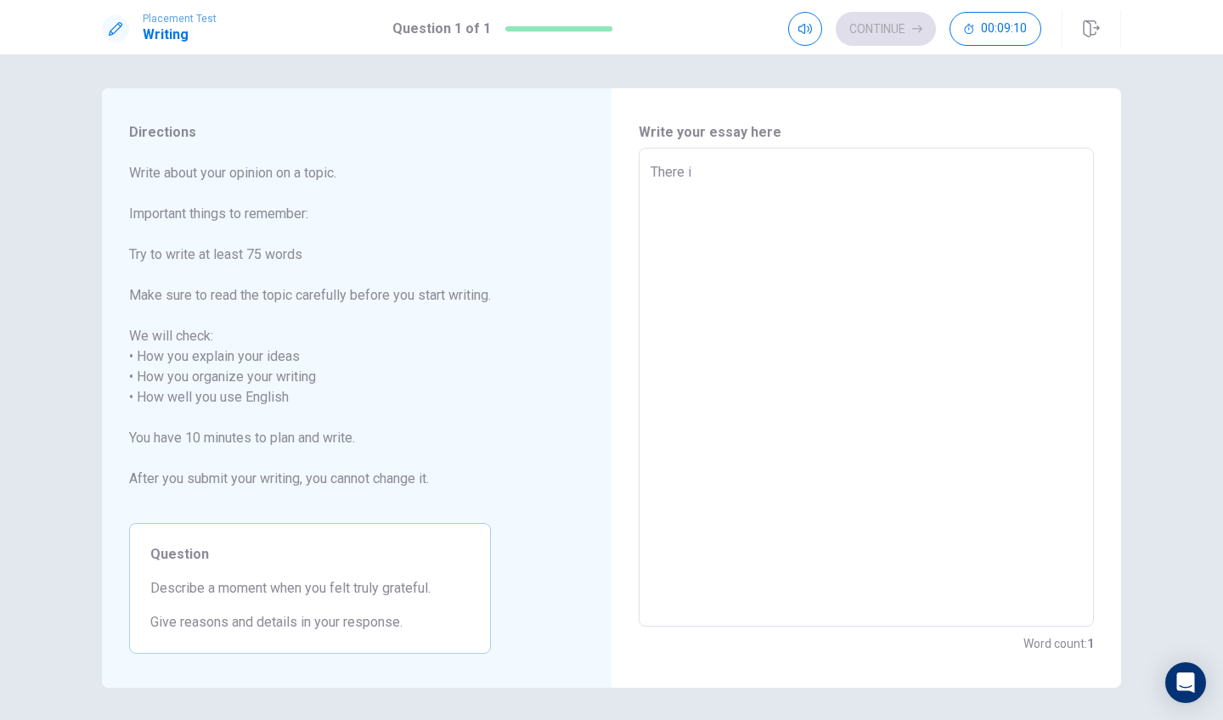
type textarea "x"
type textarea "There is"
type textarea "x"
type textarea "There is"
type textarea "x"
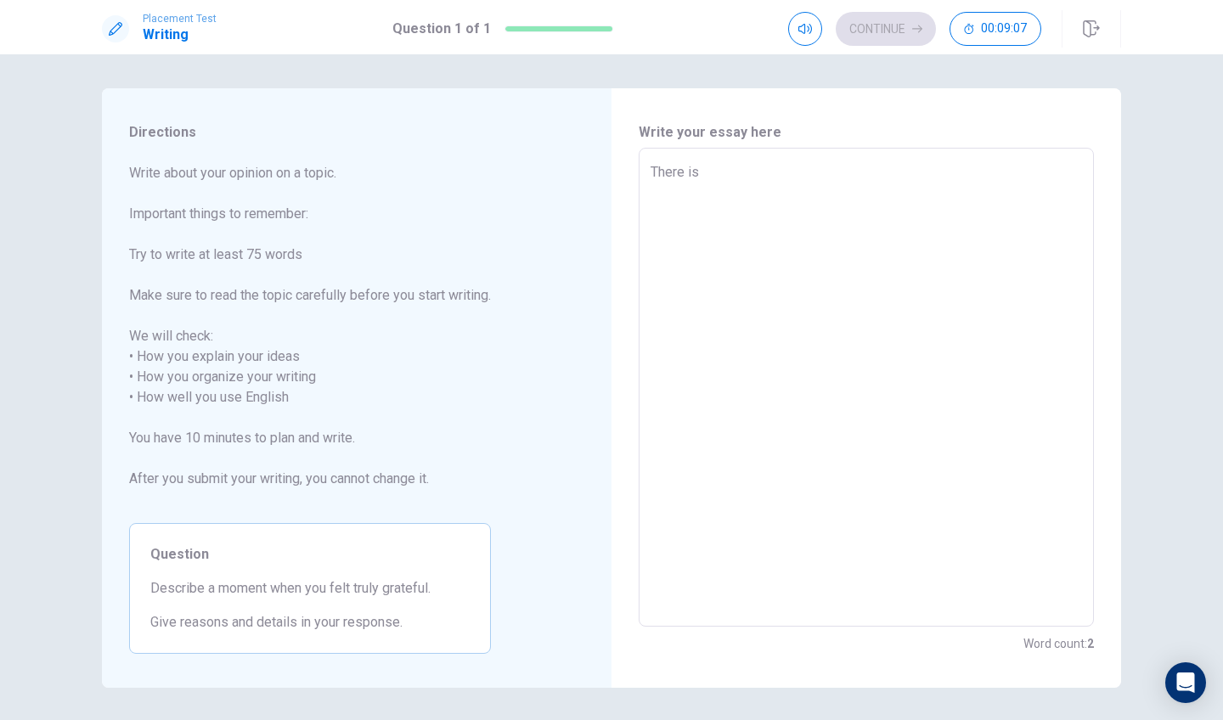
type textarea "There is"
type textarea "x"
type textarea "There i"
type textarea "x"
type textarea "There"
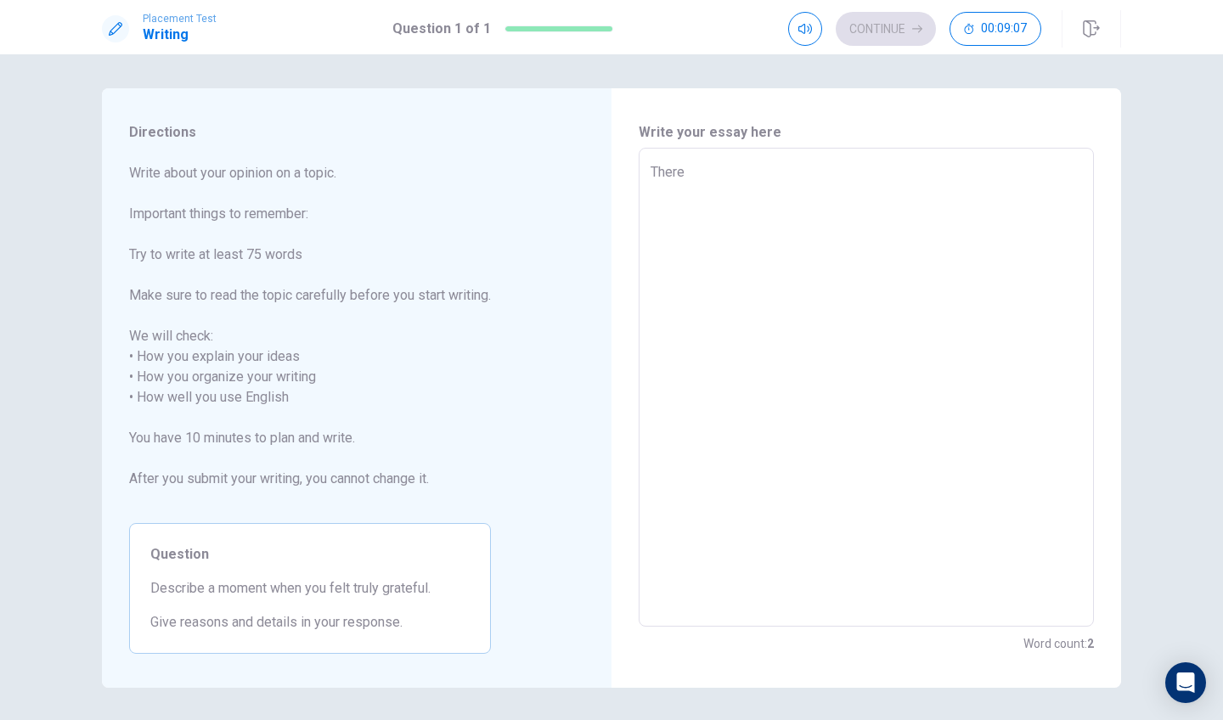
type textarea "x"
type textarea "There"
type textarea "x"
type textarea "Ther"
type textarea "x"
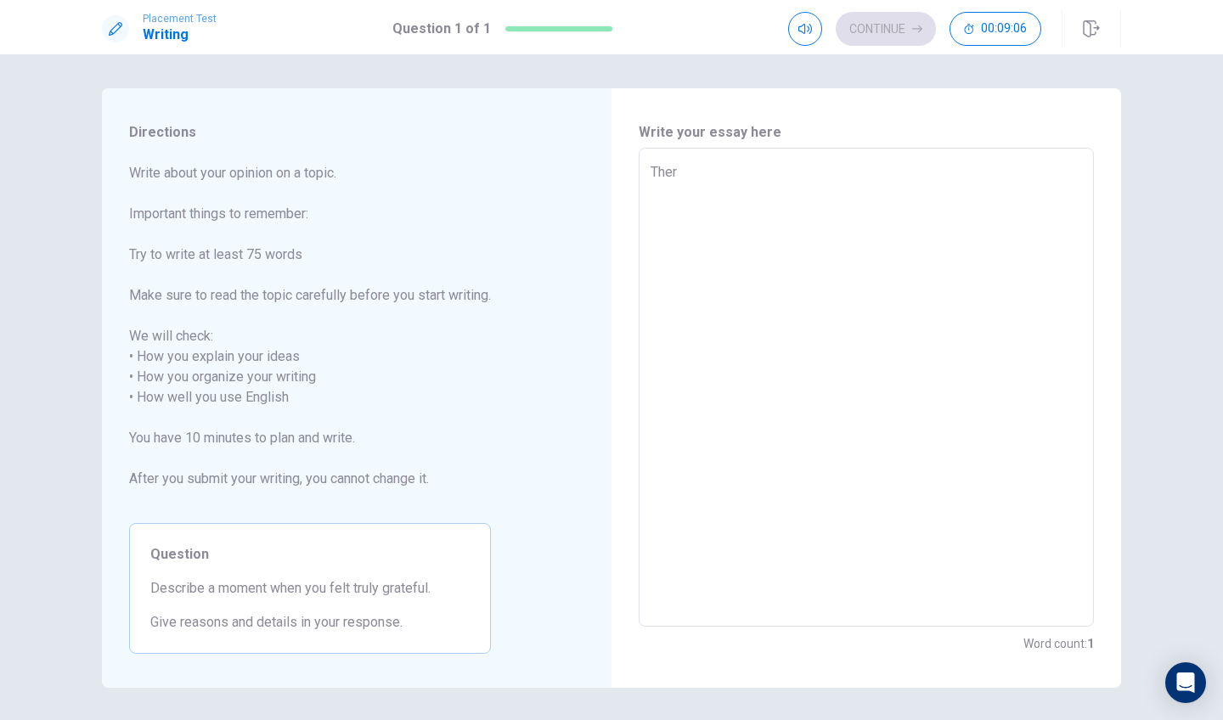
type textarea "The"
type textarea "x"
type textarea "Th"
type textarea "x"
type textarea "T"
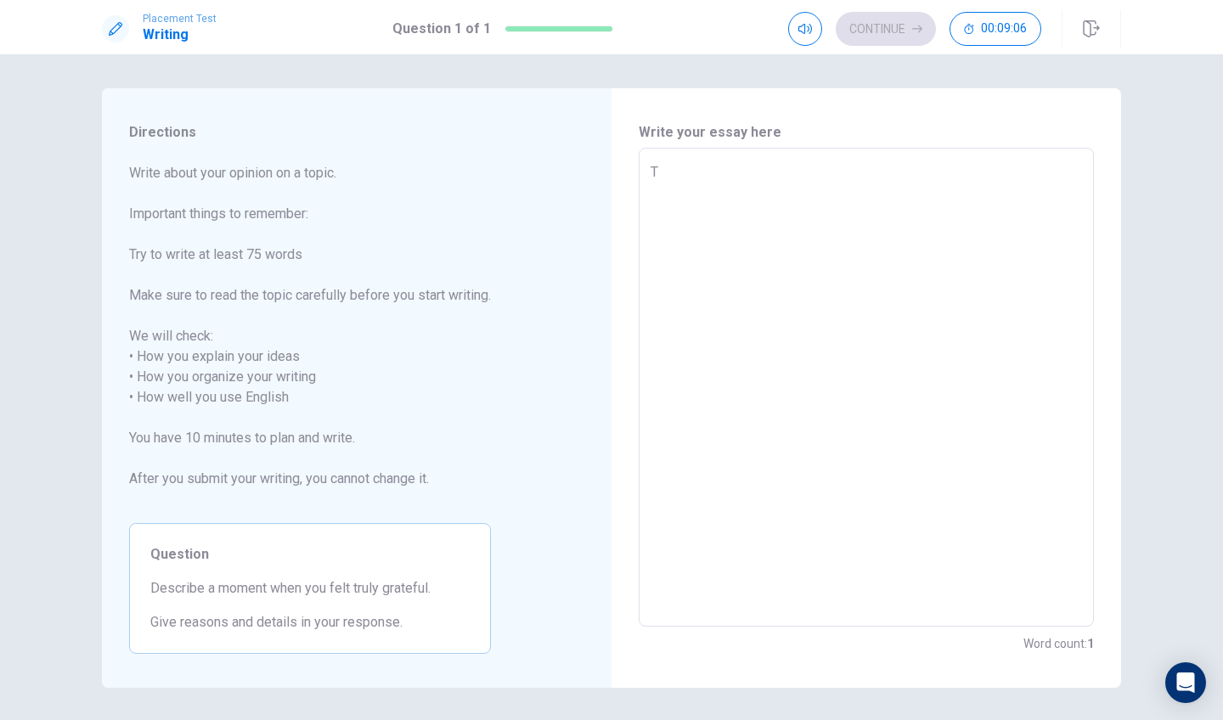
type textarea "x"
type textarea "W"
type textarea "x"
type textarea "Wh"
type textarea "x"
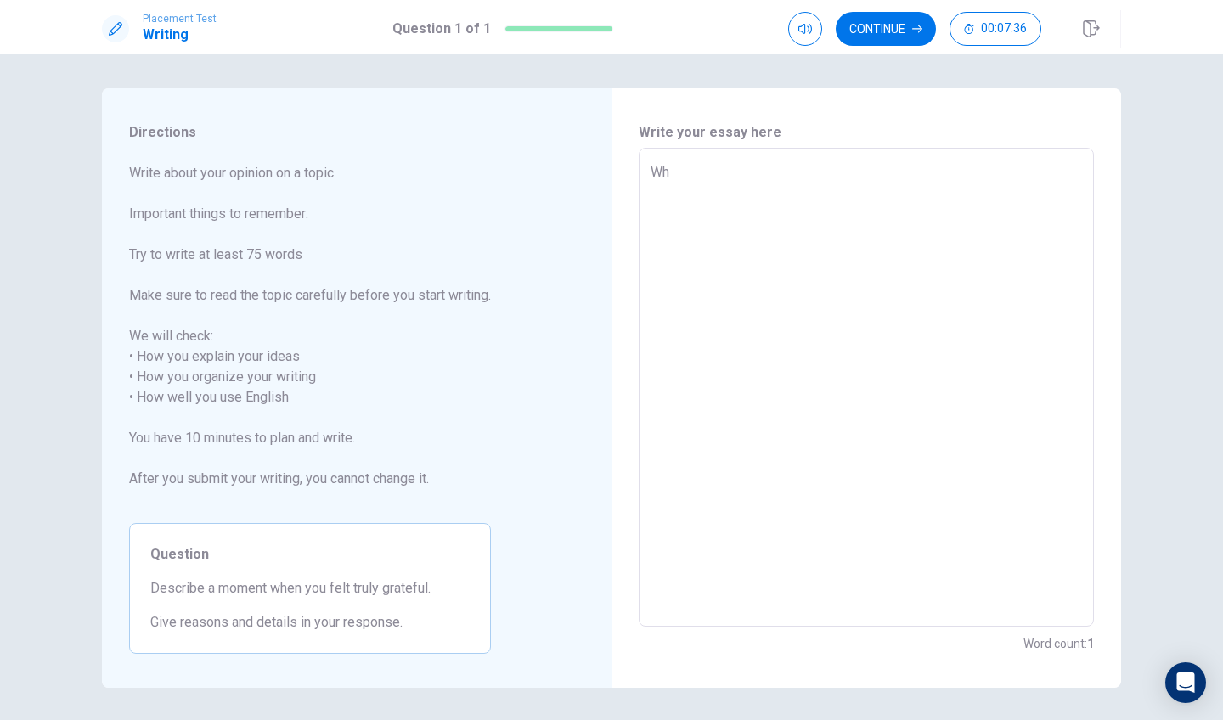
type textarea "Whe"
type textarea "x"
type textarea "When"
type textarea "x"
type textarea "When"
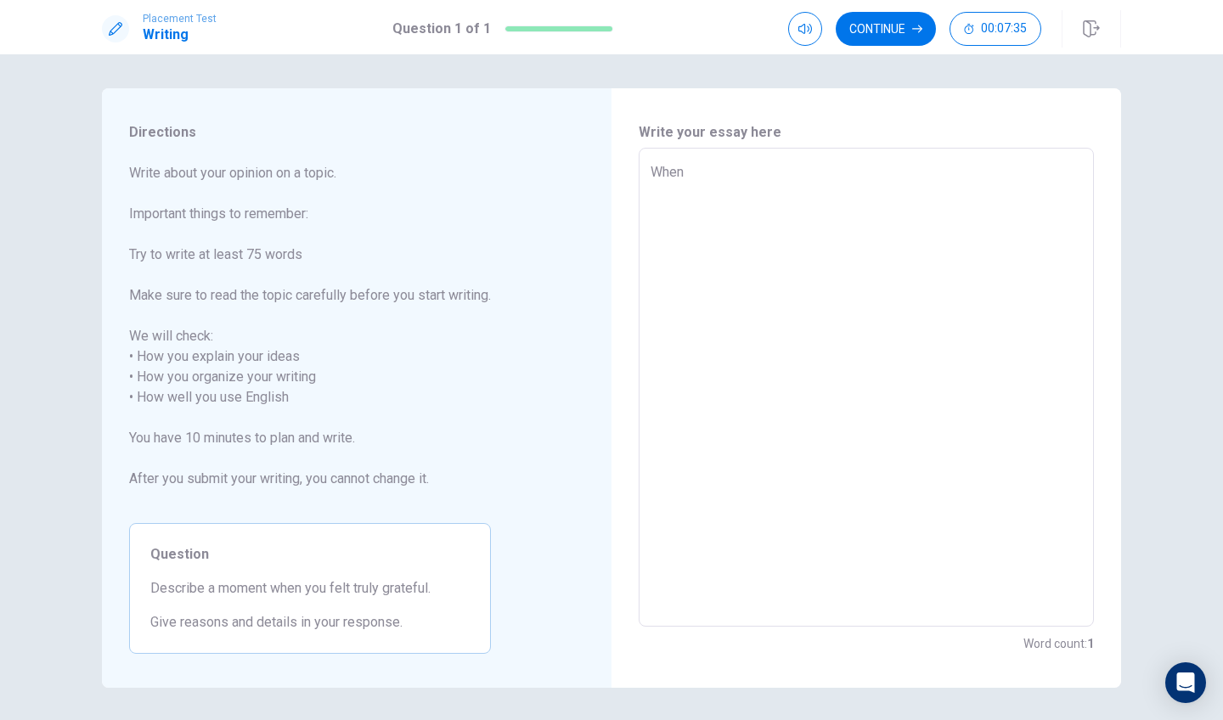
type textarea "x"
type textarea "When a"
type textarea "x"
type textarea "When a"
type textarea "x"
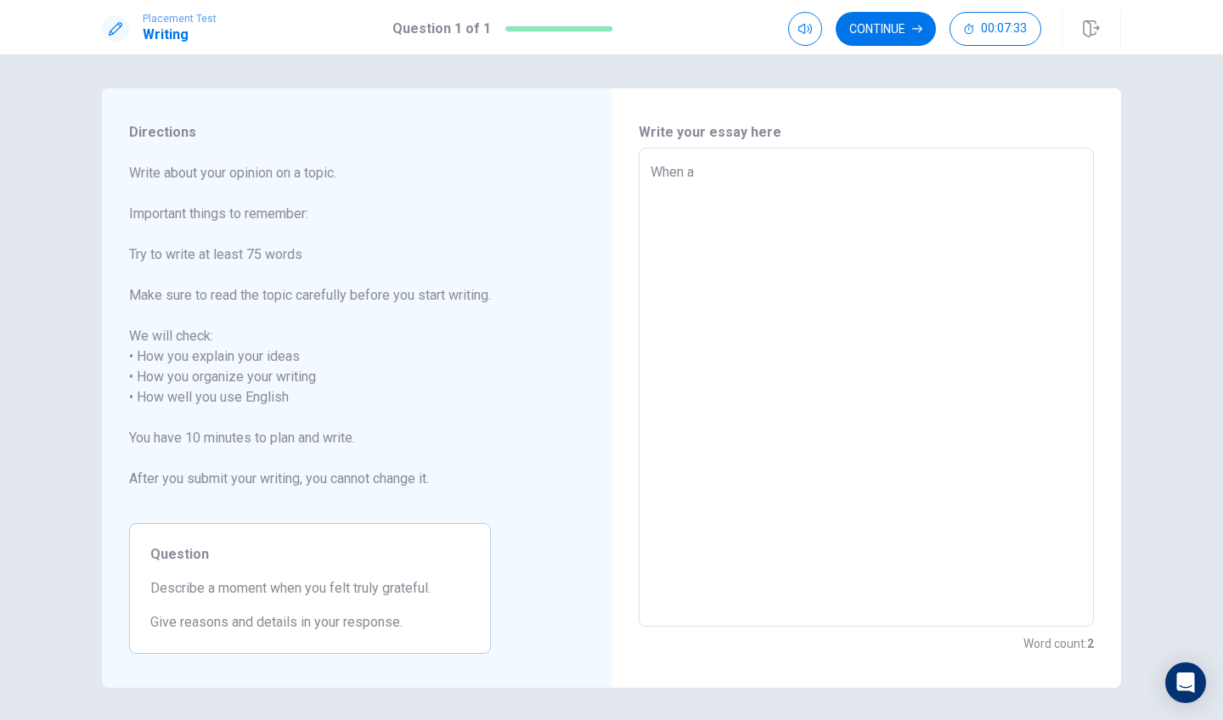
type textarea "When a w"
type textarea "x"
type textarea "When a wa"
type textarea "x"
type textarea "When a was"
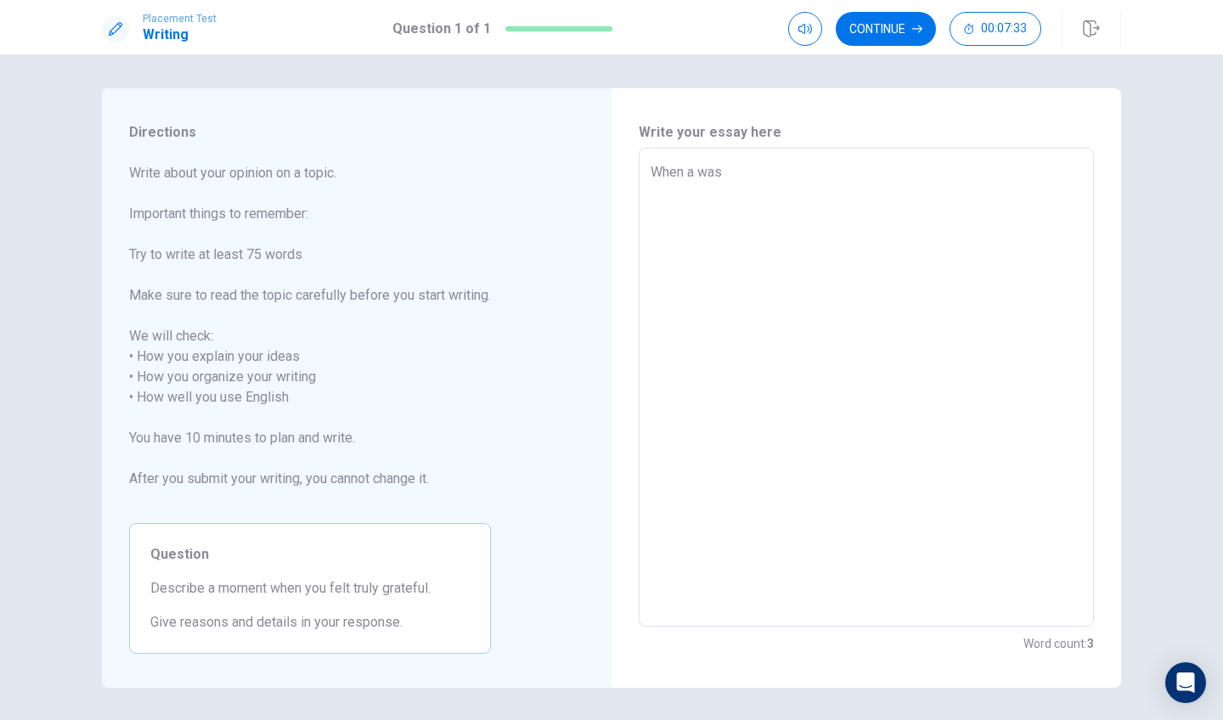
type textarea "x"
type textarea "When a was"
type textarea "x"
type textarea "When a was a"
type textarea "x"
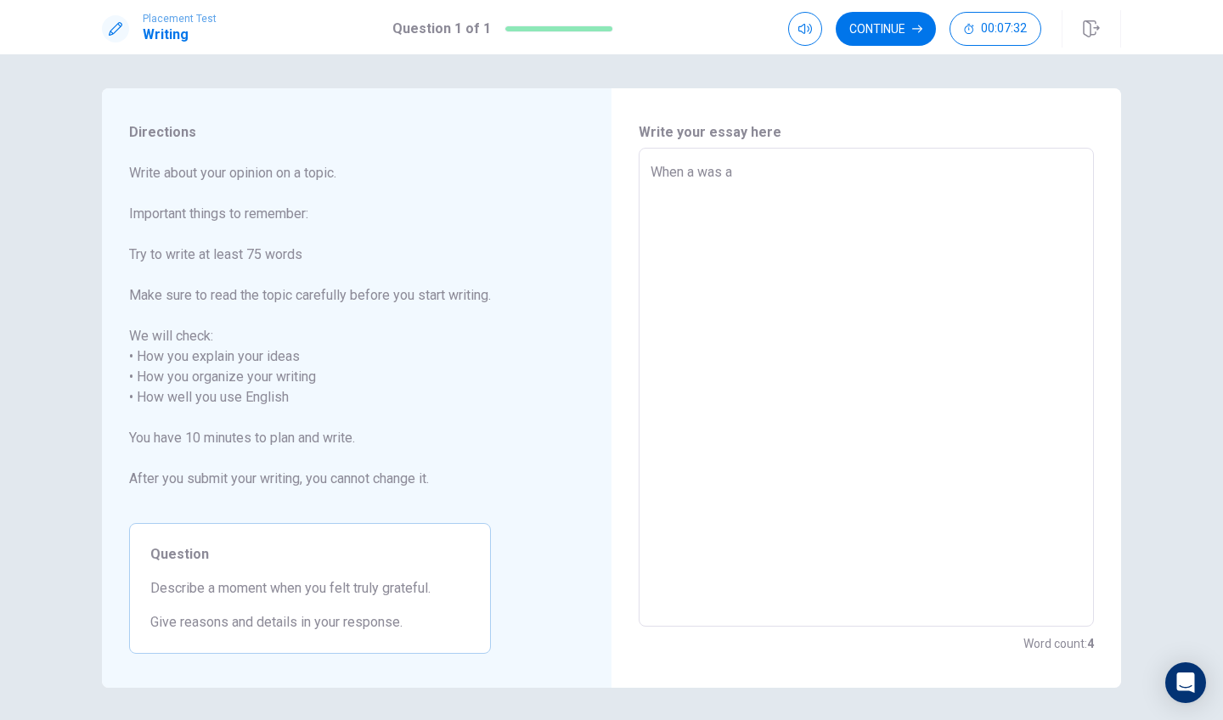
type textarea "When a was a"
type textarea "x"
type textarea "When a was a k"
type textarea "x"
type textarea "When a was a ki"
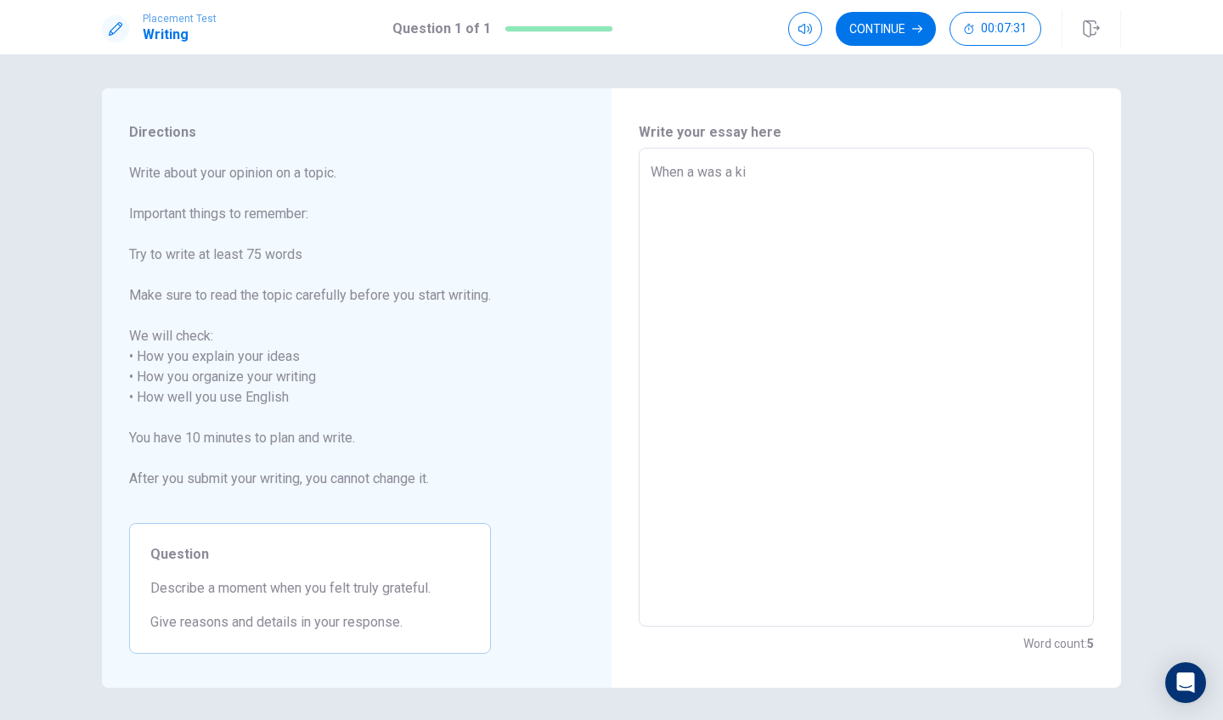
type textarea "x"
type textarea "When a was a kid"
type textarea "x"
type textarea "When a was a kid,"
type textarea "x"
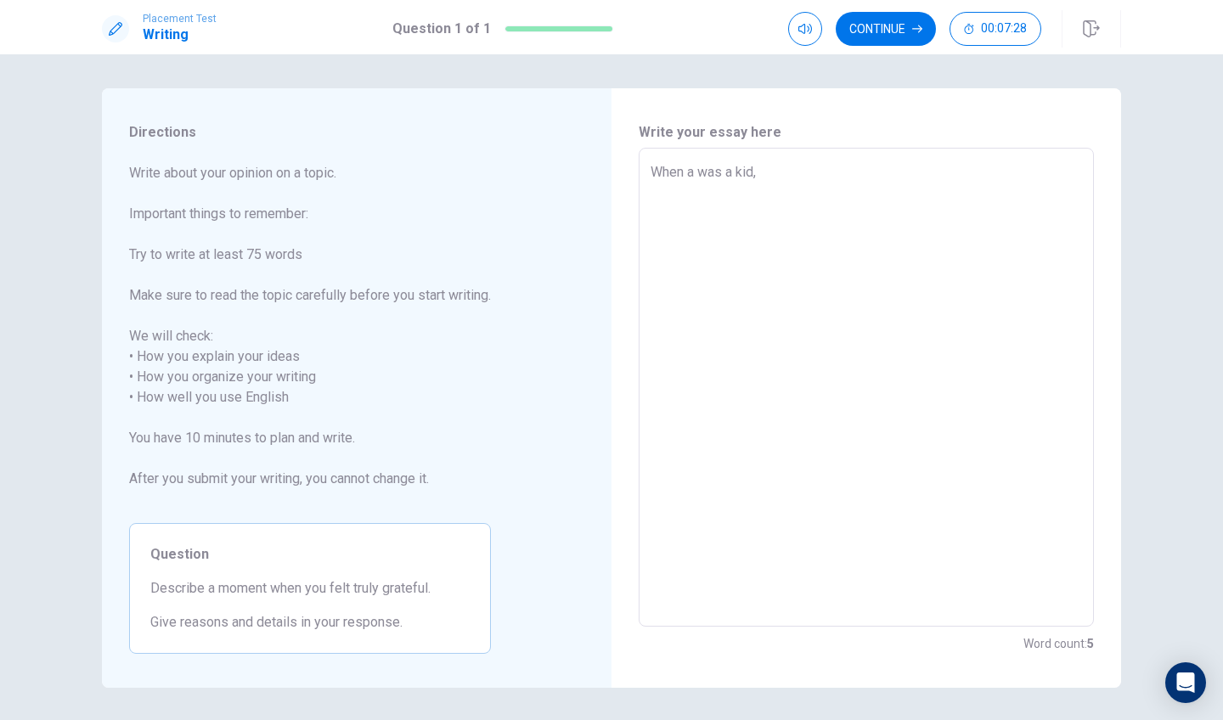
type textarea "When a was a kid,"
type textarea "x"
type textarea "When a was a kid, m"
type textarea "x"
type textarea "When a was a kid, my"
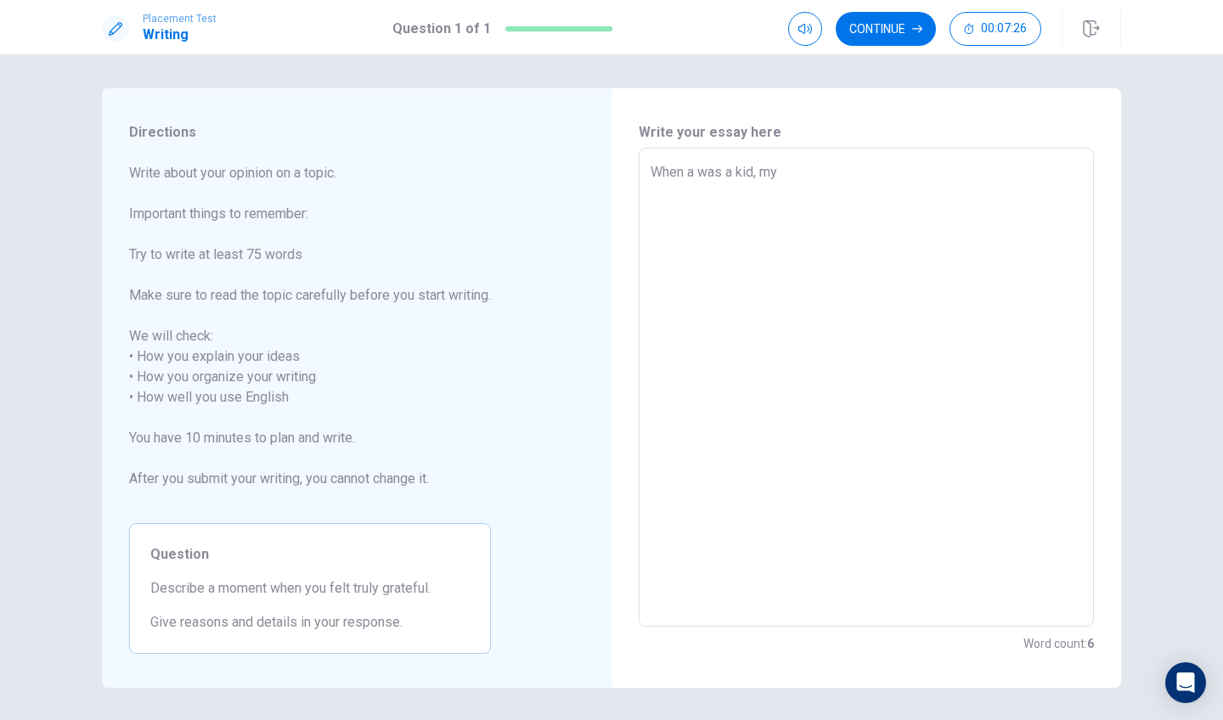
type textarea "x"
type textarea "When a was a kid, my"
type textarea "x"
type textarea "When a was a kid, my s"
type textarea "x"
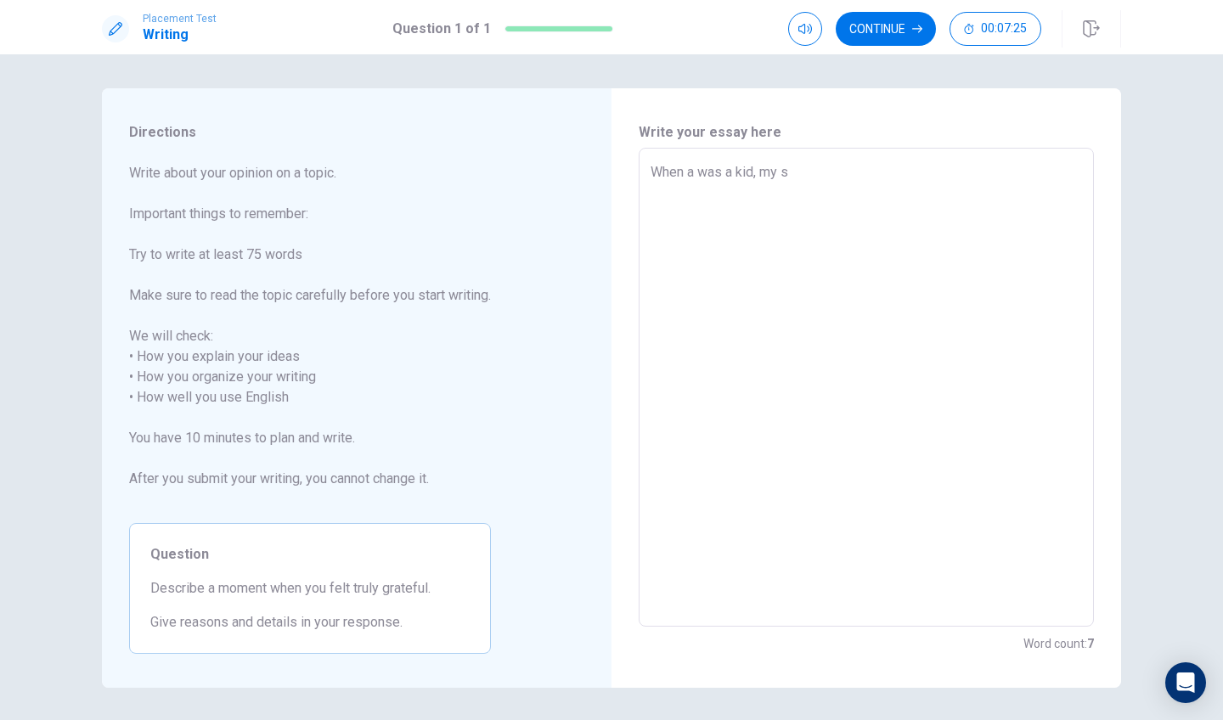
type textarea "When a was a kid, my si"
type textarea "x"
type textarea "When a was a kid, my sis"
type textarea "x"
type textarea "When a was a kid, my sist"
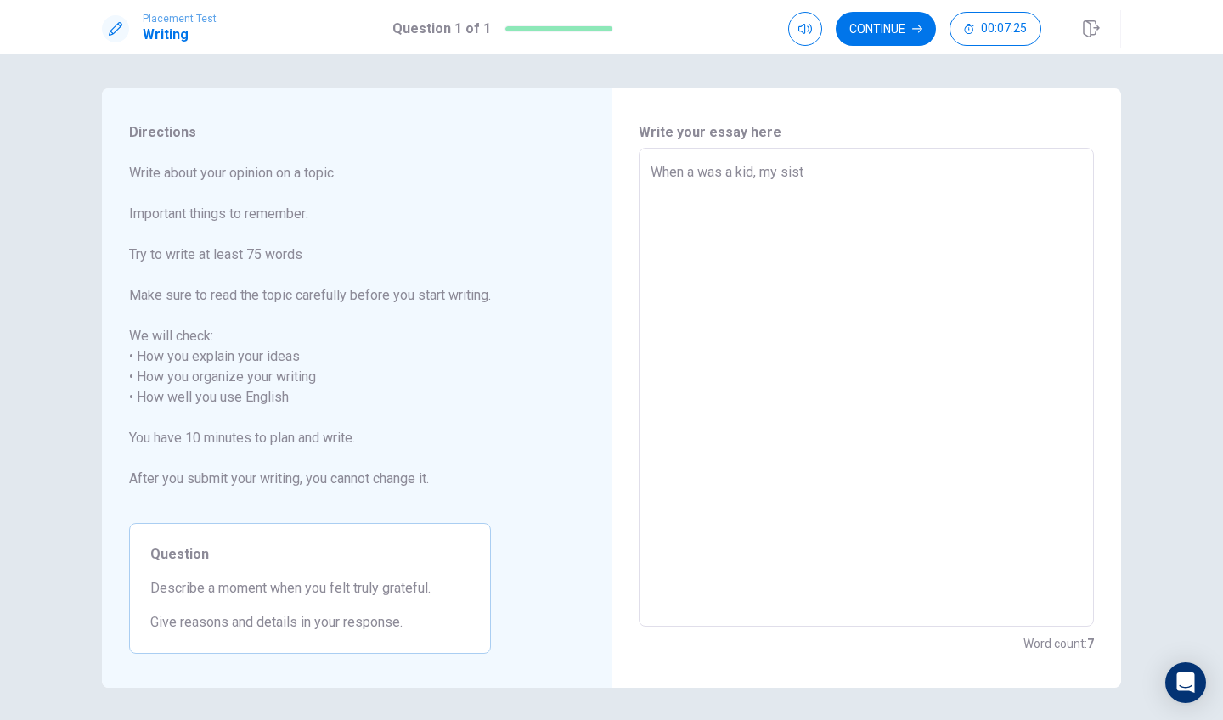
type textarea "x"
type textarea "When a was a kid, my siste"
type textarea "x"
type textarea "When a was a kid, my sister"
type textarea "x"
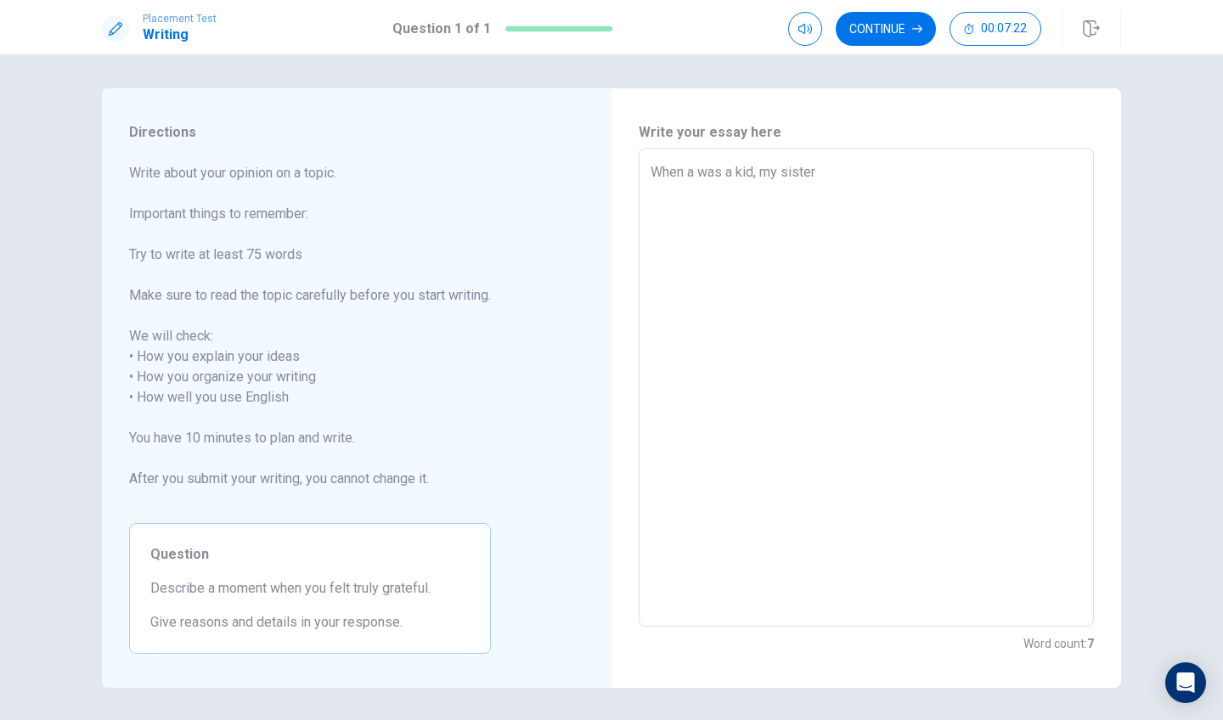
type textarea "When a was a kid, my sister"
type textarea "x"
type textarea "When a was a kid, my sister w"
type textarea "x"
type textarea "When a was a kid, my sister wi"
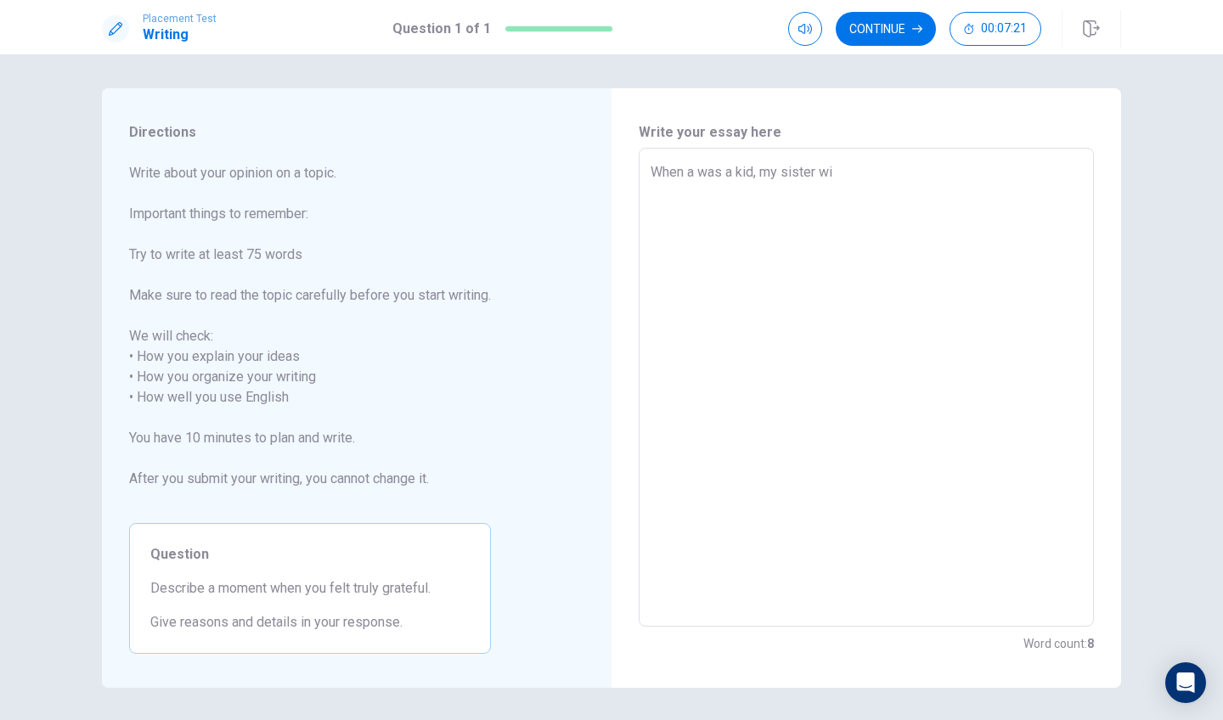
type textarea "x"
type textarea "When a was a kid, my sister [PERSON_NAME]"
type textarea "x"
type textarea "When a was a kid, my sister will"
type textarea "x"
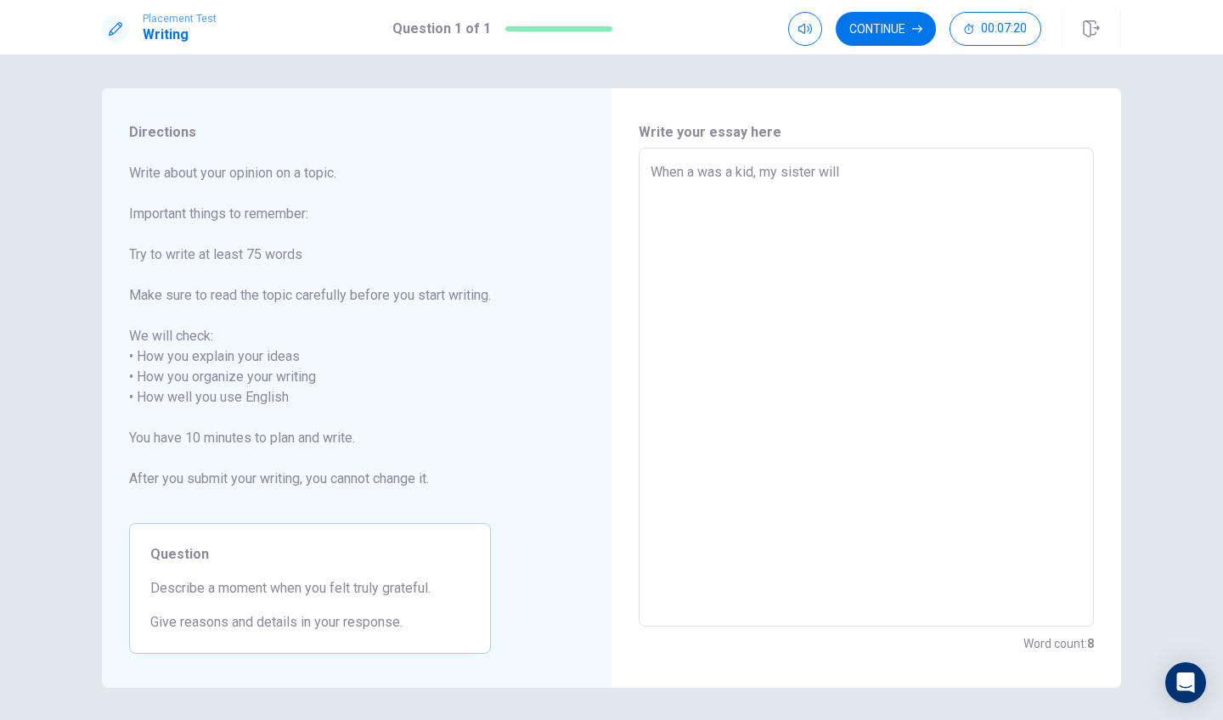
type textarea "When a was a kid, my sister will"
type textarea "x"
type textarea "When a was a kid, my sister will a"
type textarea "x"
type textarea "When a was a kid, my sister will al"
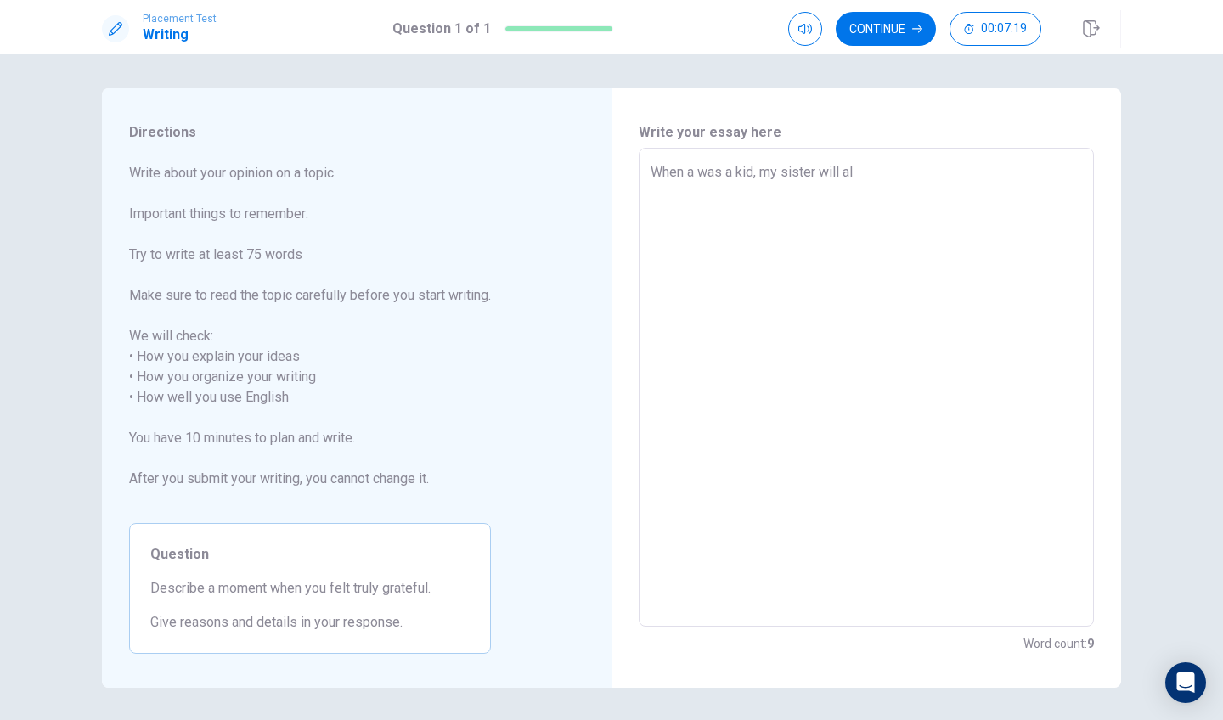
type textarea "x"
type textarea "When a was a kid, my sister will all"
type textarea "x"
type textarea "When a was a kid, my sister will all"
type textarea "x"
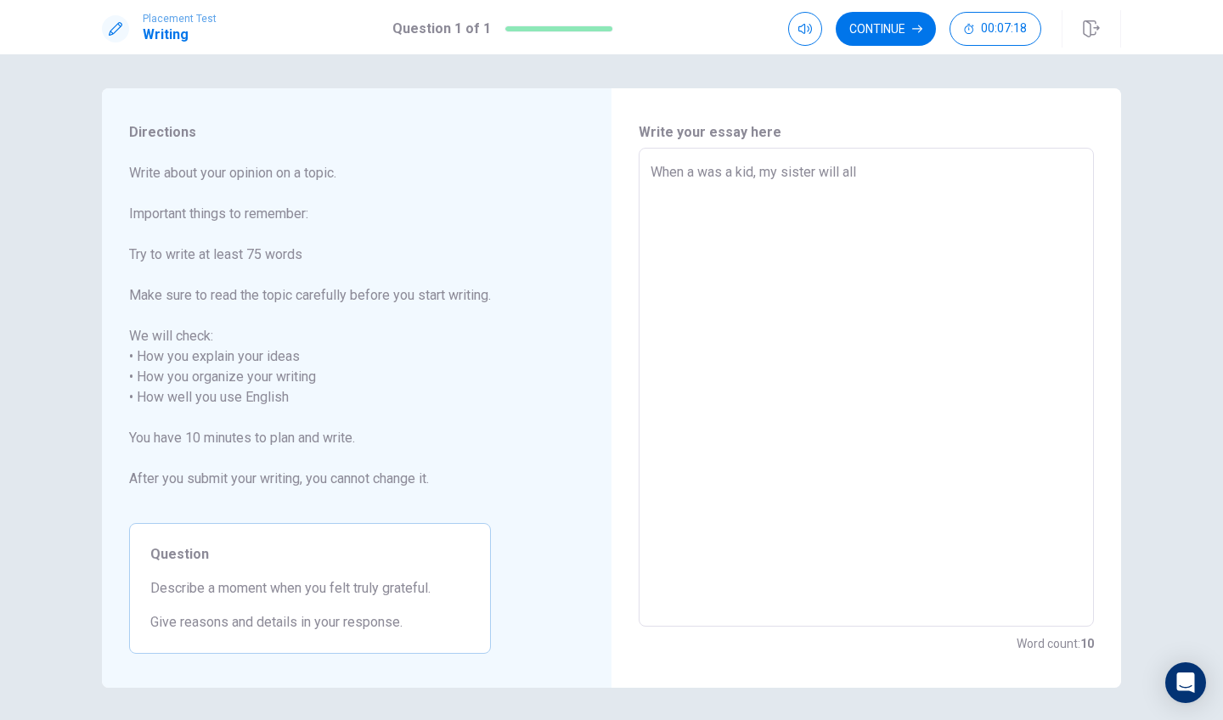
type textarea "When a was a kid, my sister will all w"
type textarea "x"
type textarea "When a was a kid, my sister will all wa"
type textarea "x"
type textarea "When a was a kid, my sister will all way"
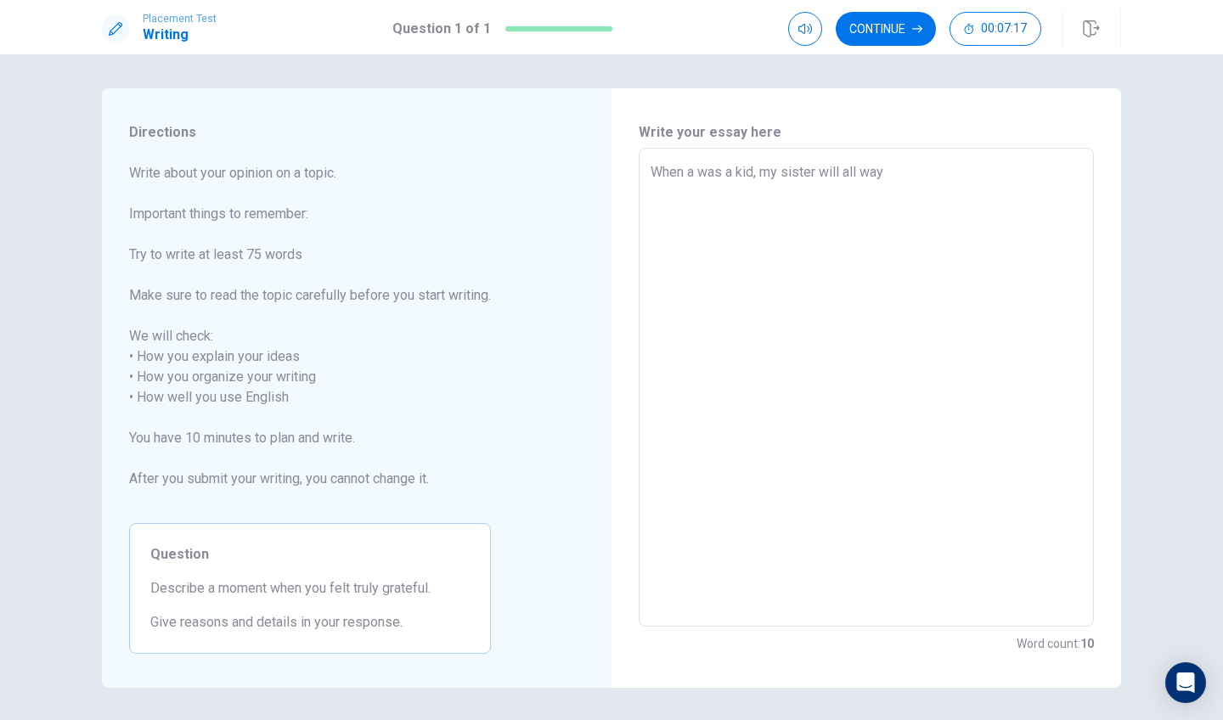
type textarea "x"
type textarea "When a was a kid, my sister will all ways"
type textarea "x"
type textarea "When a was a kid, my sister will all ways"
type textarea "x"
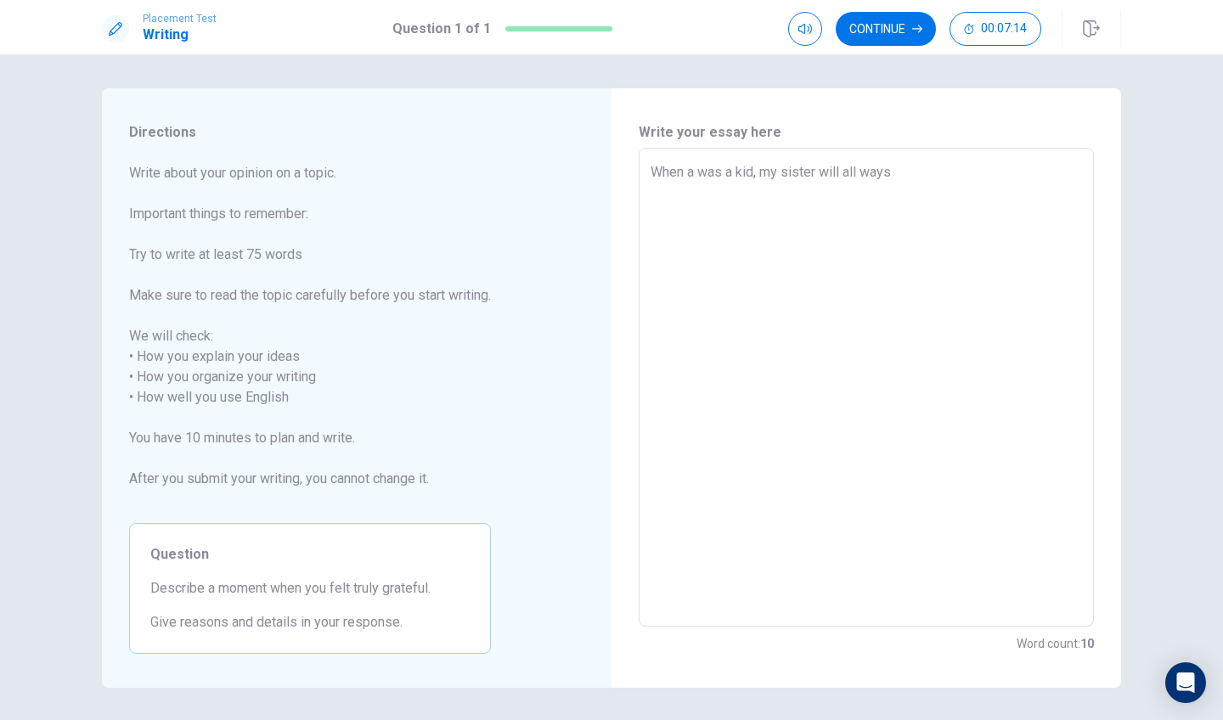
type textarea "When a was a kid, my sister will all ways t"
type textarea "x"
type textarea "When a was a kid, my sister will all ways ta"
type textarea "x"
type textarea "When a was a kid, my sister will all ways tak"
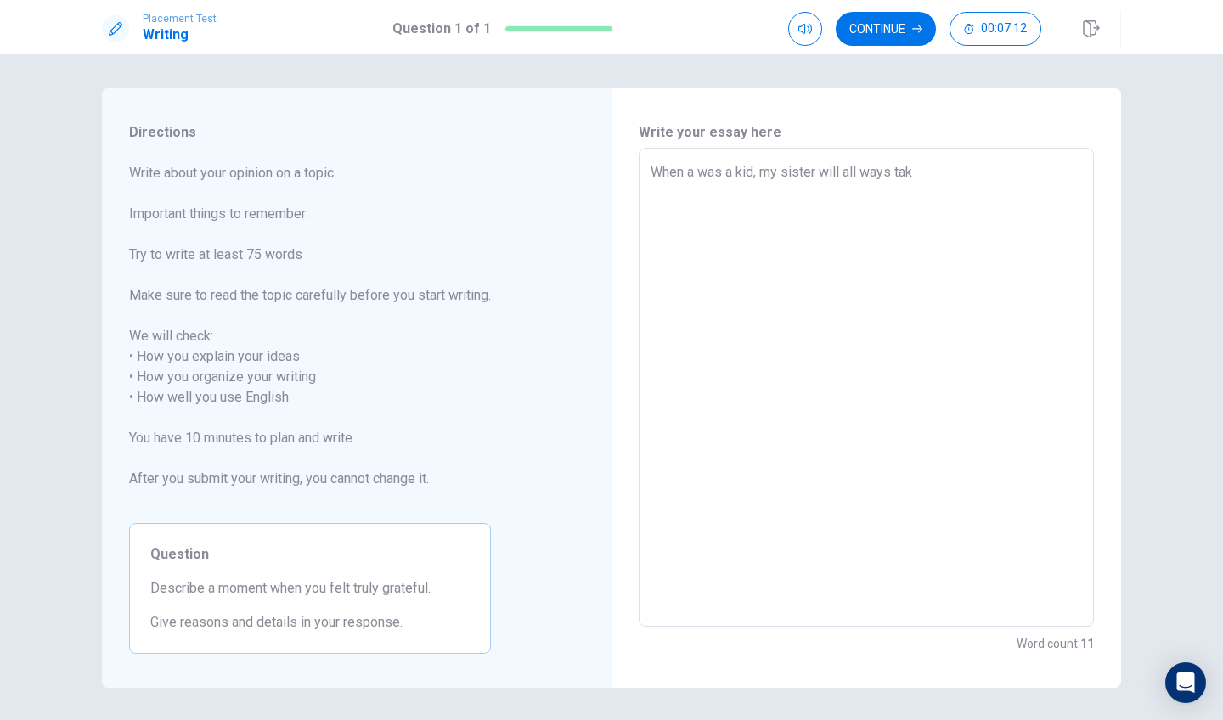
type textarea "x"
type textarea "When a was a kid, my sister will all ways take"
type textarea "x"
type textarea "When a was a kid, my sister will all ways take"
type textarea "x"
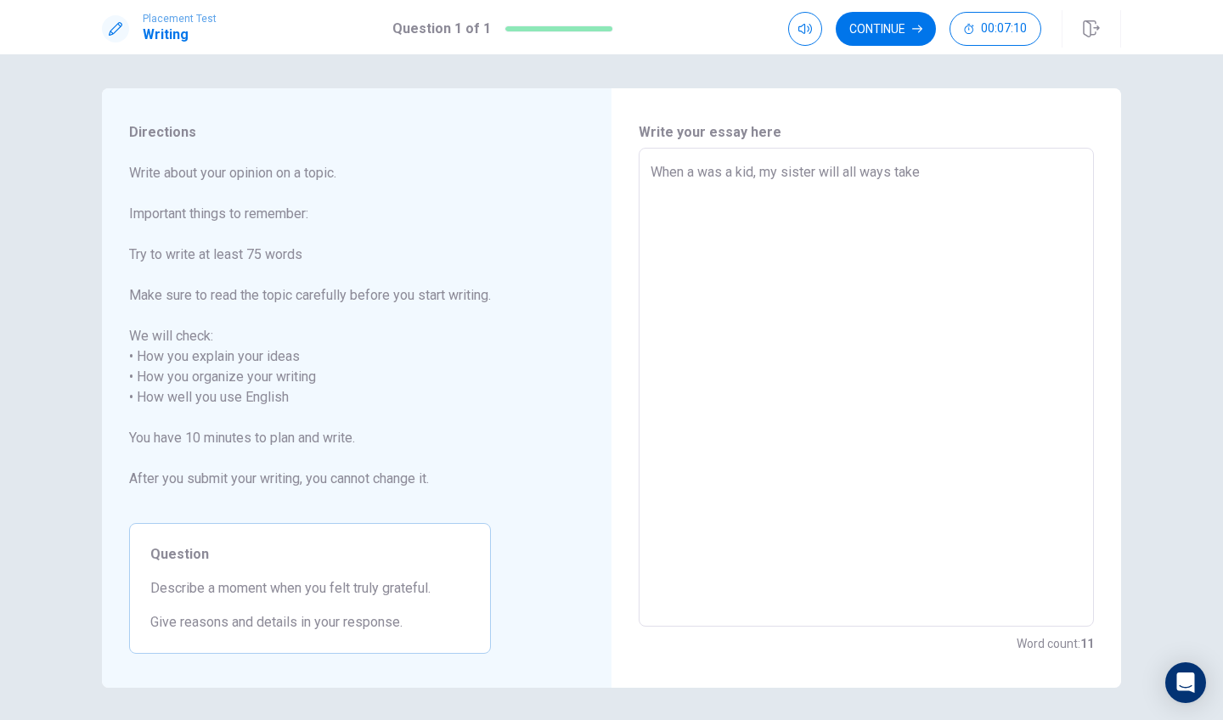
type textarea "When a was a kid, my sister will all ways take m"
type textarea "x"
type textarea "When a was a kid, my sister will all ways take me"
type textarea "x"
type textarea "When a was a kid, my sister will all ways take me"
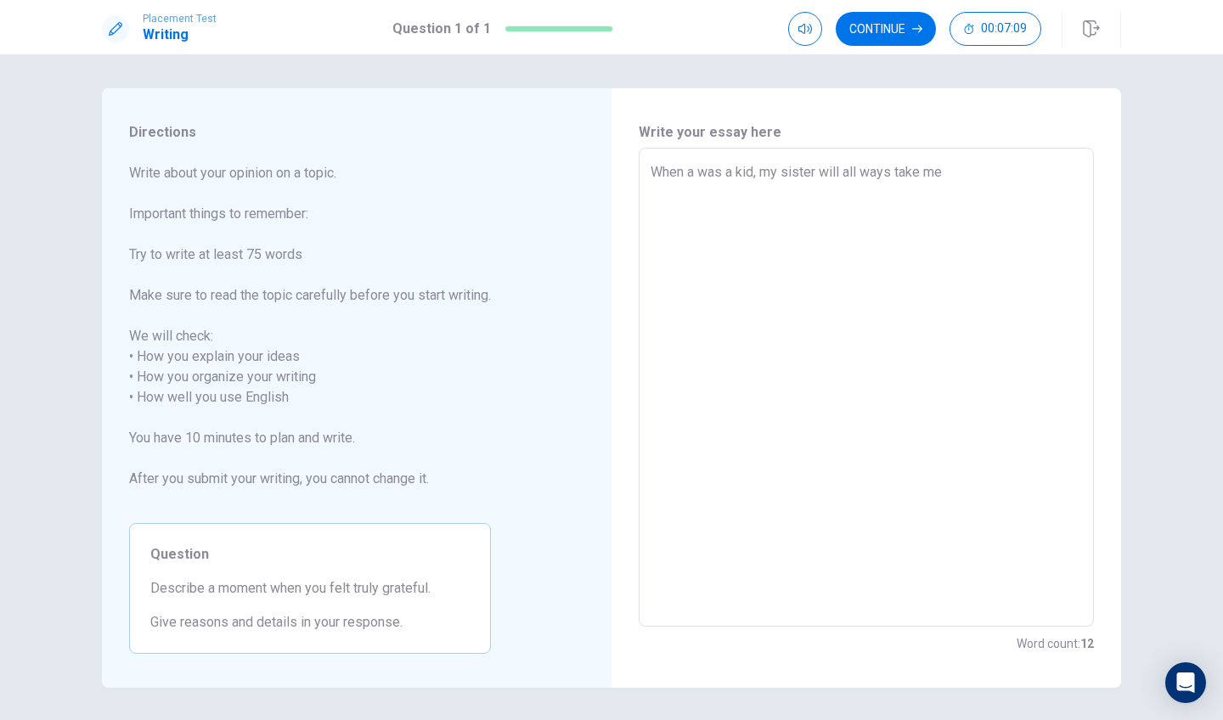
type textarea "x"
type textarea "When a was a kid, my sister will all ways take me o"
type textarea "x"
type textarea "When a was a kid, my sister will all ways take me ou"
type textarea "x"
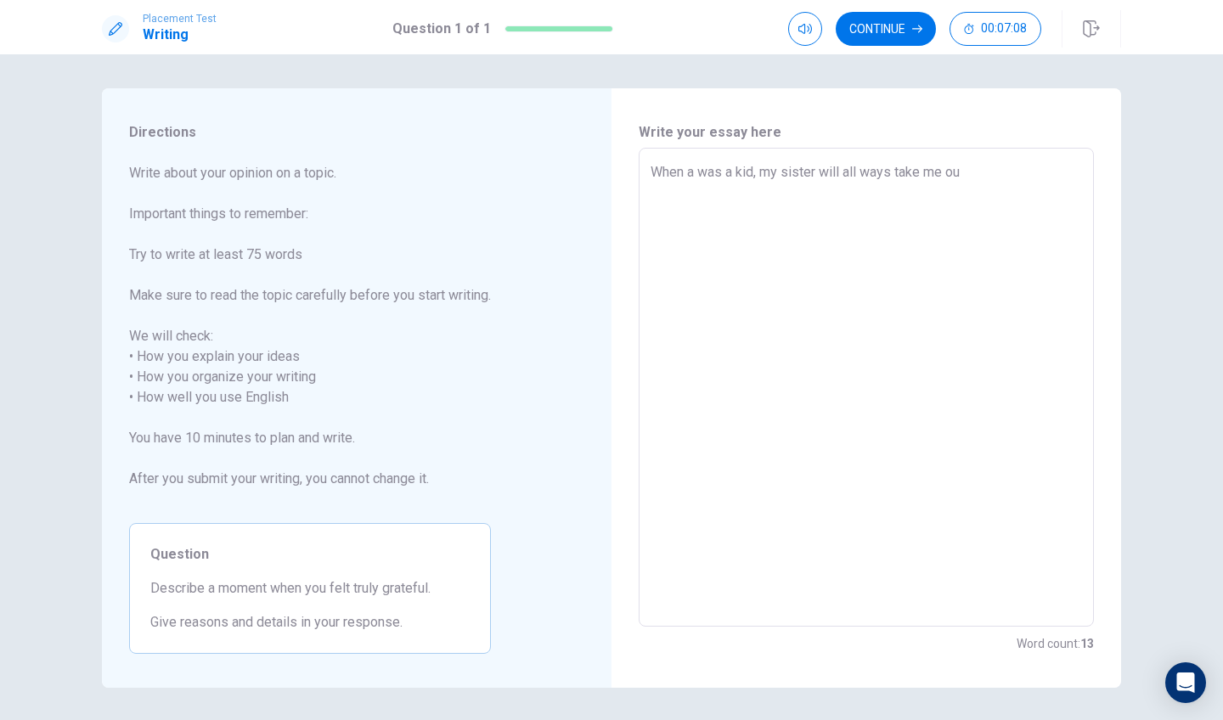
type textarea "When a was a kid, my sister will all ways take me out"
type textarea "x"
type textarea "When a was a kid, my sister will all ways take me outd"
type textarea "x"
type textarea "When a was a kid, my sister will all ways take me outdo"
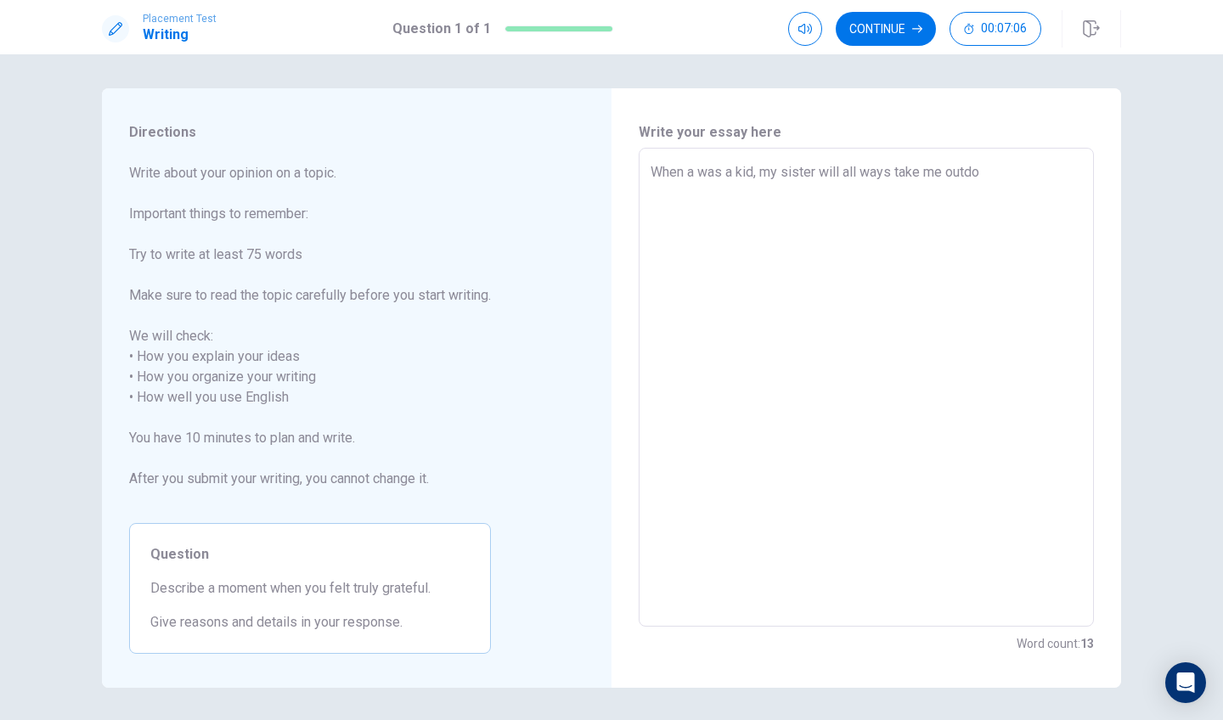
type textarea "x"
type textarea "When a was a kid, my sister will all ways take me outdoo"
type textarea "x"
type textarea "When a was a kid, my sister will all ways take me outdoor"
type textarea "x"
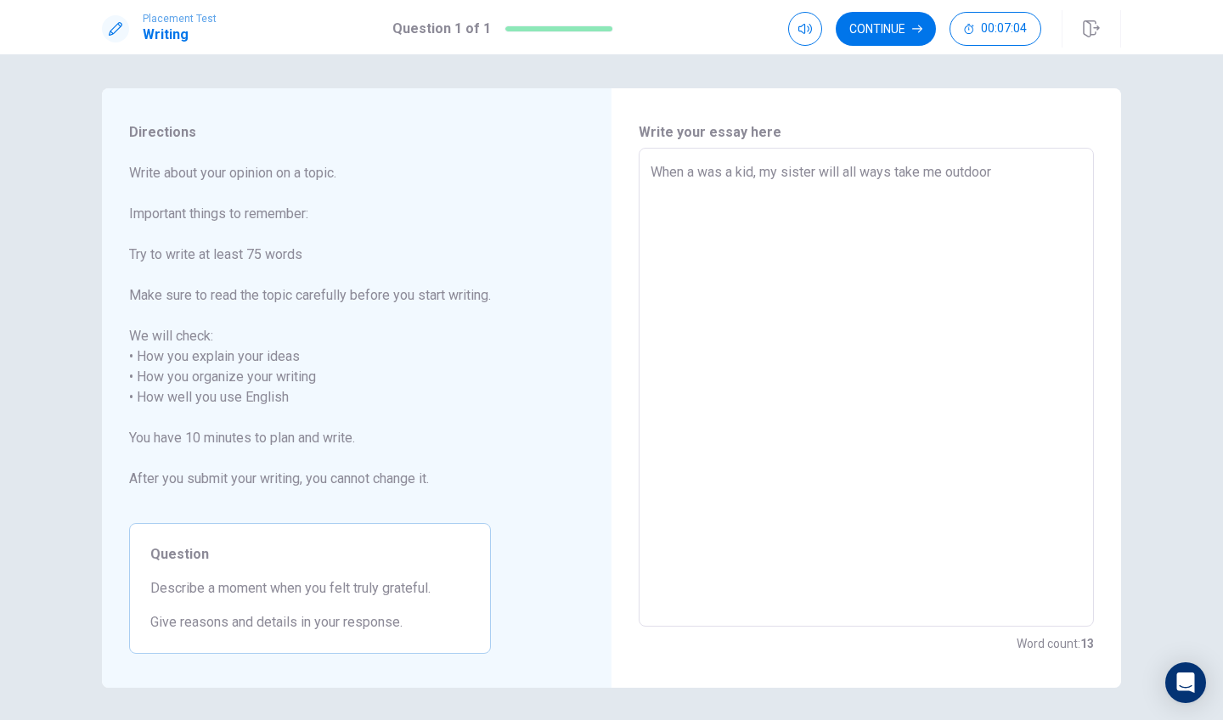
type textarea "When a was a kid, my sister will all ways take me outdoors"
type textarea "x"
type textarea "When a was a kid, my sister will all ways take me outdoors"
type textarea "x"
type textarea "When a was a kid, my sister will all ways take me outdoors w"
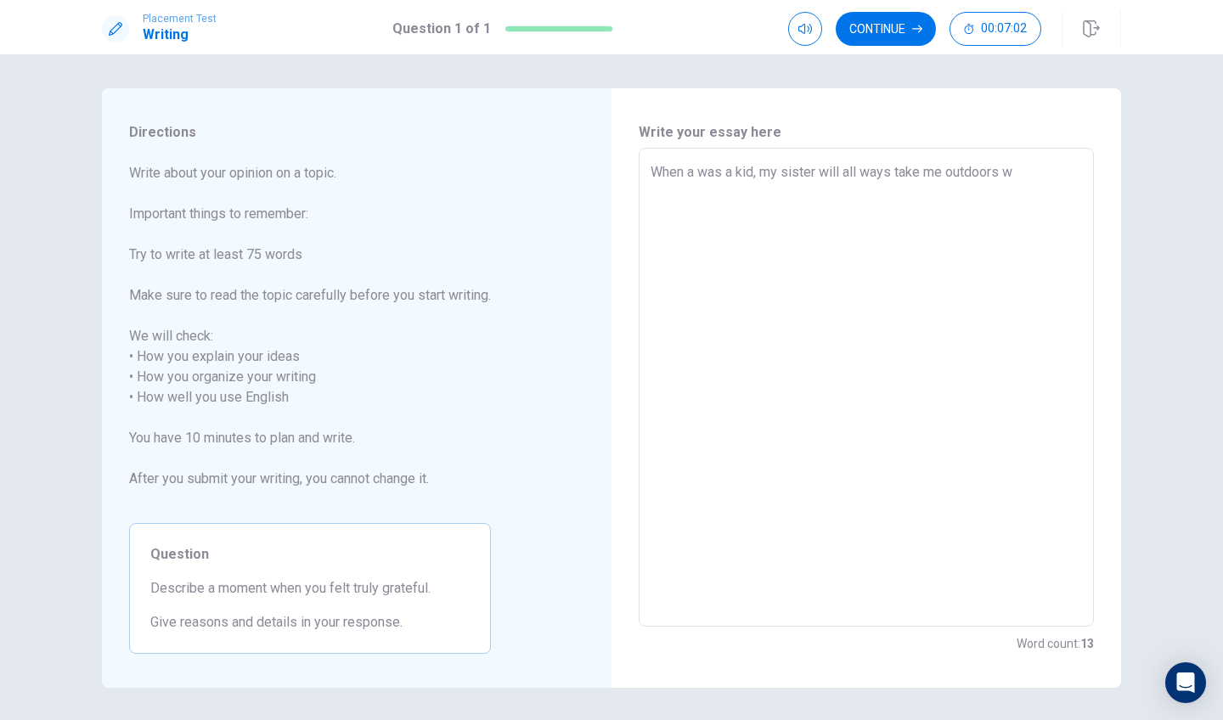
type textarea "x"
type textarea "When a was a kid, my sister will all ways take me outdoors wh"
type textarea "x"
type textarea "When a was a kid, my sister will all ways take me outdoors whe"
type textarea "x"
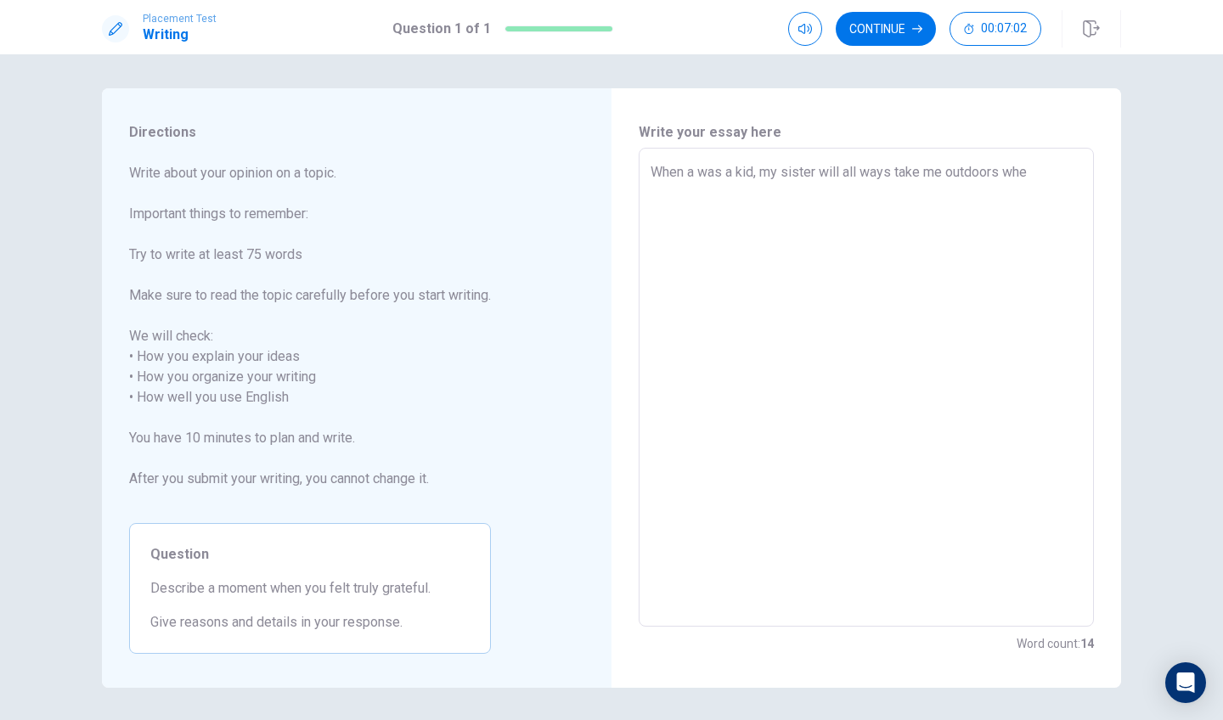
type textarea "When a was a kid, my sister will all ways take me outdoors when"
type textarea "x"
type textarea "When a was a kid, my sister will all ways take me outdoors when"
type textarea "x"
type textarea "When a was a kid, my sister will all ways take me outdoors when s"
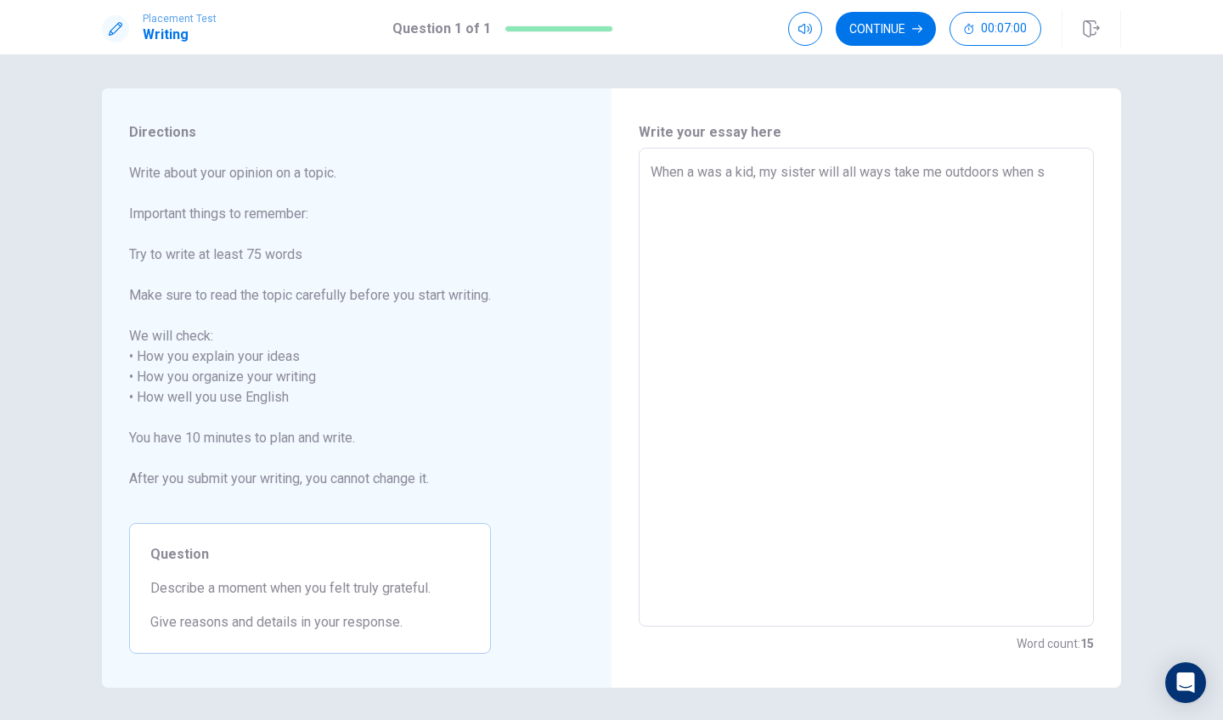
type textarea "x"
type textarea "When a was a kid, my sister will all ways take me outdoors when sh"
type textarea "x"
type textarea "When a was a kid, my sister will all ways take me outdoors when she"
type textarea "x"
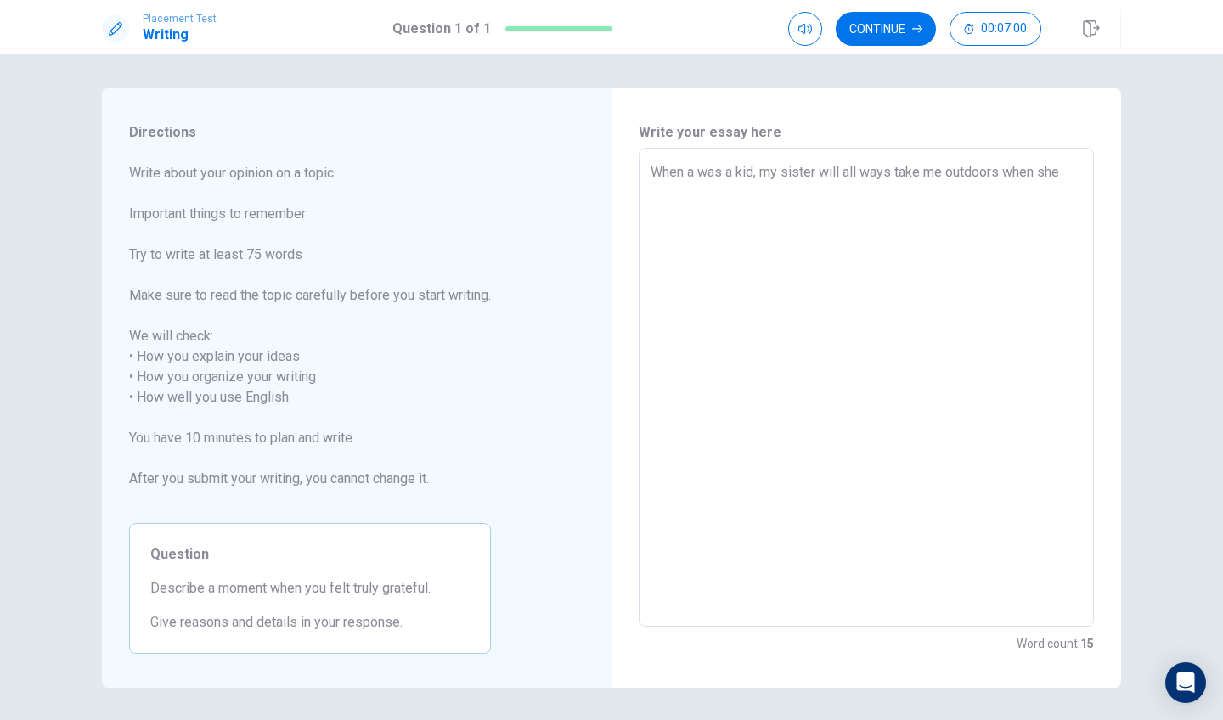
type textarea "When a was a kid, my sister will all ways take me outdoors when she"
type textarea "x"
type textarea "When a was a kid, my sister will all ways take me outdoors when she a"
type textarea "x"
type textarea "When a was a kid, my sister will all ways take me outdoors when she ah"
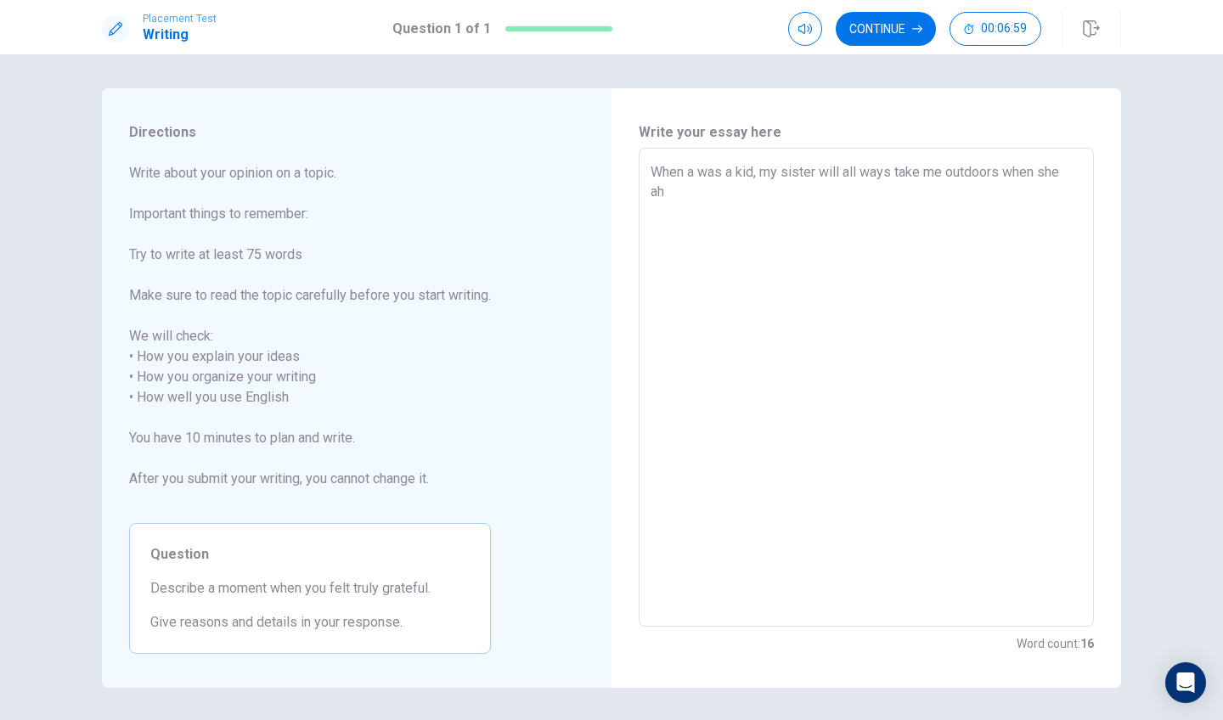
type textarea "x"
type textarea "When a was a kid, my sister will all ways take me outdoors when she ahd"
type textarea "x"
type textarea "When a was a kid, my sister will all ways take me outdoors when she ah"
type textarea "x"
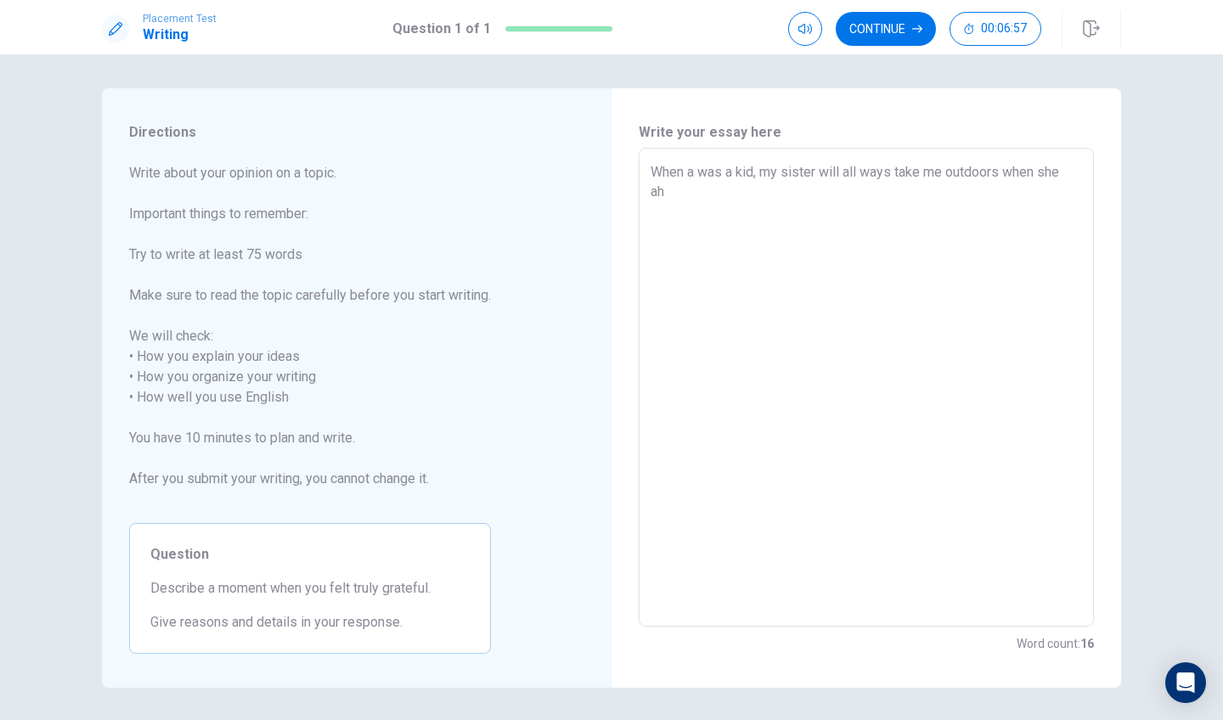
type textarea "When a was a kid, my sister will all ways take me outdoors when she a"
type textarea "x"
type textarea "When a was a kid, my sister will all ways take me outdoors when she"
type textarea "x"
type textarea "When a was a kid, my sister will all ways take me outdoors when she h"
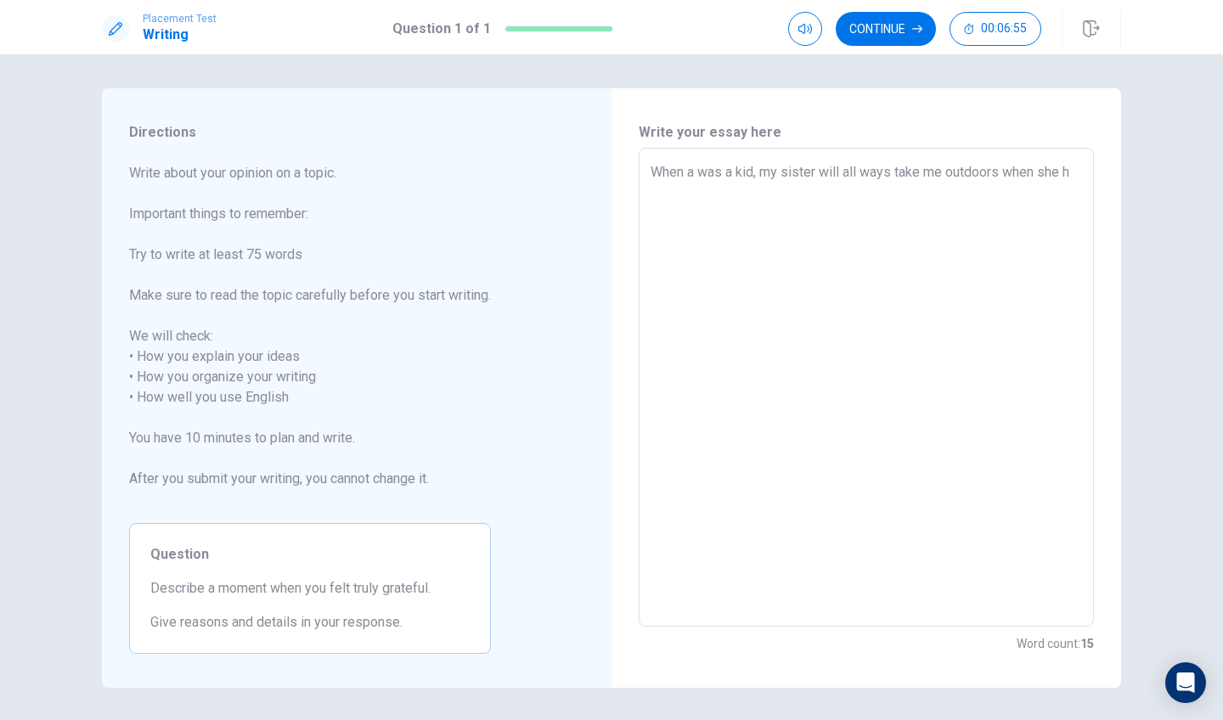
type textarea "x"
type textarea "When a was a kid, my sister will all ways take me outdoors when she ha"
type textarea "x"
type textarea "When a was a kid, my sister will all ways take me outdoors when she had"
type textarea "x"
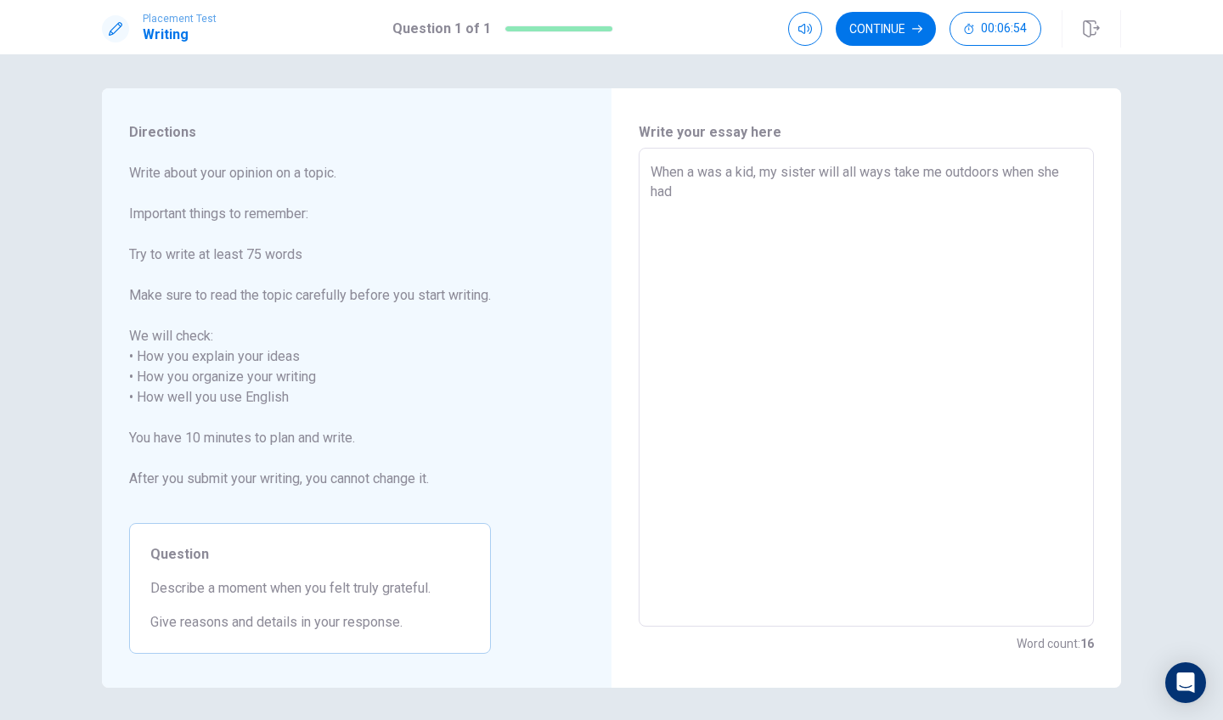
type textarea "When a was a kid, my sister will all ways take me outdoors when she had"
type textarea "x"
type textarea "When a was a kid, my sister will all ways take me outdoors when she had t"
type textarea "x"
type textarea "When a was a kid, my sister will all ways take me outdoors when she had ti"
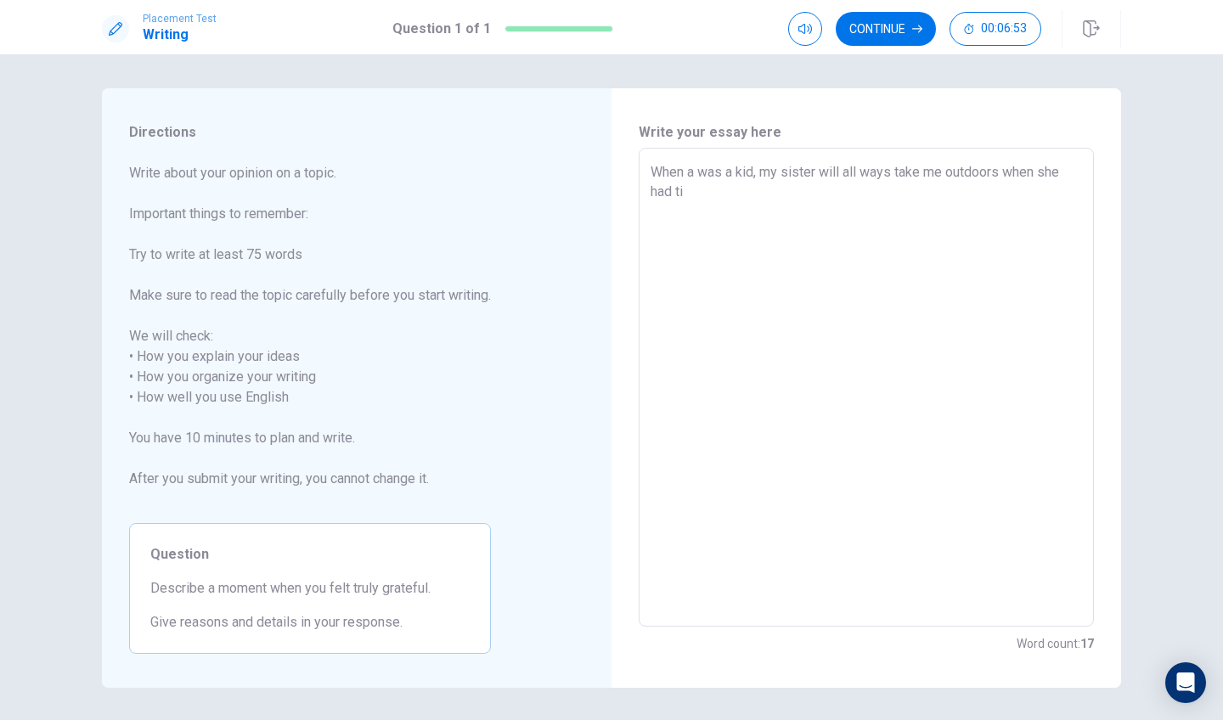
type textarea "x"
type textarea "When a was a kid, my sister will all ways take me outdoors when she had [PERSON…"
click at [1052, 191] on textarea "When a was a kid, my sister will all ways take me outdoors when she had time.Sh…" at bounding box center [866, 387] width 431 height 451
click at [1077, 199] on textarea "When a was a kid, my sister will all ways take me outdoors when she had time.Sh…" at bounding box center [866, 387] width 431 height 451
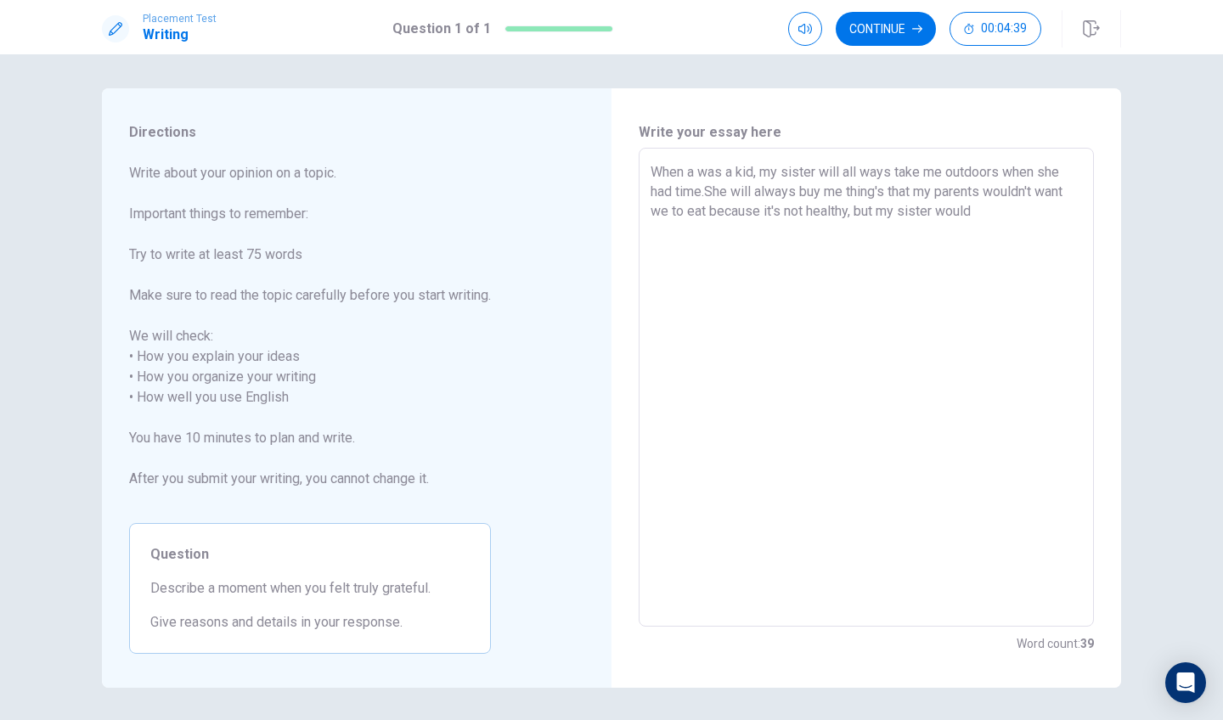
click at [752, 189] on textarea "When a was a kid, my sister will all ways take me outdoors when she had time.Sh…" at bounding box center [866, 387] width 431 height 451
click at [1016, 217] on textarea "When a was a kid, my sister will all ways take me outdoors when she had time.Sh…" at bounding box center [866, 387] width 431 height 451
click at [764, 233] on textarea "When a was a kid, my sister will all ways take me outdoors when she had time.Sh…" at bounding box center [866, 387] width 431 height 451
click at [760, 230] on textarea "When a was a kid, my sister will all ways take me outdoors when she had time.Sh…" at bounding box center [866, 387] width 431 height 451
click at [809, 232] on textarea "When a was a kid, my sister will all ways take me outdoors when she had time.Sh…" at bounding box center [866, 387] width 431 height 451
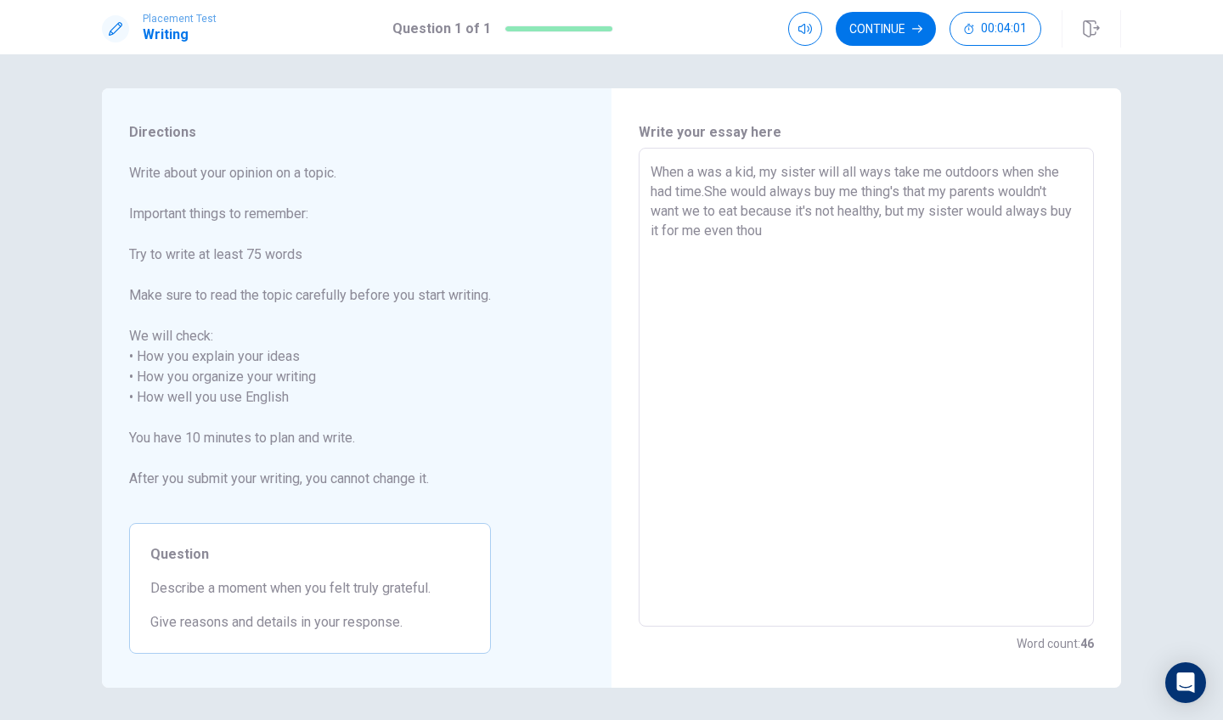
click at [951, 189] on textarea "When a was a kid, my sister will all ways take me outdoors when she had time.Sh…" at bounding box center [866, 387] width 431 height 451
click at [793, 231] on textarea "When a was a kid, my sister will all ways take me outdoors when she had time.Sh…" at bounding box center [866, 387] width 431 height 451
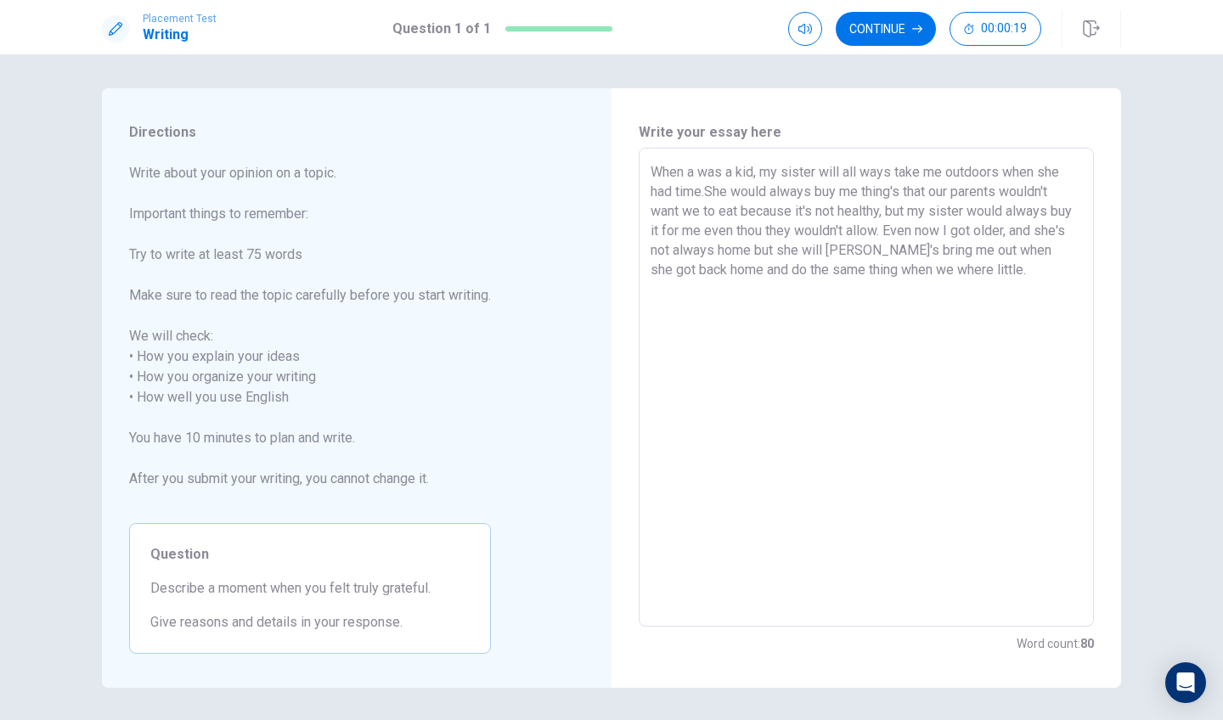
drag, startPoint x: 326, startPoint y: 588, endPoint x: 352, endPoint y: 588, distance: 26.3
click at [352, 588] on span "Describe a moment when you felt truly grateful." at bounding box center [309, 588] width 319 height 20
click at [1000, 279] on textarea "When a was a kid, my sister will all ways take me outdoors when she had time.Sh…" at bounding box center [866, 387] width 431 height 451
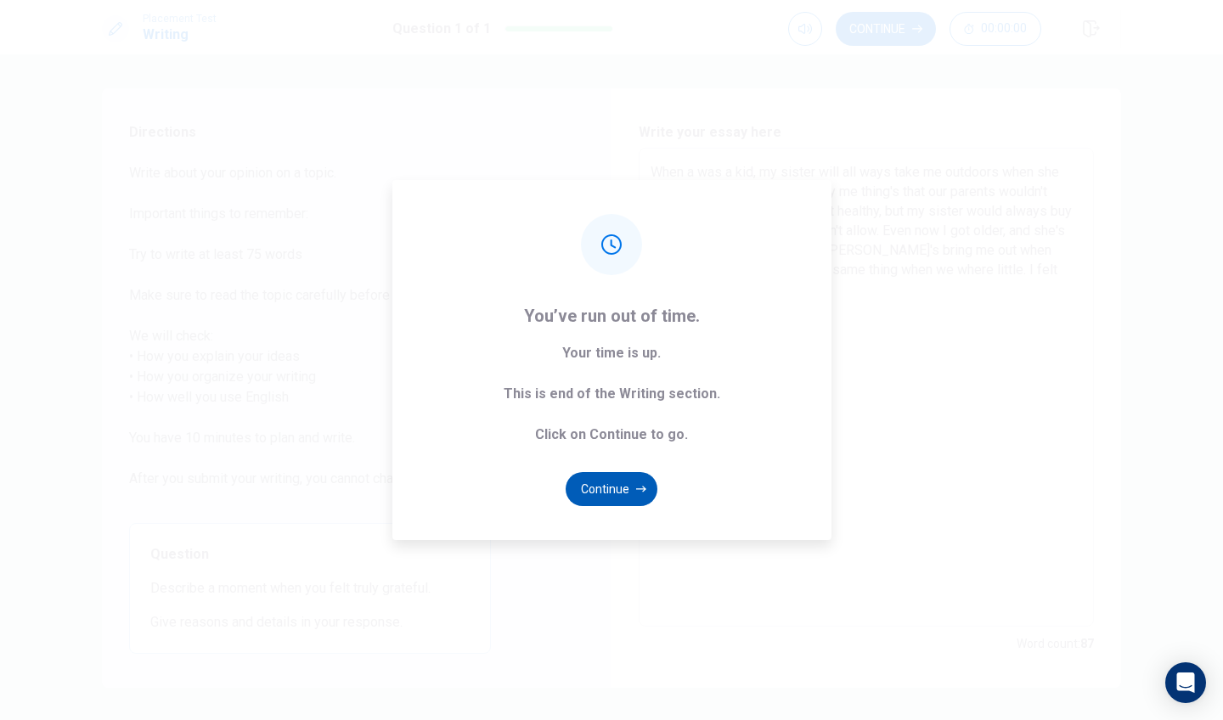
click at [638, 496] on button "Continue" at bounding box center [612, 489] width 92 height 34
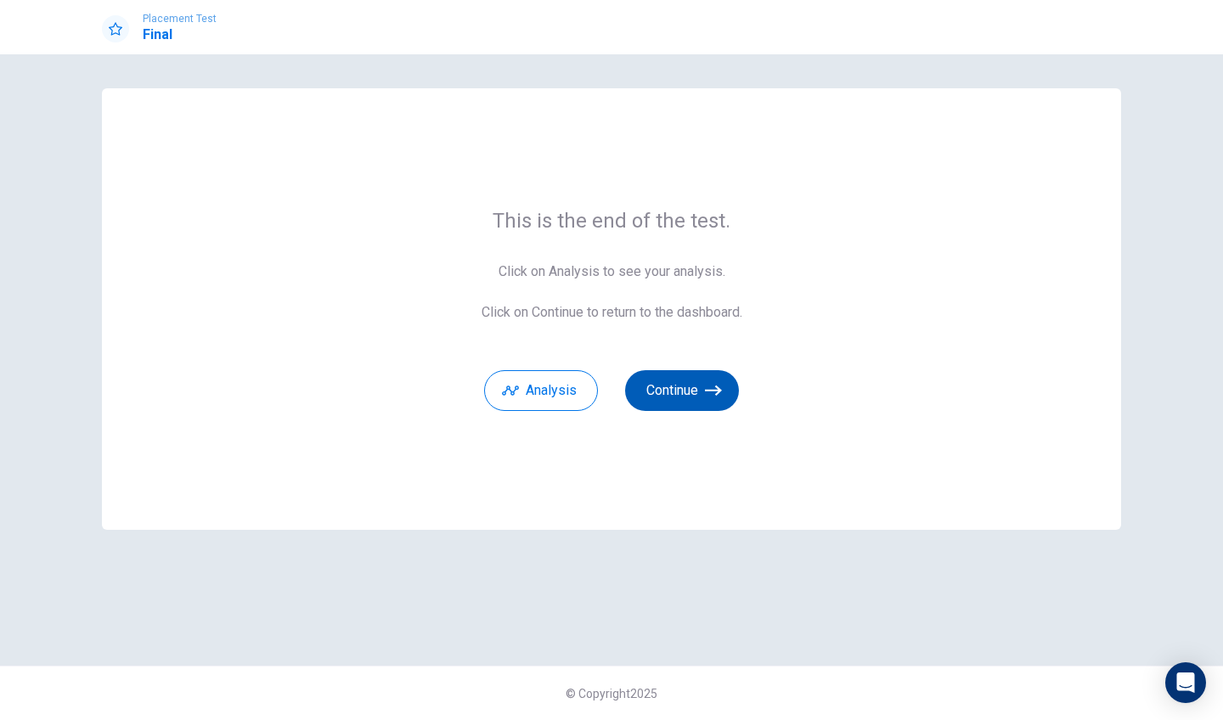
click at [692, 390] on button "Continue" at bounding box center [682, 390] width 114 height 41
